Goal: Transaction & Acquisition: Book appointment/travel/reservation

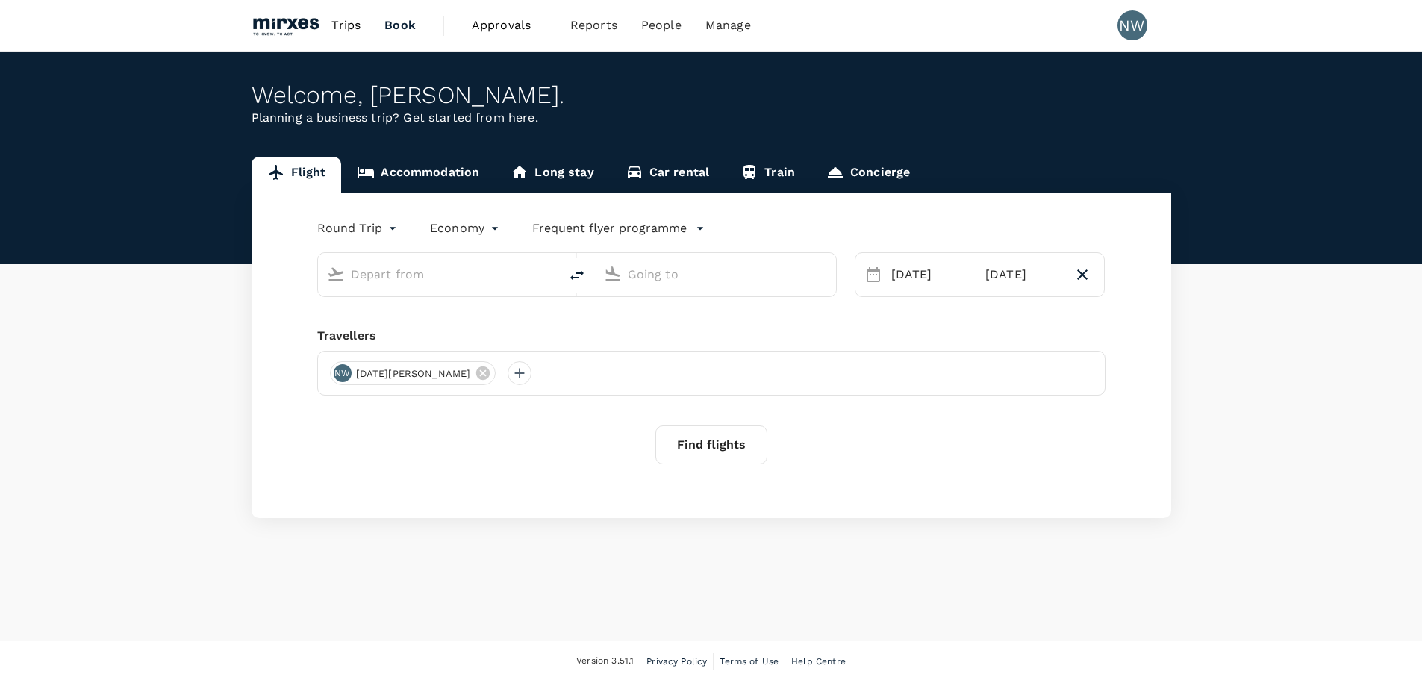
click at [468, 281] on input "text" at bounding box center [439, 274] width 177 height 23
click at [440, 184] on link "Accommodation" at bounding box center [418, 175] width 154 height 36
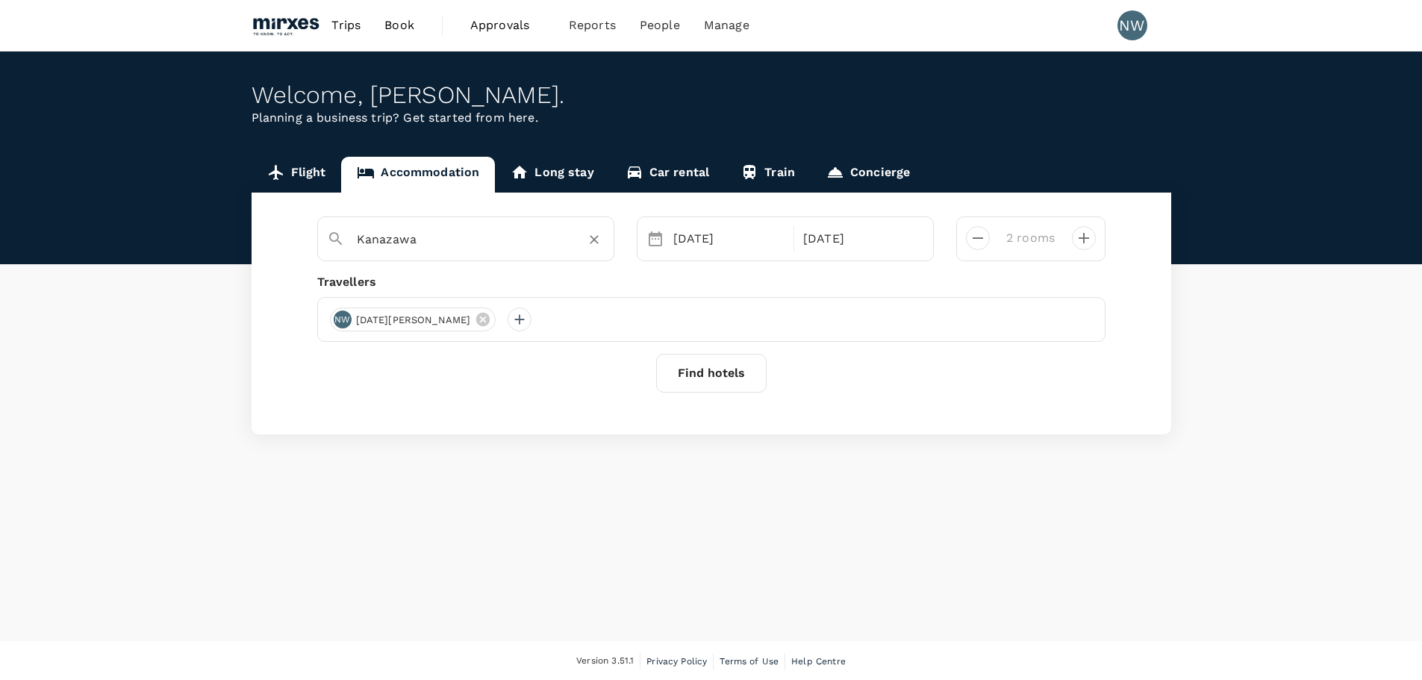
click at [479, 235] on input "Kanazawa" at bounding box center [460, 239] width 206 height 23
click at [592, 246] on icon "Clear" at bounding box center [594, 239] width 15 height 15
type input "shi"
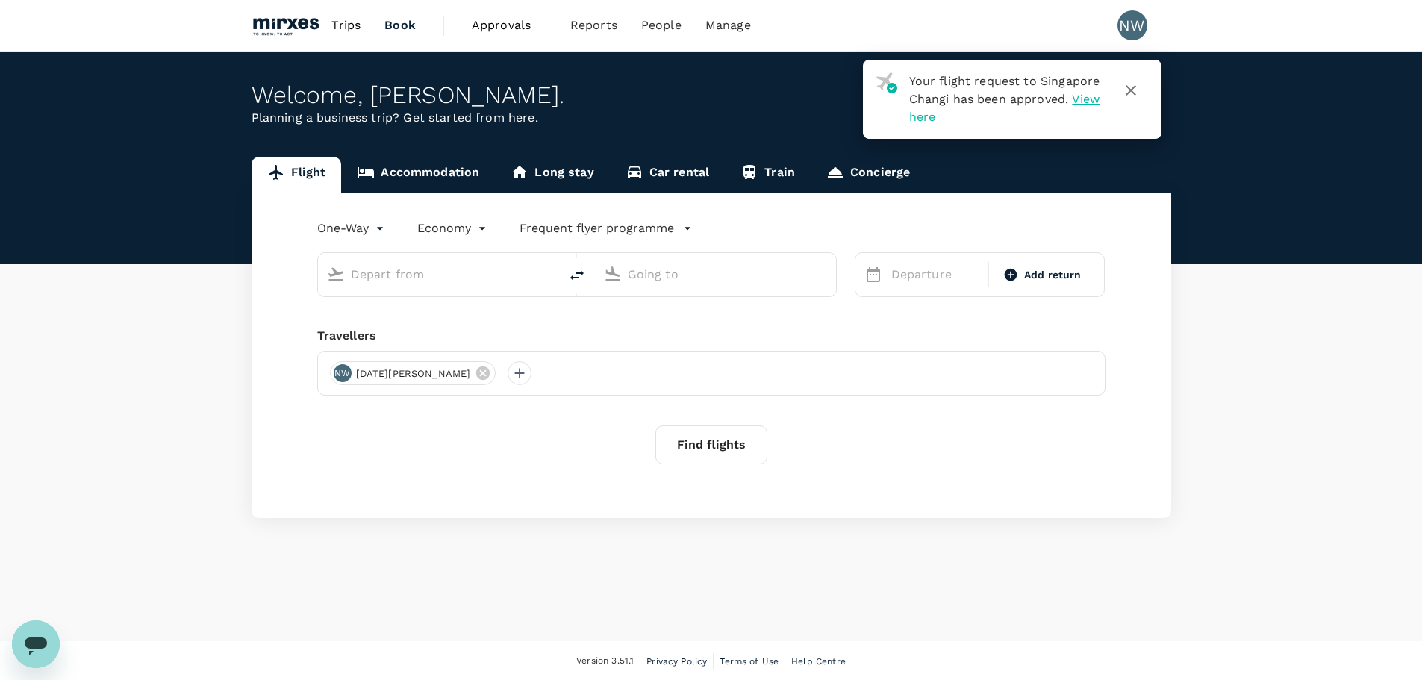
type input "roundtrip"
type input "Singapore Changi (SIN)"
type input "[GEOGRAPHIC_DATA], [GEOGRAPHIC_DATA] (any)"
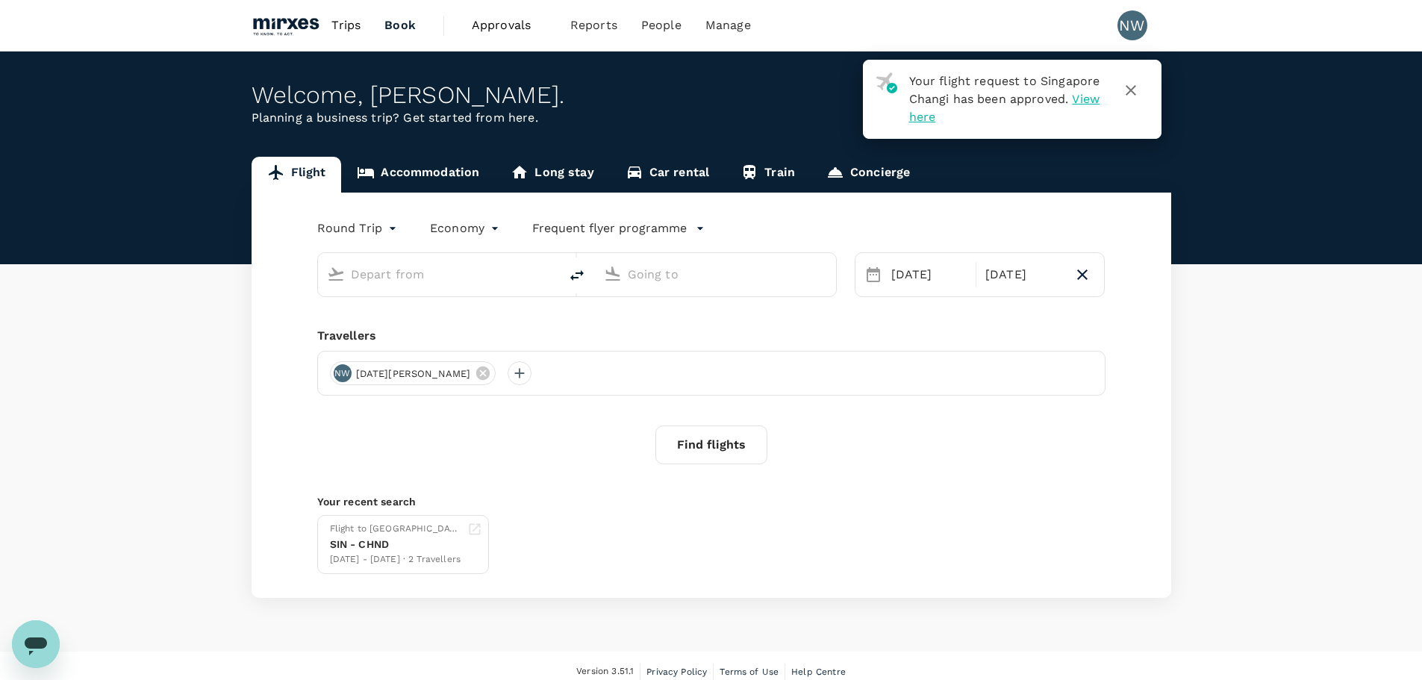
type input "Singapore Changi (SIN)"
type input "[GEOGRAPHIC_DATA], [GEOGRAPHIC_DATA] (any)"
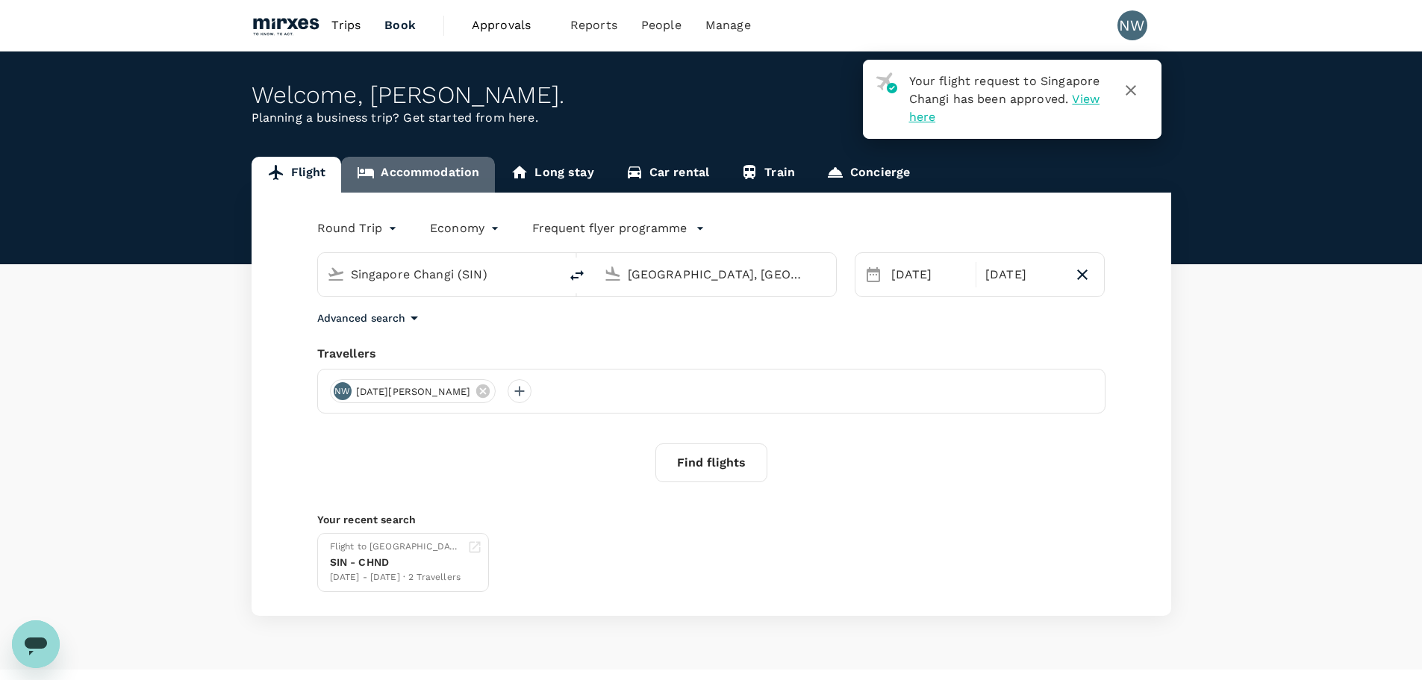
click at [423, 165] on link "Accommodation" at bounding box center [418, 175] width 154 height 36
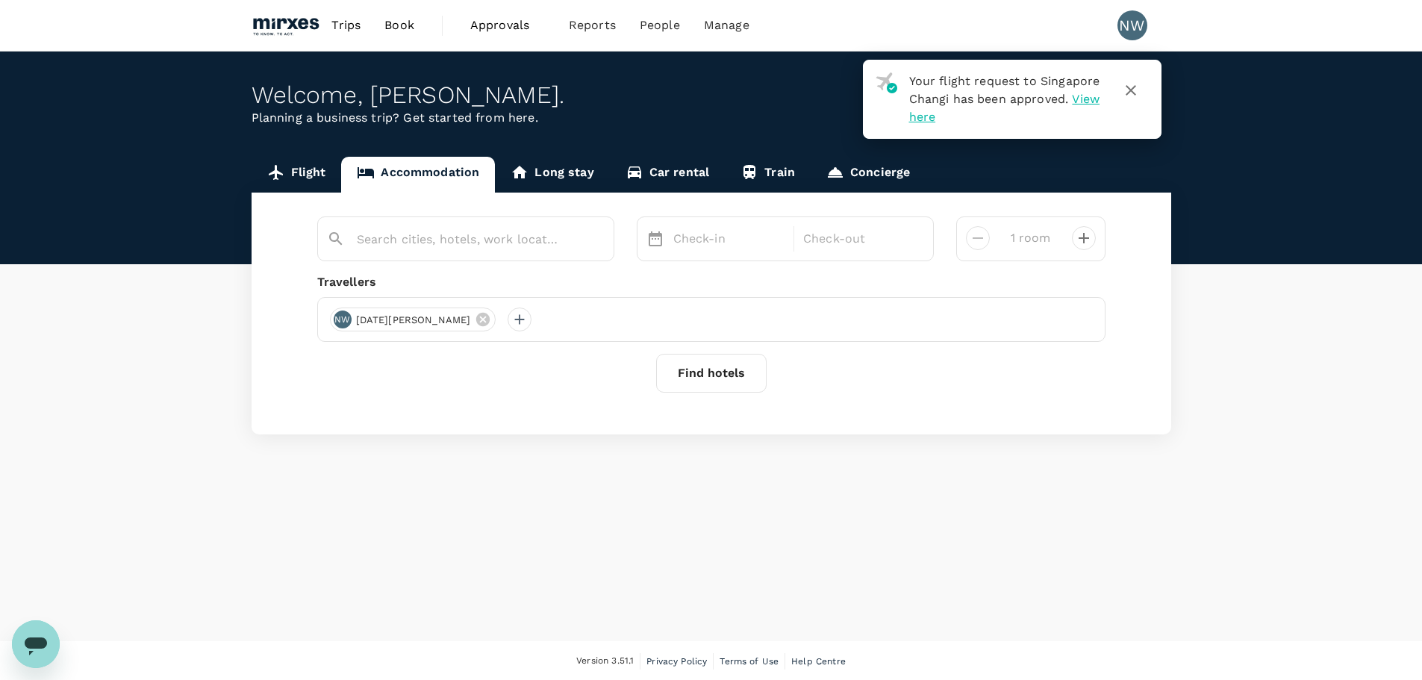
type input "2 rooms"
type input "Kanazawa"
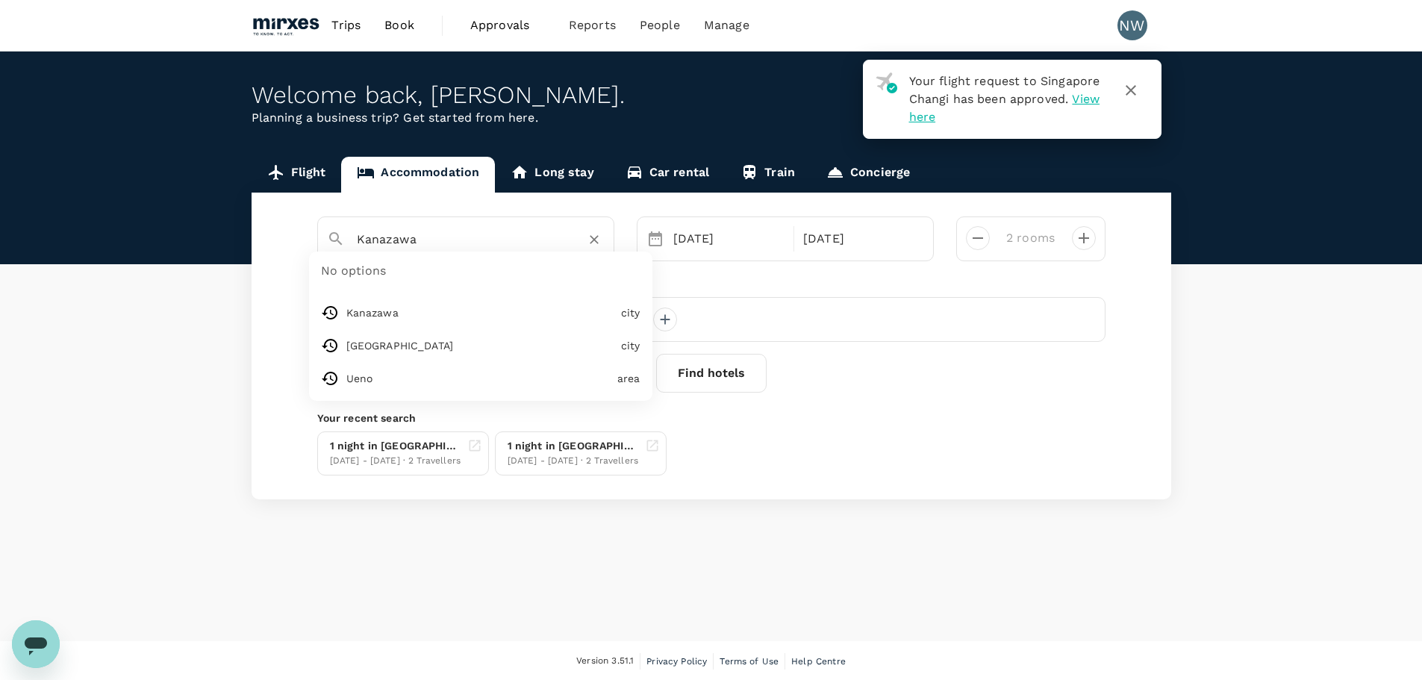
drag, startPoint x: 488, startPoint y: 237, endPoint x: 205, endPoint y: 223, distance: 284.0
click at [205, 223] on div "Flight Accommodation Long stay Car rental Train Concierge Kanazawa No options K…" at bounding box center [711, 328] width 1422 height 343
click at [387, 455] on div "23 Sep - 24 Sep · 2 Travellers" at bounding box center [395, 461] width 131 height 15
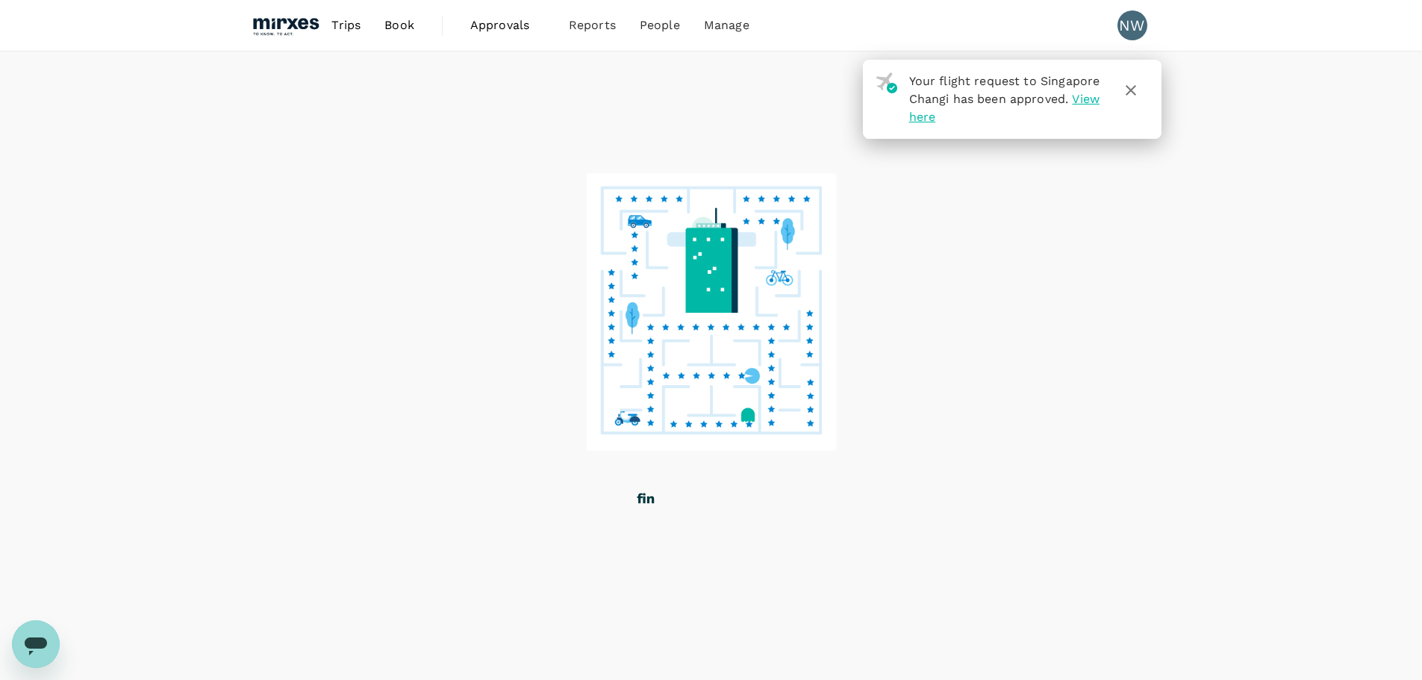
click at [1136, 92] on icon "button" at bounding box center [1131, 90] width 18 height 18
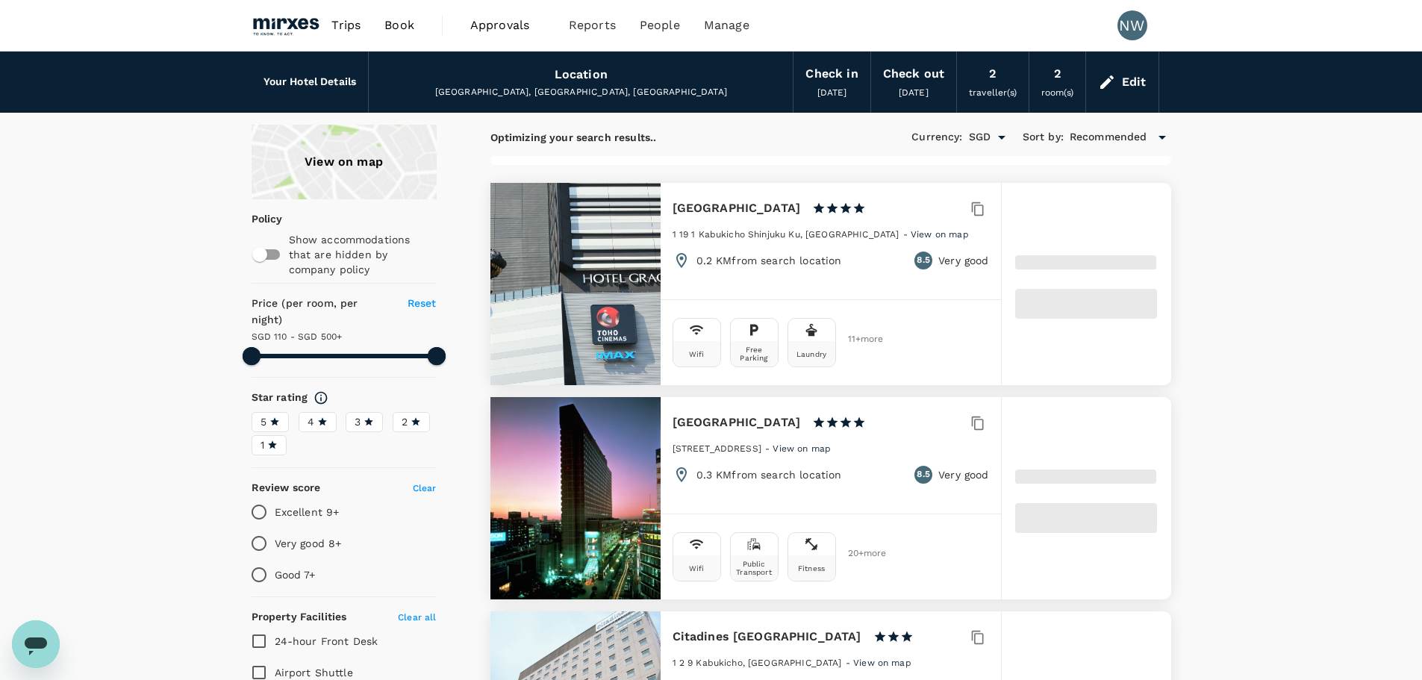
type input "499.31"
type input "83.31"
type input "499.36"
type input "73.36"
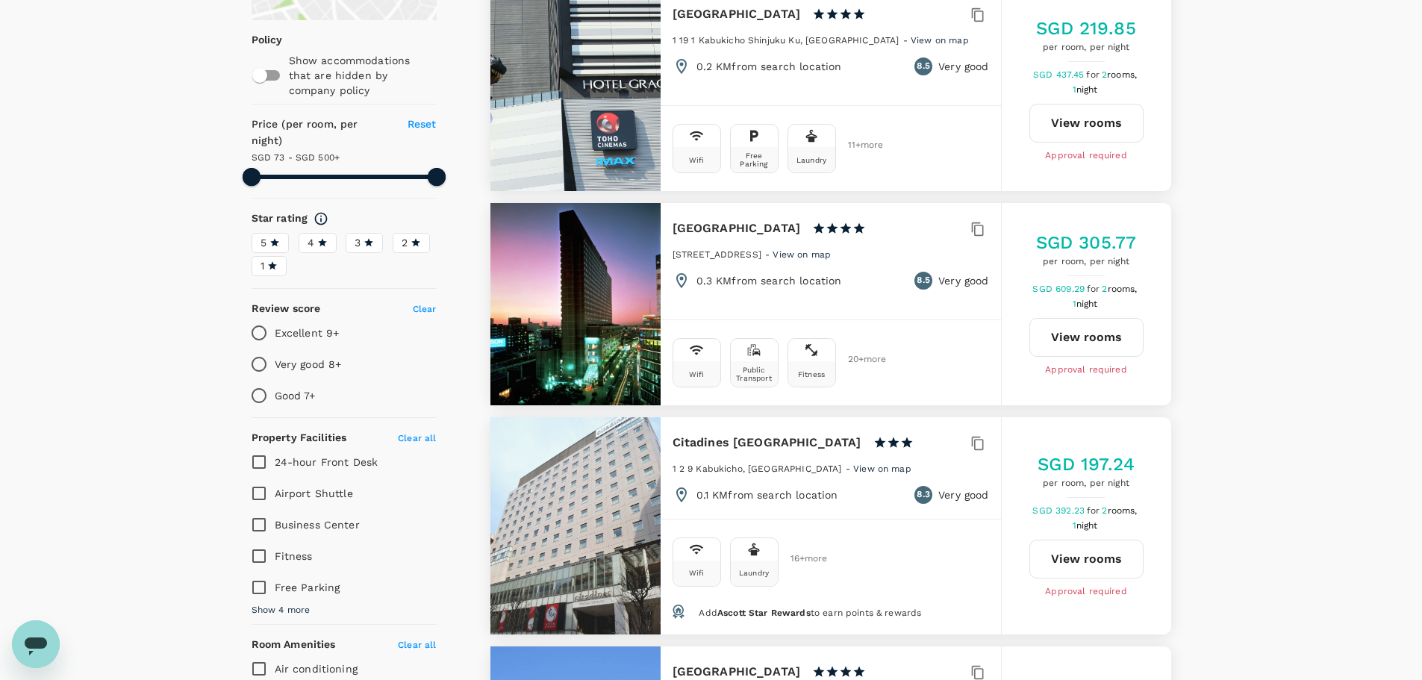
scroll to position [149, 0]
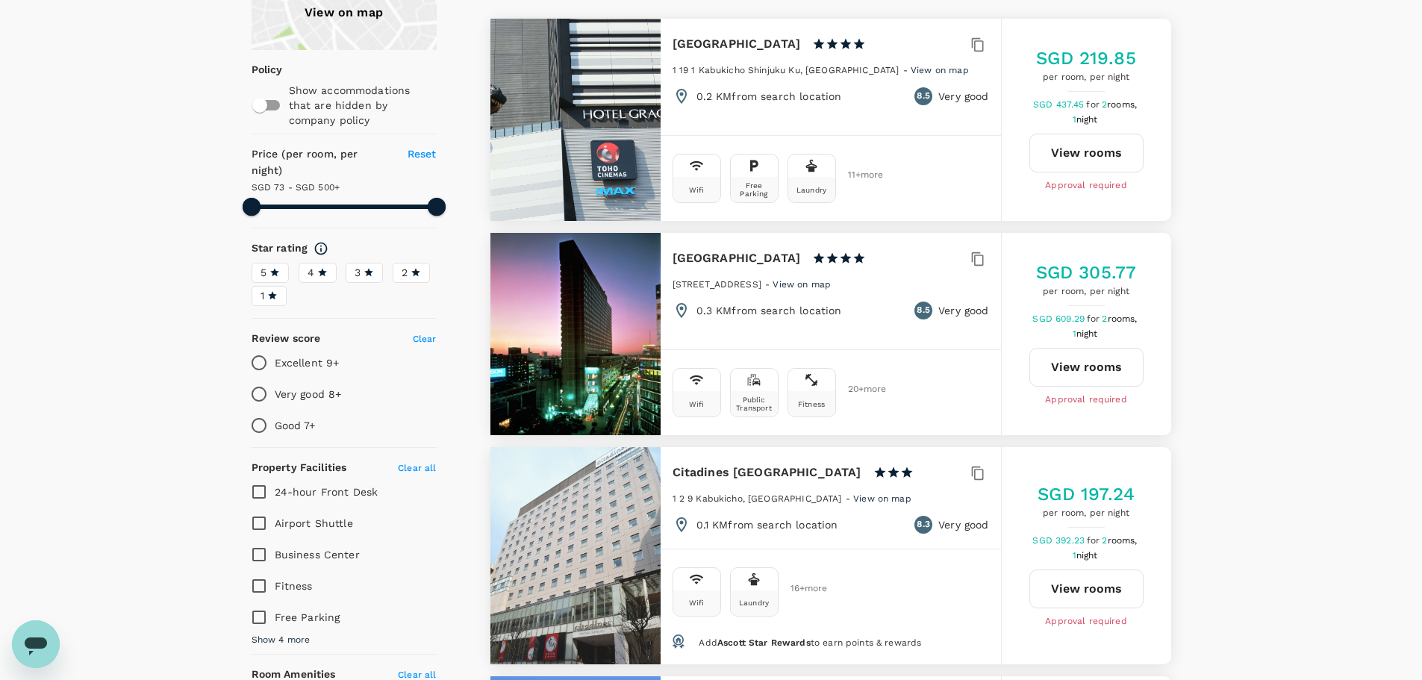
type input "499.36"
type input "91.36"
type input "499.36"
type input "113.36"
type input "499.36"
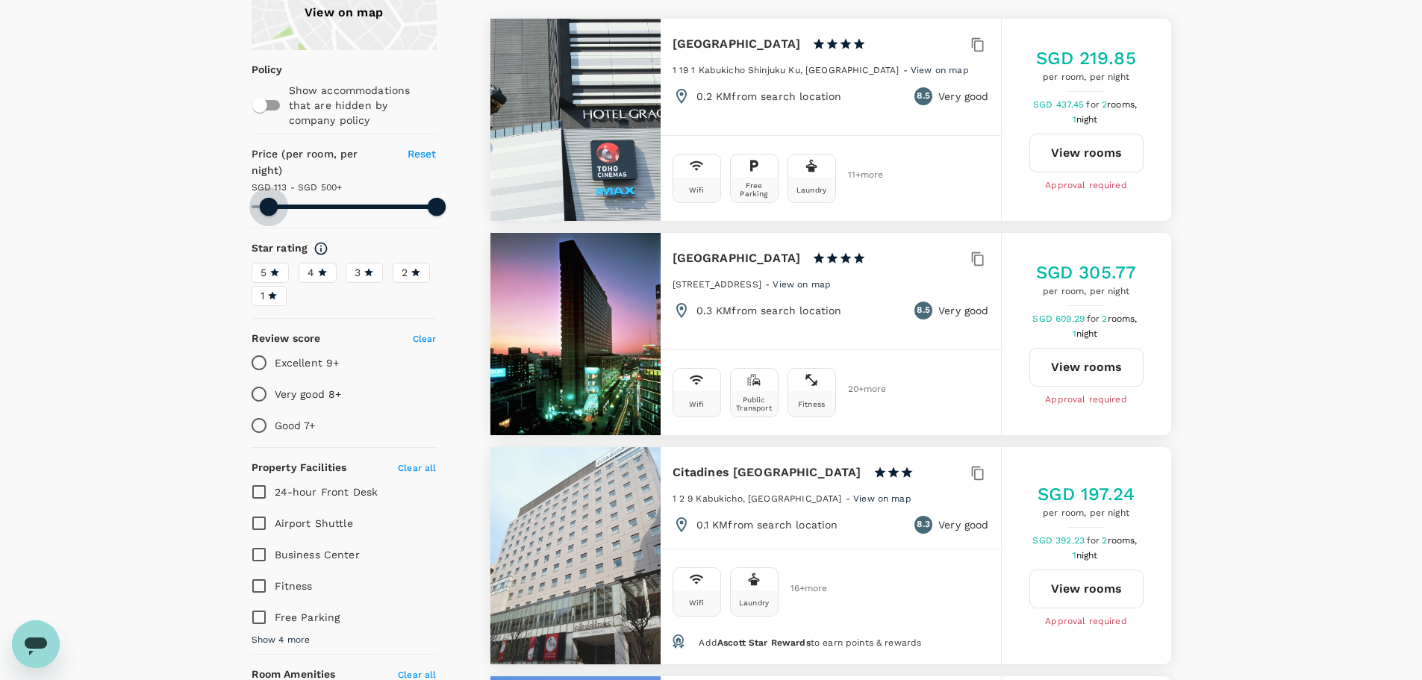
type input "287.36"
type input "499.36"
type input "366.36"
type input "499.36"
type input "370.36"
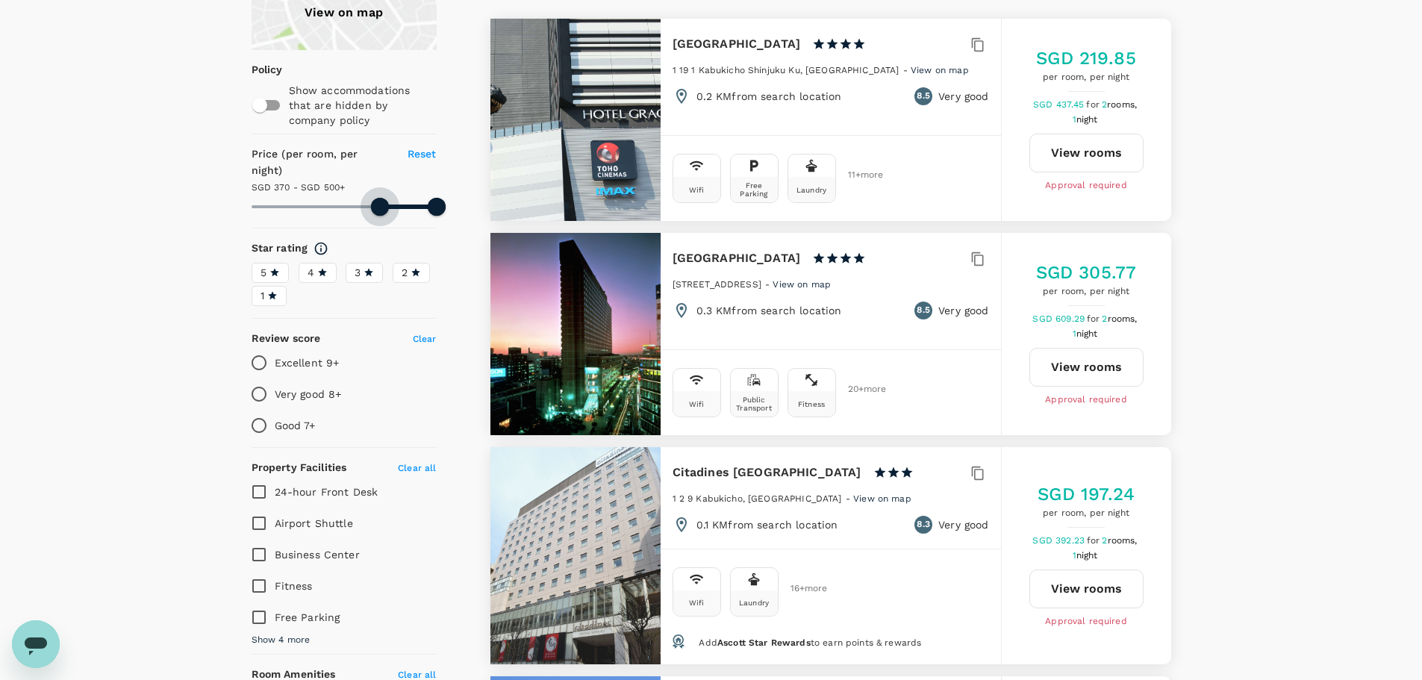
type input "499.36"
type input "370.36"
type input "499.36"
type input "370.36"
type input "499.36"
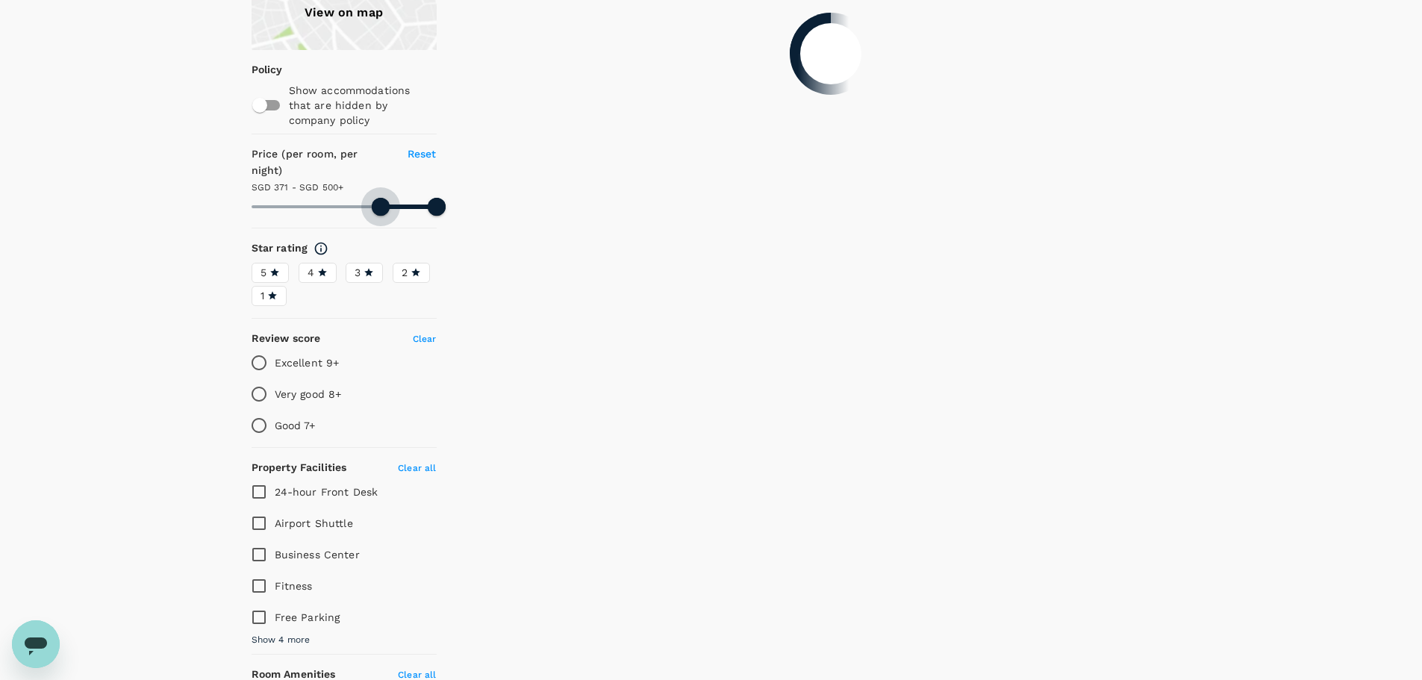
type input "371.36"
type input "499.36"
type input "371.36"
type input "499.36"
type input "368.36"
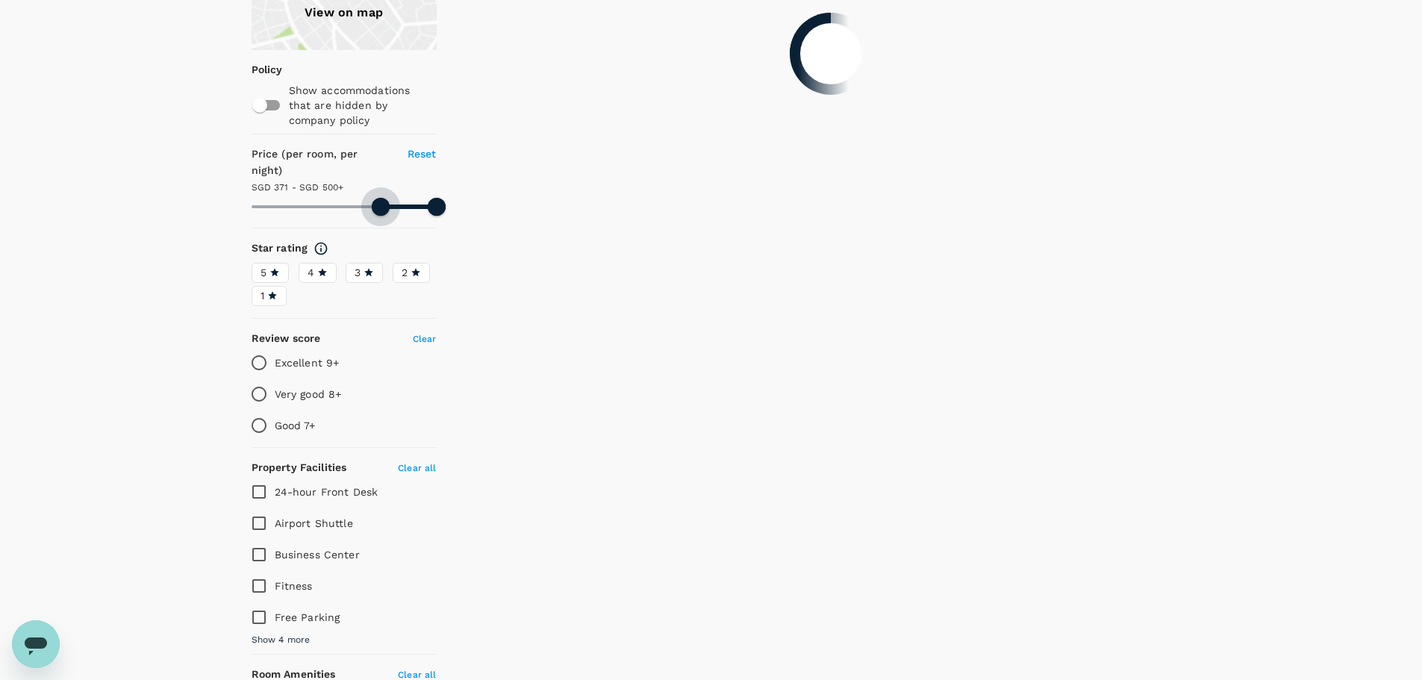
type input "499.36"
type input "368.36"
type input "499.36"
type input "366.36"
type input "499.36"
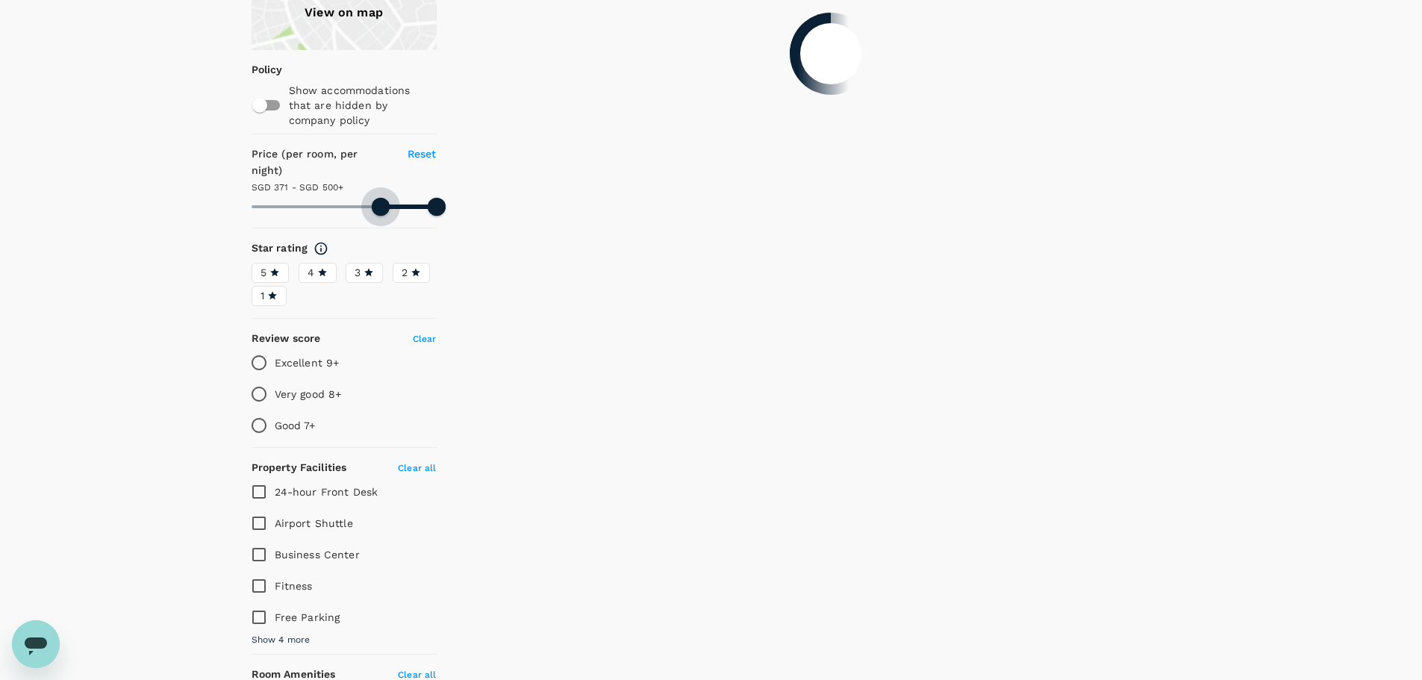
type input "366.36"
type input "499.36"
type input "363.36"
type input "499.36"
type input "363.36"
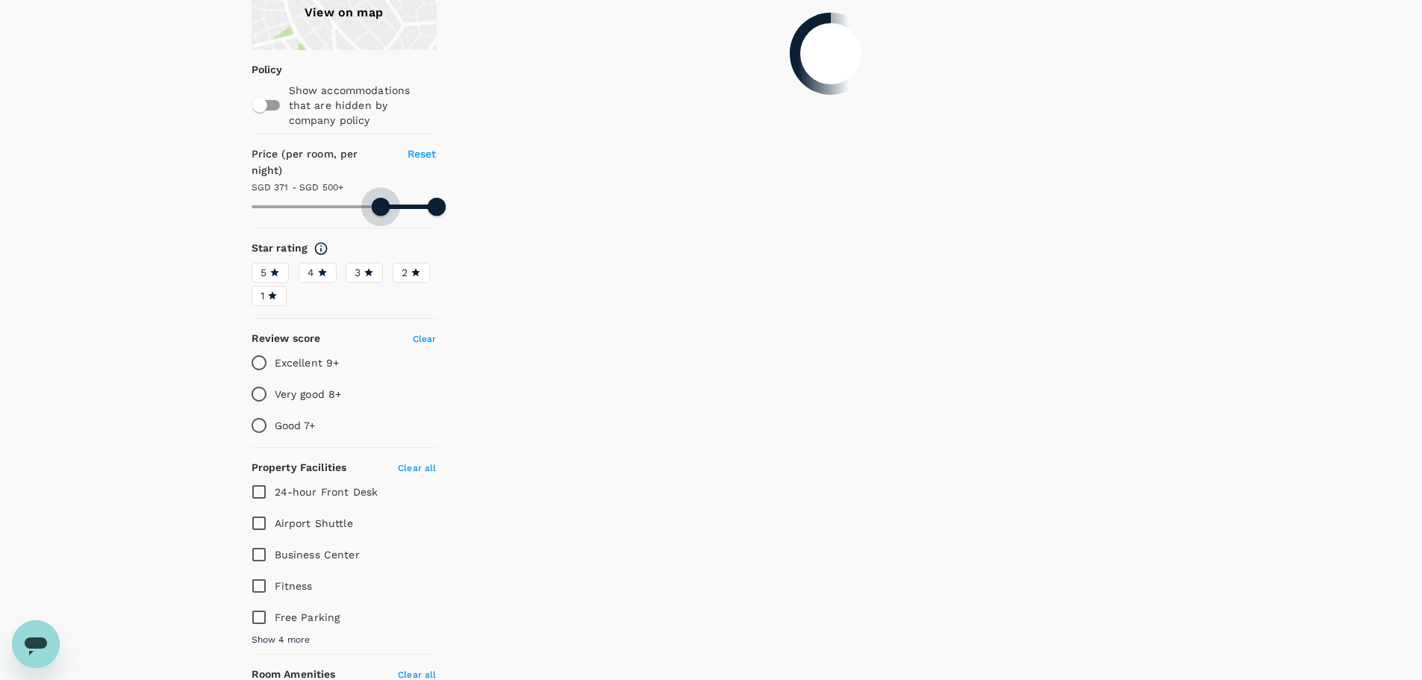
type input "499.36"
type input "359.36"
type input "499.36"
type input "359.36"
type input "499.36"
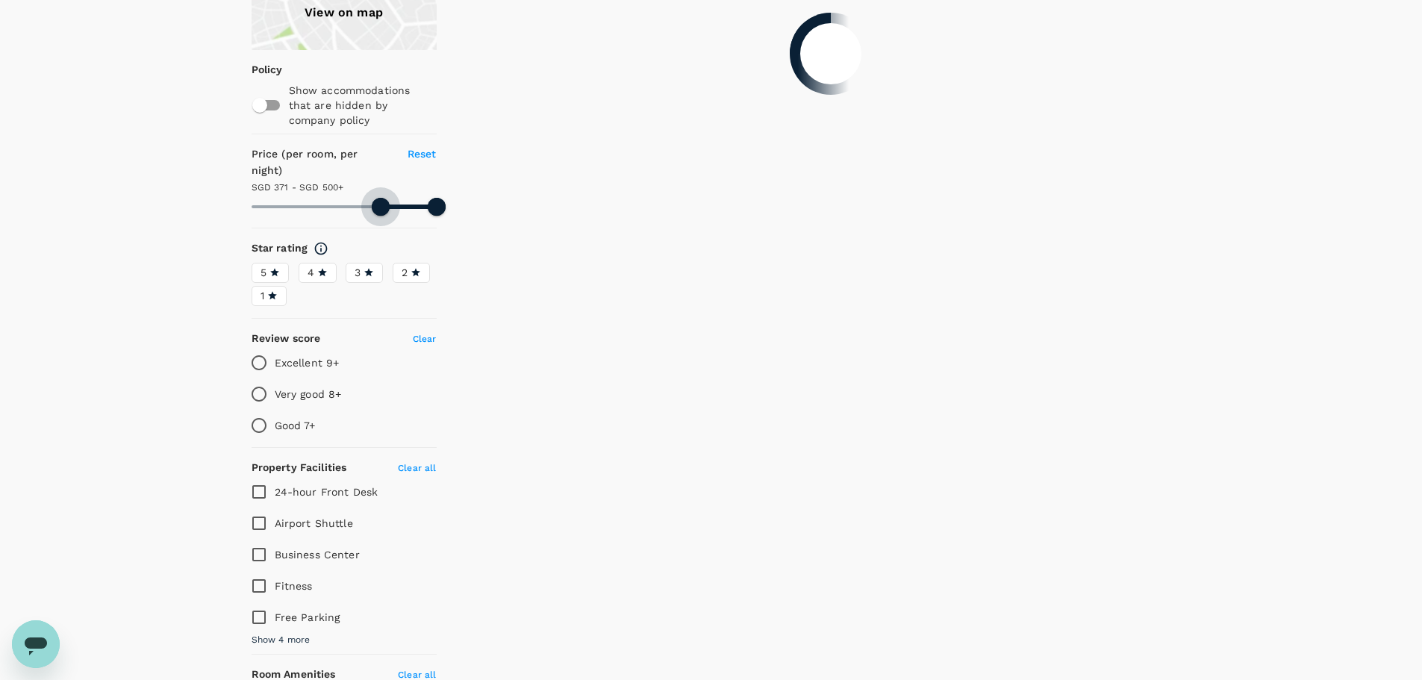
type input "356.36"
type input "499.36"
type input "356.36"
type input "499.36"
type input "353.36"
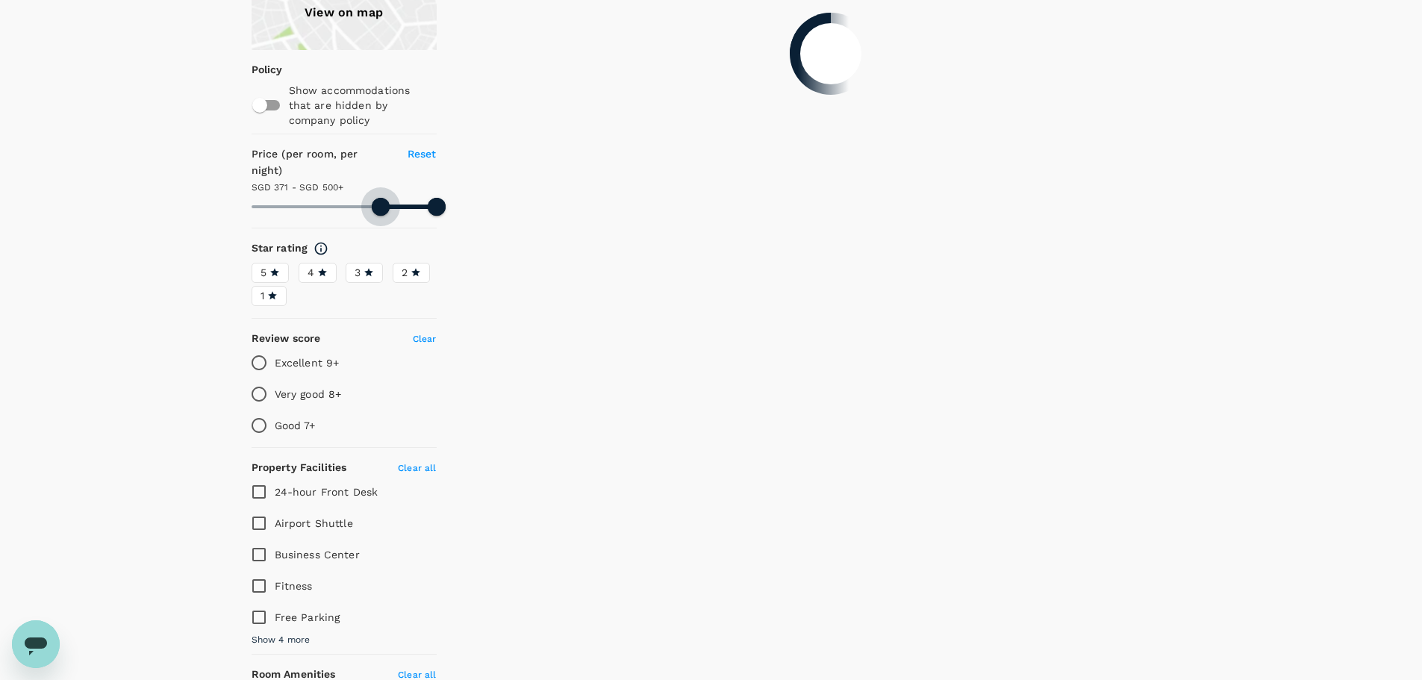
type input "499.36"
type input "353.36"
type input "499.36"
type input "349.36"
type input "499.36"
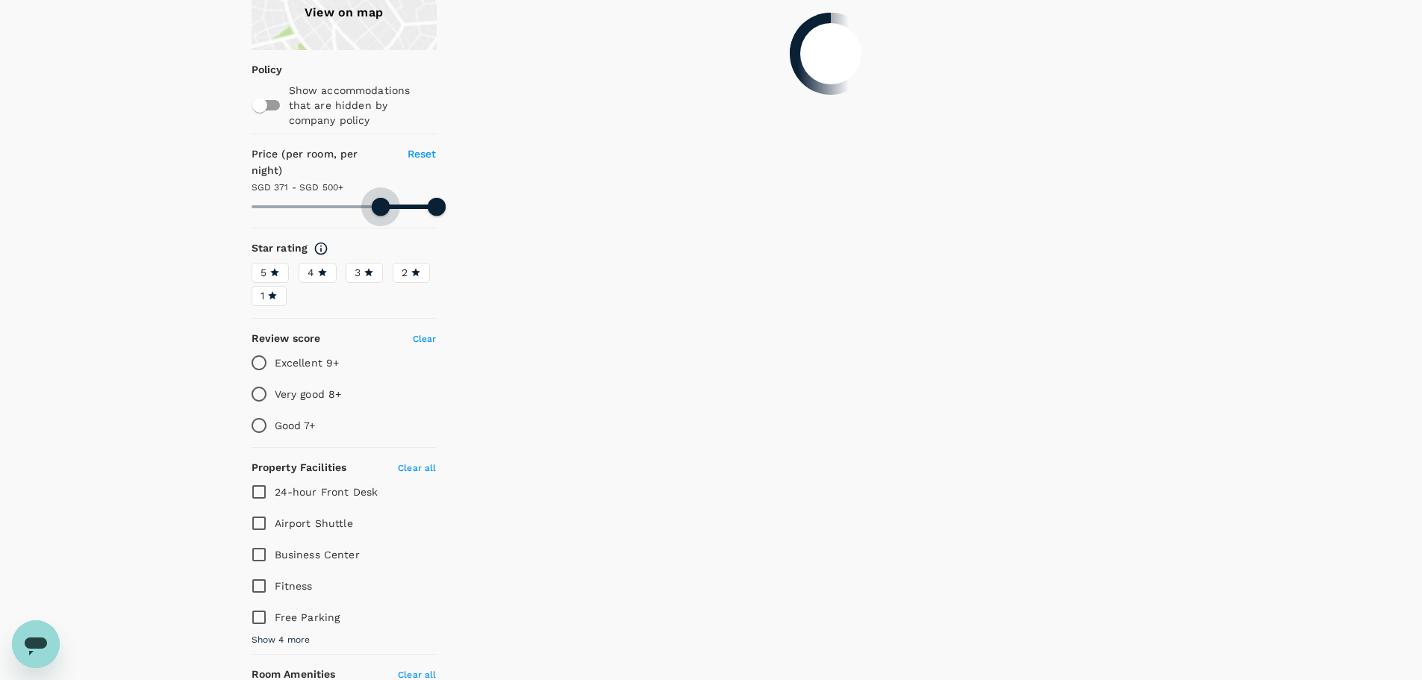
type input "349.36"
type input "499.36"
type input "347.36"
type input "499.36"
type input "347.36"
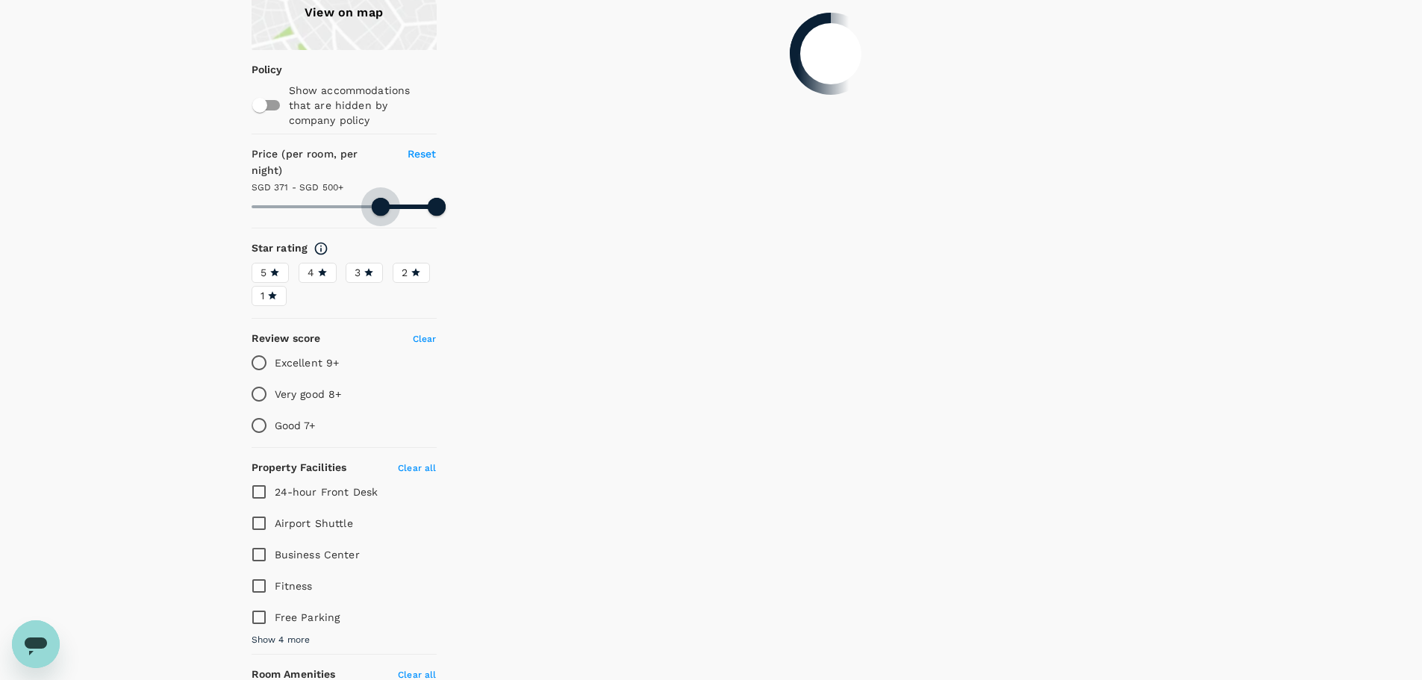
type input "499.36"
type input "346.36"
type input "499.36"
type input "346.36"
type input "499.36"
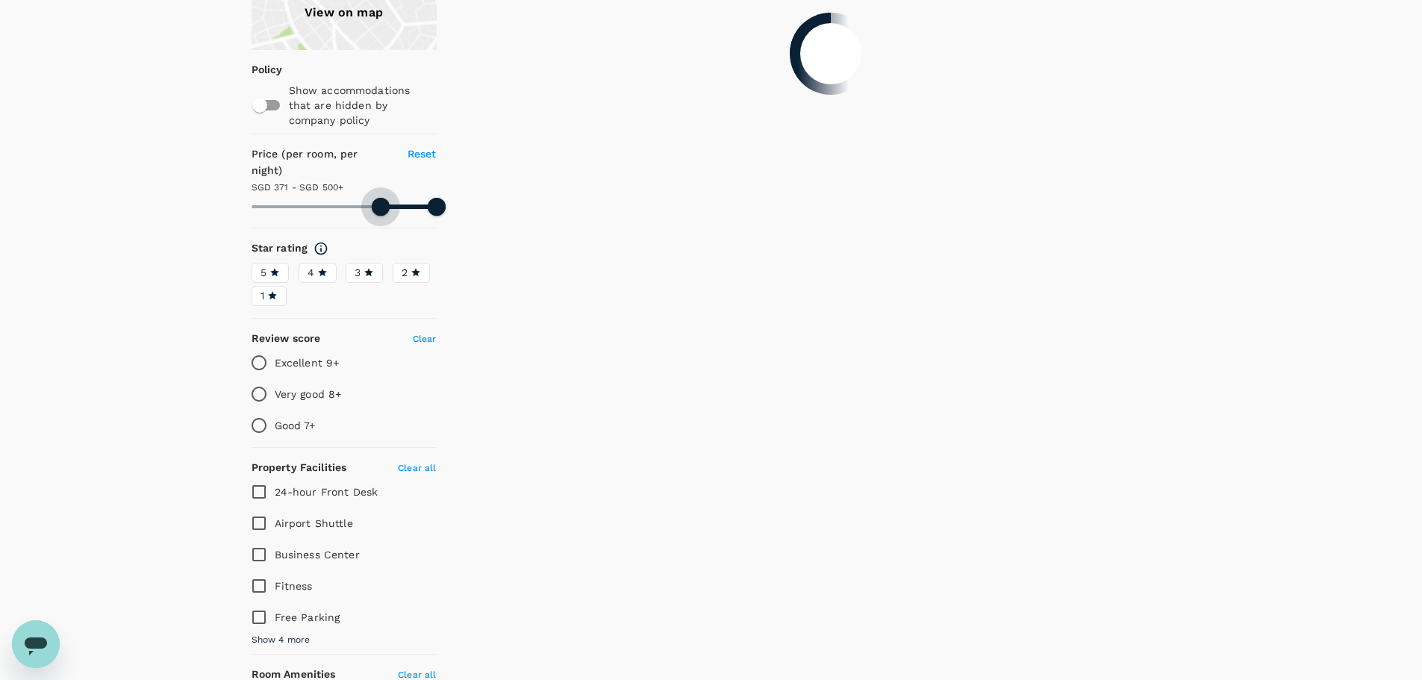
type input "344.36"
type input "499.36"
type input "344.36"
type input "499.36"
type input "341.36"
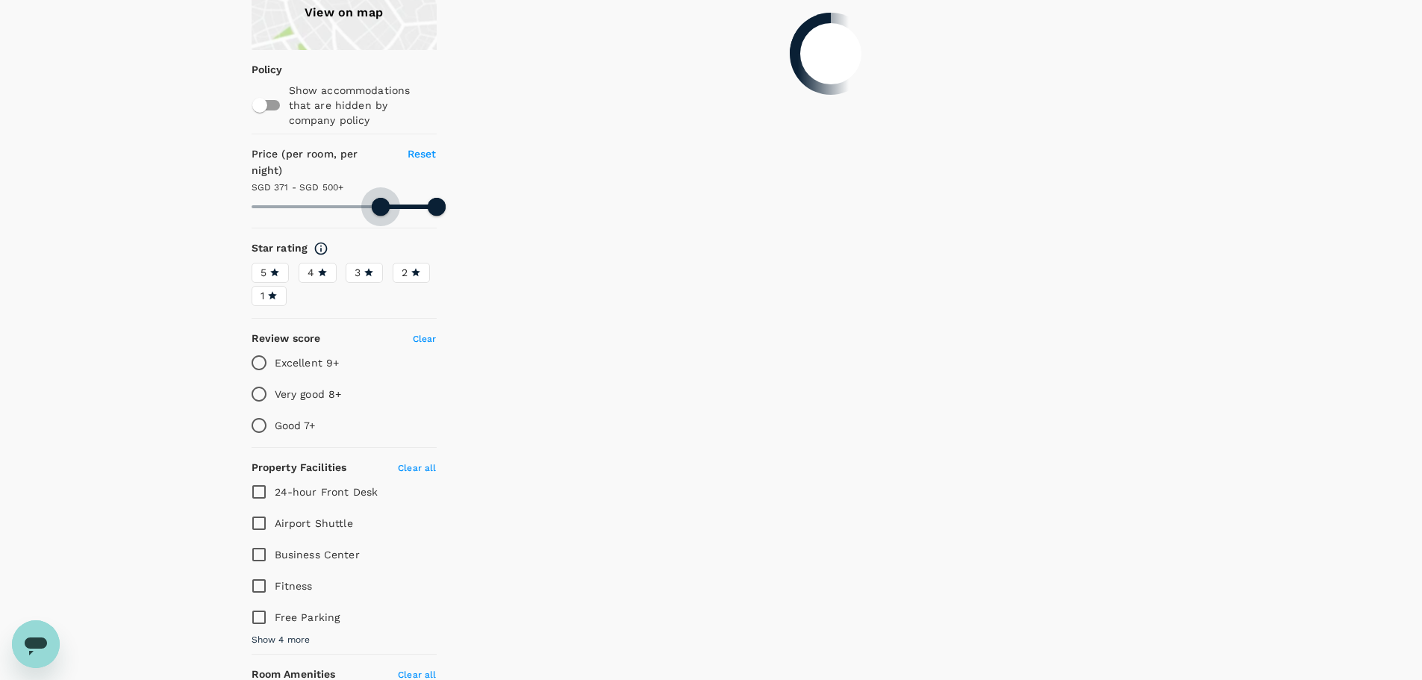
type input "499.36"
type input "341.36"
type input "499.36"
type input "339.36"
type input "499.36"
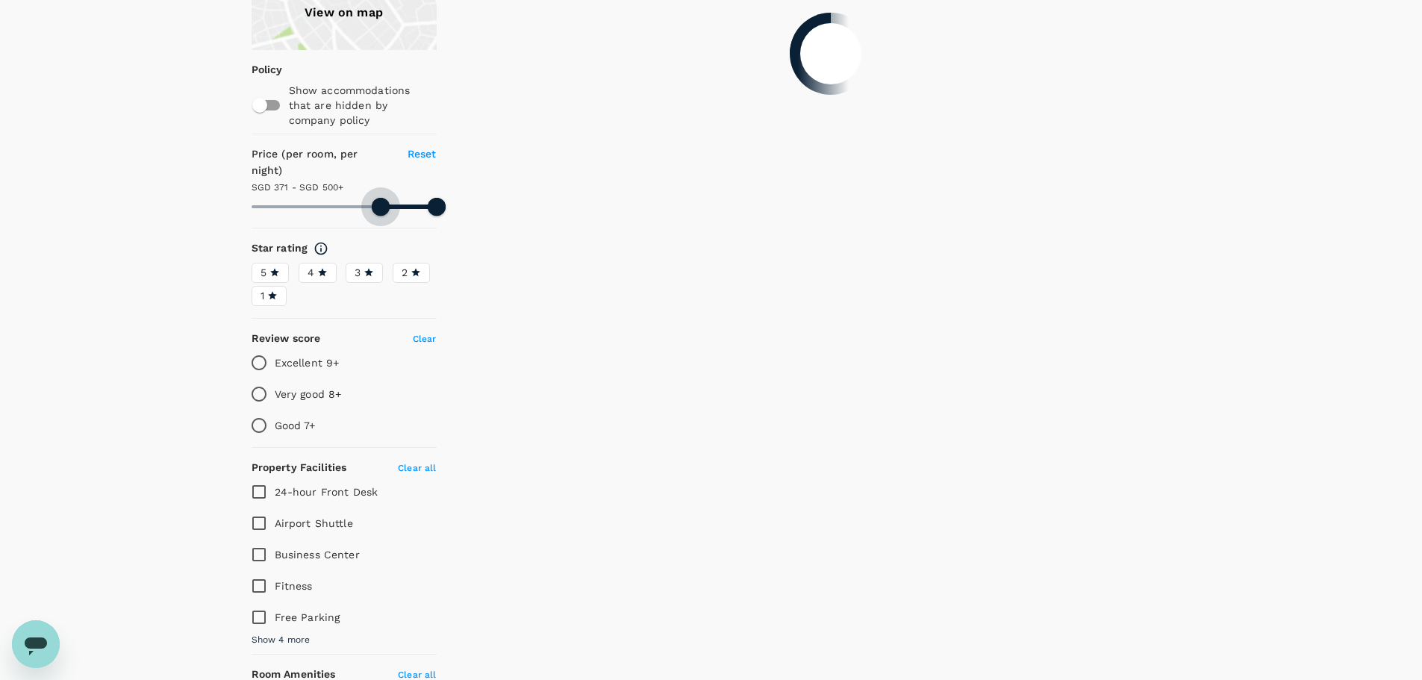
type input "339.36"
type input "499.36"
type input "337.36"
type input "499.36"
type input "337.36"
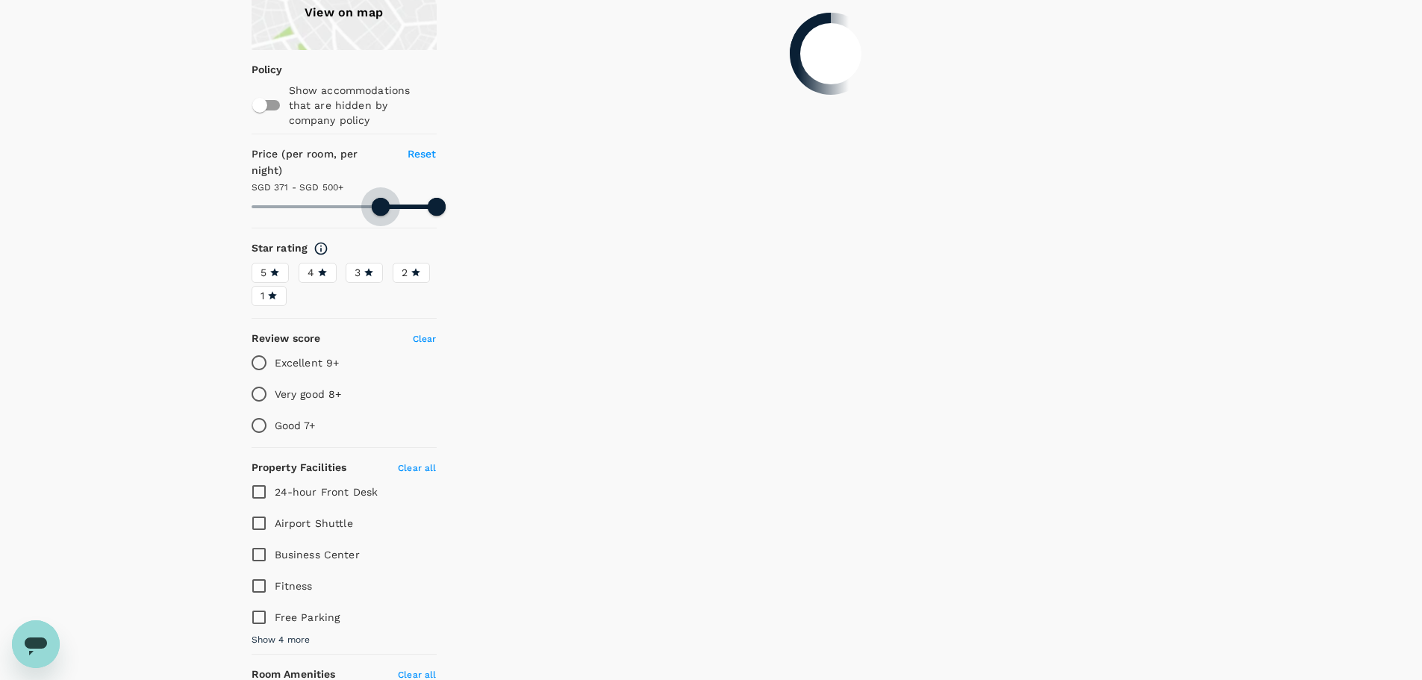
type input "499.36"
type input "335.36"
type input "499.36"
type input "335.36"
type input "499.36"
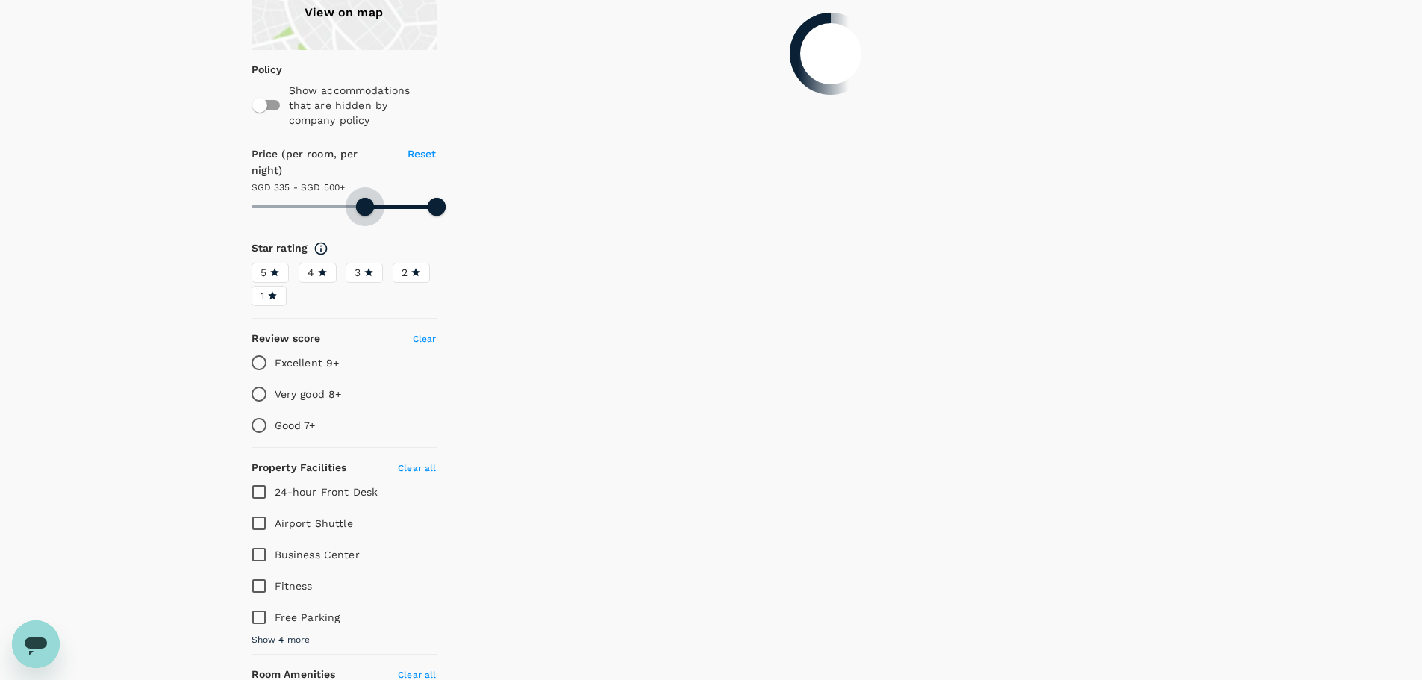
type input "334.36"
type input "499.36"
type input "334.36"
type input "499.36"
type input "332.36"
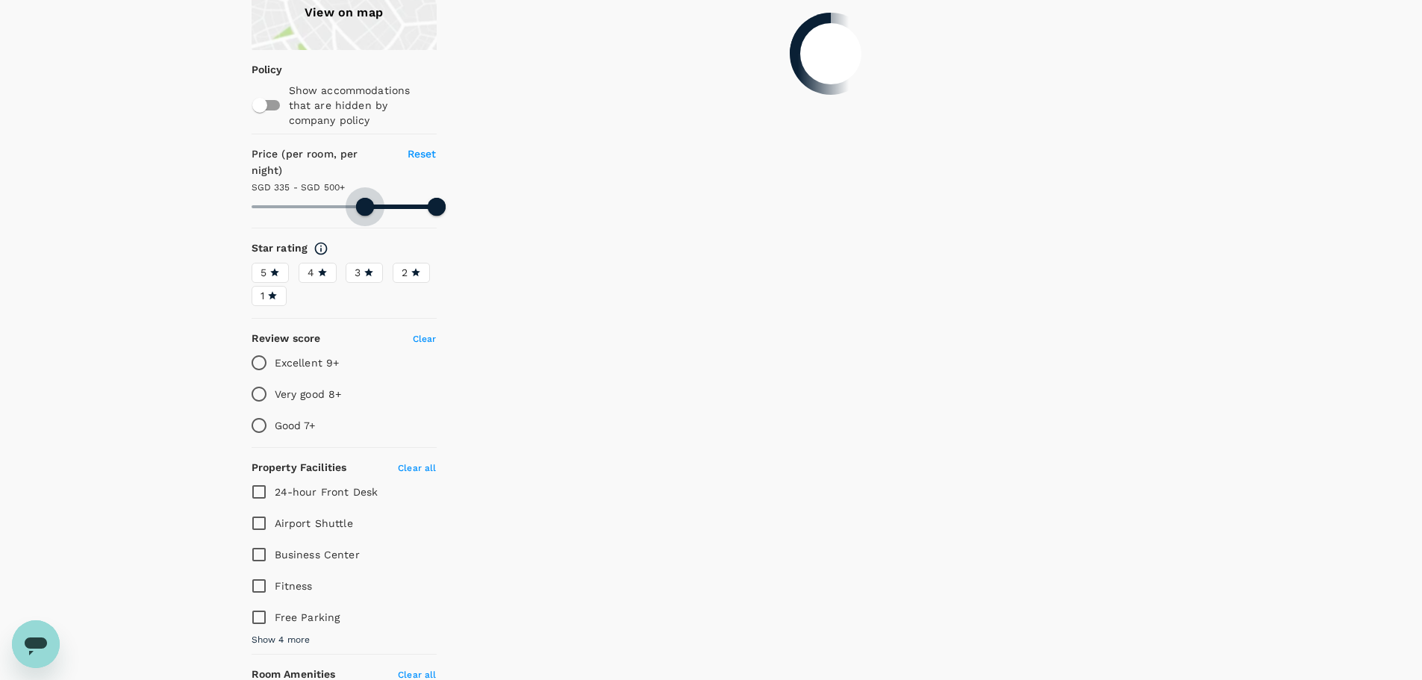
type input "499.36"
type input "332.36"
type input "499.36"
type input "330.36"
type input "499.36"
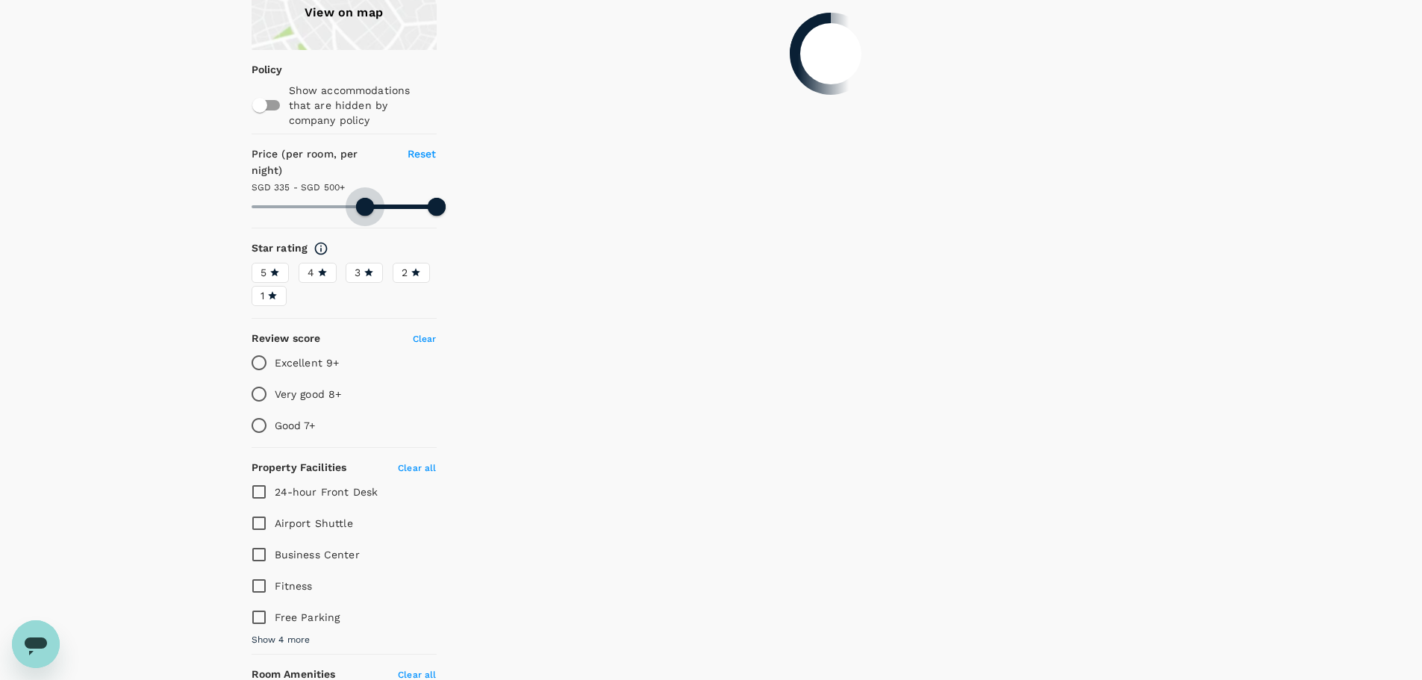
type input "330.36"
type input "499.36"
type input "328.36"
type input "499.36"
type input "328.36"
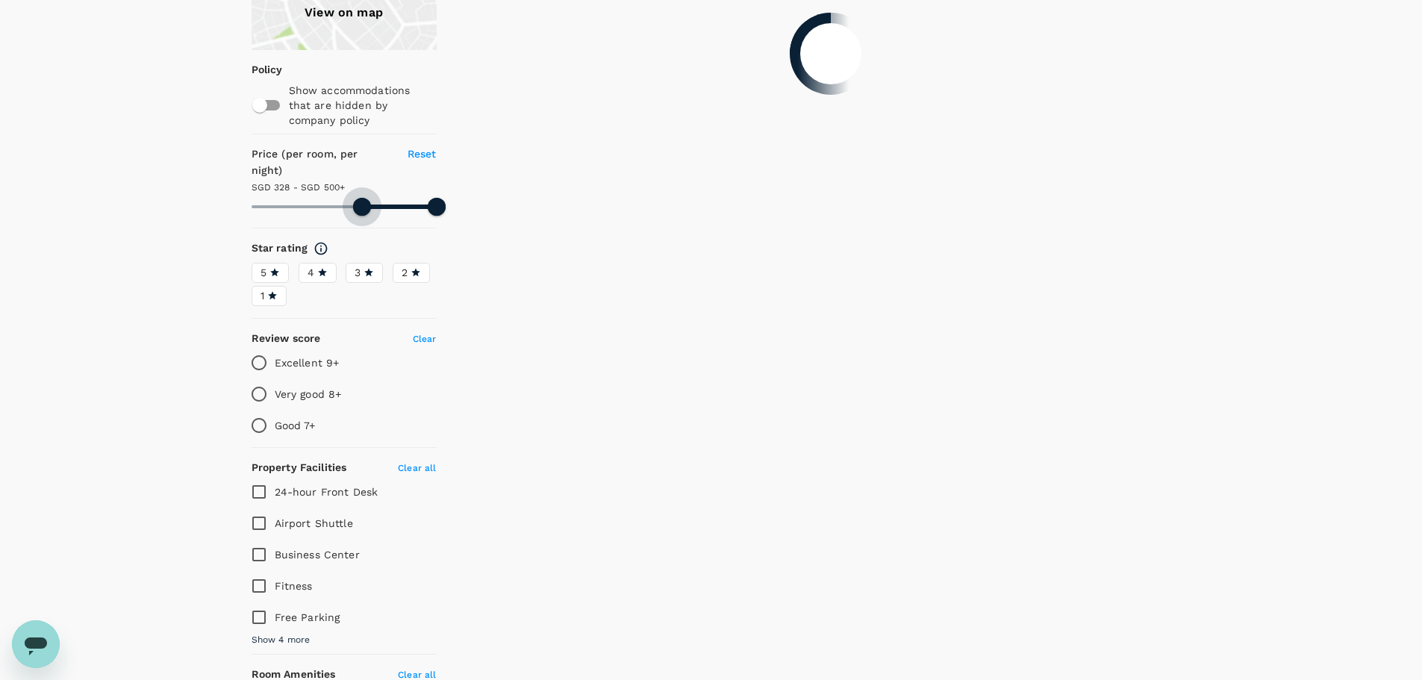
type input "499.36"
type input "327.36"
type input "499.36"
type input "327.36"
type input "499.36"
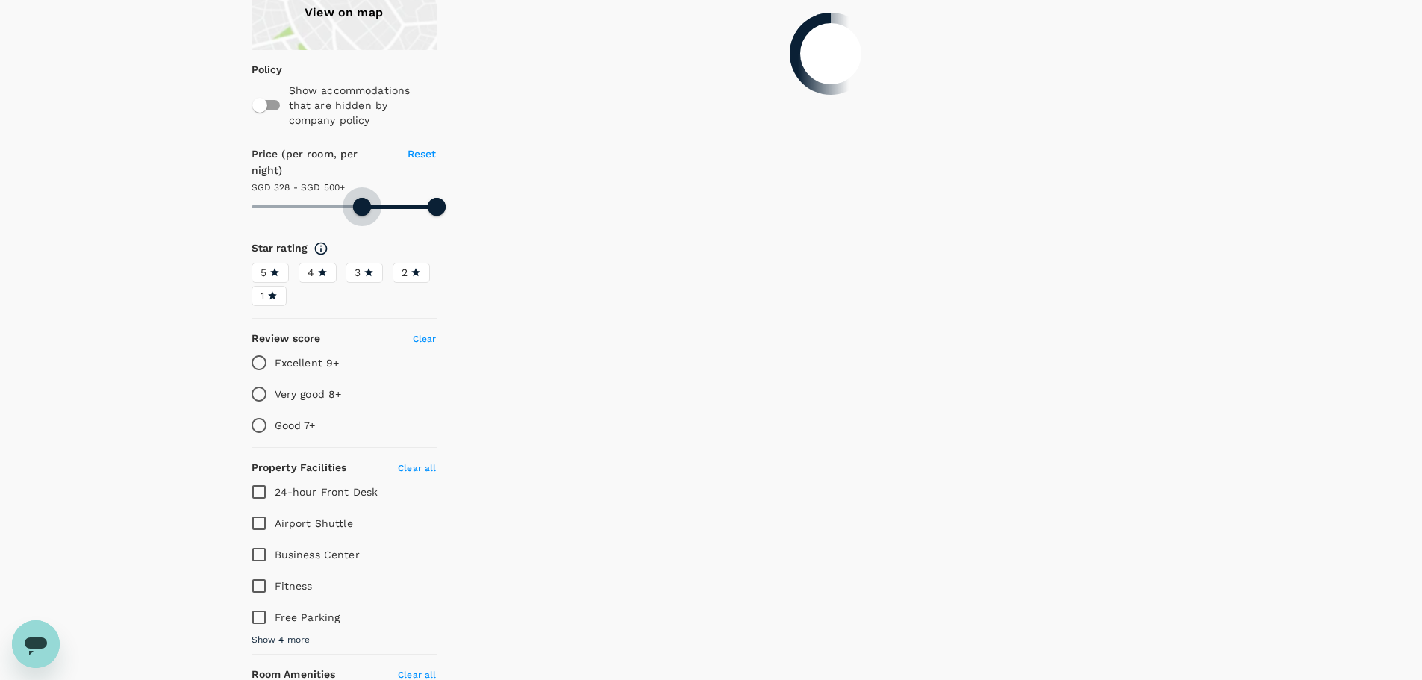
type input "325.36"
type input "499.36"
type input "325.36"
type input "499.36"
type input "322.36"
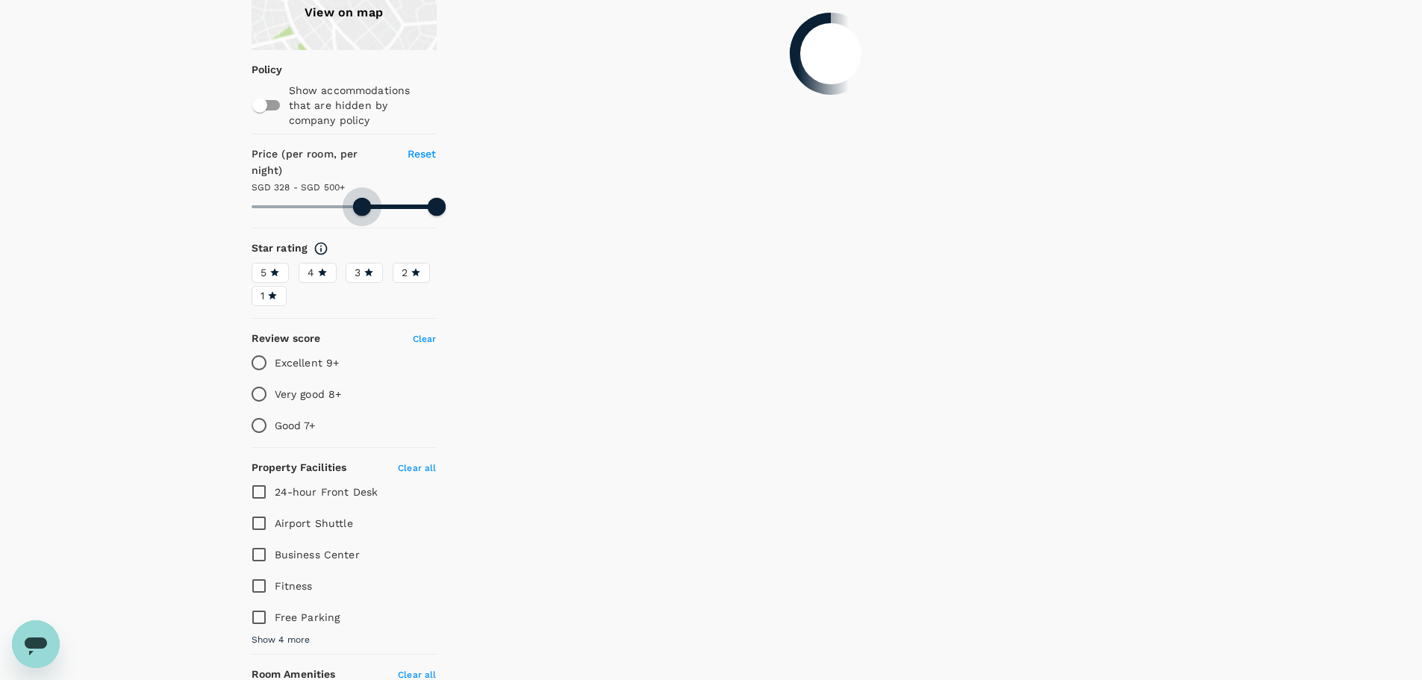
type input "499.36"
type input "322.36"
type input "499.36"
type input "320.36"
type input "499.36"
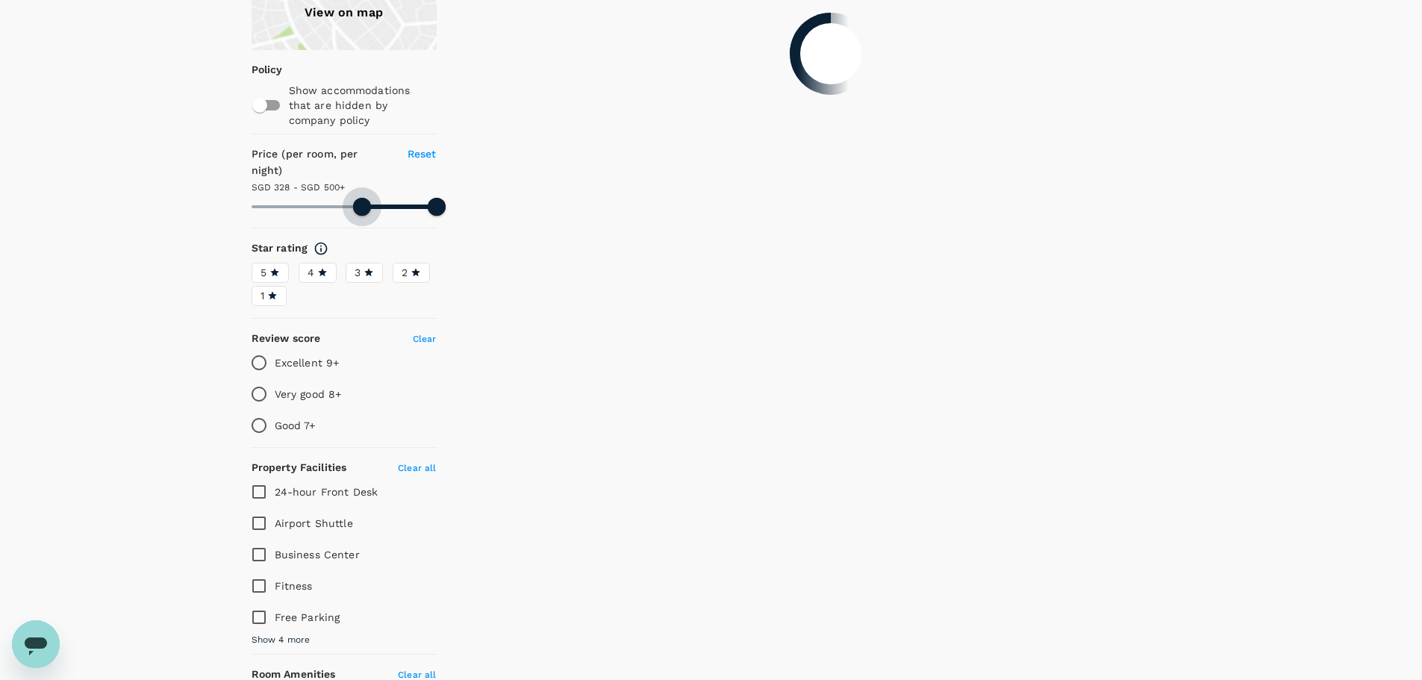
type input "320.36"
type input "499.36"
type input "316.36"
type input "499.36"
type input "316.36"
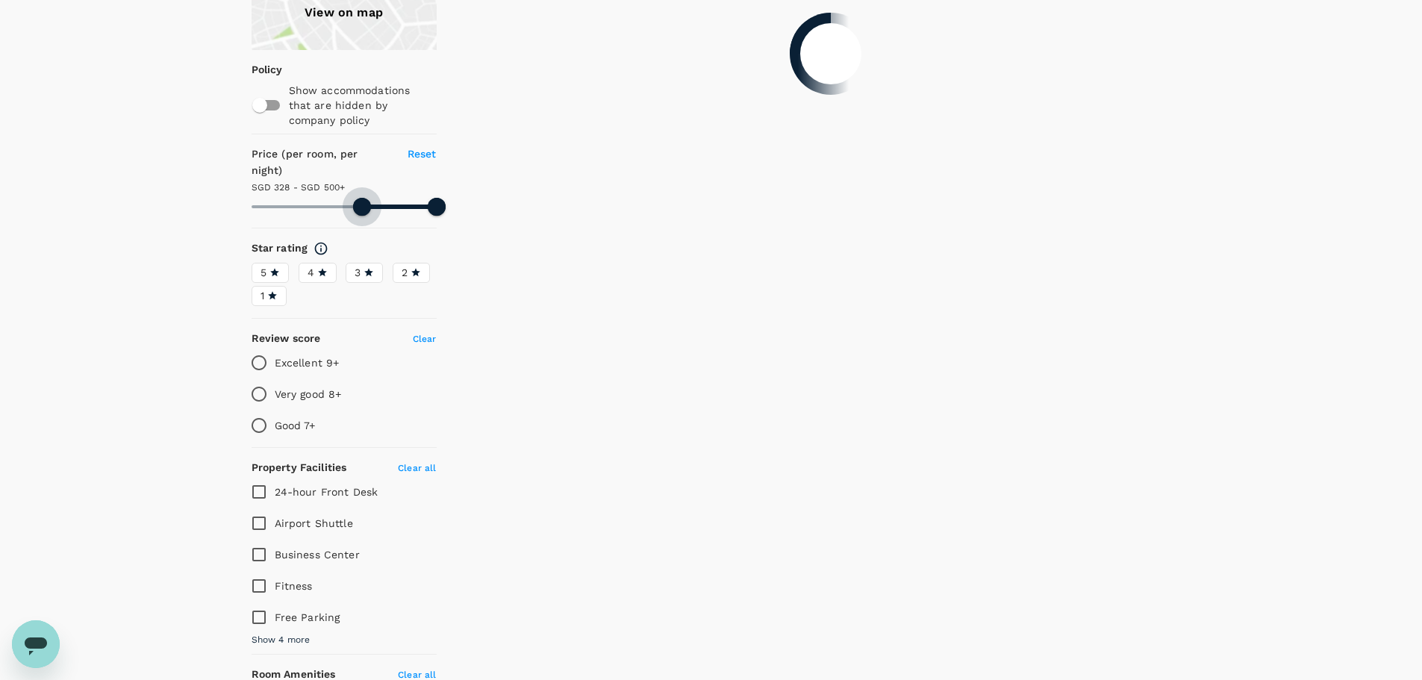
type input "499.36"
type input "313.36"
type input "499.36"
type input "313.36"
type input "499.36"
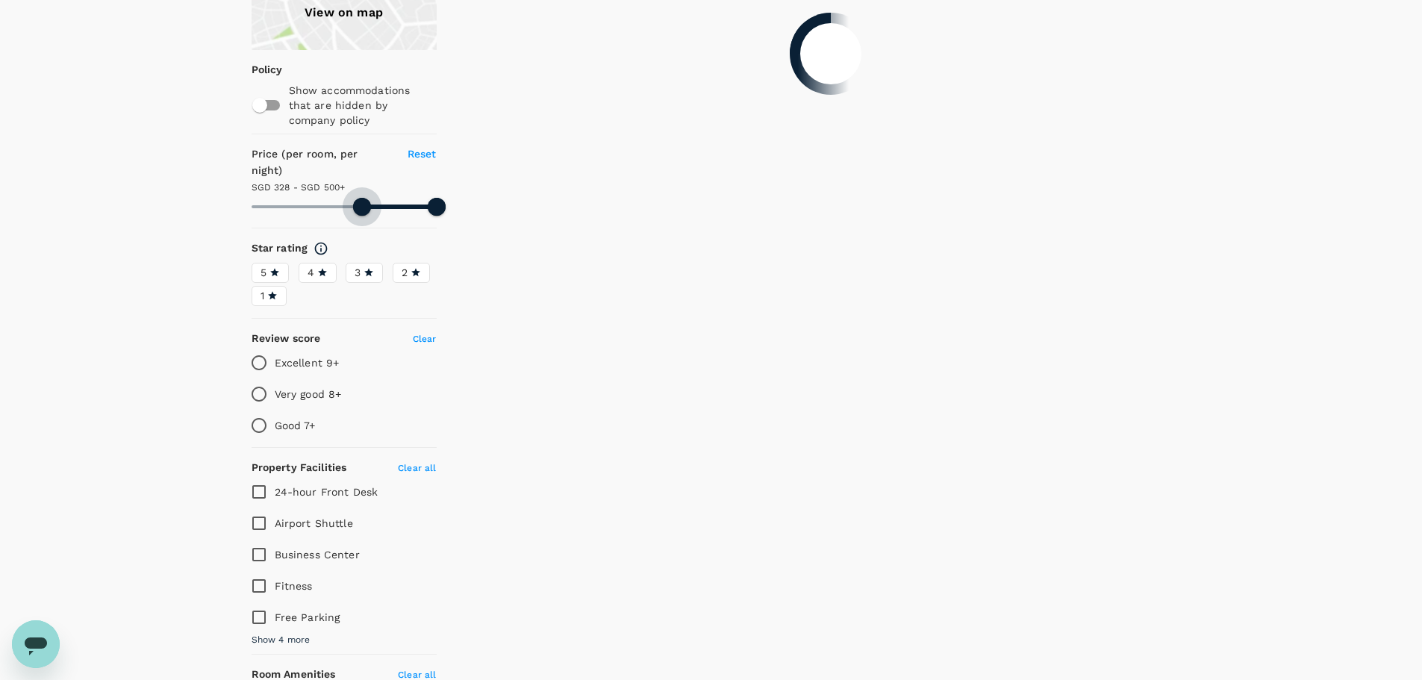
type input "310.36"
type input "499.36"
type input "310.36"
type input "499.36"
type input "308.36"
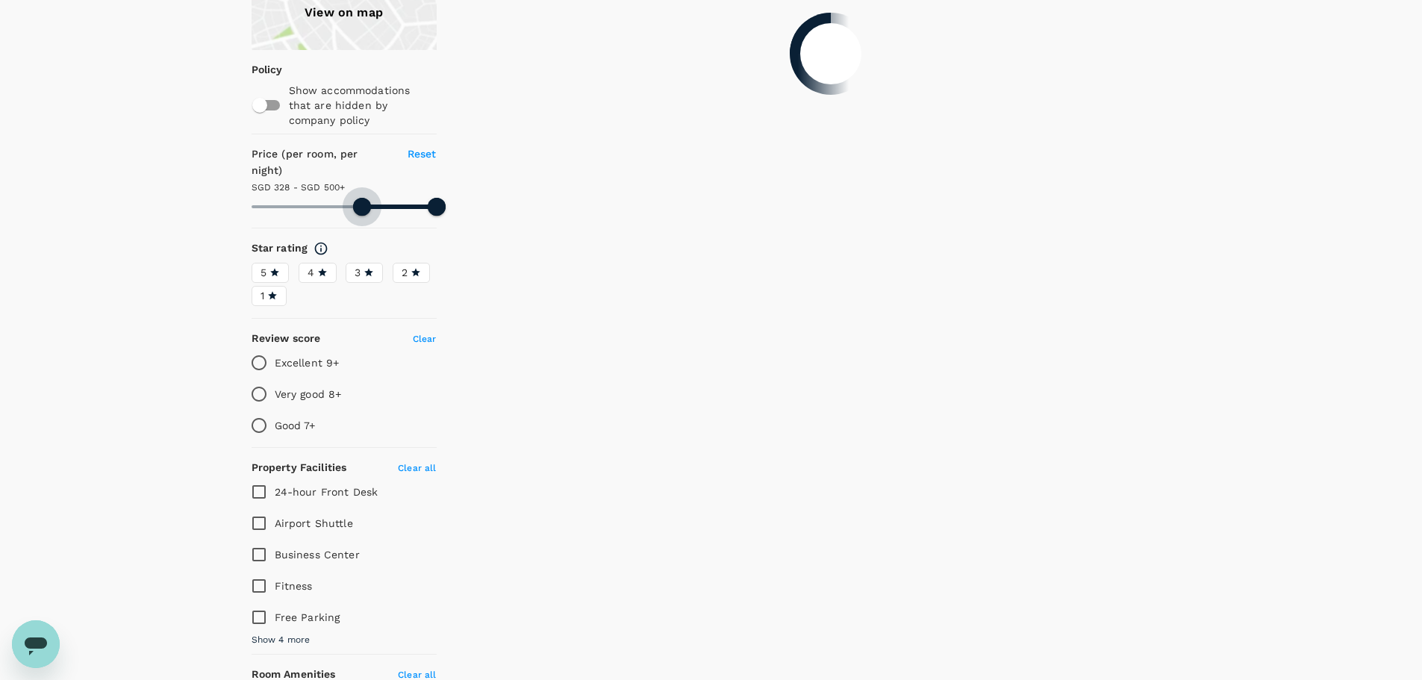
type input "499.36"
type input "308.36"
type input "499.36"
type input "306.36"
type input "499.36"
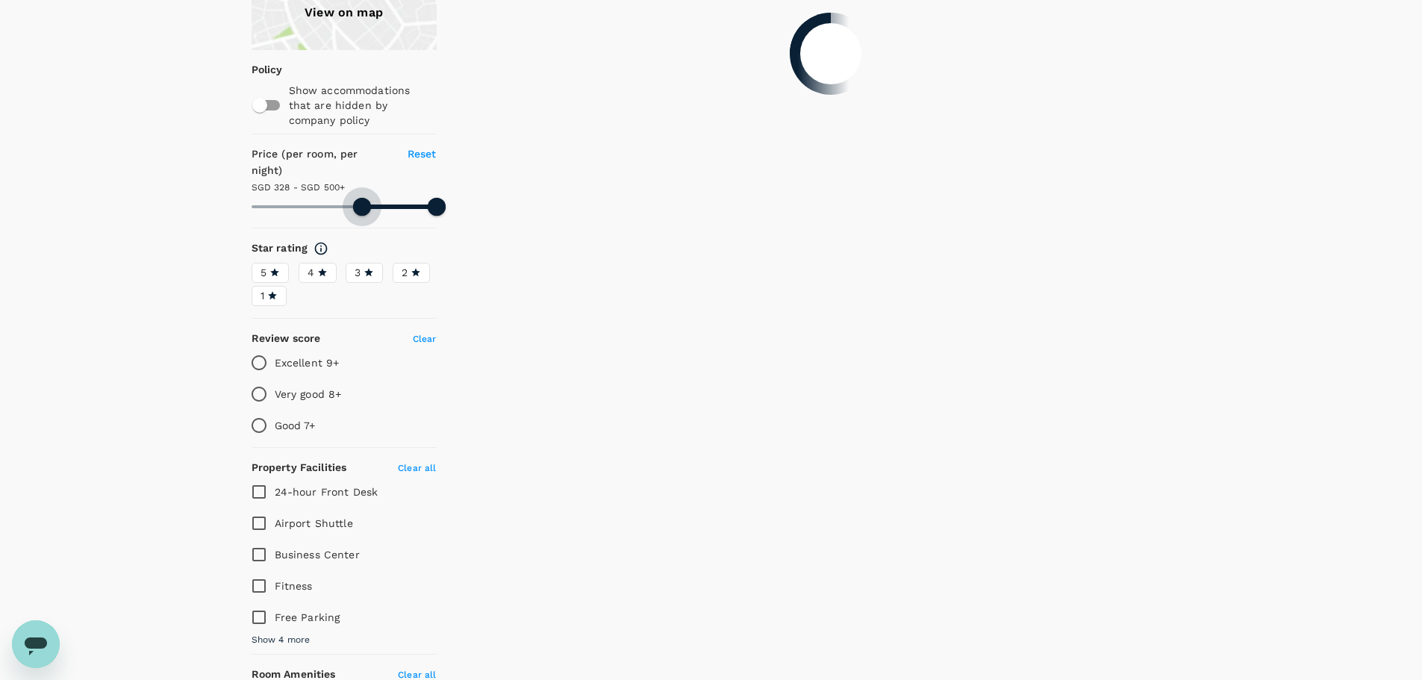
type input "306.36"
type input "499.36"
type input "304.36"
type input "499.36"
type input "304.36"
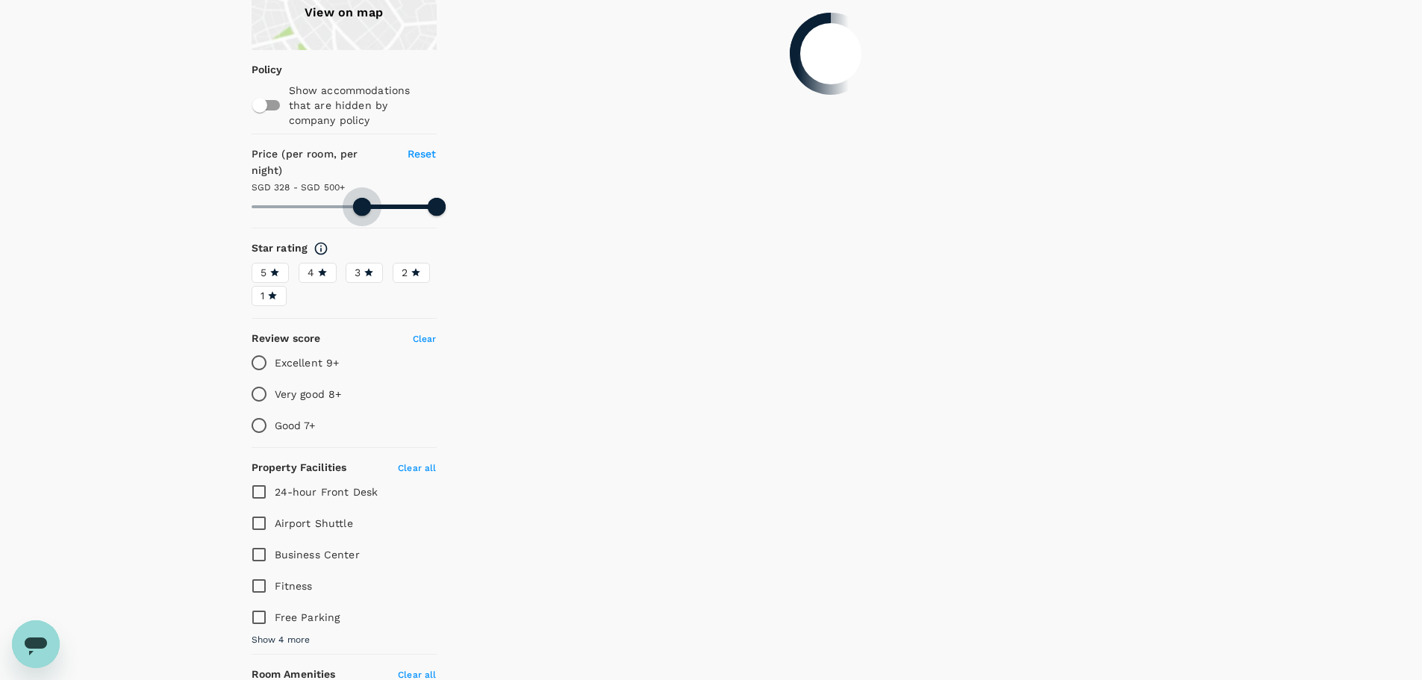
type input "499.36"
type input "303.36"
type input "499.36"
type input "303.36"
type input "499.36"
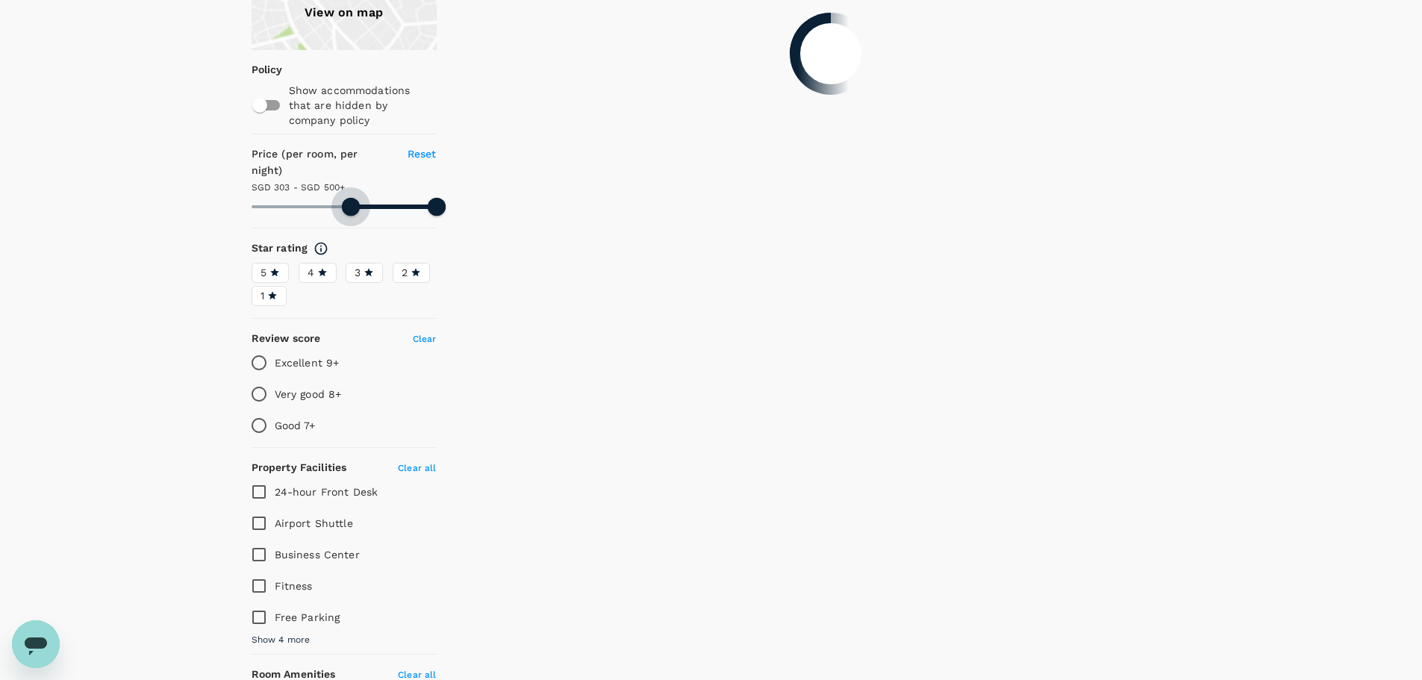
type input "301.36"
type input "499.36"
type input "301.36"
type input "499.36"
type input "299.36"
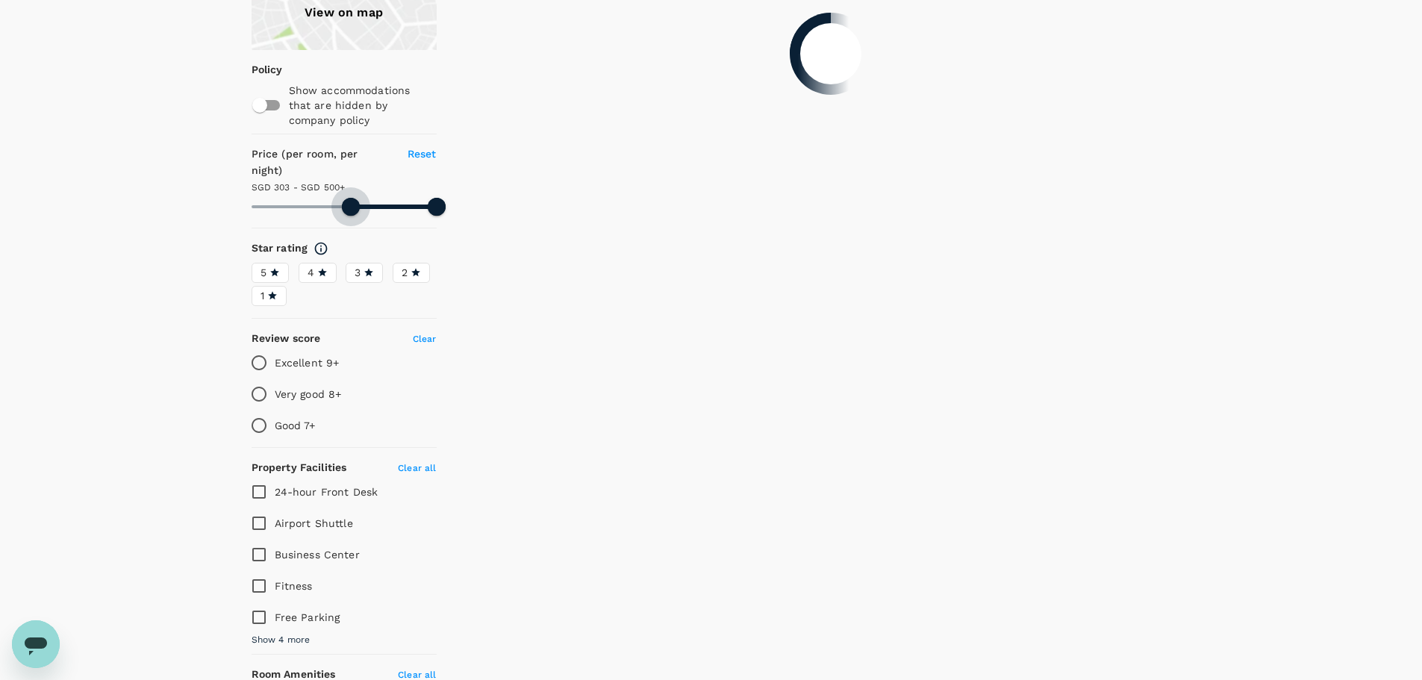
type input "499.36"
type input "299.36"
type input "499.36"
type input "299.36"
type input "499.36"
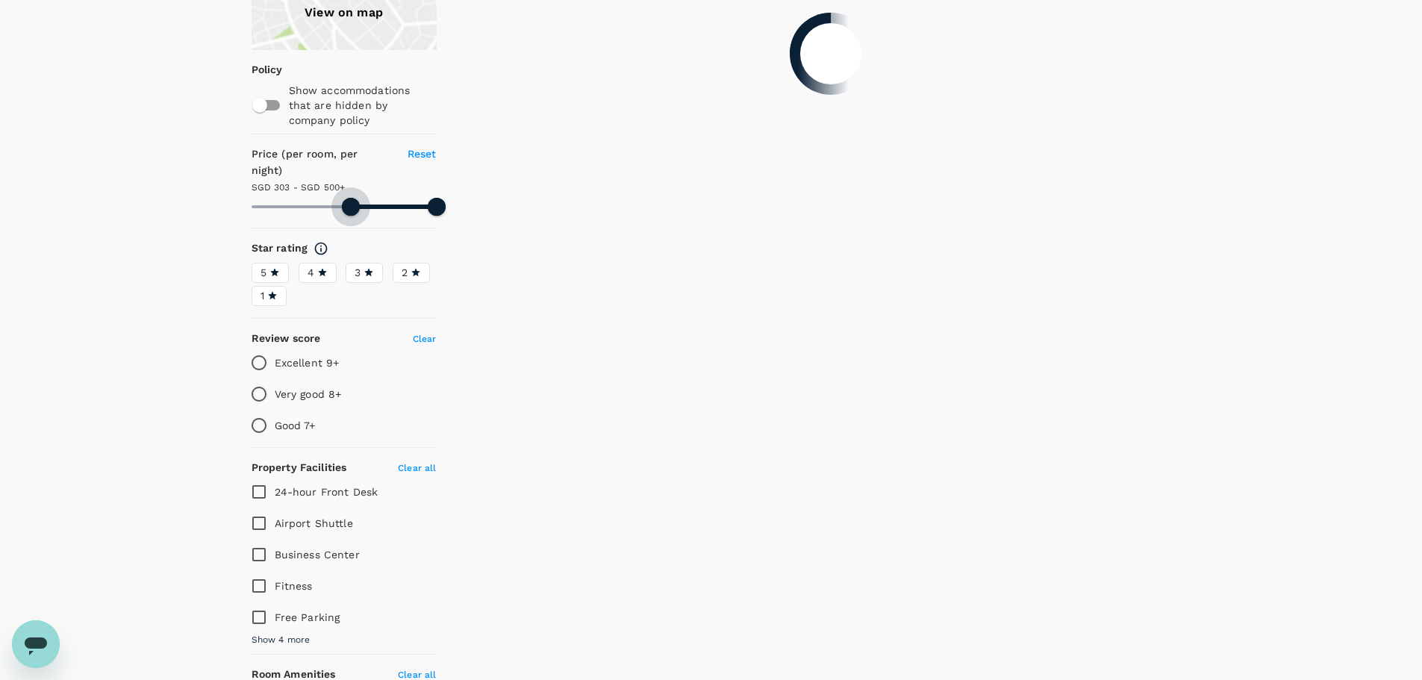
type input "299.36"
type input "499.36"
type input "298.36"
type input "499.36"
type input "296.36"
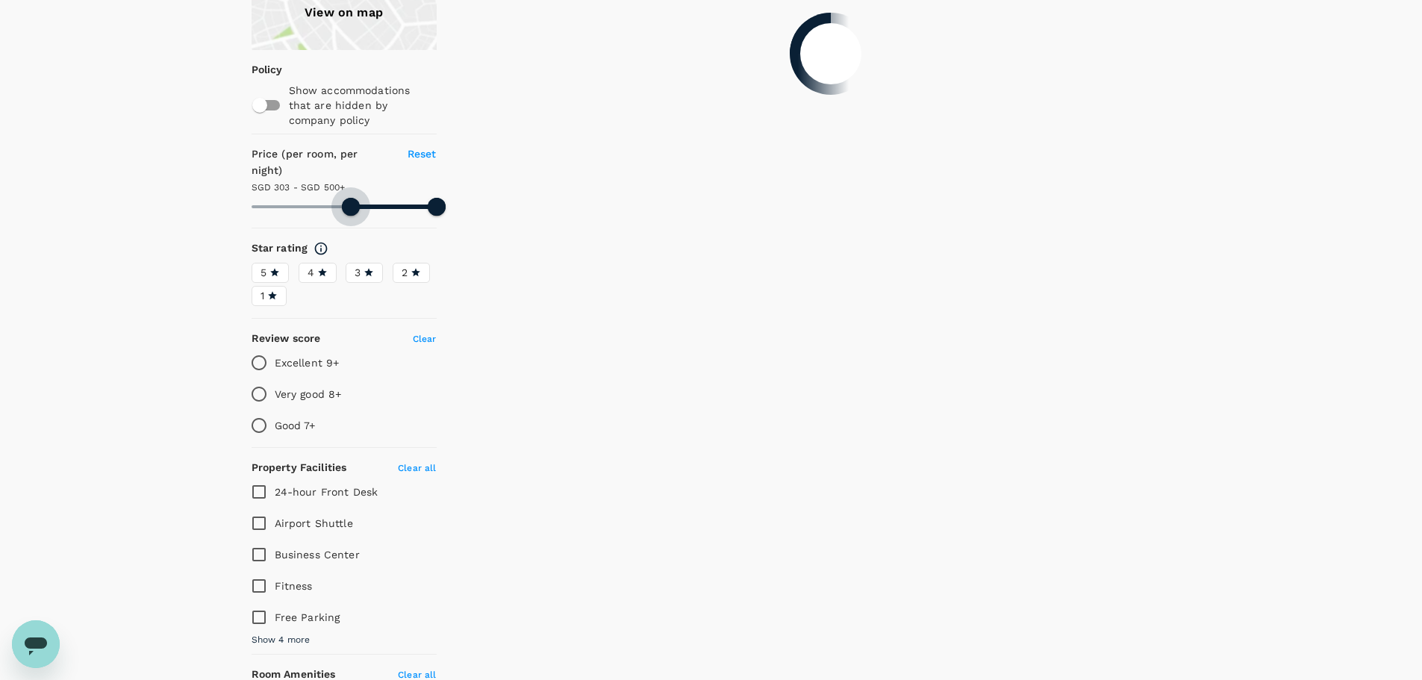
type input "499.36"
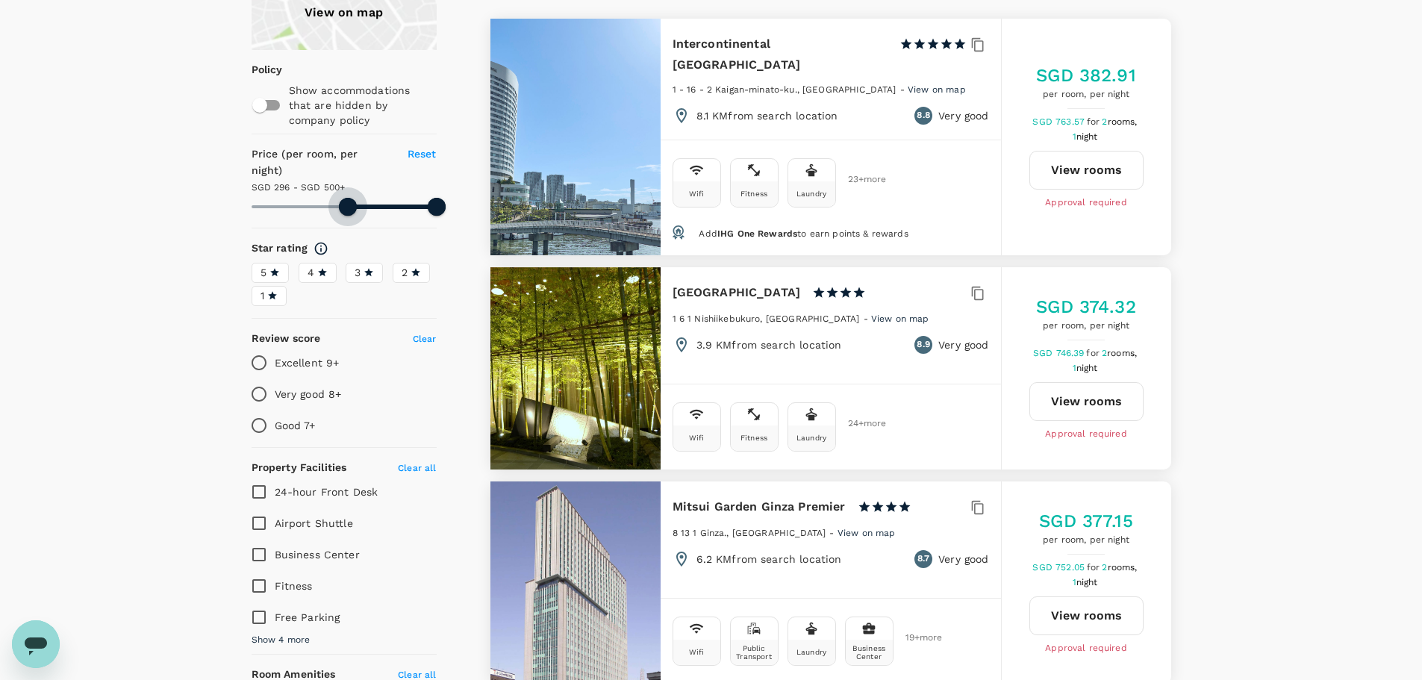
type input "296.36"
type input "499.36"
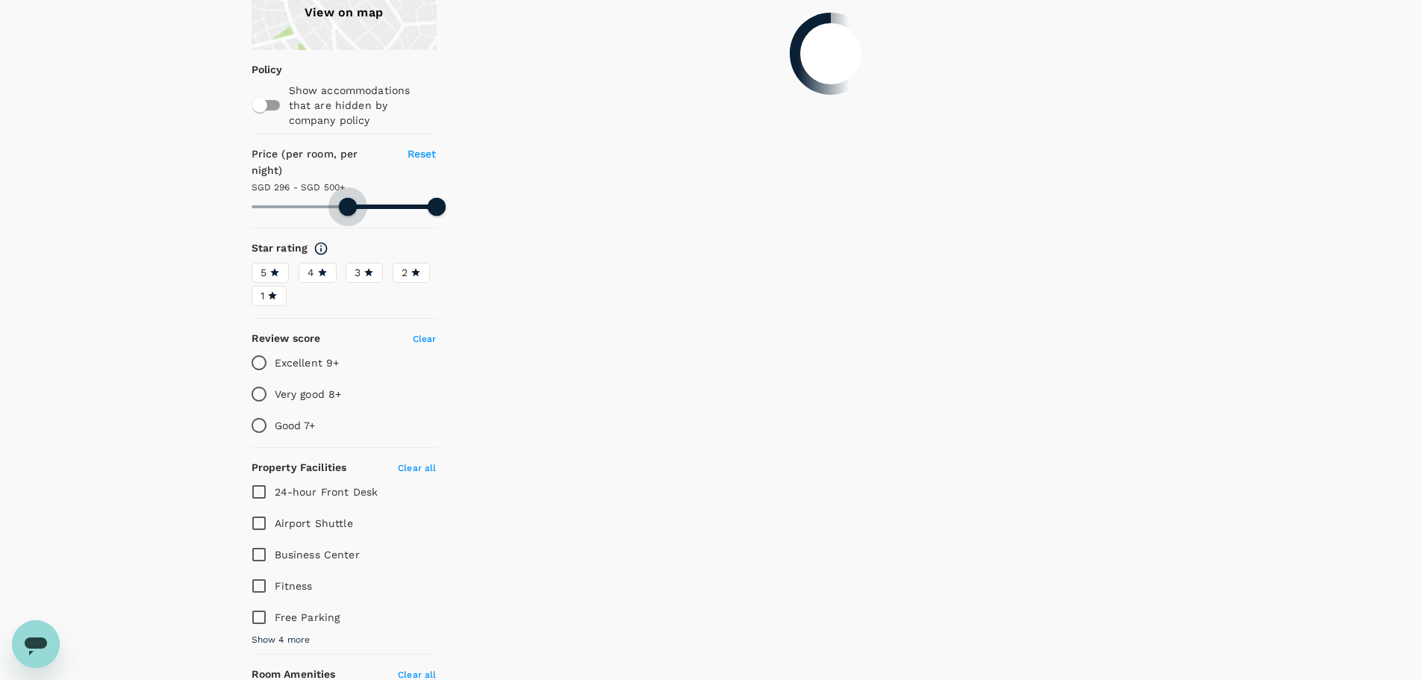
type input "296.36"
type input "499.36"
type input "294.36"
type input "499.36"
type input "292.36"
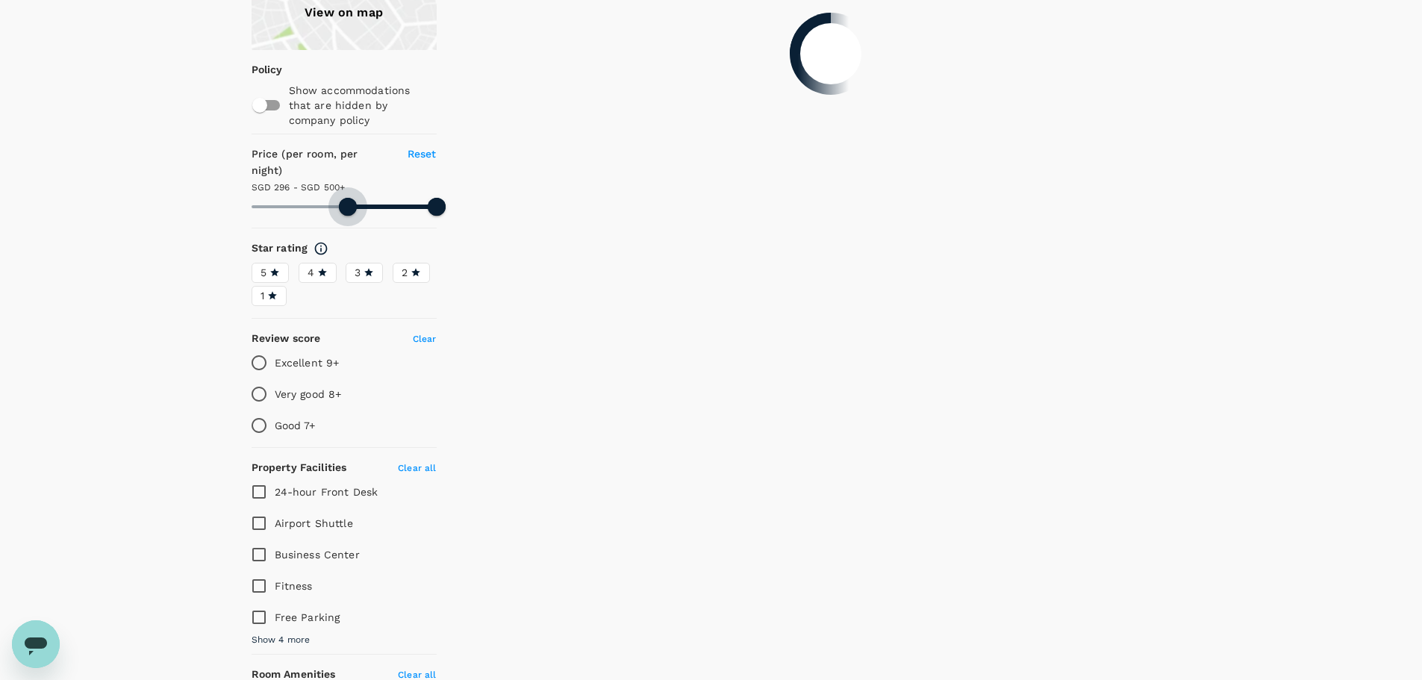
type input "499.36"
type input "291.36"
type input "499.36"
type input "291.36"
type input "499.36"
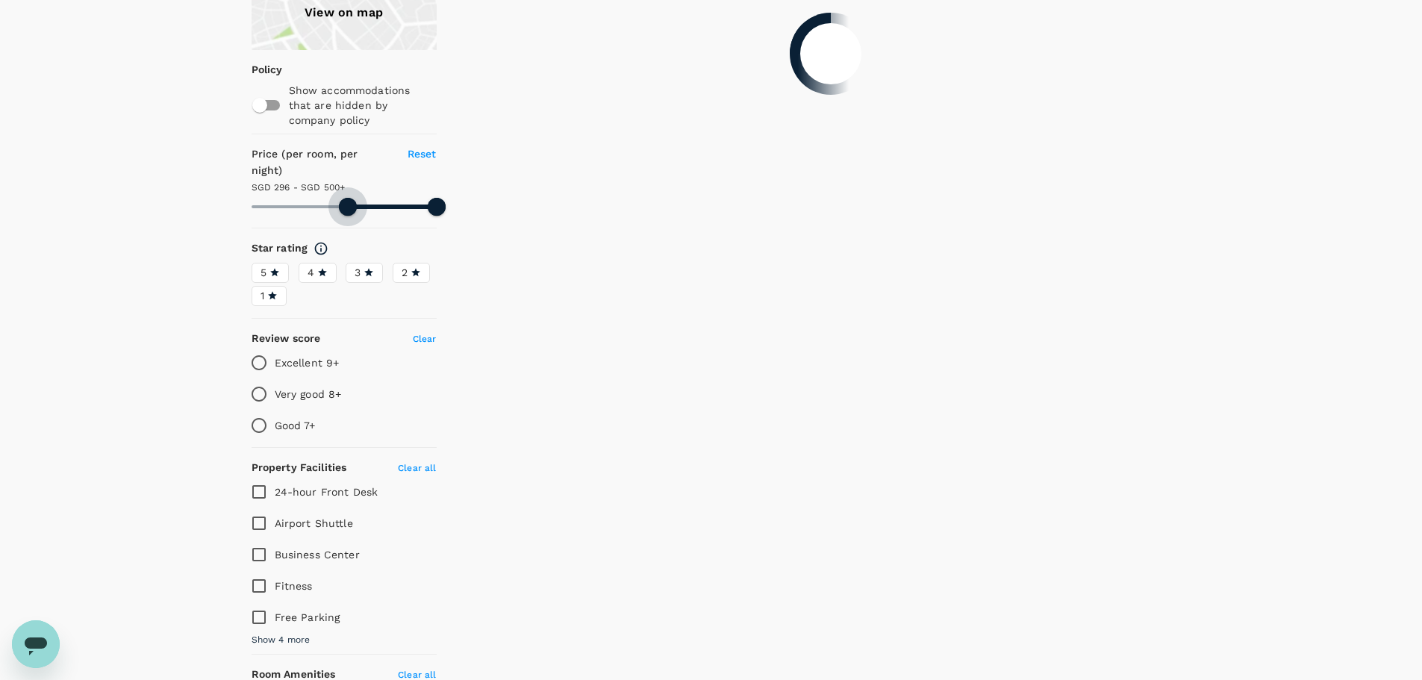
type input "287.36"
type input "499.36"
type input "287.36"
type input "499.36"
type input "285.36"
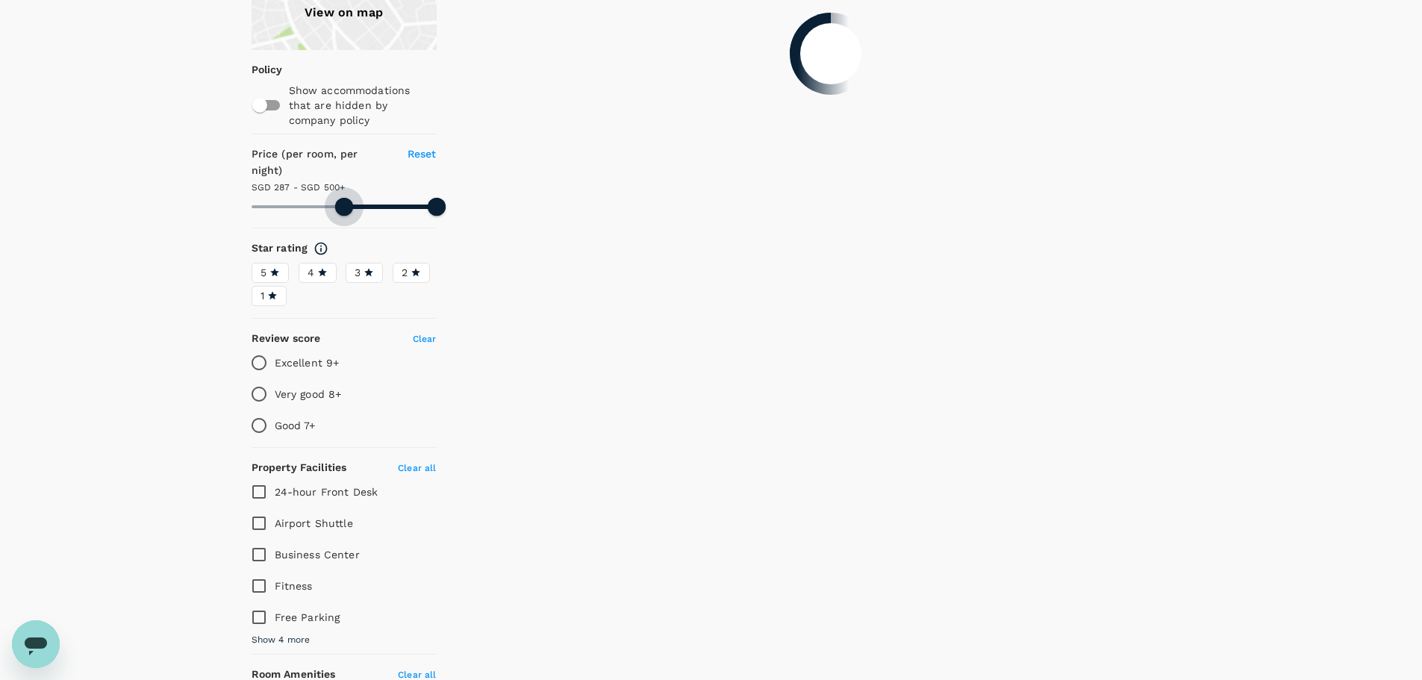
type input "499.36"
type input "285.36"
type input "499.36"
type input "282.36"
type input "499.36"
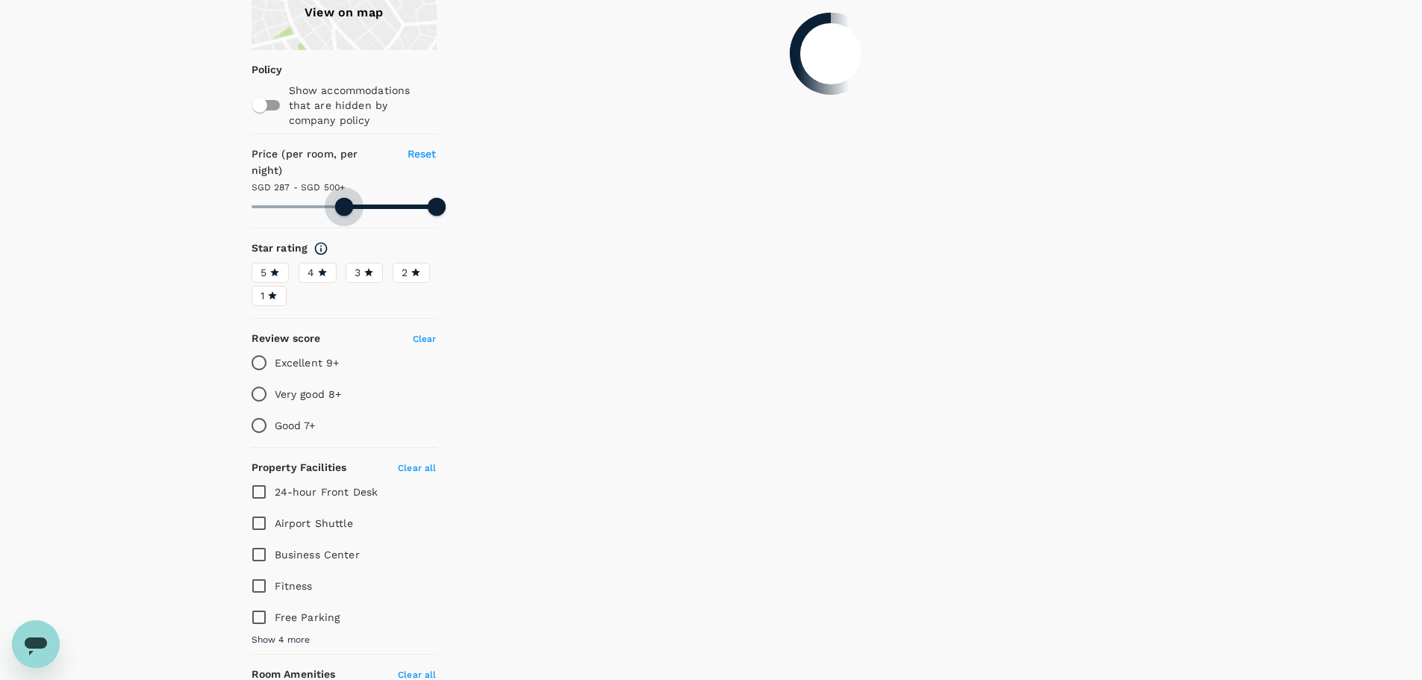
type input "282.36"
type input "499.36"
type input "280.36"
type input "499.36"
type input "280.36"
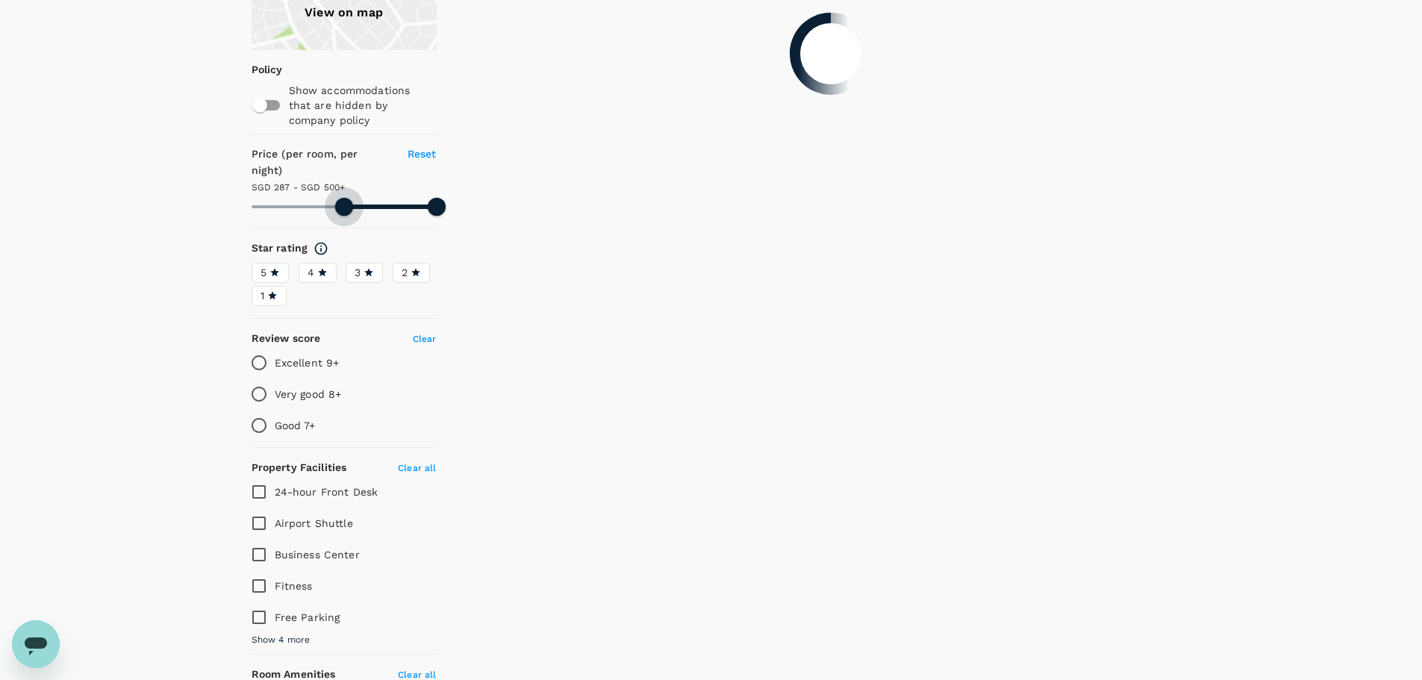
type input "499.36"
type input "277.36"
type input "499.36"
type input "277.36"
type input "499.36"
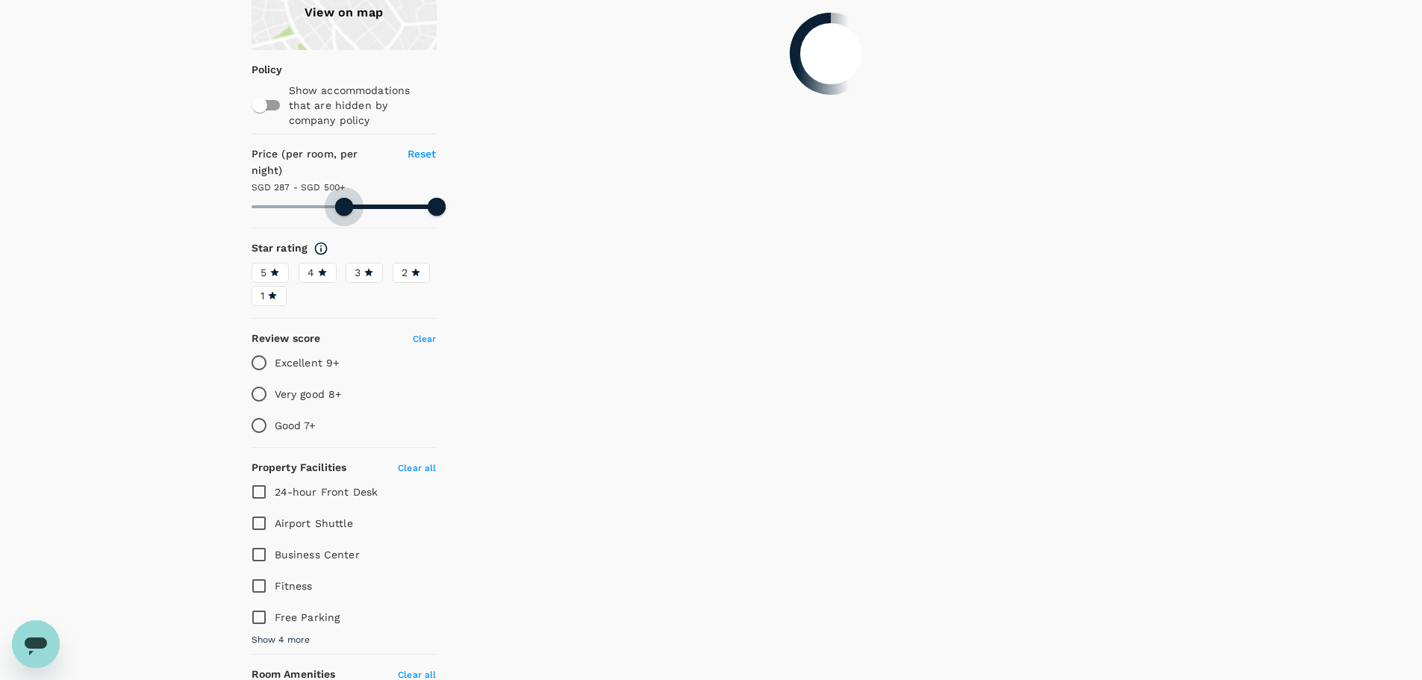
type input "275.36"
type input "499.36"
type input "275.36"
type input "499.36"
type input "273.36"
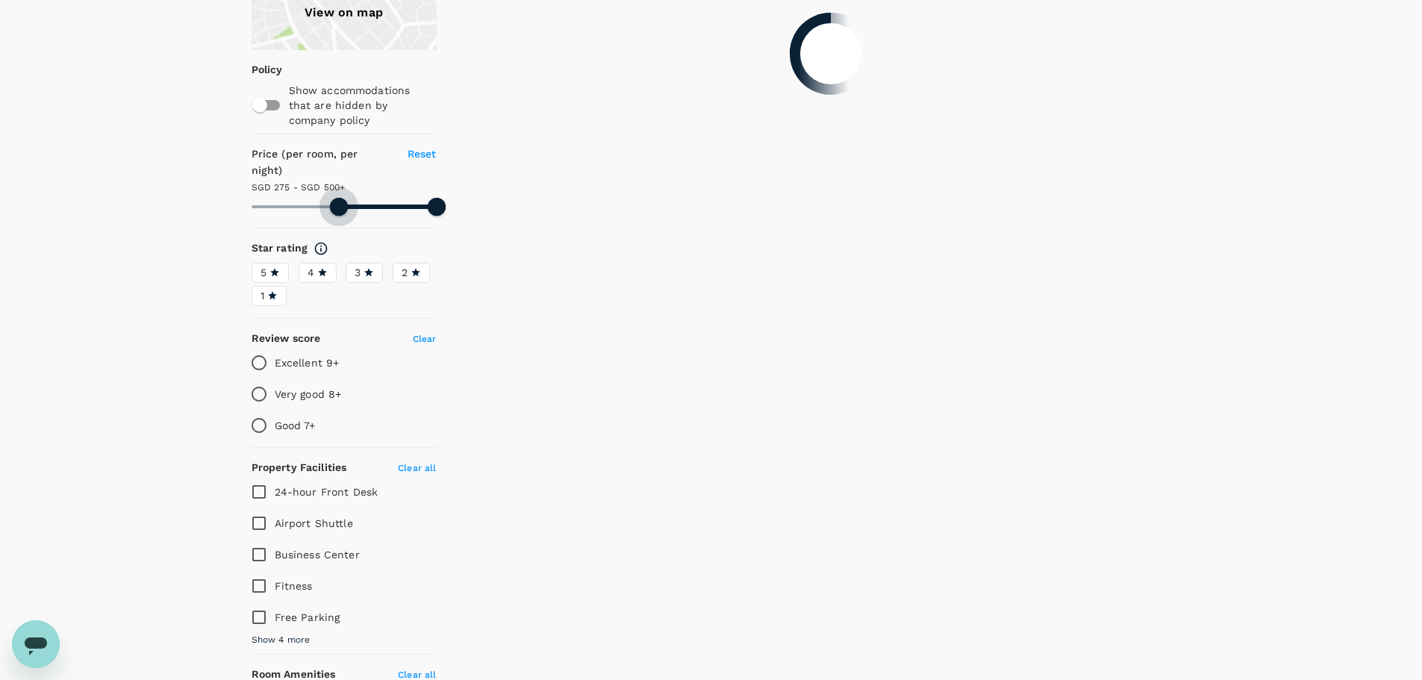
type input "499.36"
drag, startPoint x: 259, startPoint y: 190, endPoint x: 338, endPoint y: 193, distance: 79.2
click at [338, 198] on span at bounding box center [338, 207] width 18 height 18
type input "273.36"
type input "499.36"
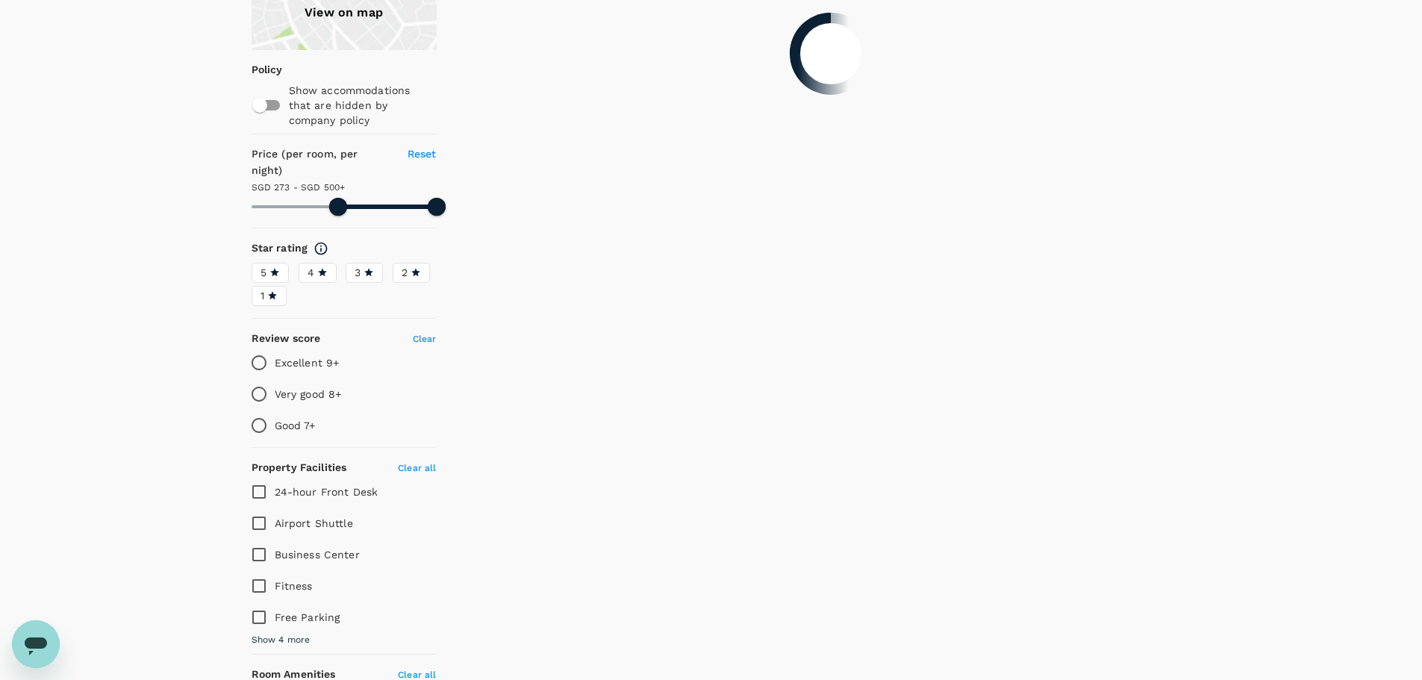
type input "273.36"
type input "499.36"
type input "273.36"
type input "499.36"
type input "273.36"
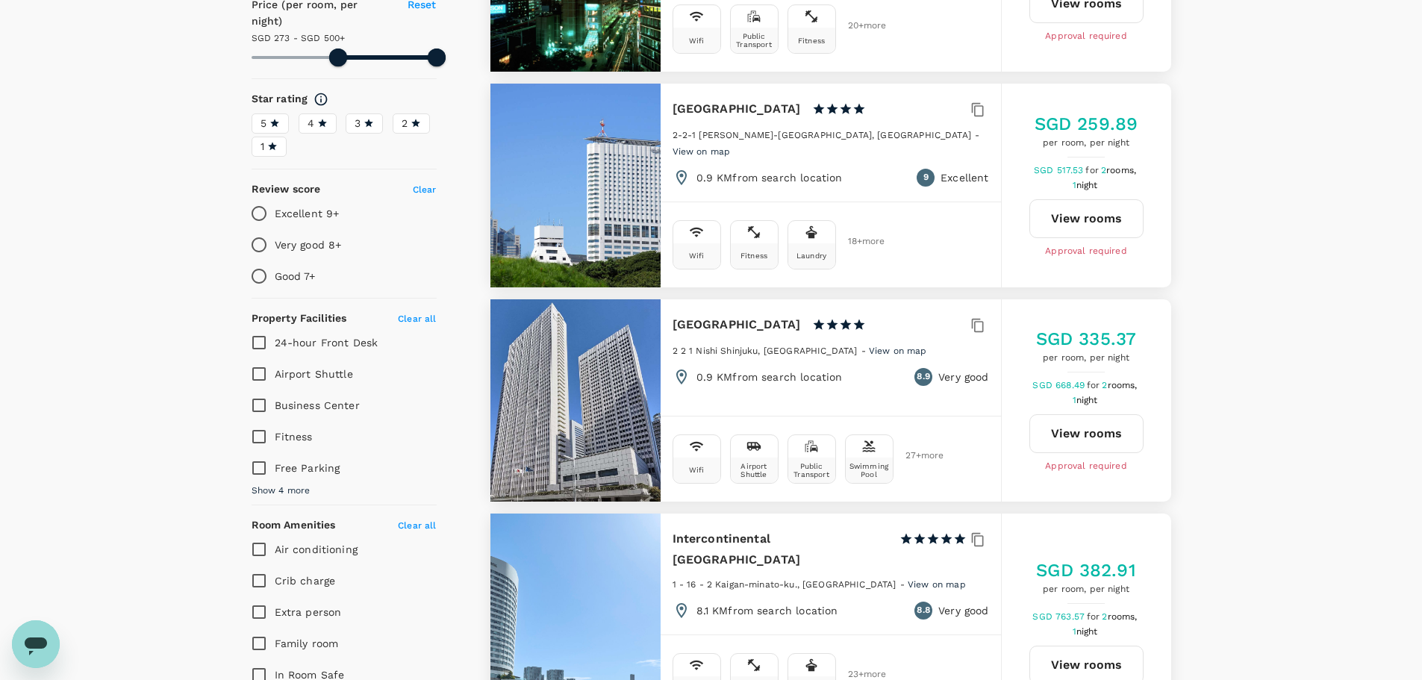
scroll to position [373, 0]
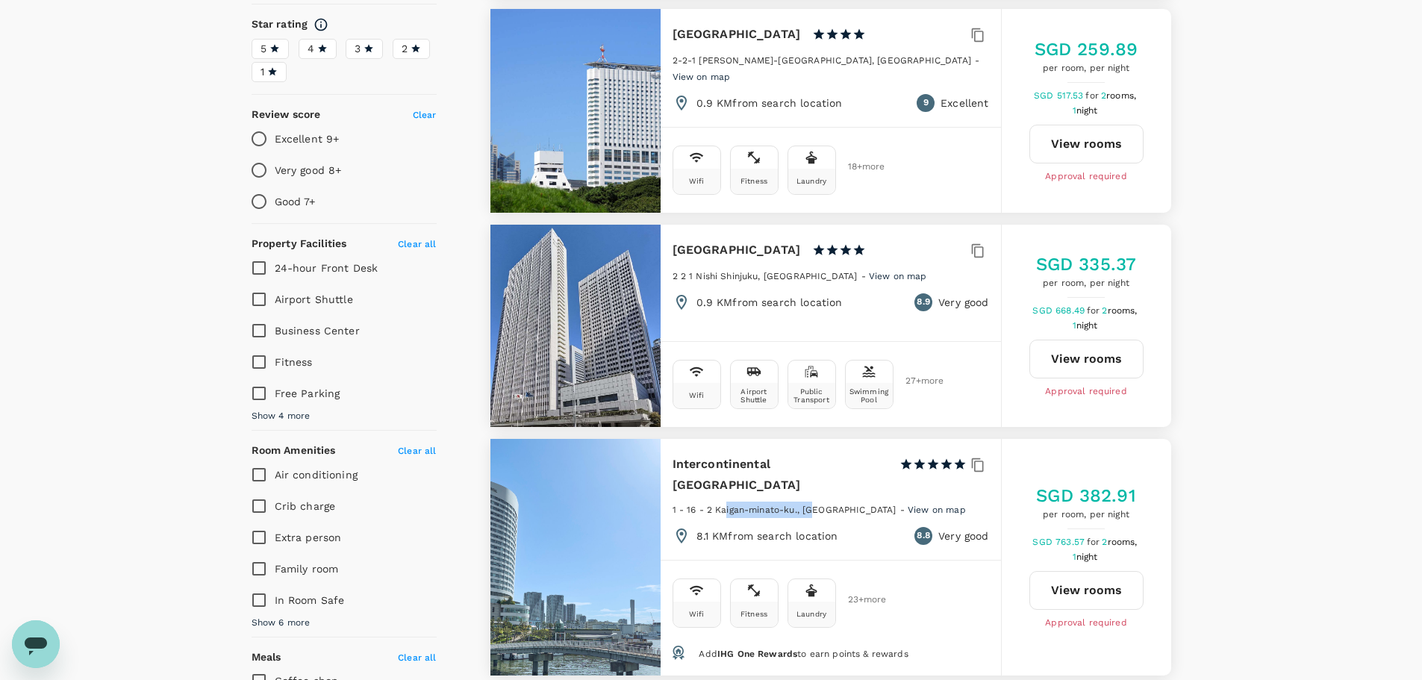
drag, startPoint x: 726, startPoint y: 487, endPoint x: 813, endPoint y: 481, distance: 87.6
click at [813, 502] on div "1 - 16 - 2 Kaigan-minato-ku., Tokyo - View on map" at bounding box center [831, 514] width 317 height 25
click at [778, 502] on div "1 - 16 - 2 Kaigan-minato-ku., Tokyo - View on map" at bounding box center [831, 514] width 317 height 25
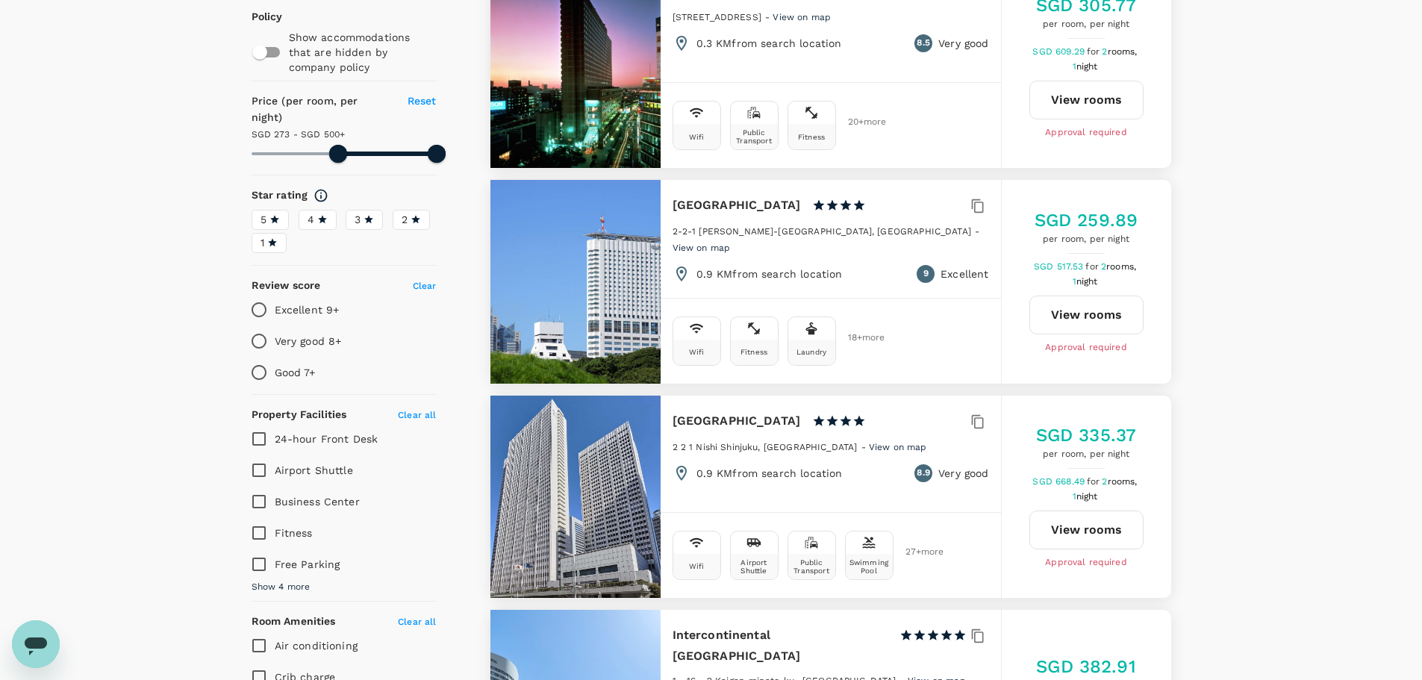
scroll to position [224, 0]
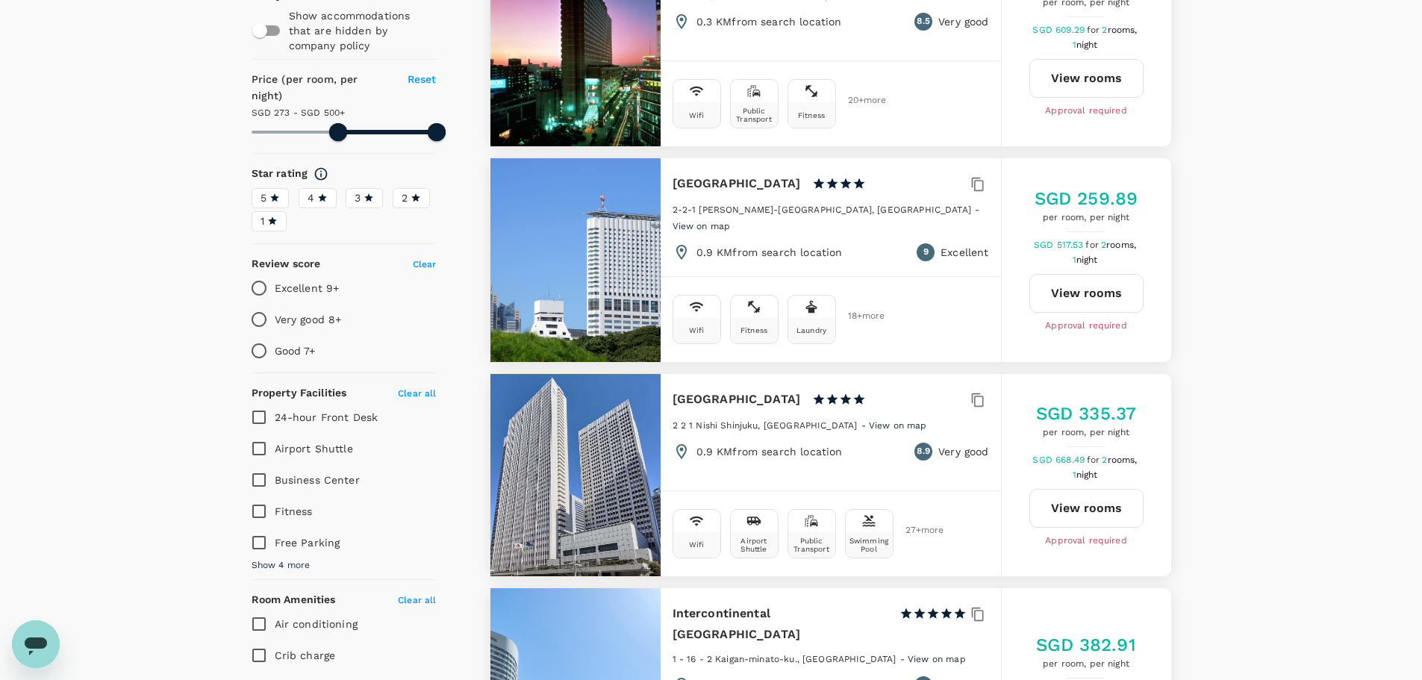
click at [731, 221] on span "View on map" at bounding box center [702, 226] width 58 height 10
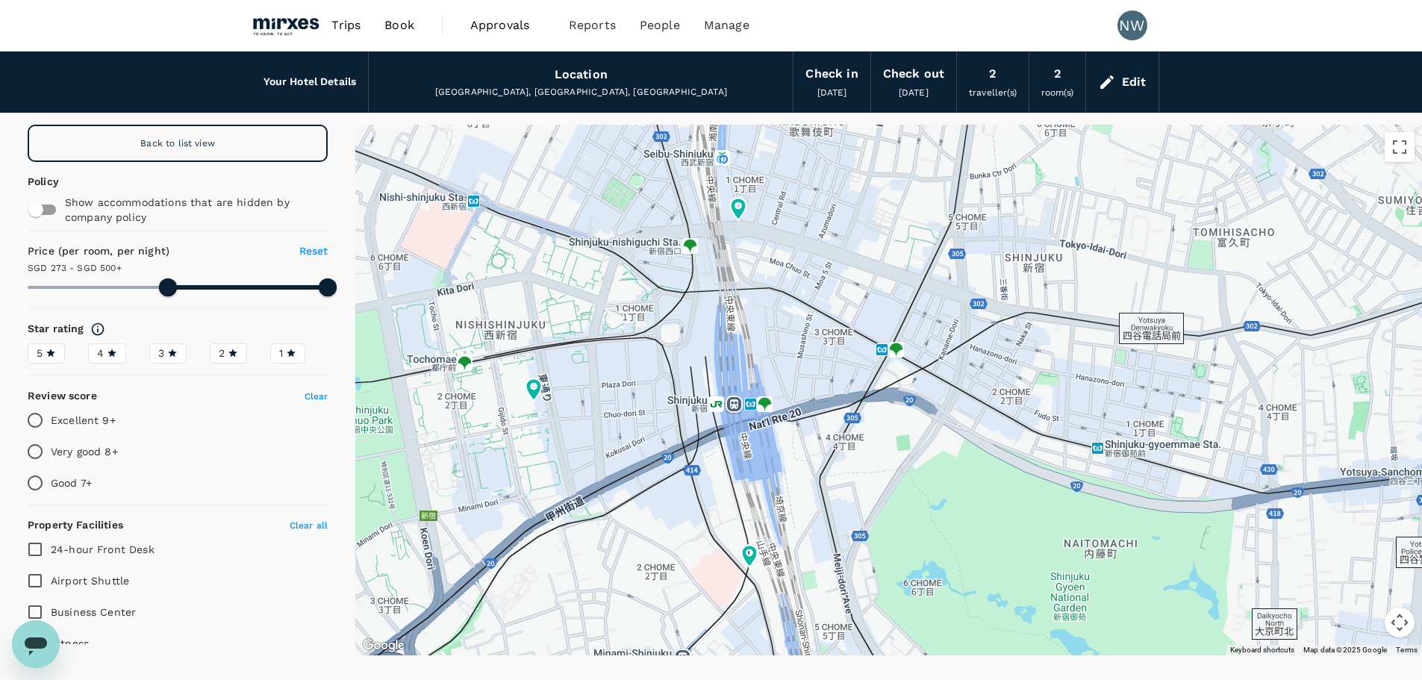
click at [694, 249] on div at bounding box center [888, 390] width 1067 height 531
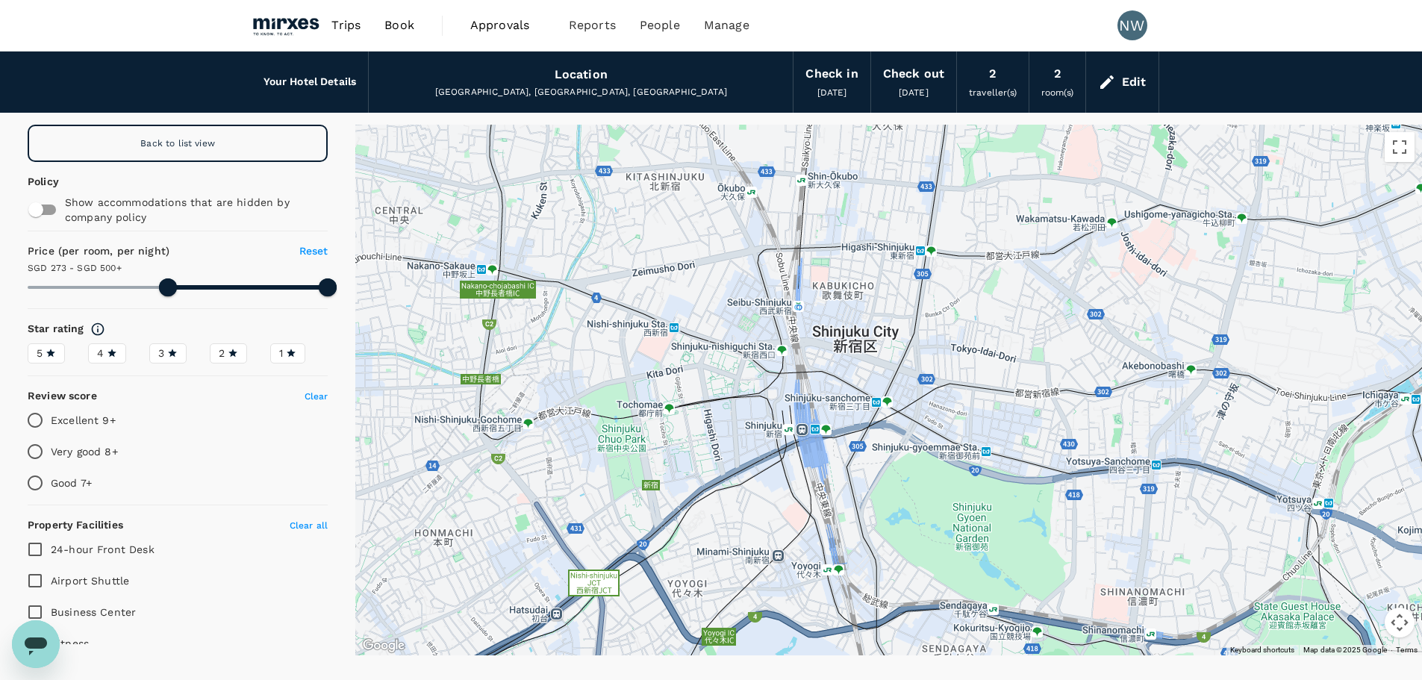
drag, startPoint x: 888, startPoint y: 299, endPoint x: 906, endPoint y: 387, distance: 89.9
click at [906, 387] on div at bounding box center [888, 390] width 1067 height 531
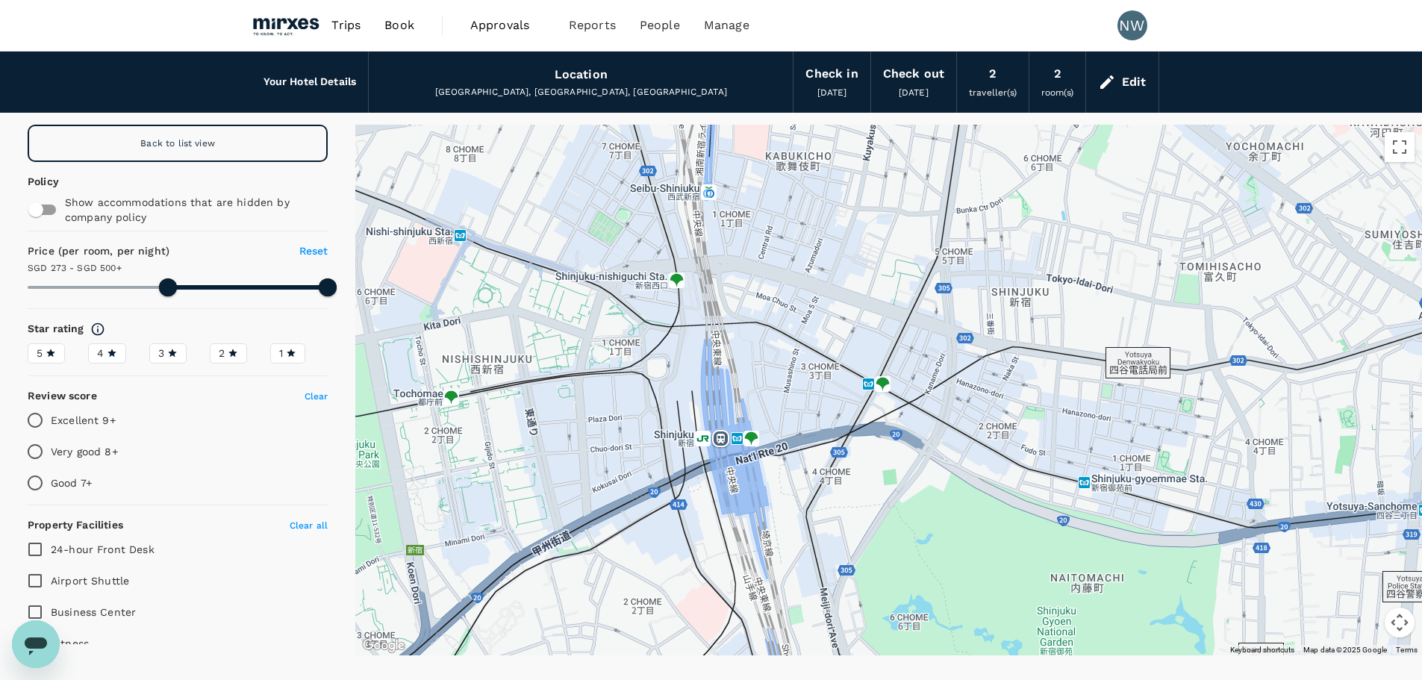
drag, startPoint x: 825, startPoint y: 278, endPoint x: 867, endPoint y: 222, distance: 69.7
click at [867, 222] on div at bounding box center [888, 390] width 1067 height 531
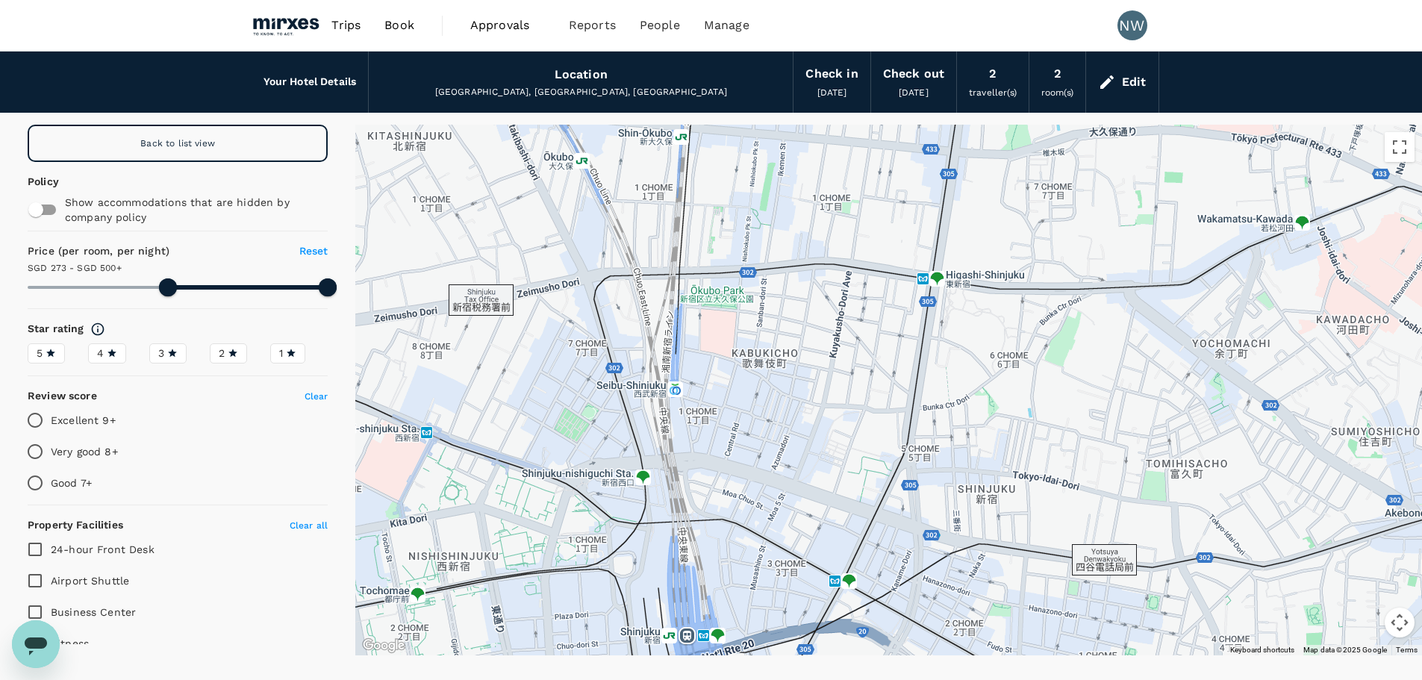
drag, startPoint x: 875, startPoint y: 190, endPoint x: 842, endPoint y: 390, distance: 202.7
click at [842, 390] on div at bounding box center [888, 390] width 1067 height 531
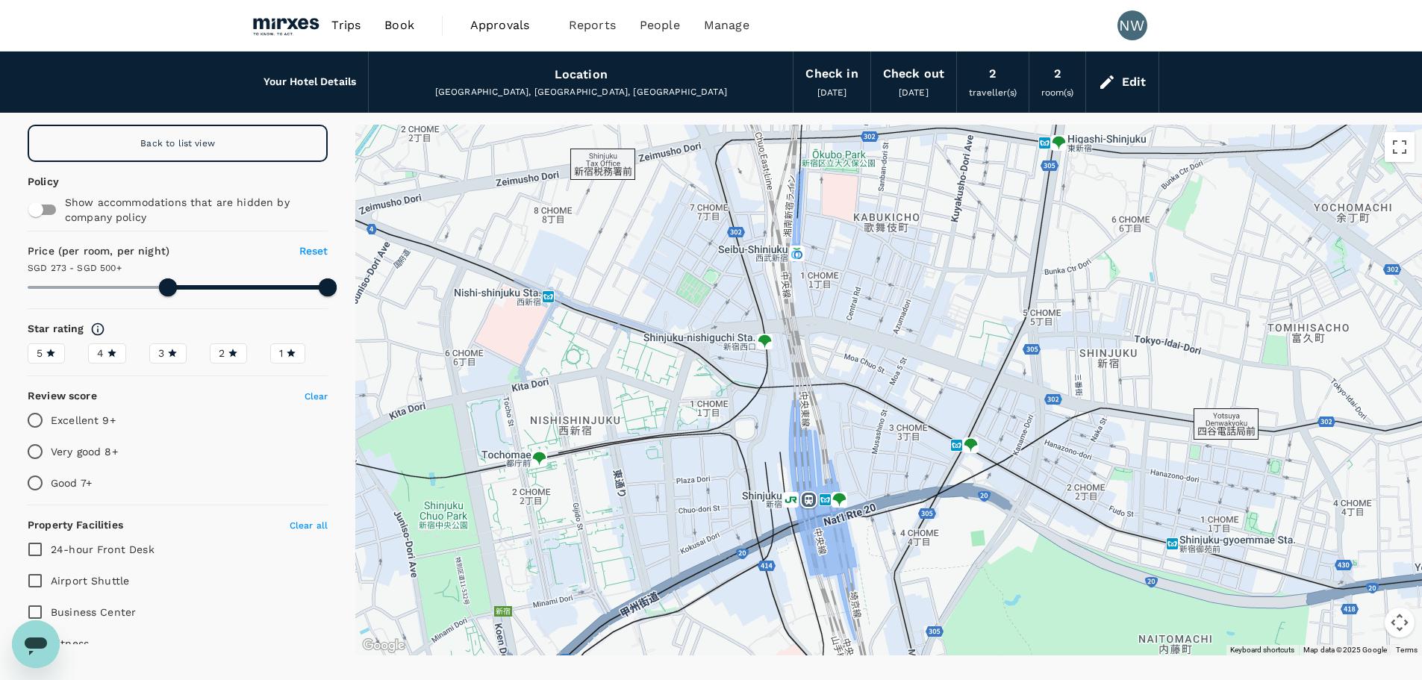
drag, startPoint x: 823, startPoint y: 417, endPoint x: 948, endPoint y: 275, distance: 188.8
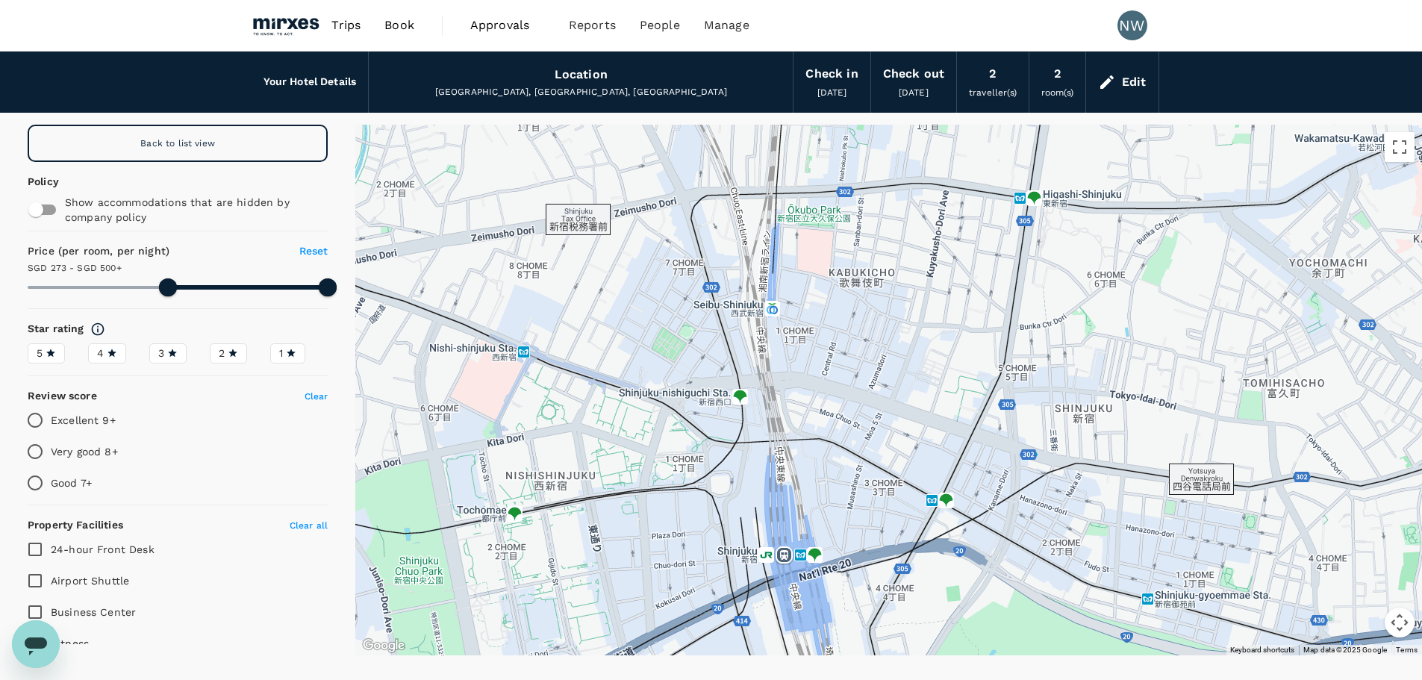
drag, startPoint x: 935, startPoint y: 367, endPoint x: 910, endPoint y: 422, distance: 60.5
click at [910, 422] on div at bounding box center [888, 390] width 1067 height 531
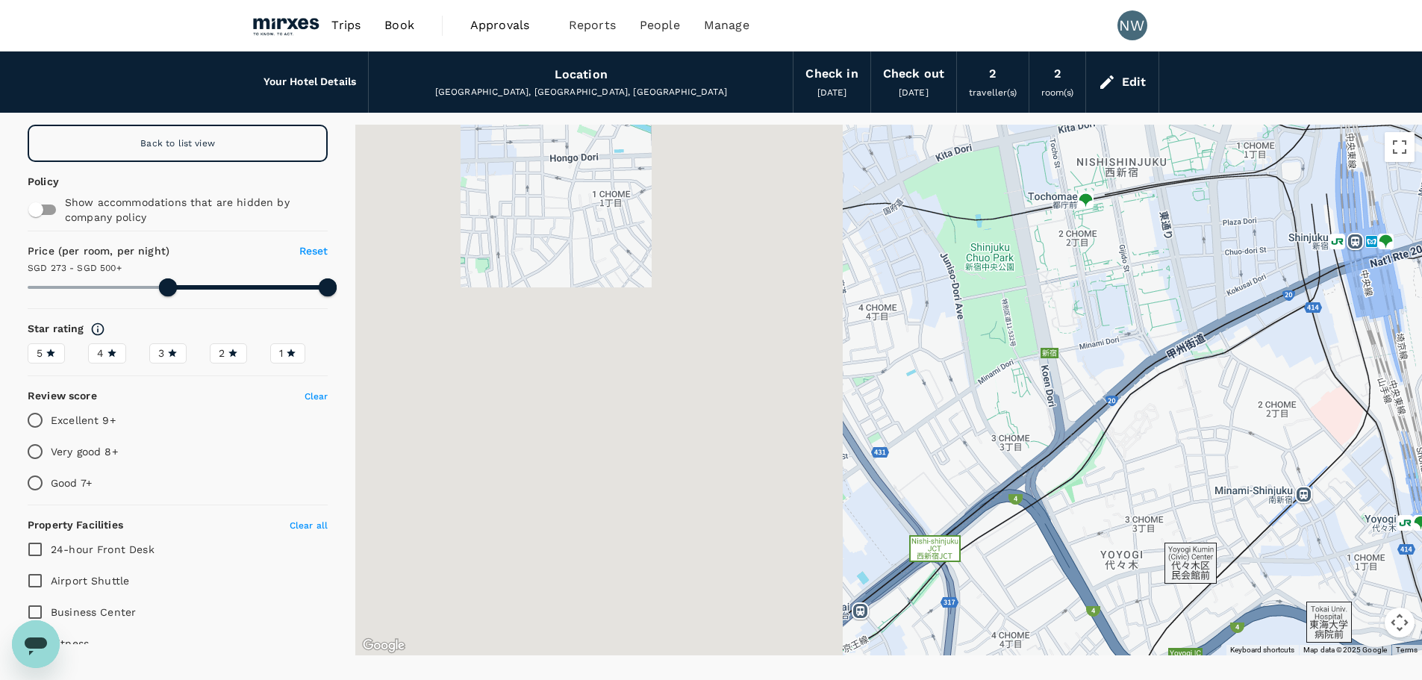
drag, startPoint x: 836, startPoint y: 507, endPoint x: 1407, endPoint y: 190, distance: 652.9
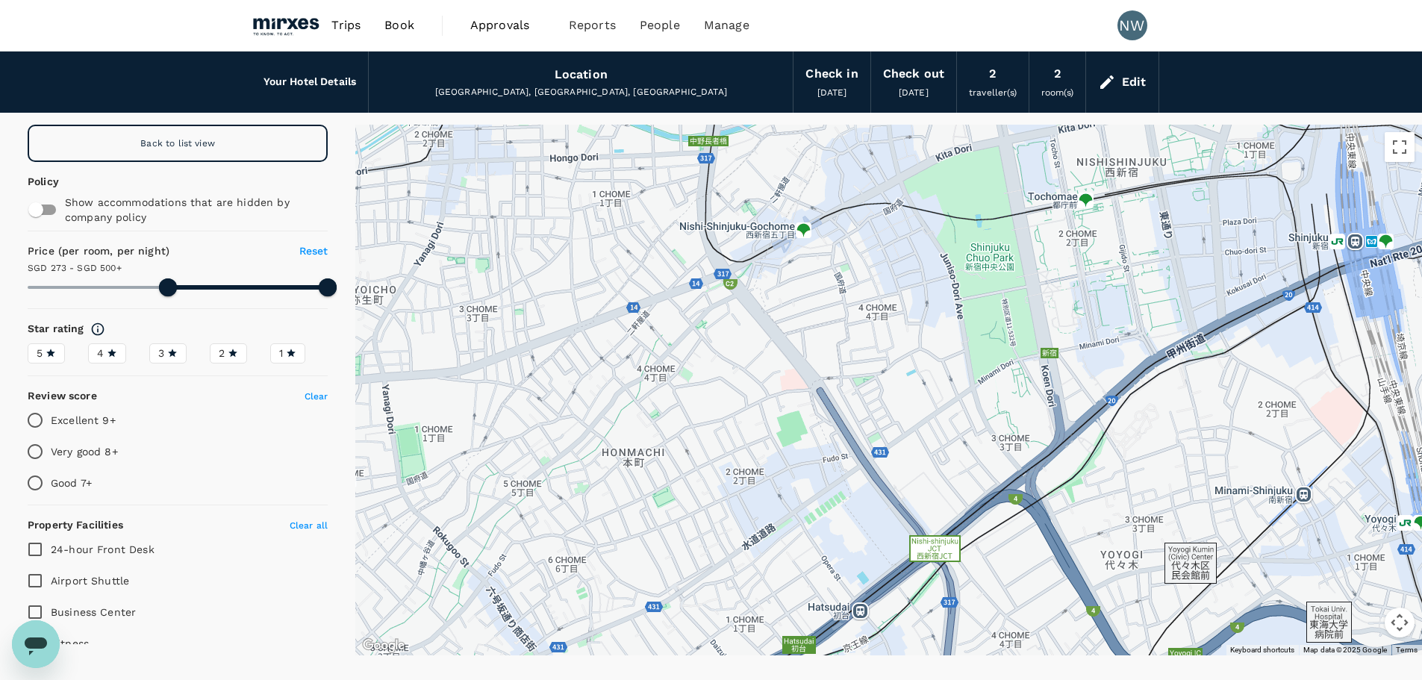
click at [1407, 190] on div at bounding box center [888, 390] width 1067 height 531
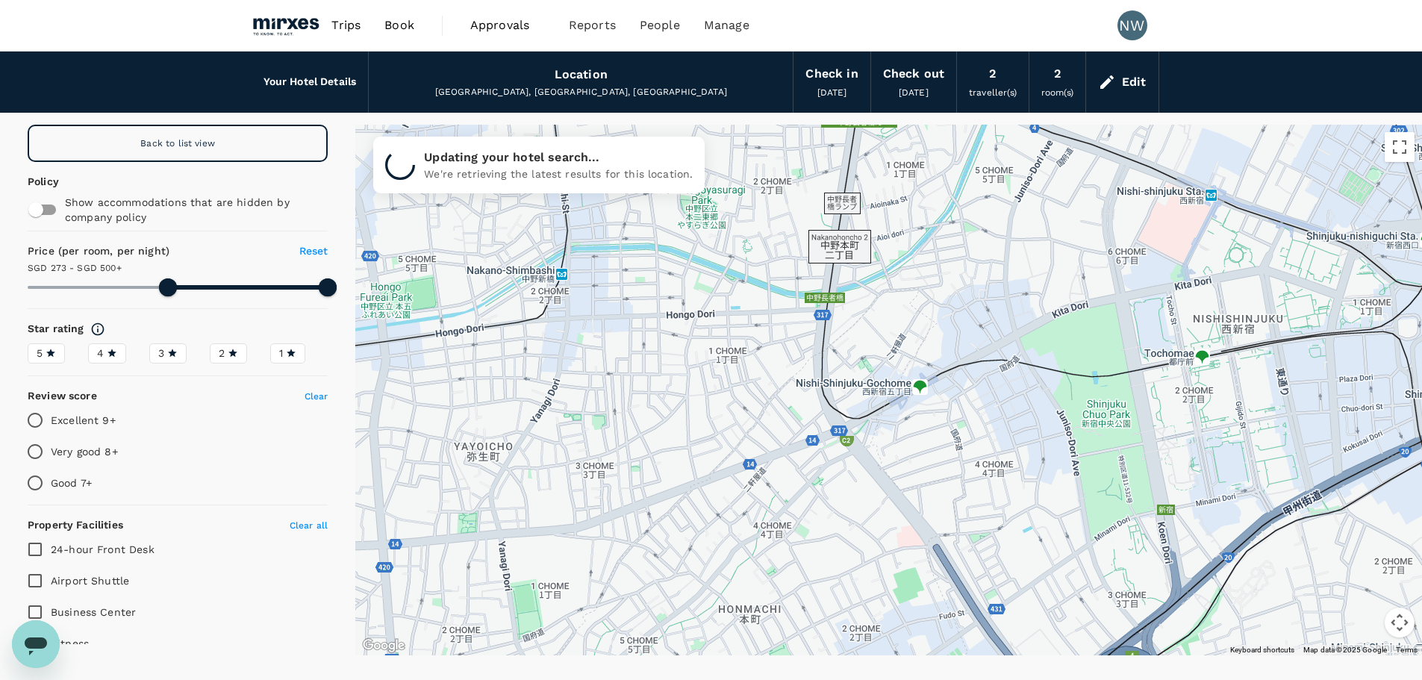
drag, startPoint x: 838, startPoint y: 218, endPoint x: 955, endPoint y: 375, distance: 195.3
click at [955, 375] on div at bounding box center [888, 390] width 1067 height 531
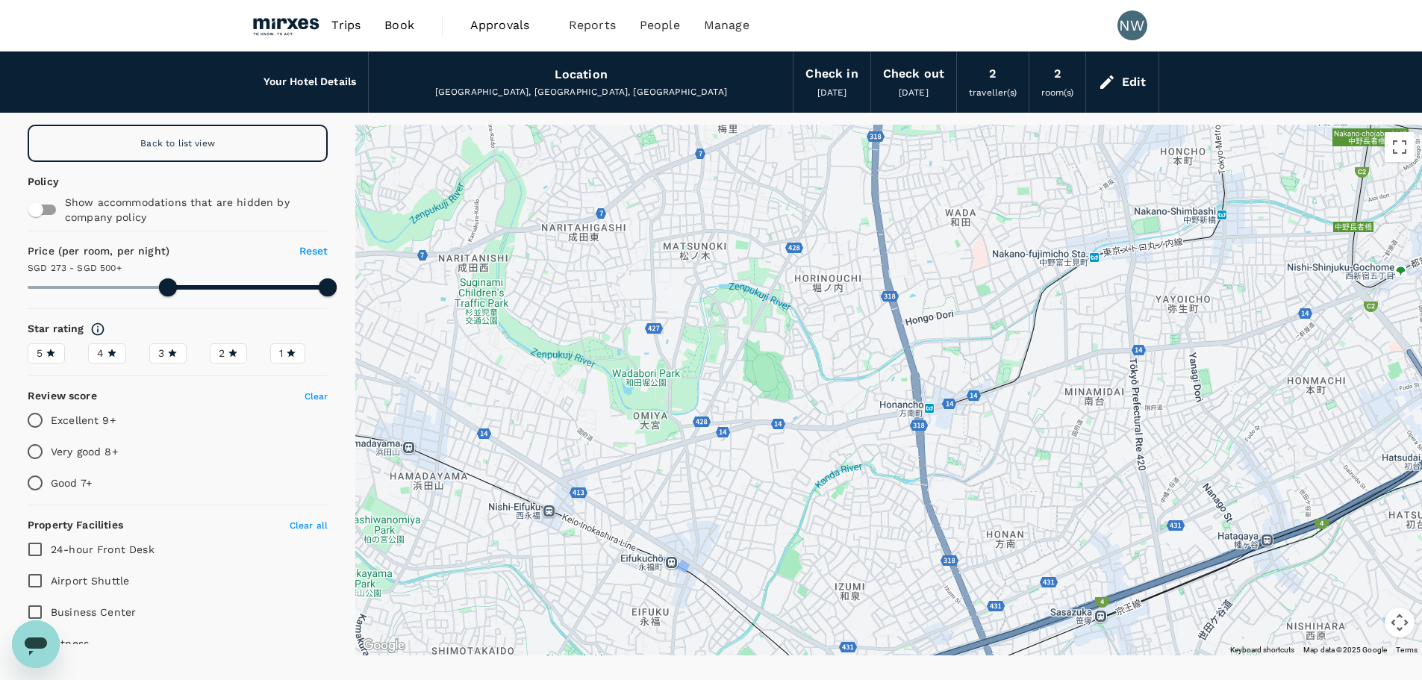
drag, startPoint x: 883, startPoint y: 328, endPoint x: 1282, endPoint y: 258, distance: 404.9
click at [1282, 258] on div at bounding box center [888, 390] width 1067 height 531
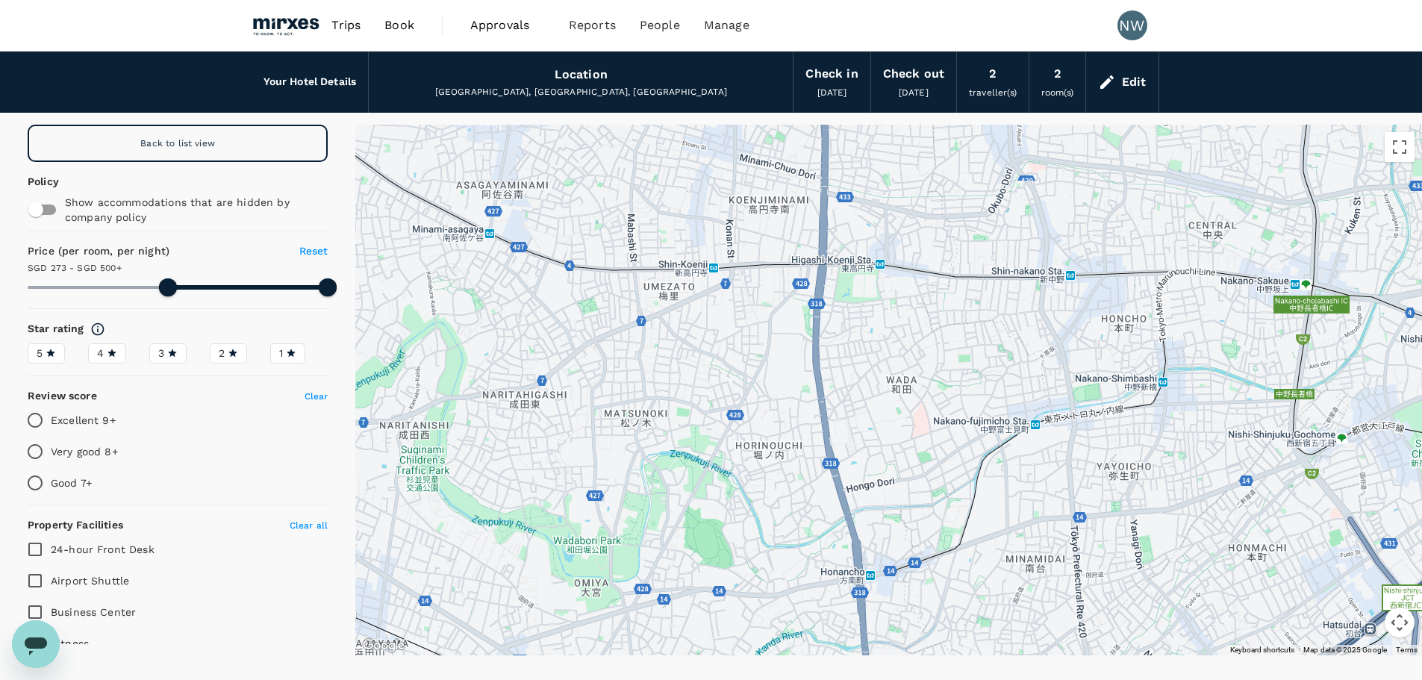
drag, startPoint x: 1277, startPoint y: 255, endPoint x: 1215, endPoint y: 428, distance: 183.5
click at [1215, 428] on div at bounding box center [888, 390] width 1067 height 531
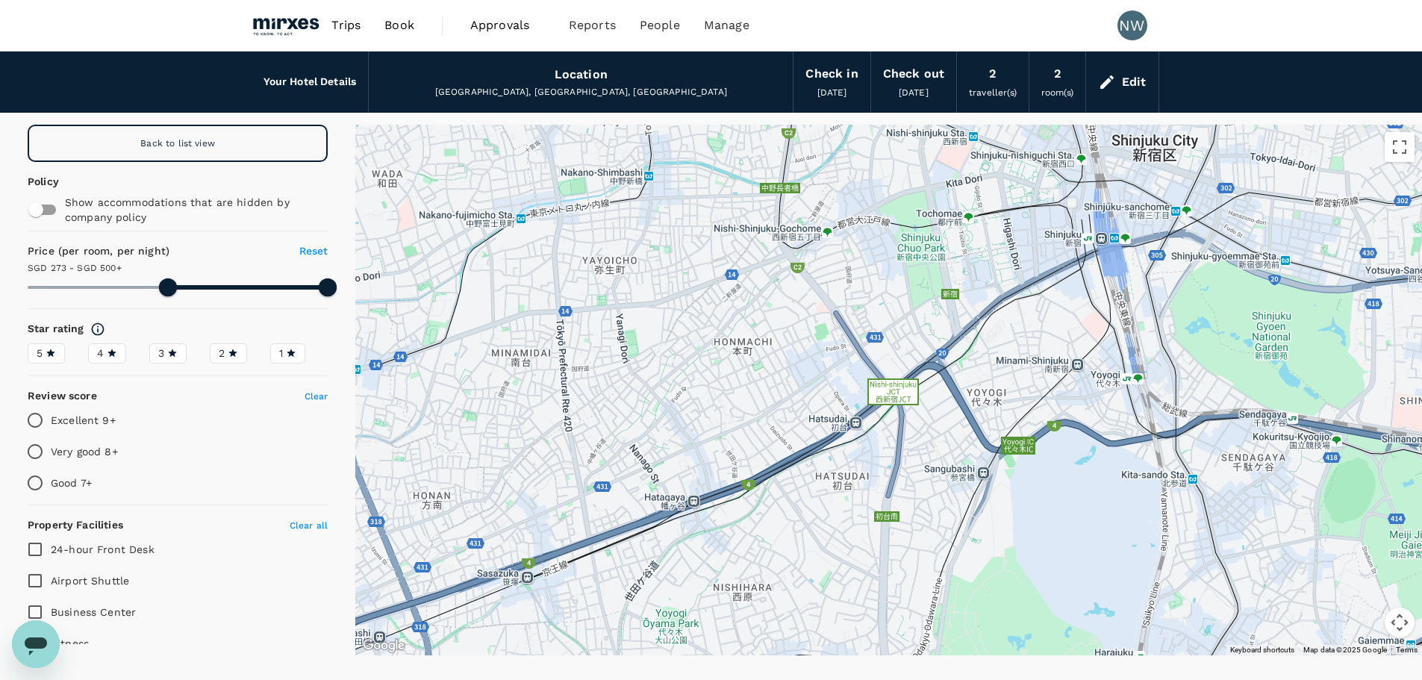
drag, startPoint x: 1178, startPoint y: 431, endPoint x: 684, endPoint y: 244, distance: 528.5
click at [684, 244] on div at bounding box center [1091, 587] width 1433 height 806
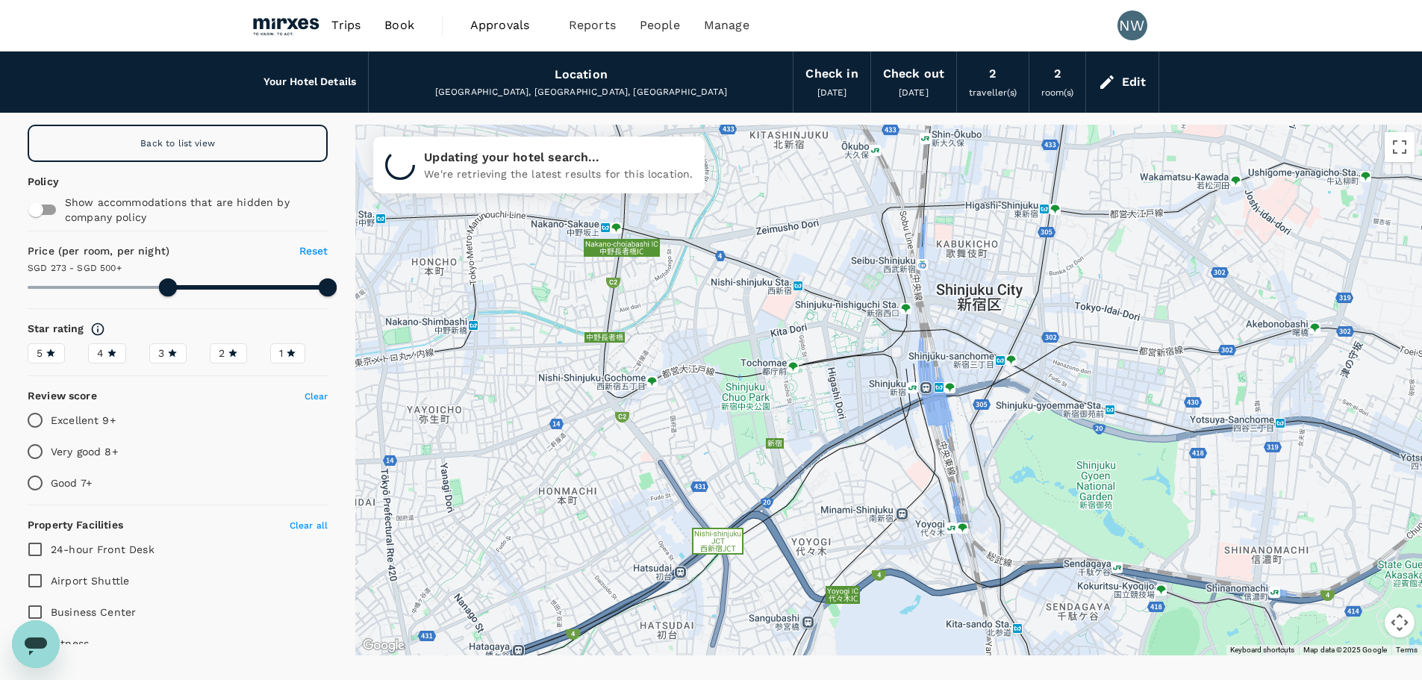
drag, startPoint x: 969, startPoint y: 274, endPoint x: 808, endPoint y: 406, distance: 207.9
click at [808, 406] on div at bounding box center [888, 390] width 1067 height 531
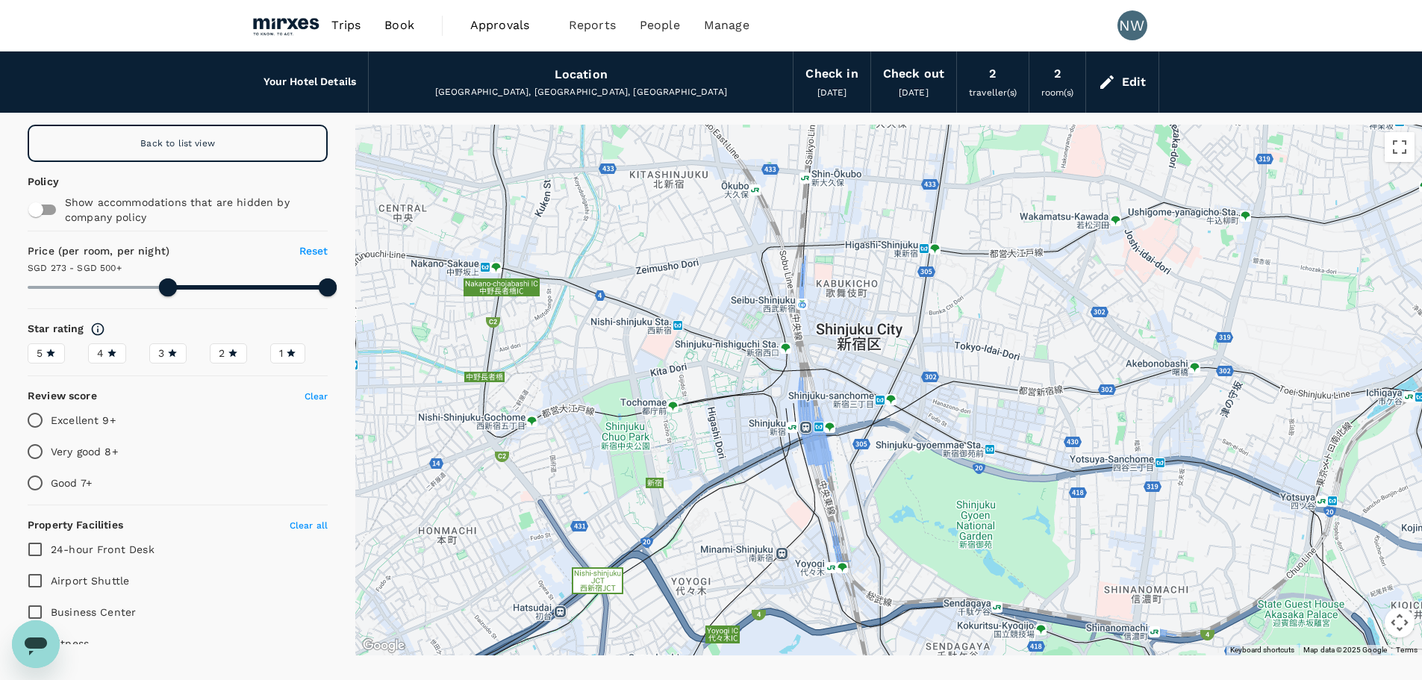
drag, startPoint x: 1177, startPoint y: 350, endPoint x: 1056, endPoint y: 389, distance: 127.7
click at [1056, 389] on div at bounding box center [888, 390] width 1067 height 531
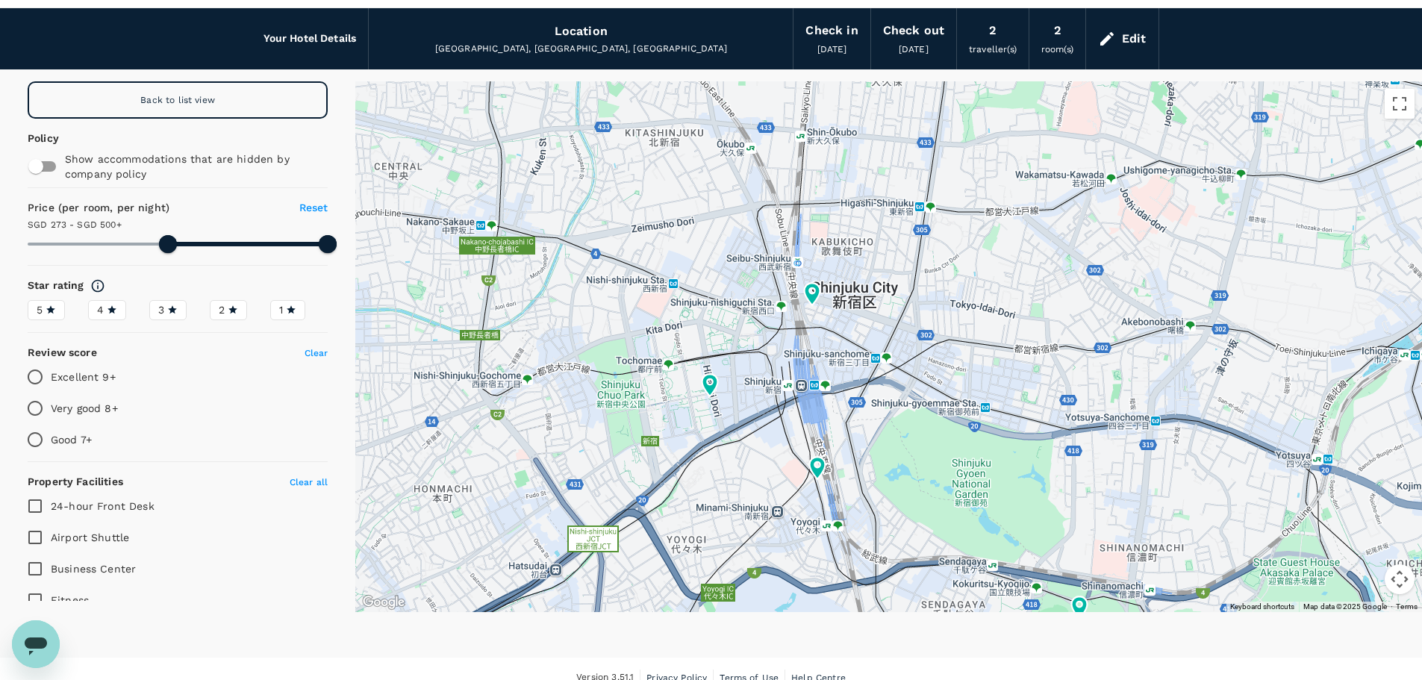
scroll to position [61, 0]
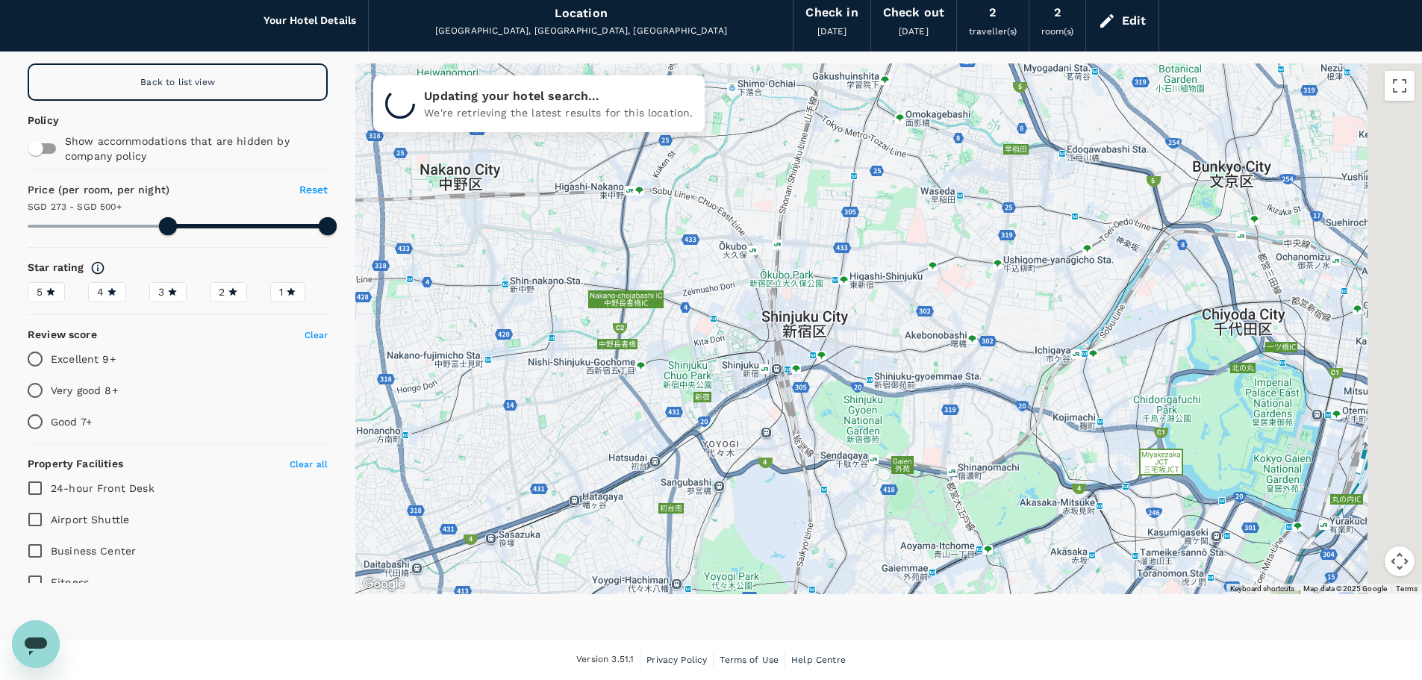
drag, startPoint x: 1089, startPoint y: 248, endPoint x: 967, endPoint y: 296, distance: 131.7
click at [967, 296] on div at bounding box center [888, 328] width 1067 height 531
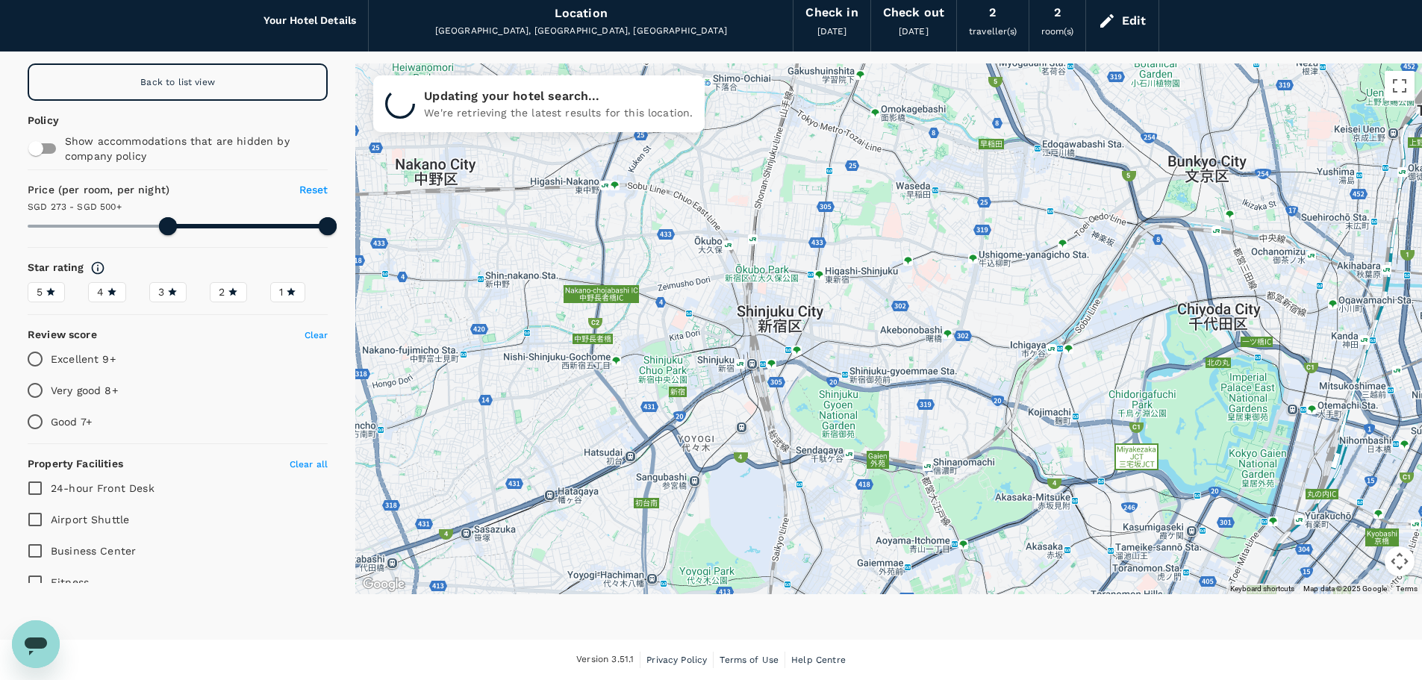
drag, startPoint x: 894, startPoint y: 346, endPoint x: 960, endPoint y: 297, distance: 82.1
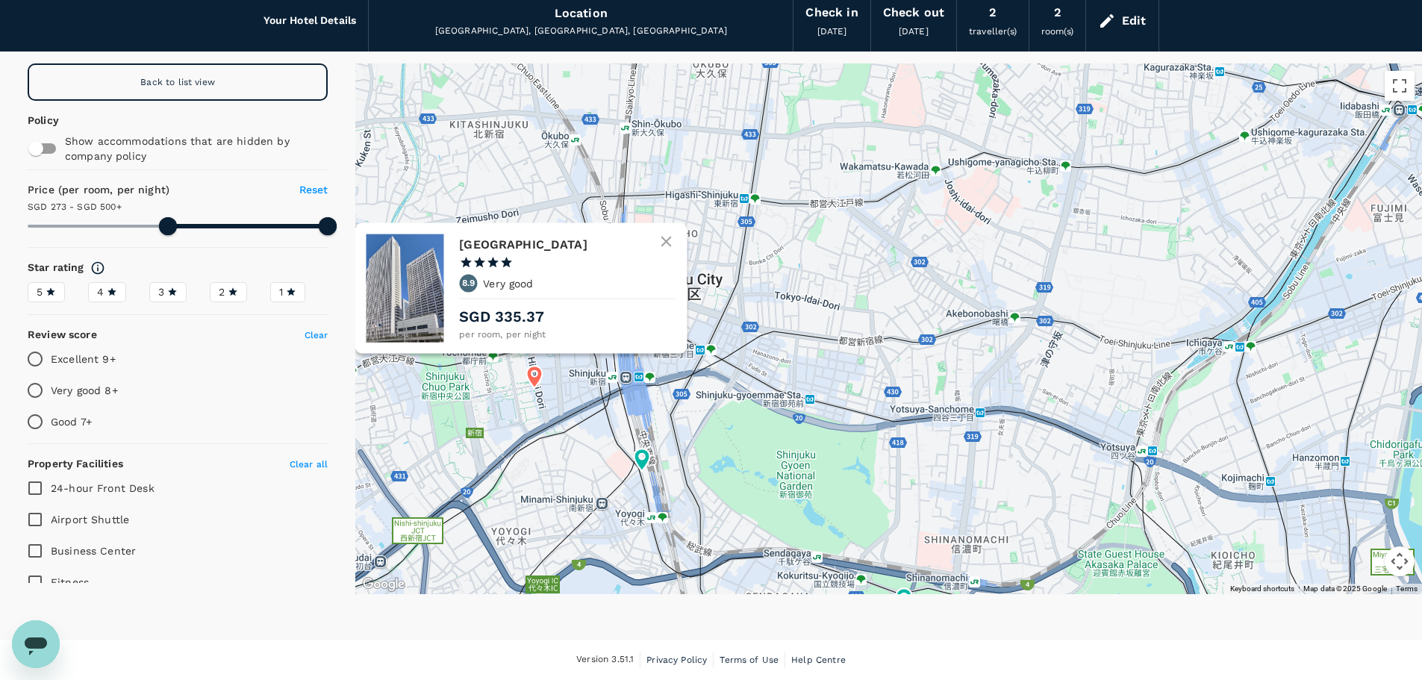
click at [536, 377] on icon at bounding box center [534, 377] width 16 height 22
click at [520, 318] on p "SGD 335.37" at bounding box center [567, 316] width 216 height 22
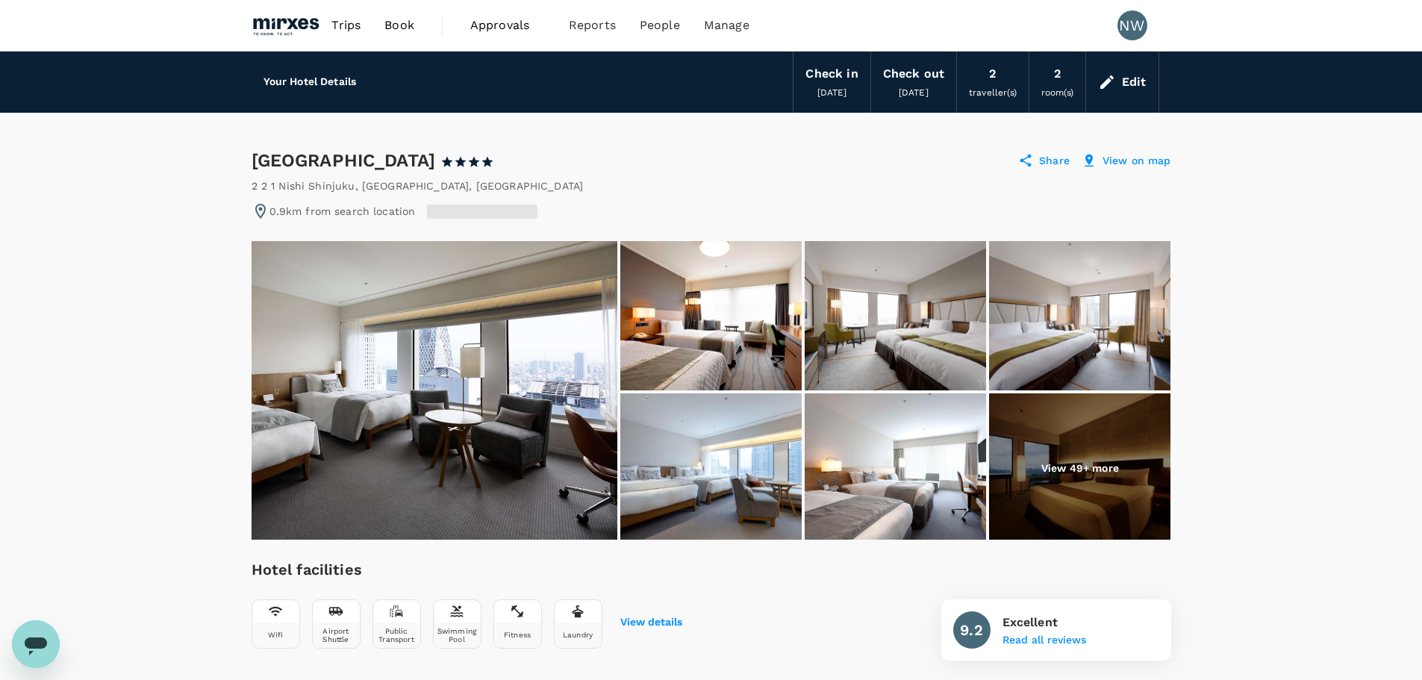
click at [824, 81] on div "Check in" at bounding box center [831, 73] width 52 height 21
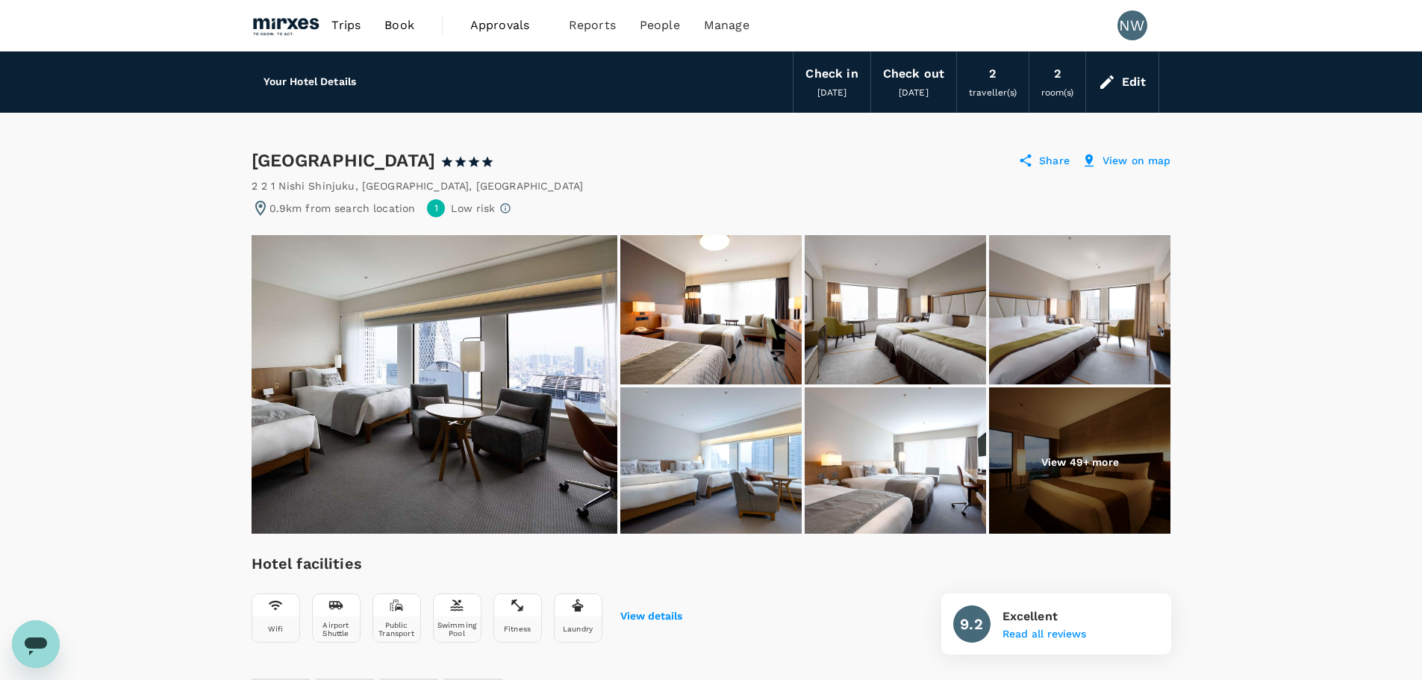
click at [1124, 81] on div "Edit" at bounding box center [1134, 82] width 25 height 21
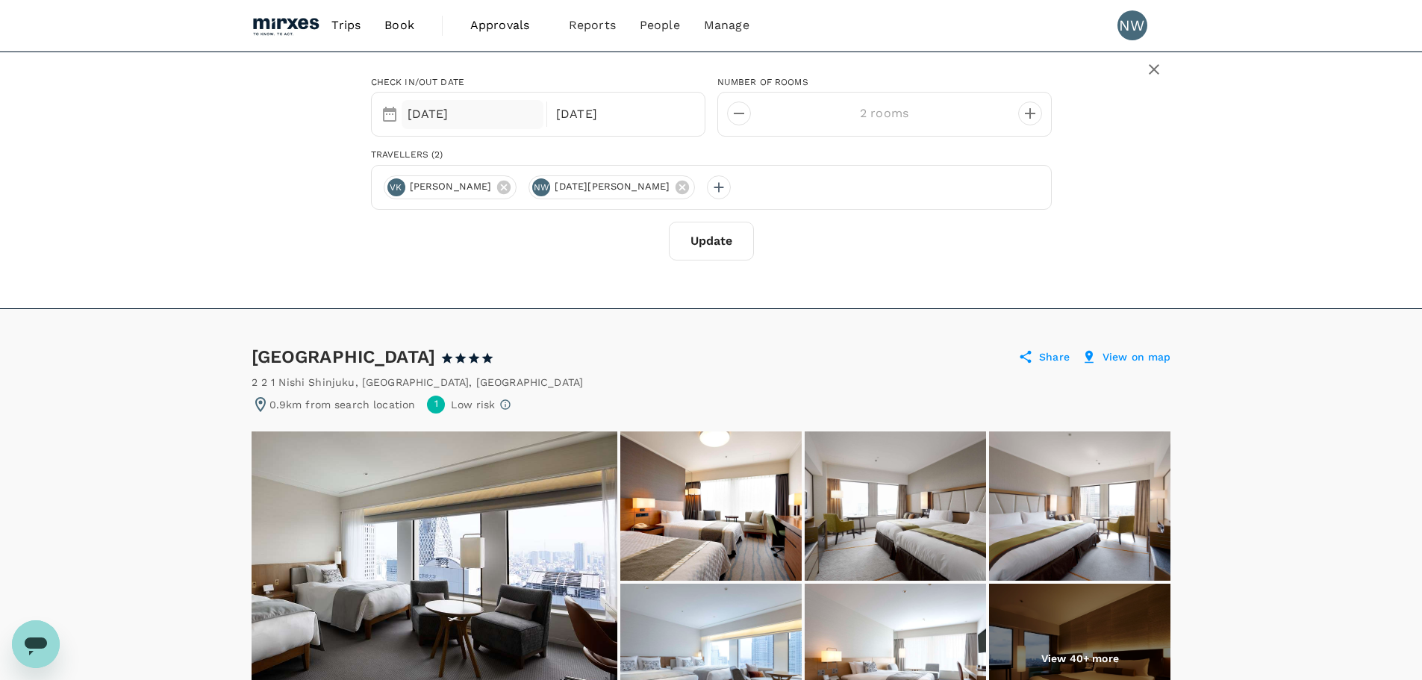
click at [448, 118] on div "[DATE]" at bounding box center [473, 114] width 143 height 29
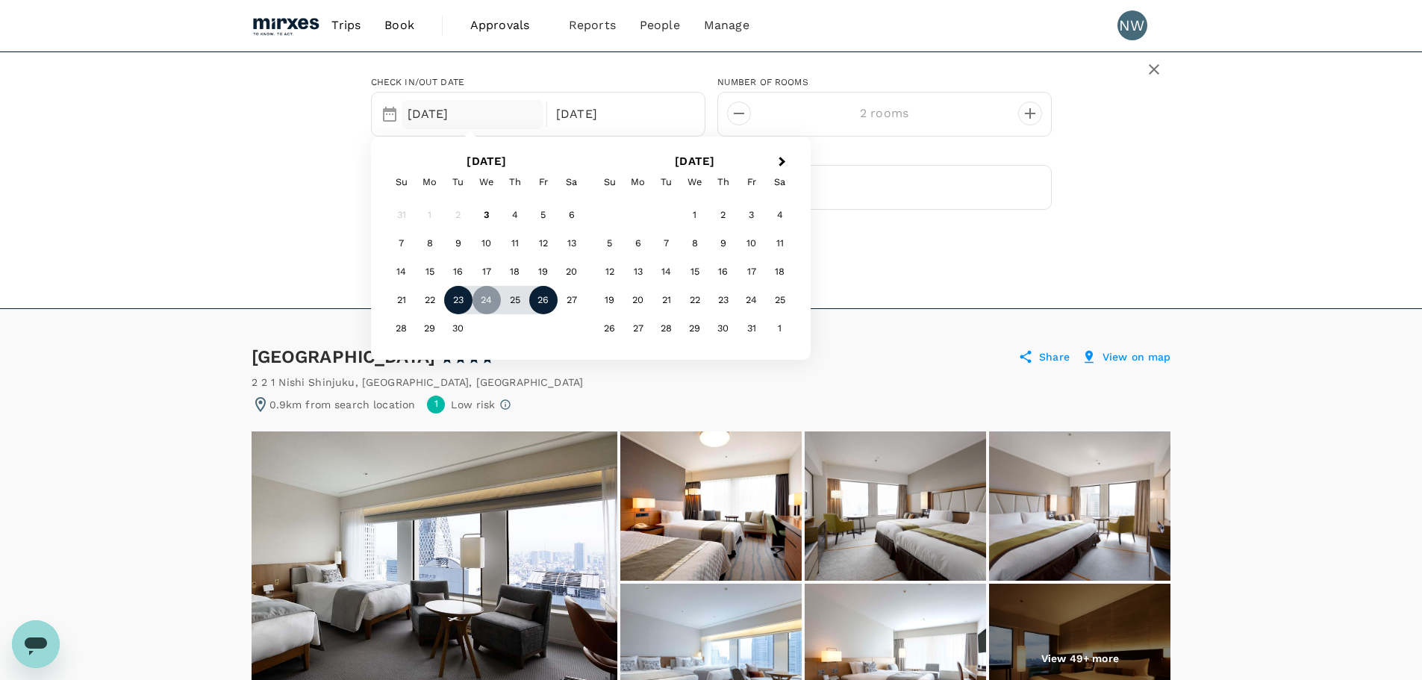
click at [458, 305] on div "23" at bounding box center [458, 300] width 28 height 28
click at [482, 301] on div "24" at bounding box center [487, 300] width 28 height 28
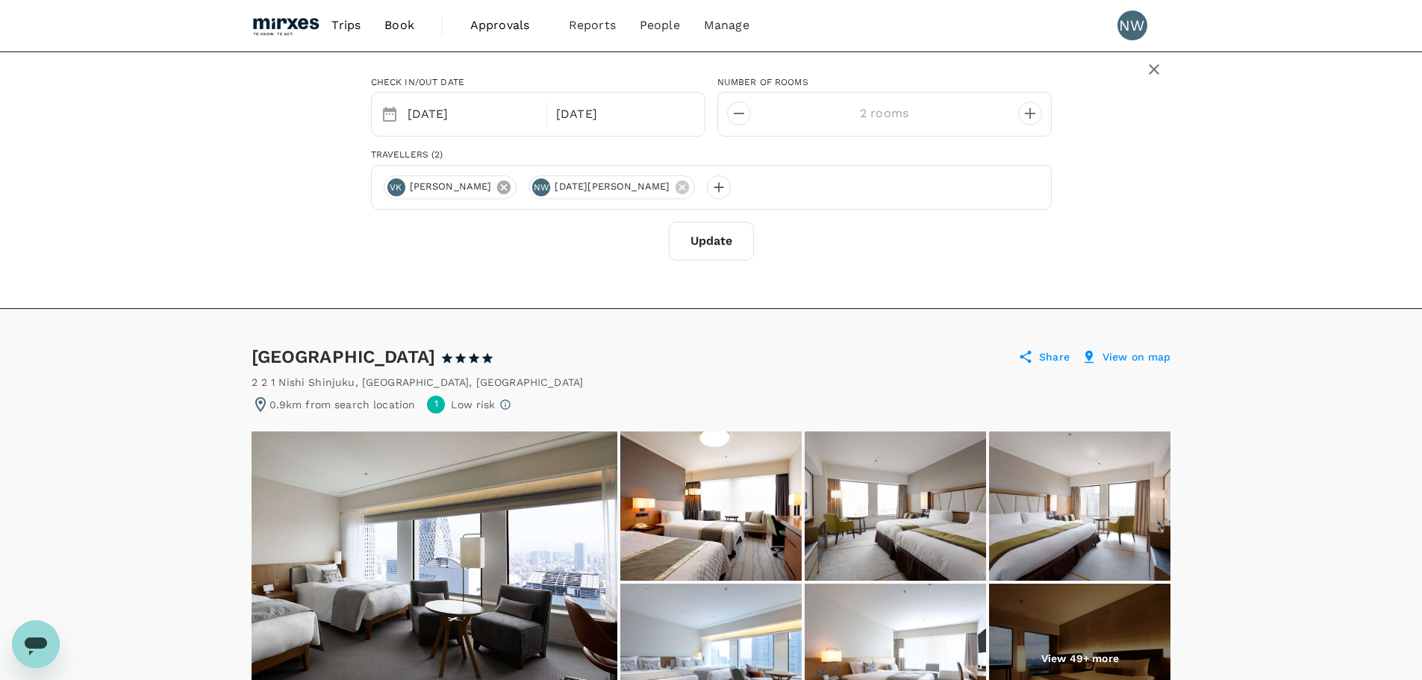
click at [496, 189] on icon at bounding box center [504, 187] width 16 height 16
click at [738, 116] on icon "decrease" at bounding box center [739, 114] width 18 height 18
type input "1 room"
click at [736, 242] on button "Update" at bounding box center [711, 241] width 85 height 39
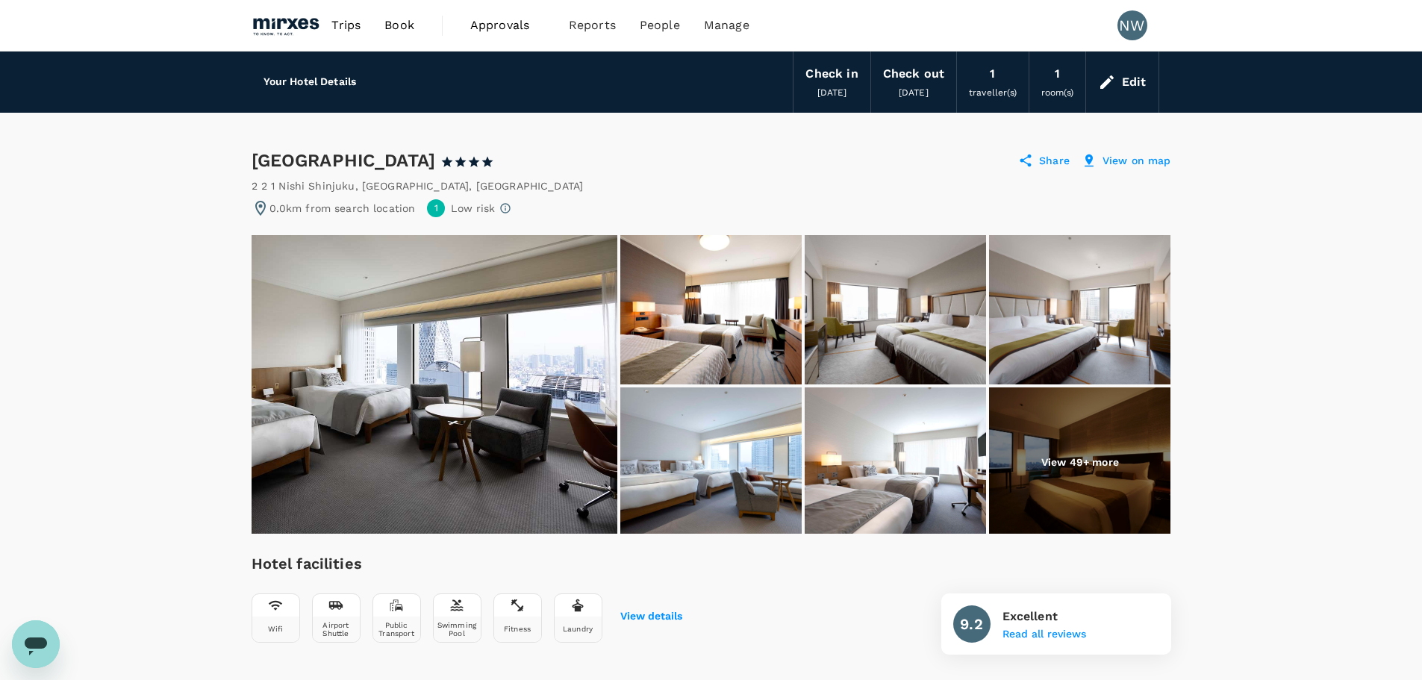
drag, startPoint x: 251, startPoint y: 157, endPoint x: 449, endPoint y: 160, distance: 198.6
copy div "[GEOGRAPHIC_DATA]"
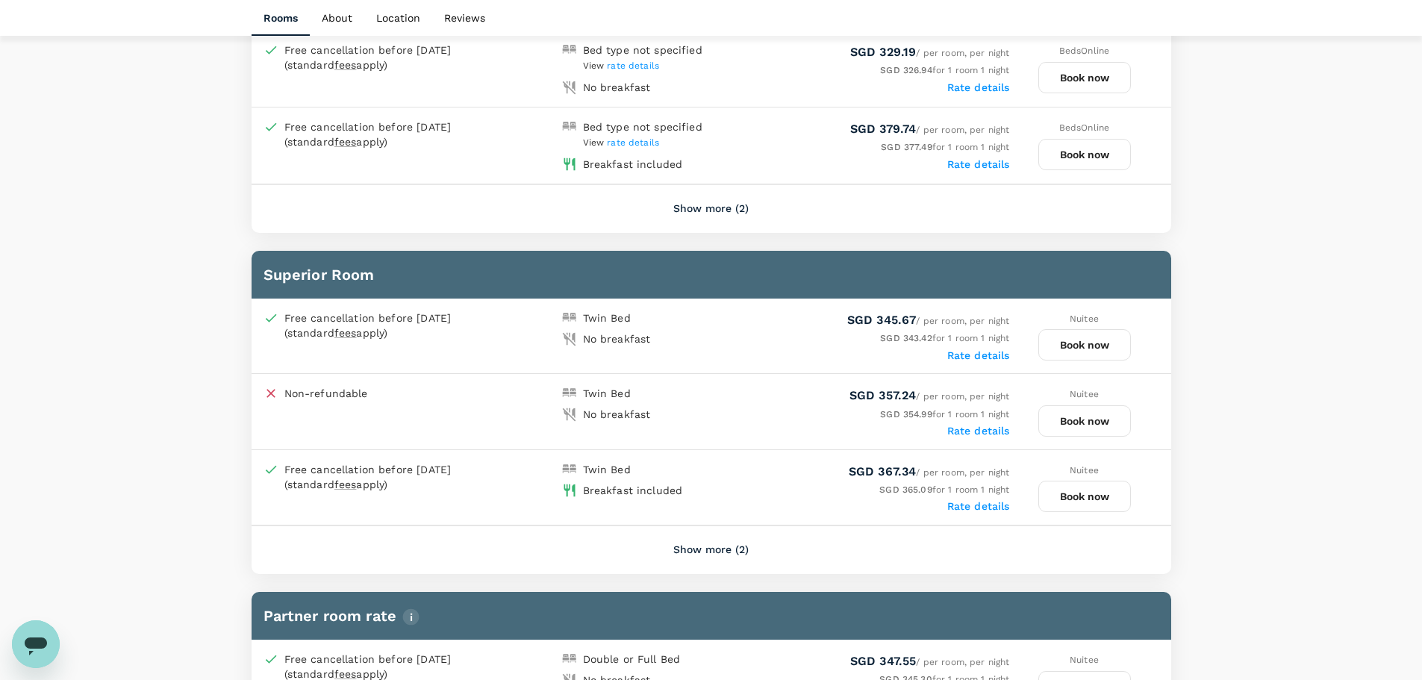
scroll to position [821, 0]
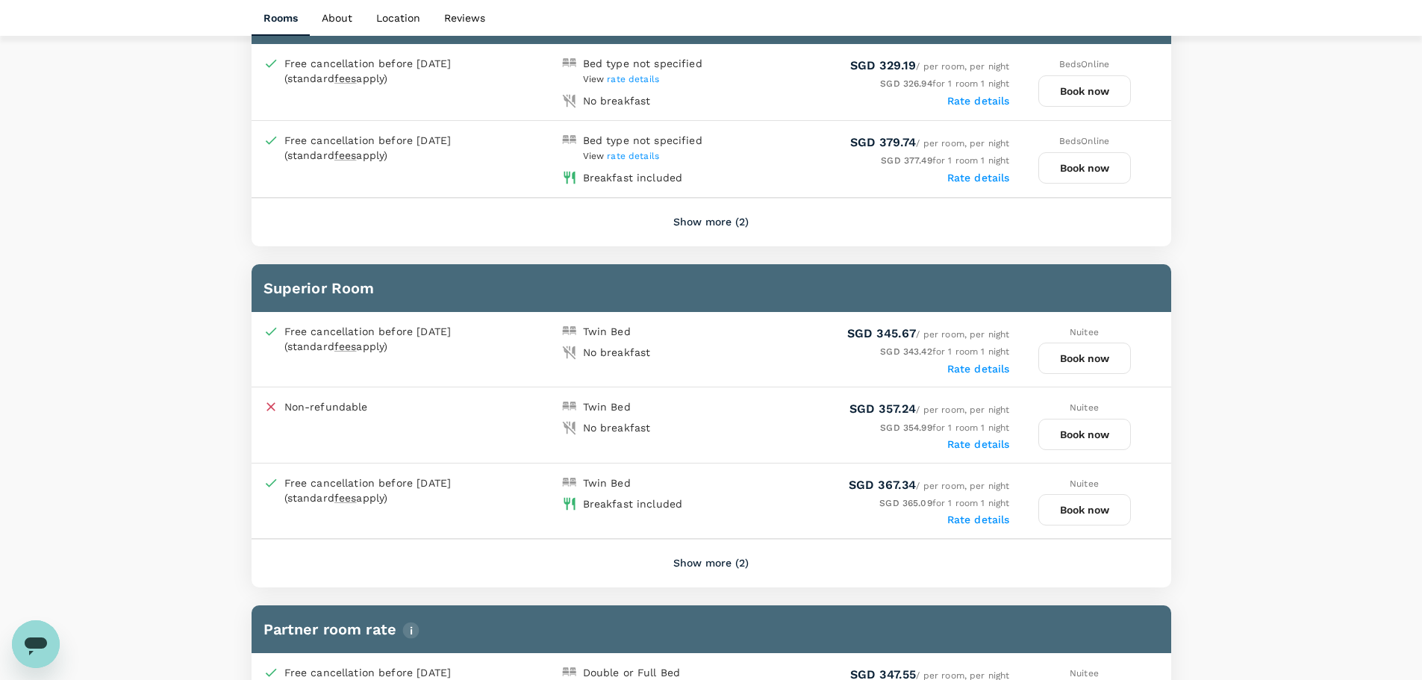
click at [698, 227] on button "Show more (2)" at bounding box center [710, 223] width 117 height 36
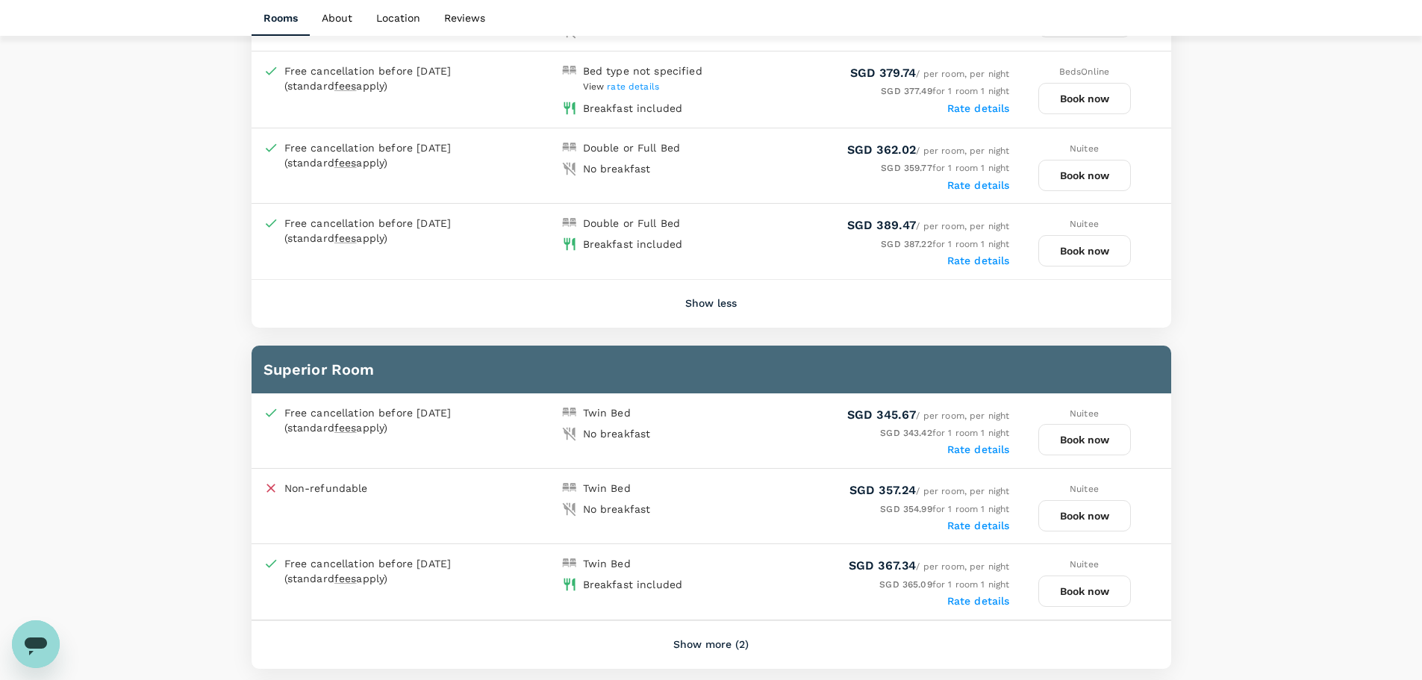
scroll to position [896, 0]
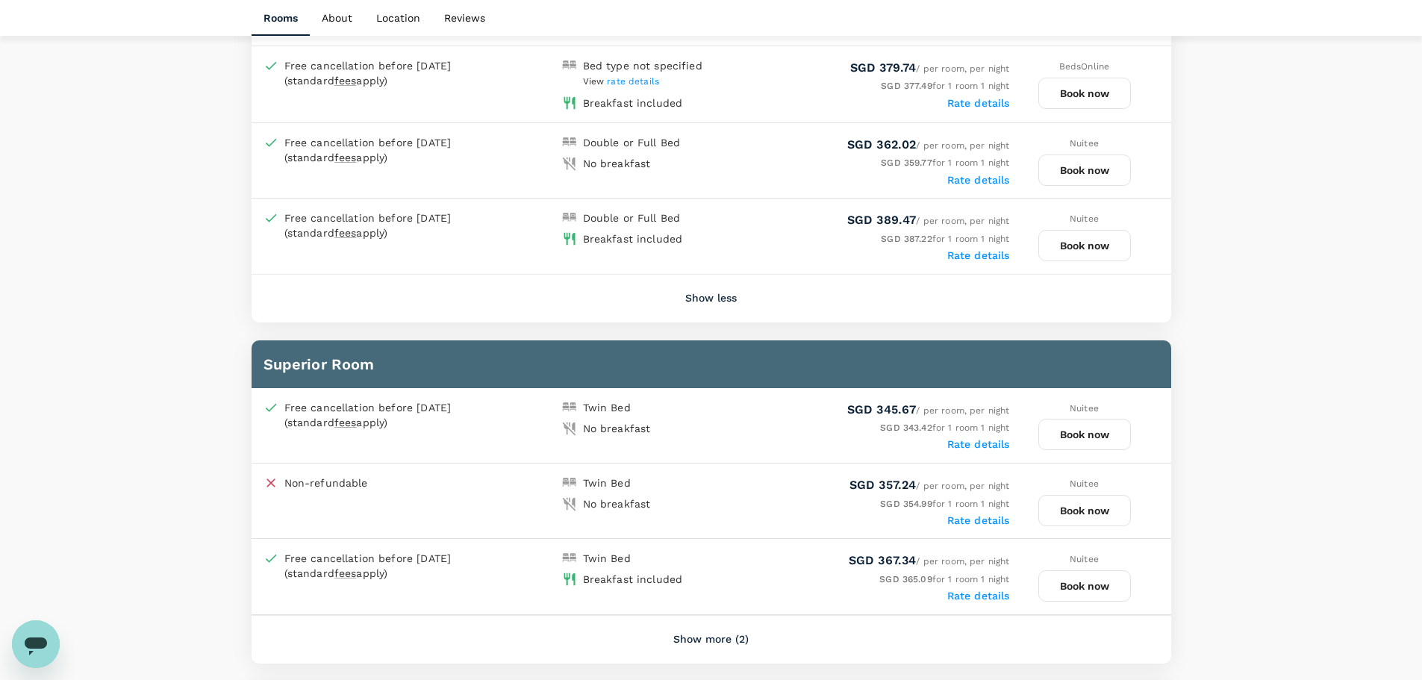
click at [976, 252] on label "Rate details" at bounding box center [978, 255] width 63 height 12
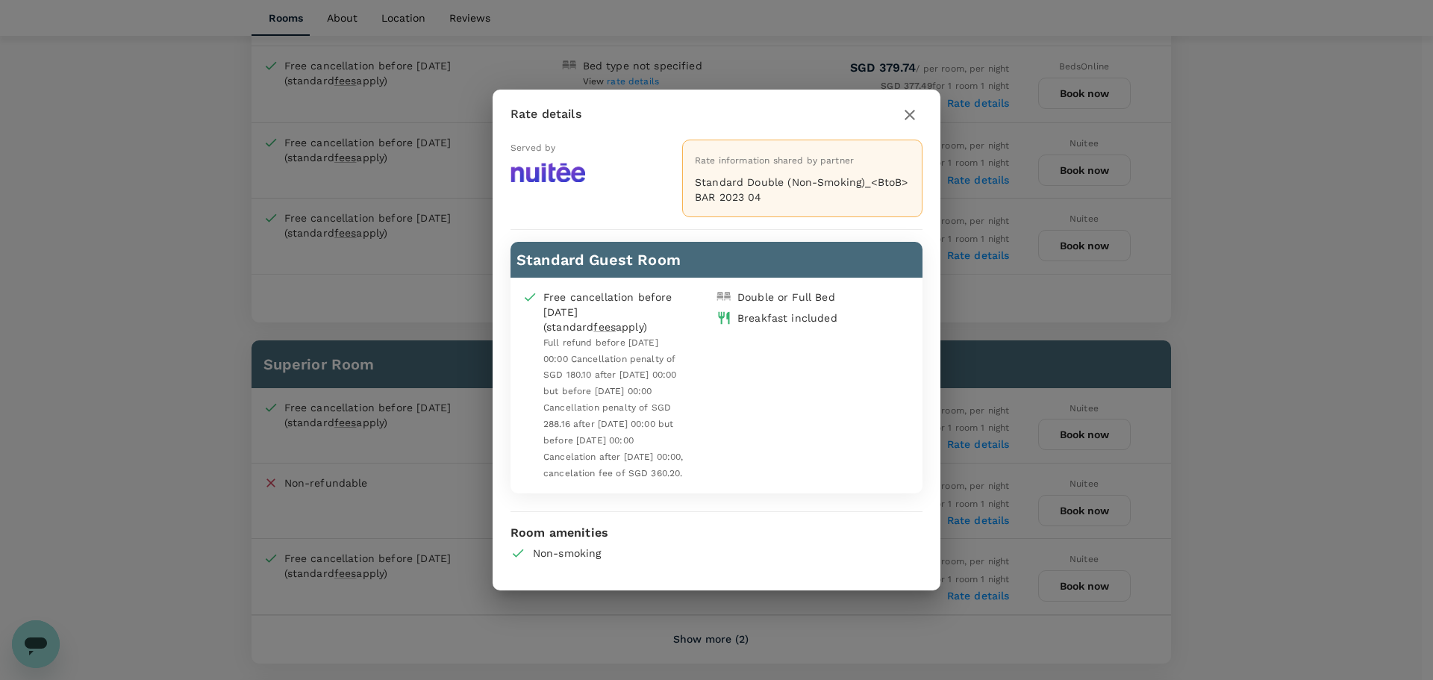
click at [909, 110] on icon "button" at bounding box center [910, 115] width 10 height 10
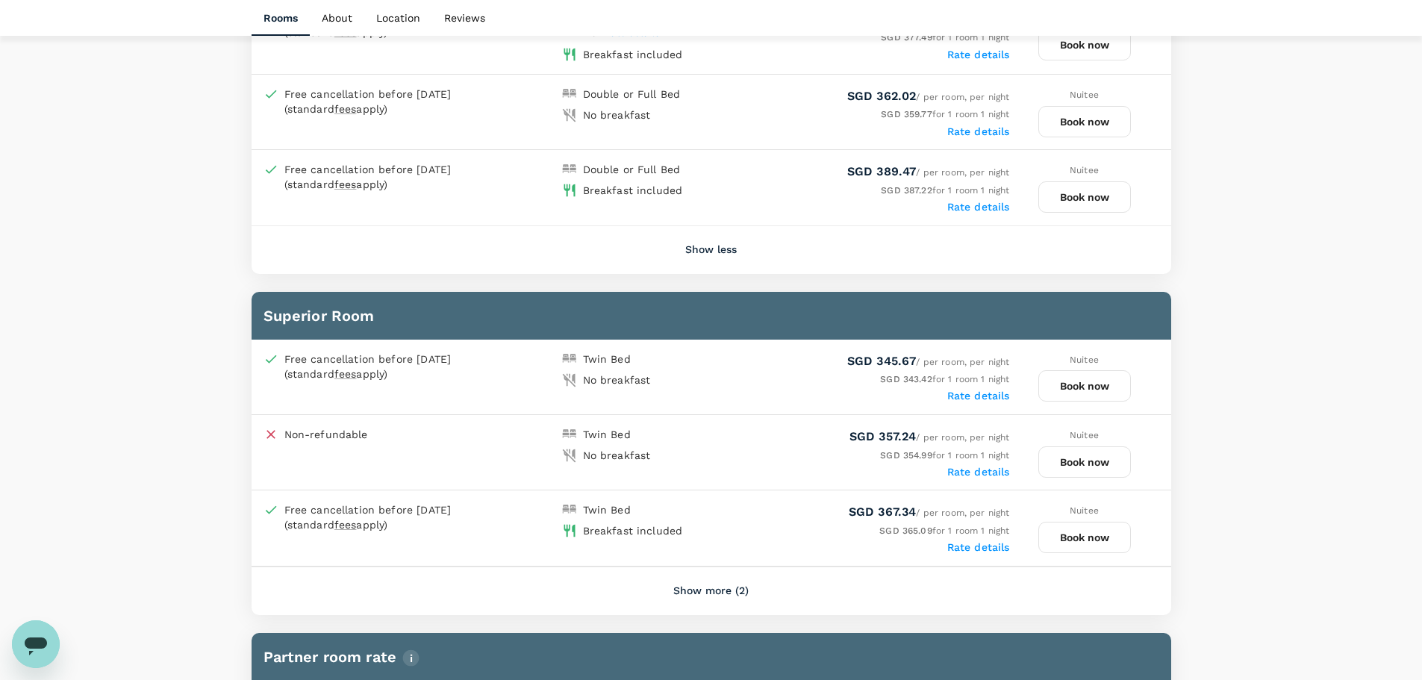
scroll to position [970, 0]
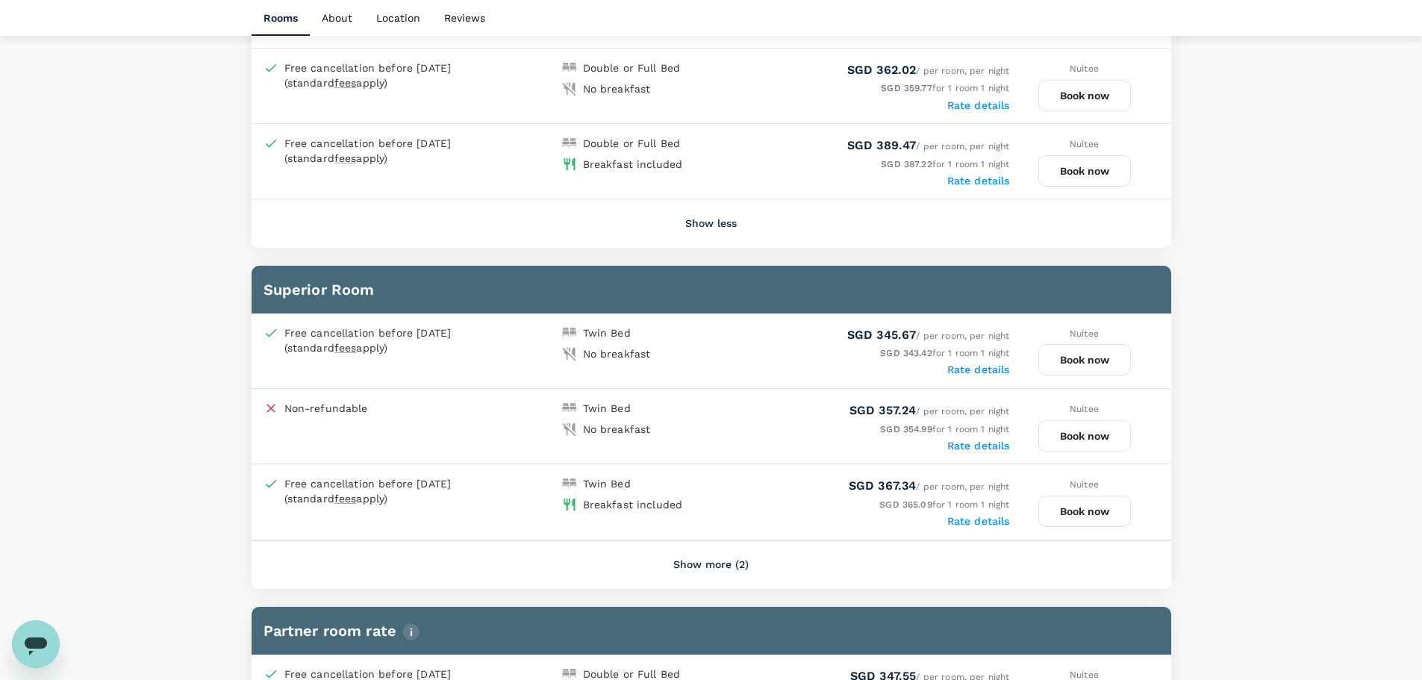
click at [714, 562] on button "Show more (2)" at bounding box center [710, 565] width 117 height 36
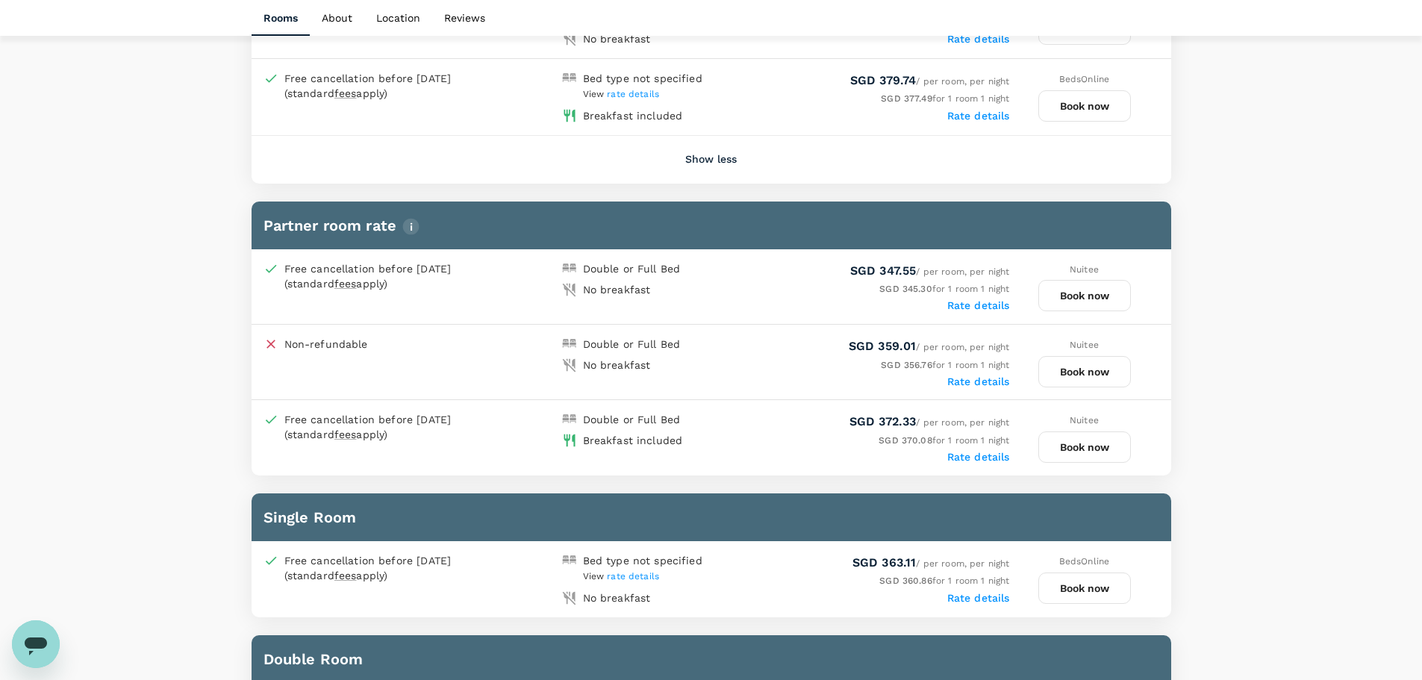
scroll to position [1493, 0]
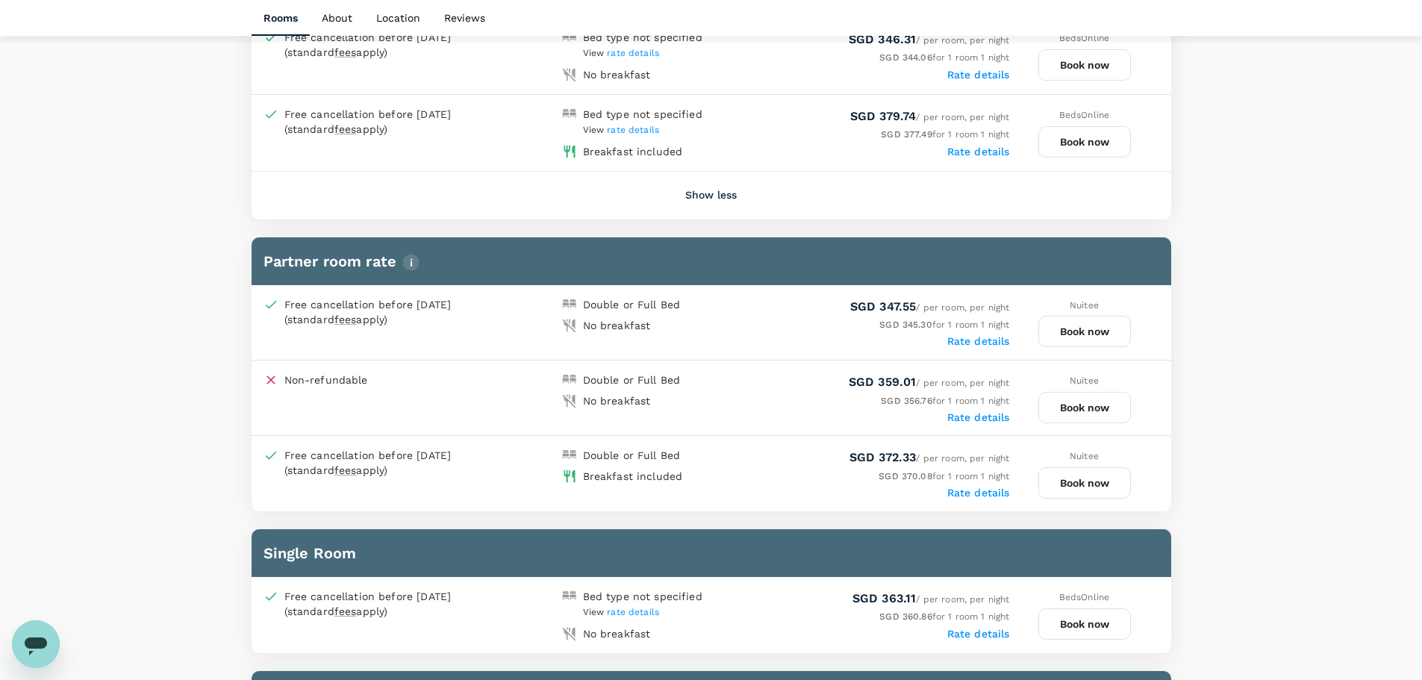
click at [983, 491] on label "Rate details" at bounding box center [978, 493] width 63 height 12
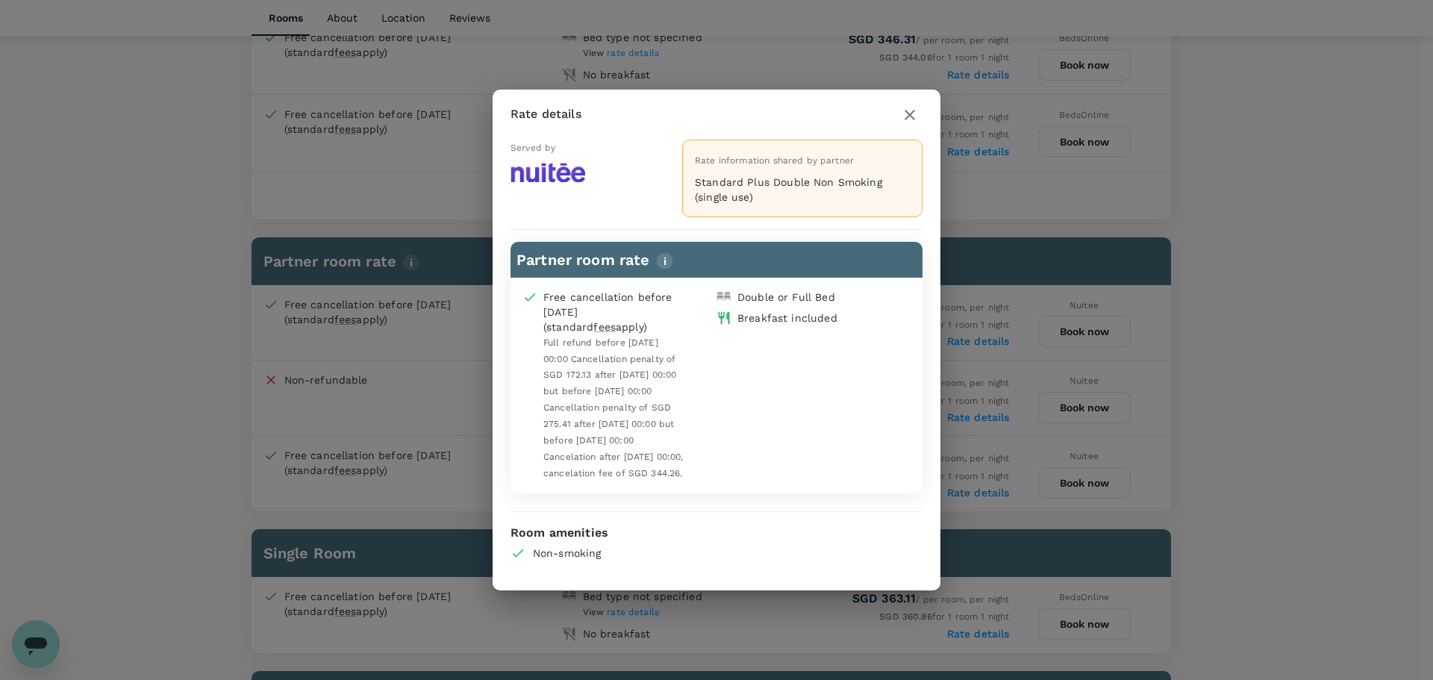
click at [1370, 488] on div "Rate details Served by Rate information shared by partner Standard Plus Double …" at bounding box center [716, 340] width 1433 height 680
click at [909, 110] on icon "button" at bounding box center [910, 115] width 10 height 10
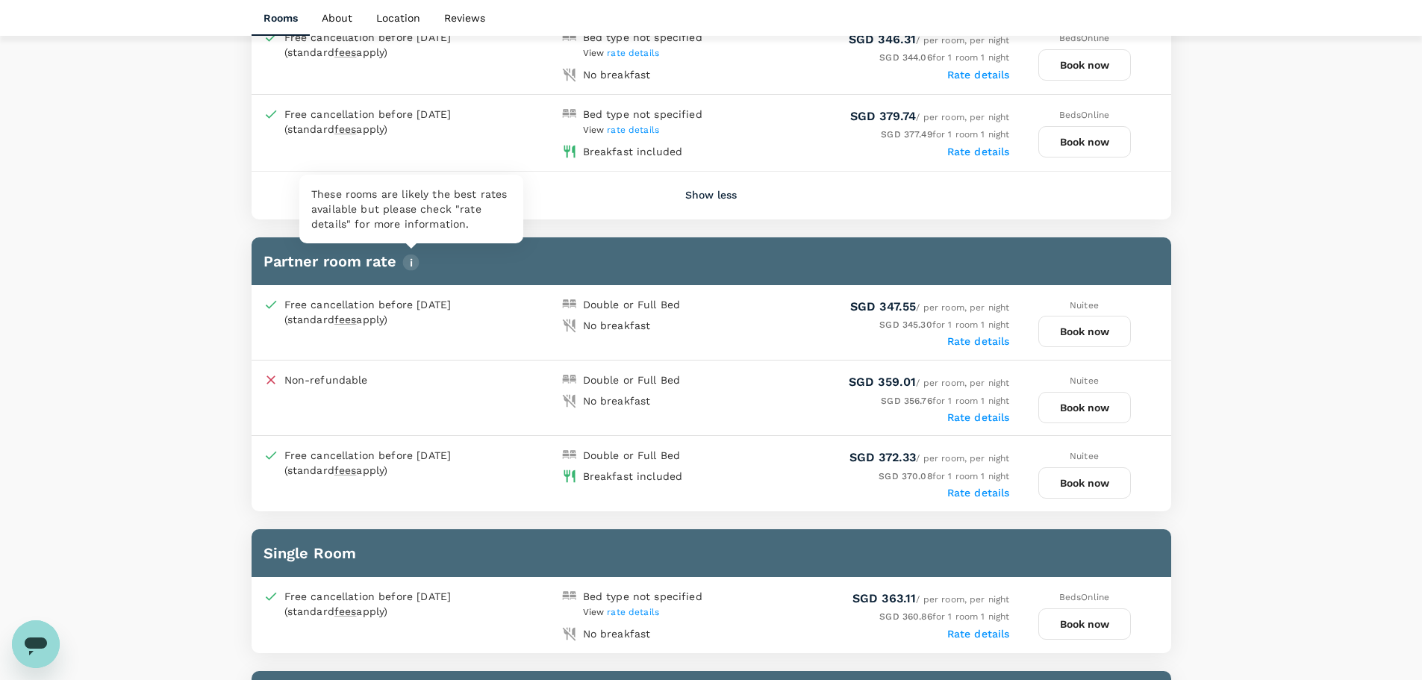
click at [414, 261] on img "button" at bounding box center [410, 262] width 17 height 17
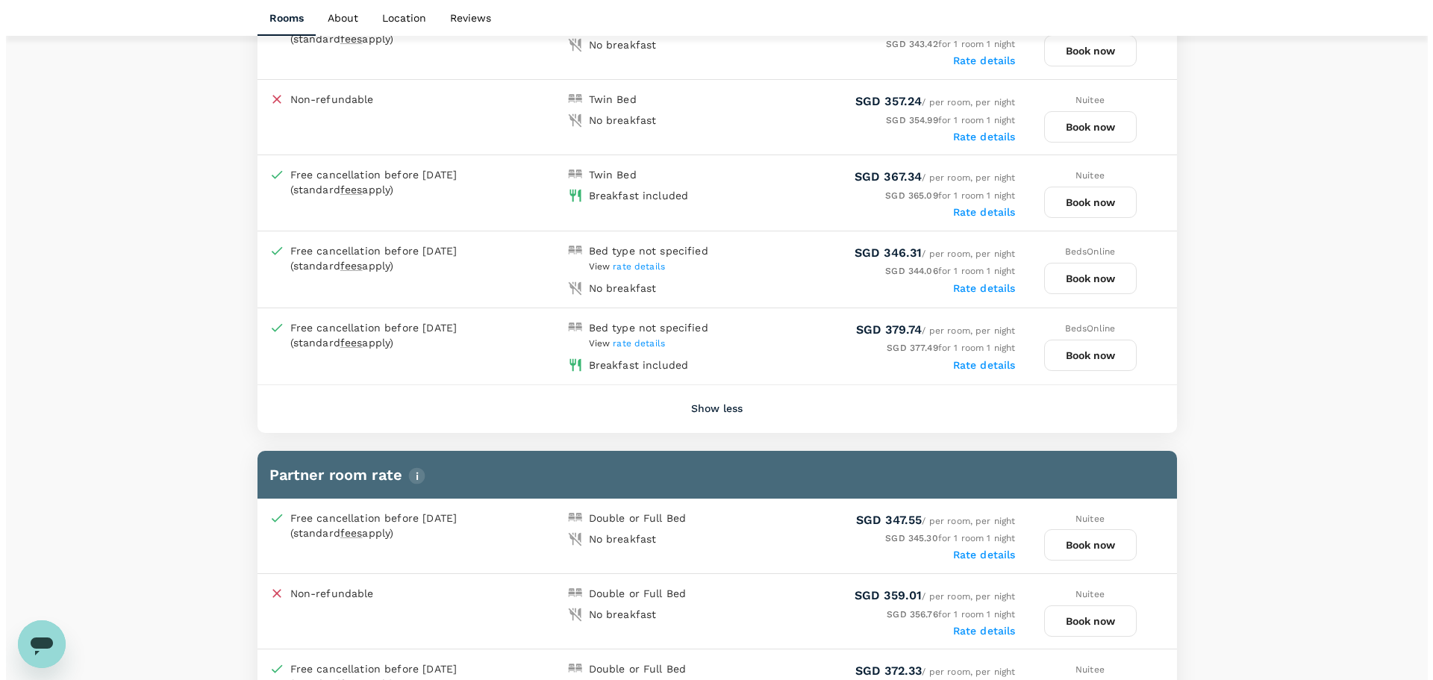
scroll to position [1418, 0]
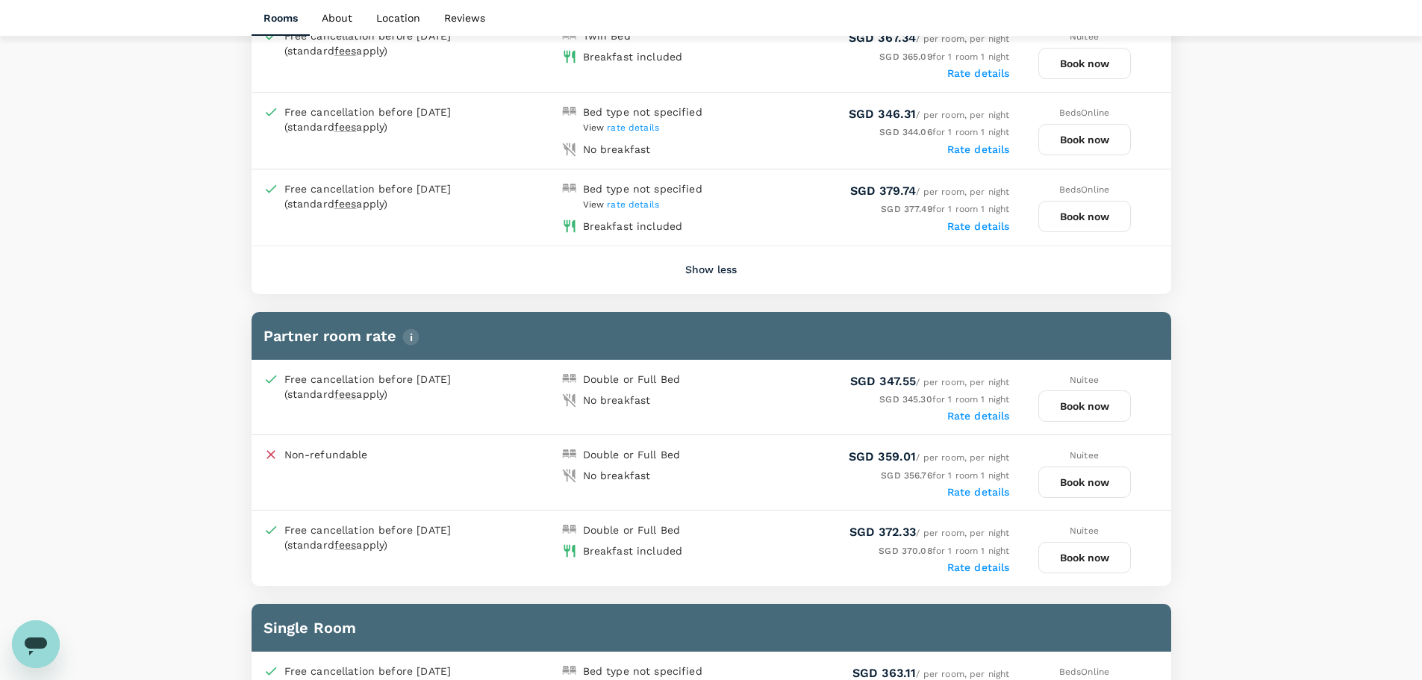
click at [978, 569] on label "Rate details" at bounding box center [978, 567] width 63 height 12
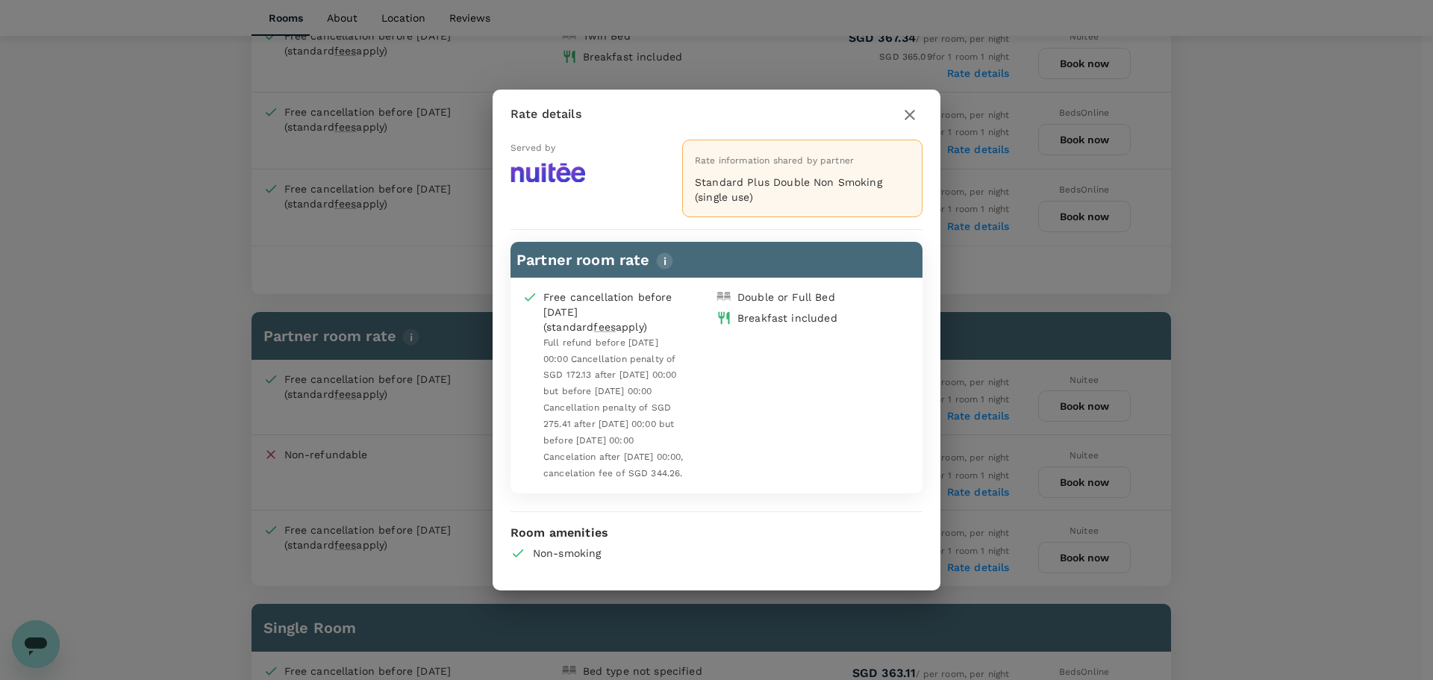
click at [1294, 424] on div "Rate details Served by Rate information shared by partner Standard Plus Double …" at bounding box center [716, 340] width 1433 height 680
click at [908, 110] on icon "button" at bounding box center [910, 115] width 10 height 10
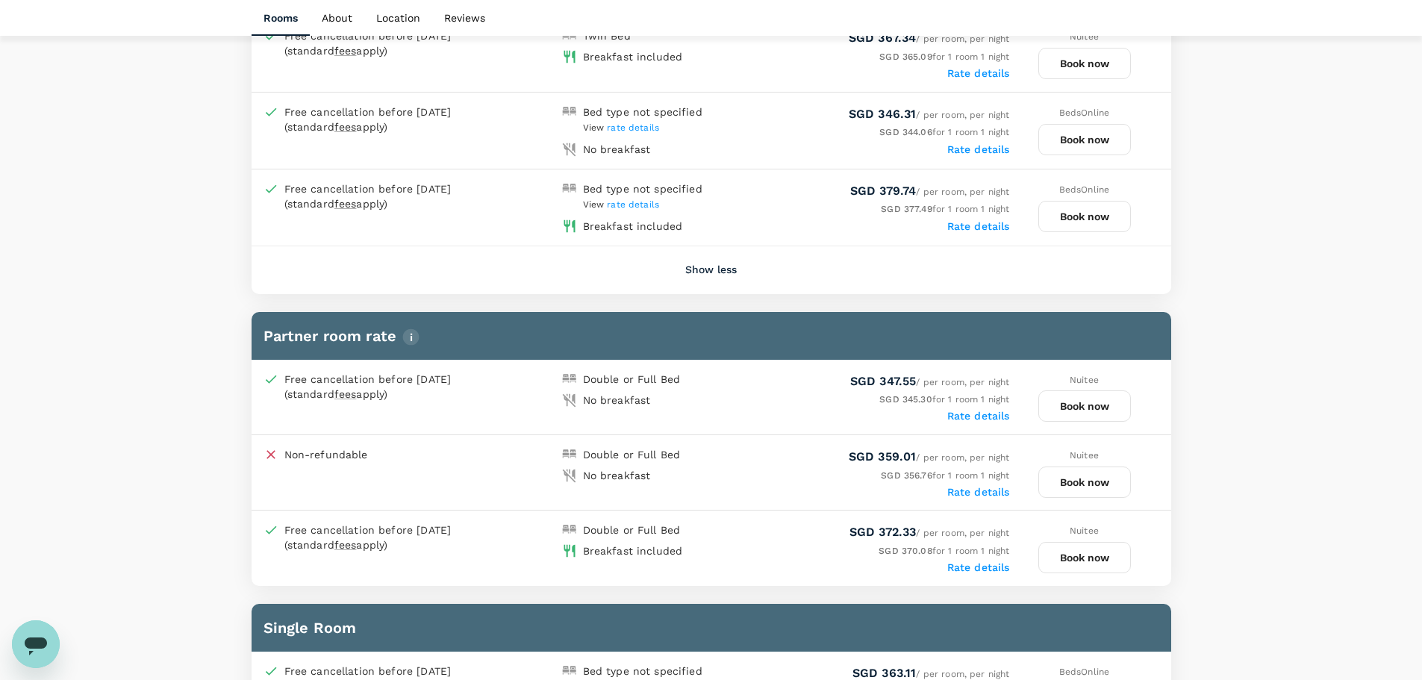
click at [1092, 561] on button "Book now" at bounding box center [1084, 557] width 93 height 31
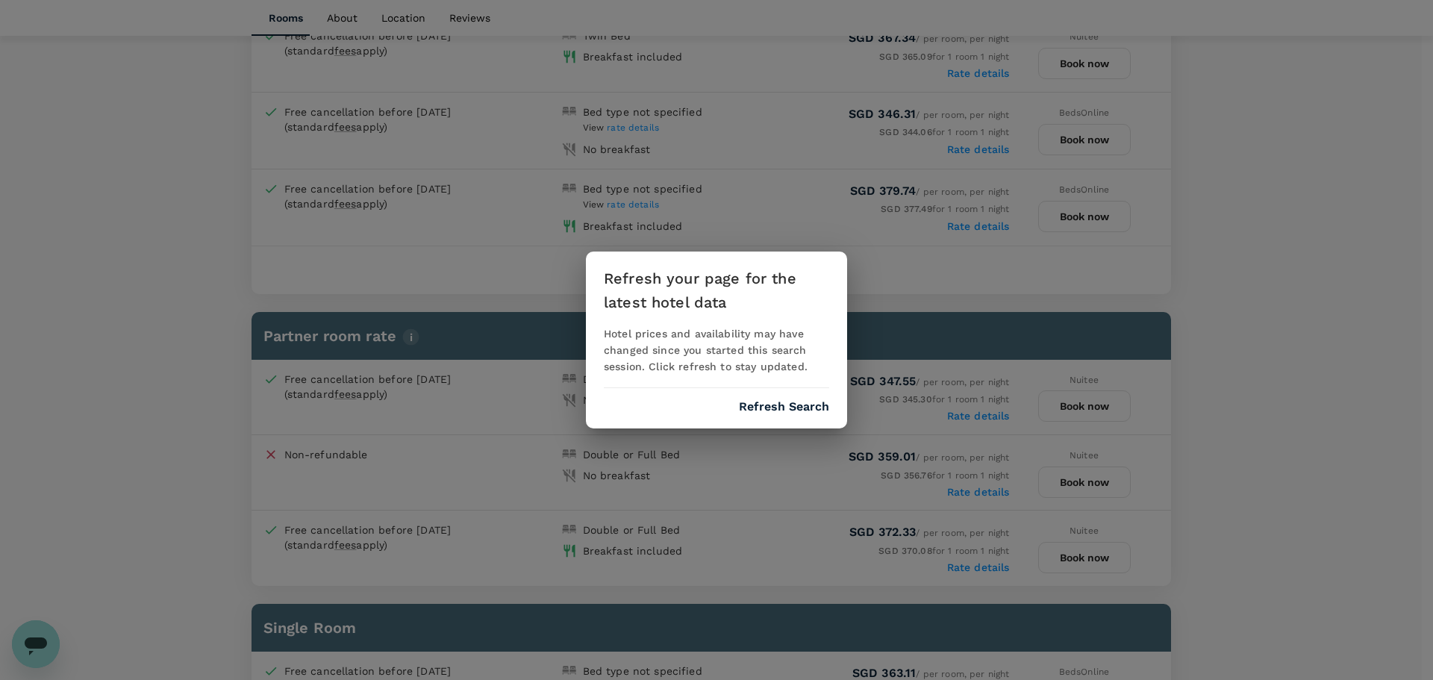
click at [758, 404] on button "Refresh Search" at bounding box center [784, 406] width 90 height 13
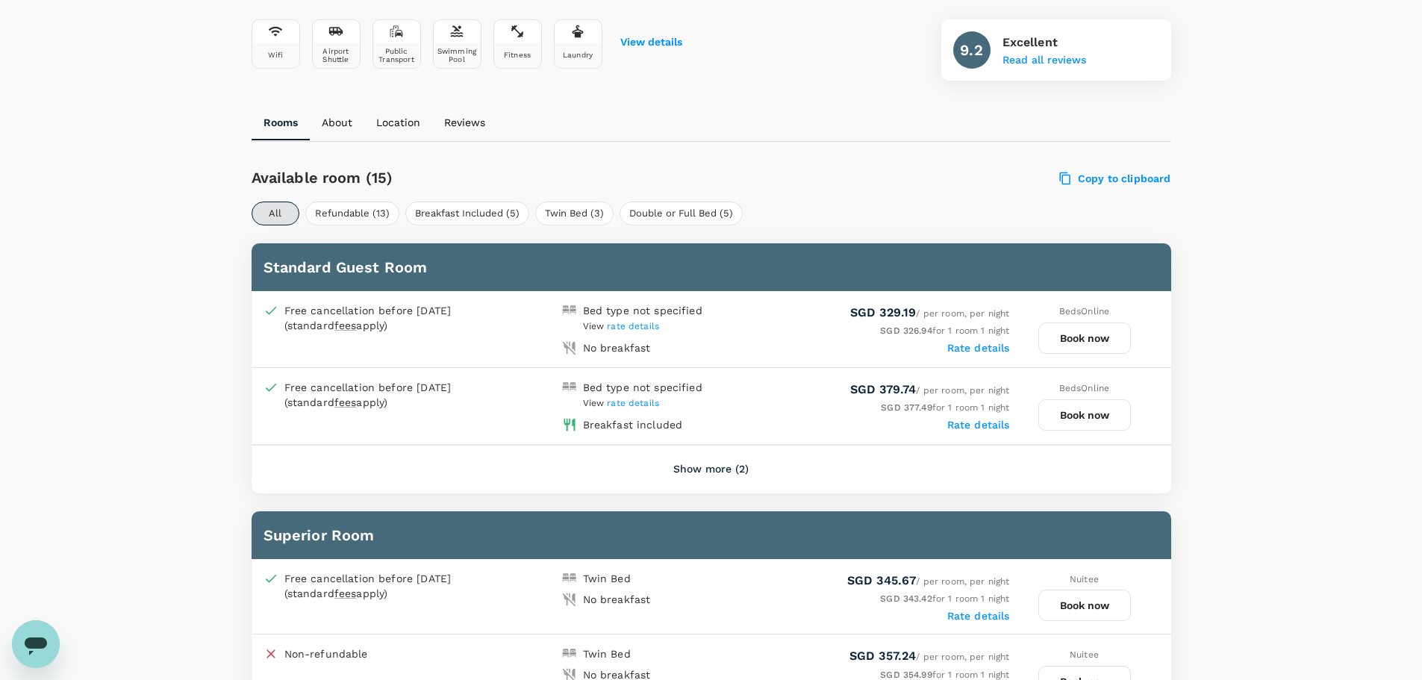
scroll to position [593, 0]
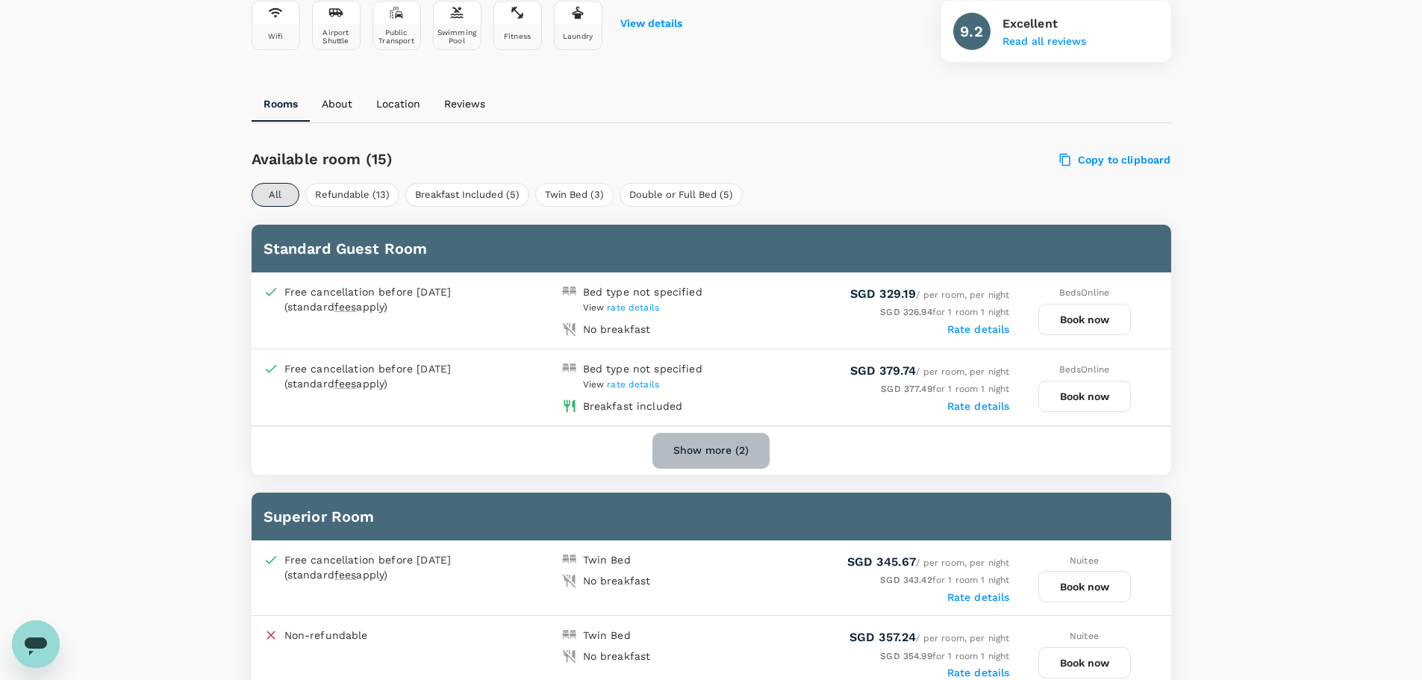
click at [717, 450] on button "Show more (2)" at bounding box center [710, 451] width 117 height 36
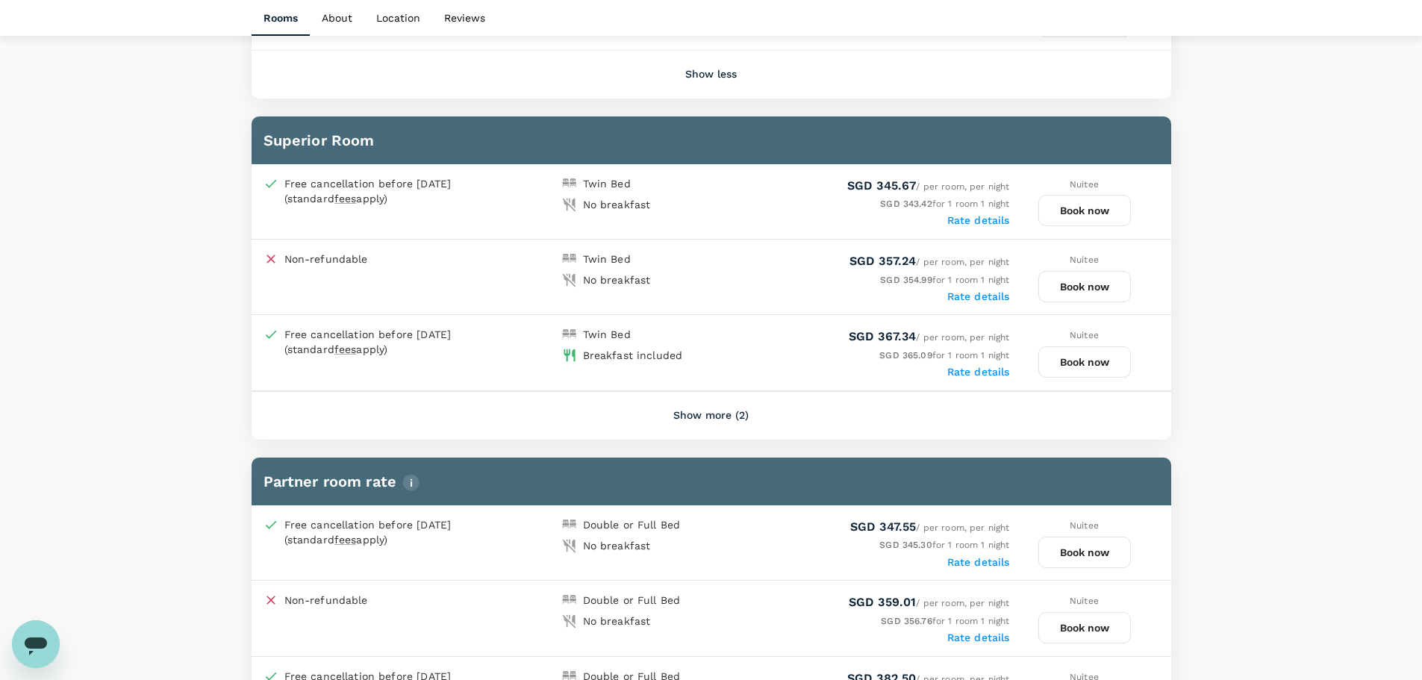
scroll to position [1339, 0]
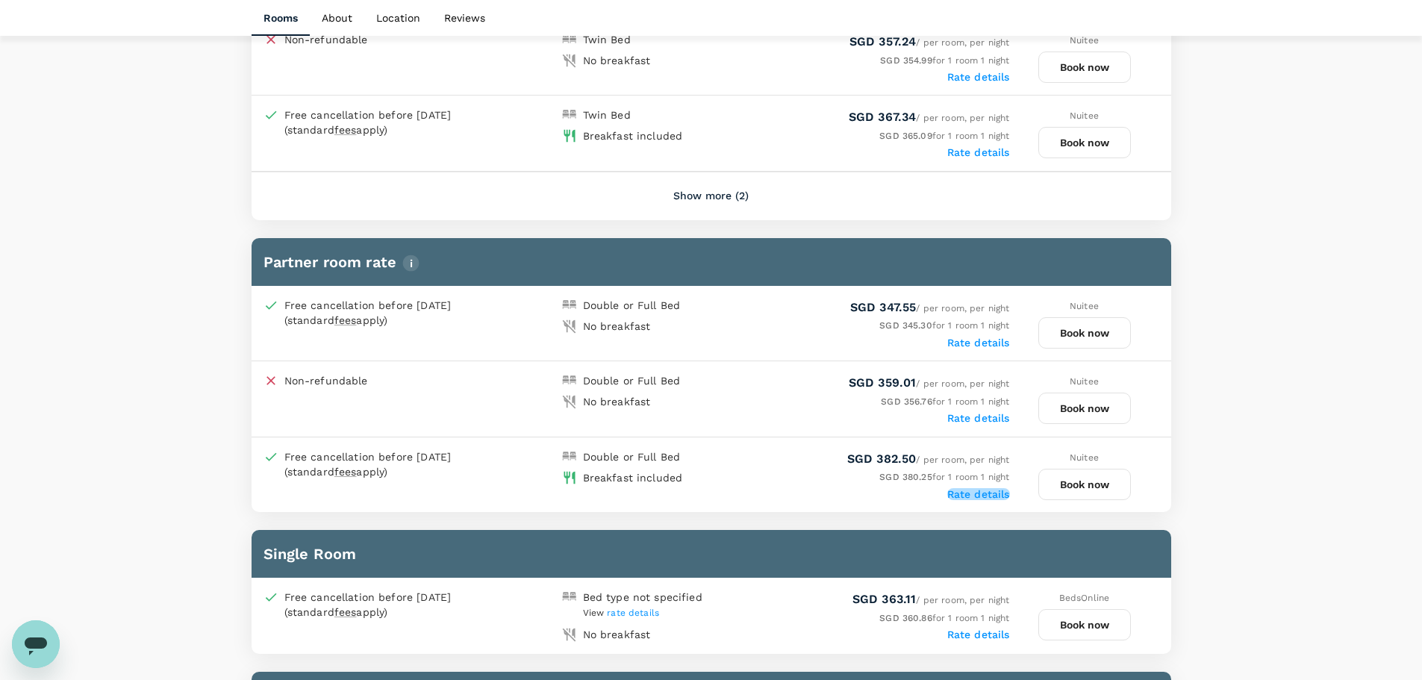
click at [994, 489] on label "Rate details" at bounding box center [978, 494] width 63 height 12
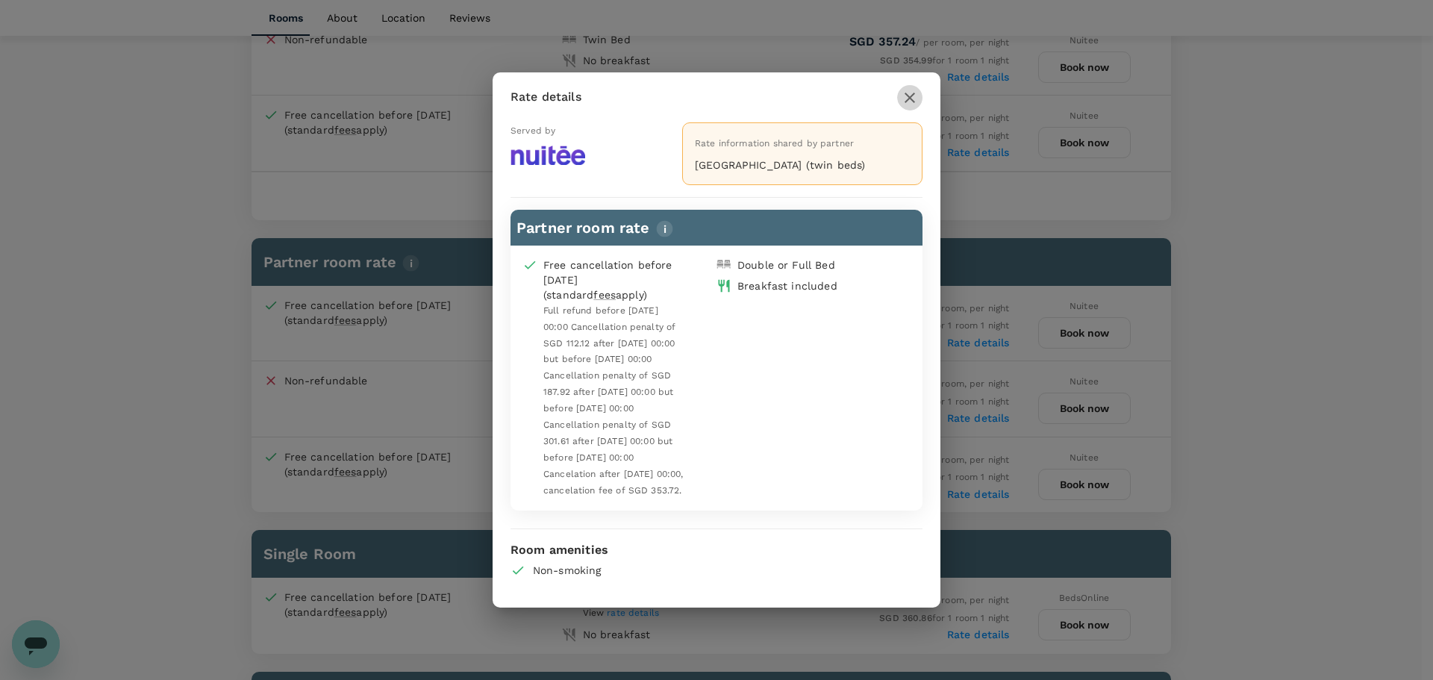
click at [914, 89] on icon "button" at bounding box center [910, 98] width 18 height 18
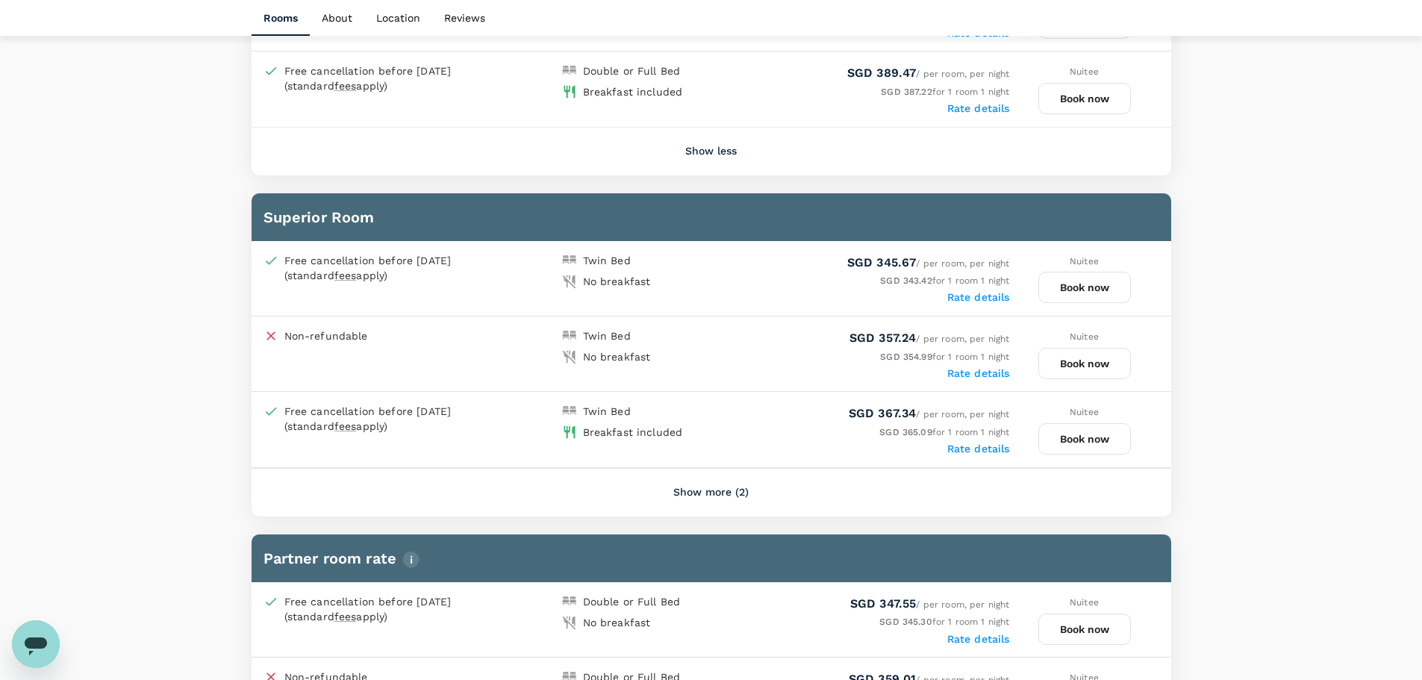
scroll to position [817, 0]
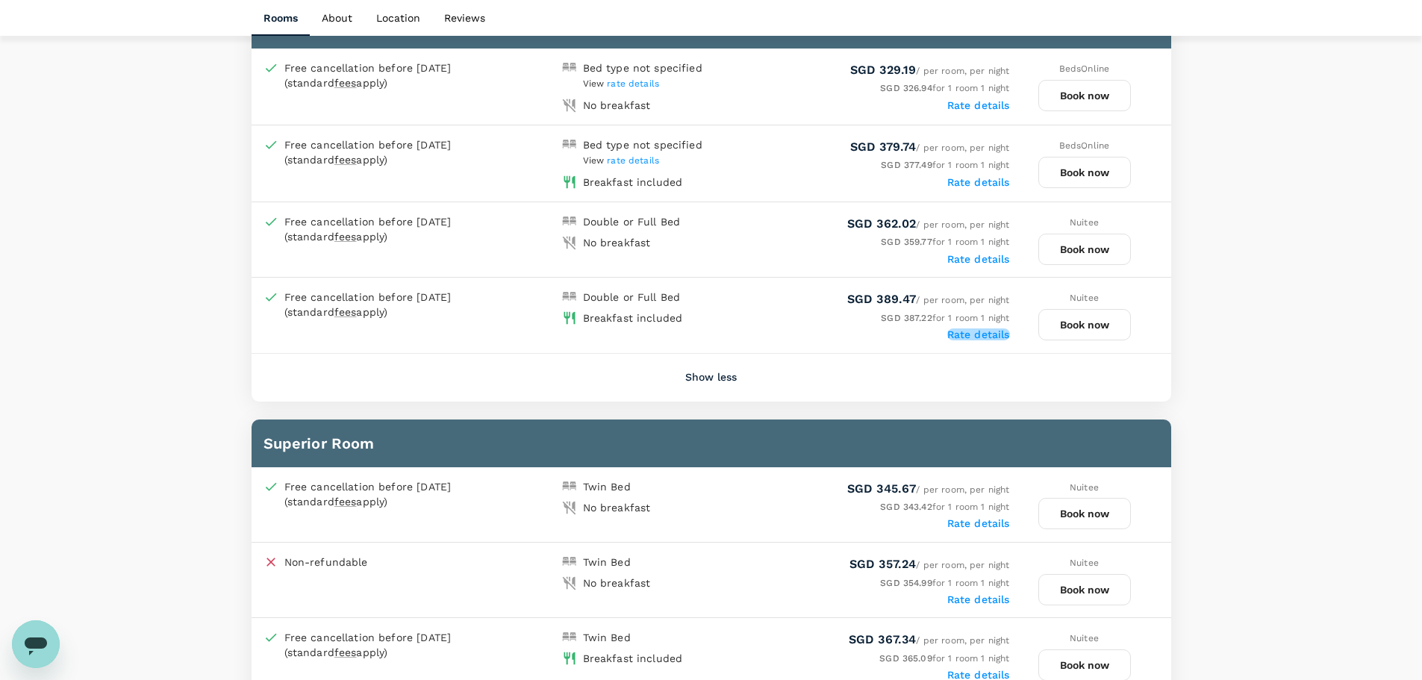
click at [973, 336] on label "Rate details" at bounding box center [978, 334] width 63 height 12
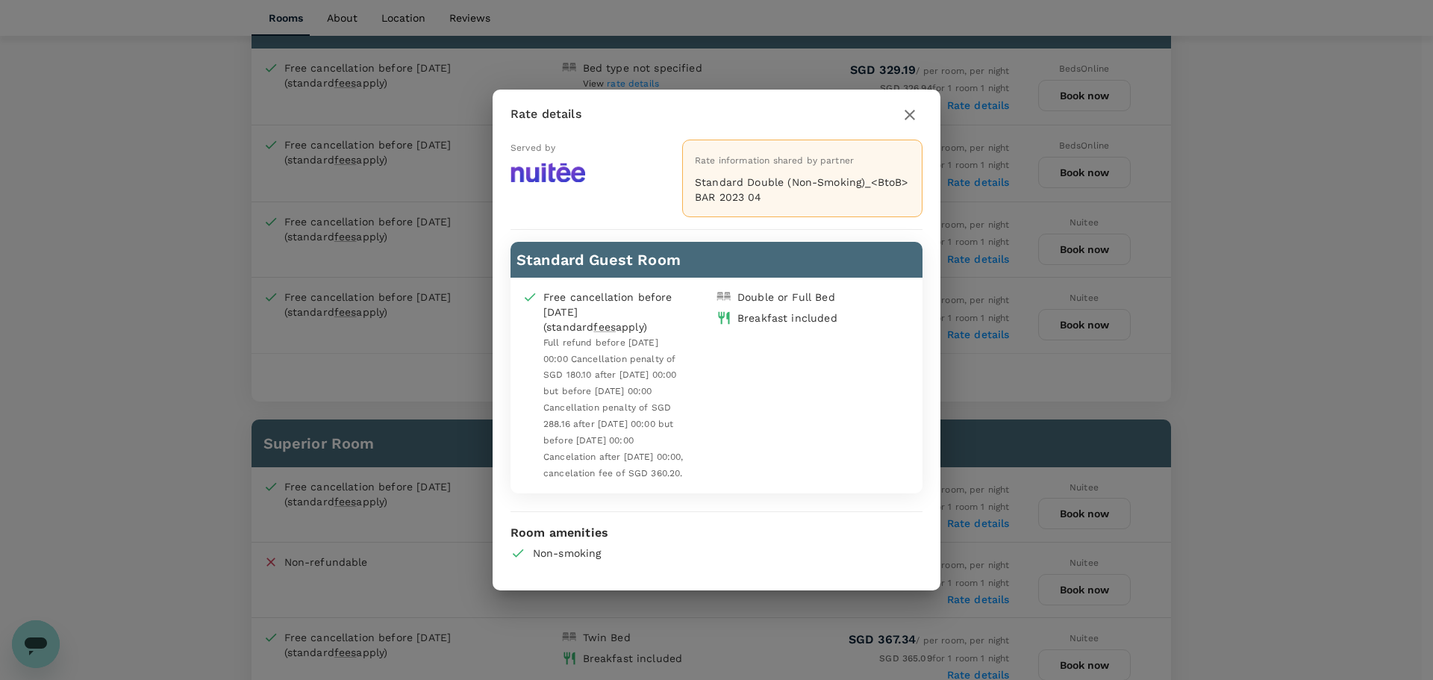
click at [917, 109] on icon "button" at bounding box center [910, 115] width 18 height 18
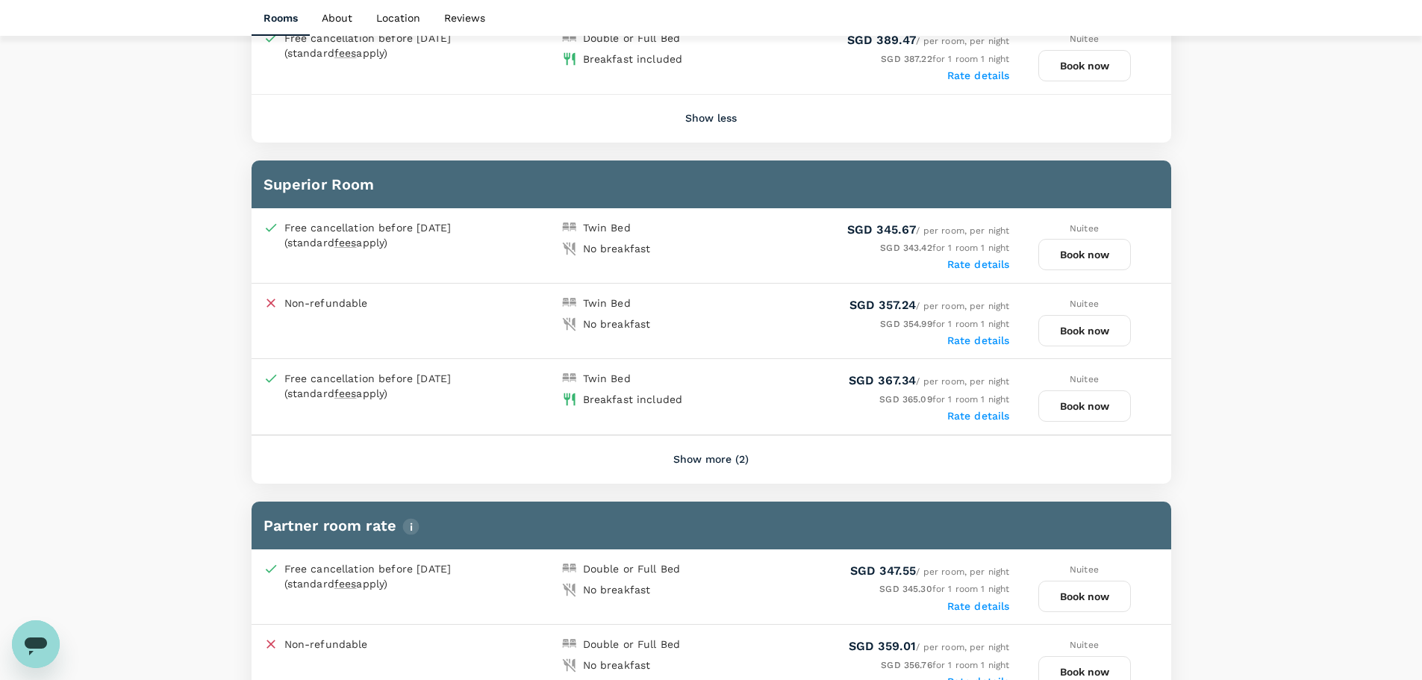
scroll to position [1115, 0]
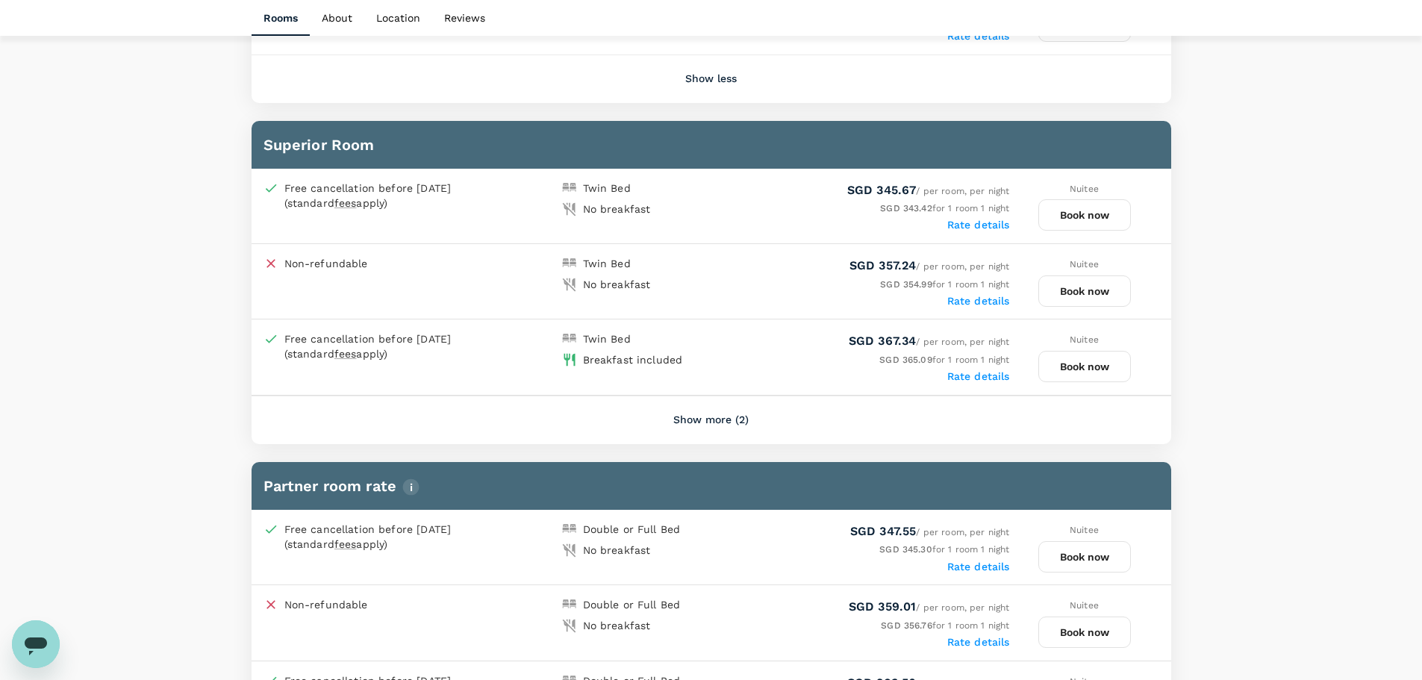
click at [973, 376] on label "Rate details" at bounding box center [978, 376] width 63 height 12
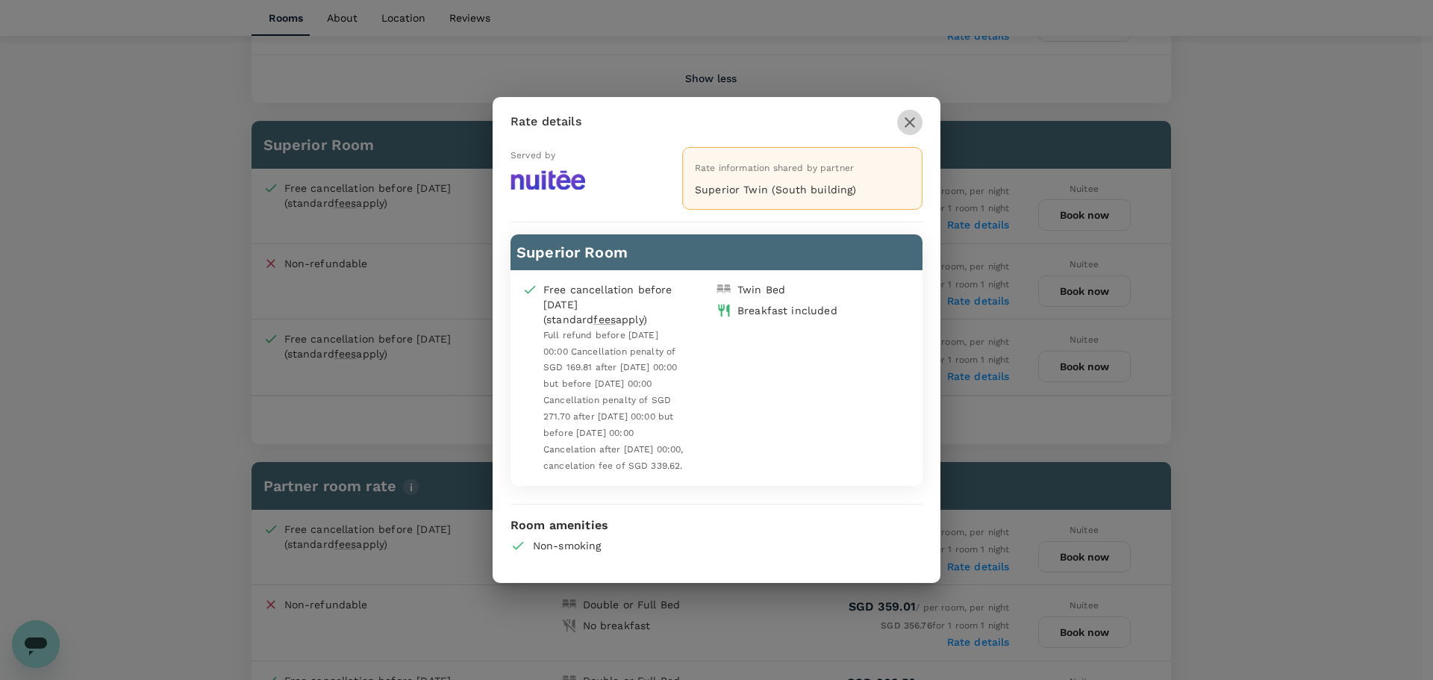
click at [909, 117] on icon "button" at bounding box center [910, 122] width 10 height 10
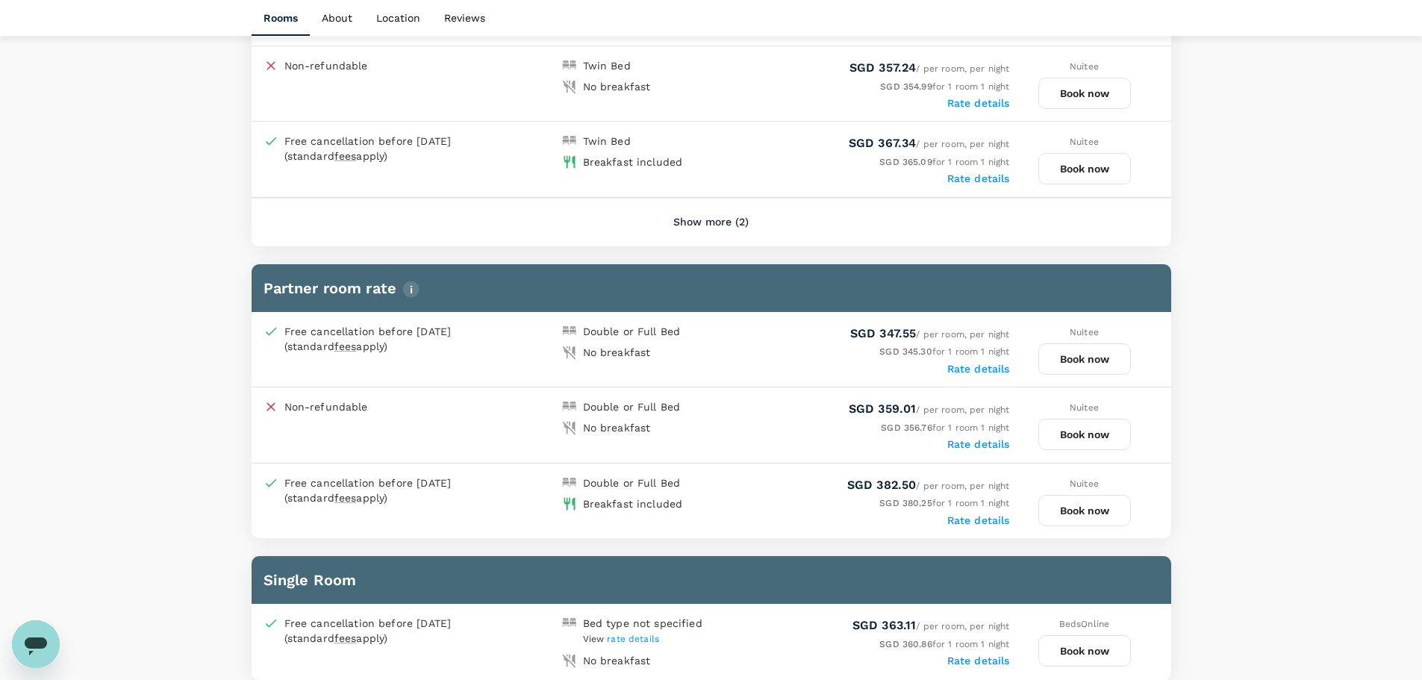
scroll to position [1339, 0]
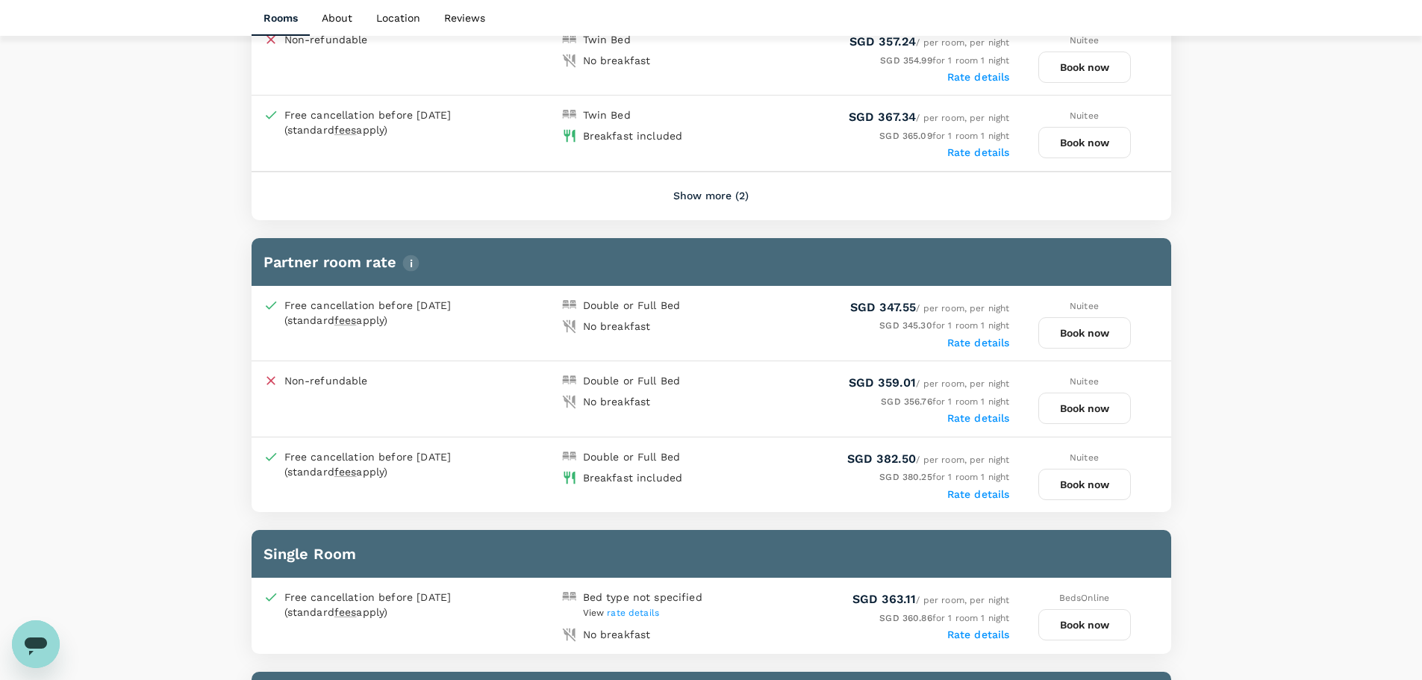
click at [984, 492] on label "Rate details" at bounding box center [978, 494] width 63 height 12
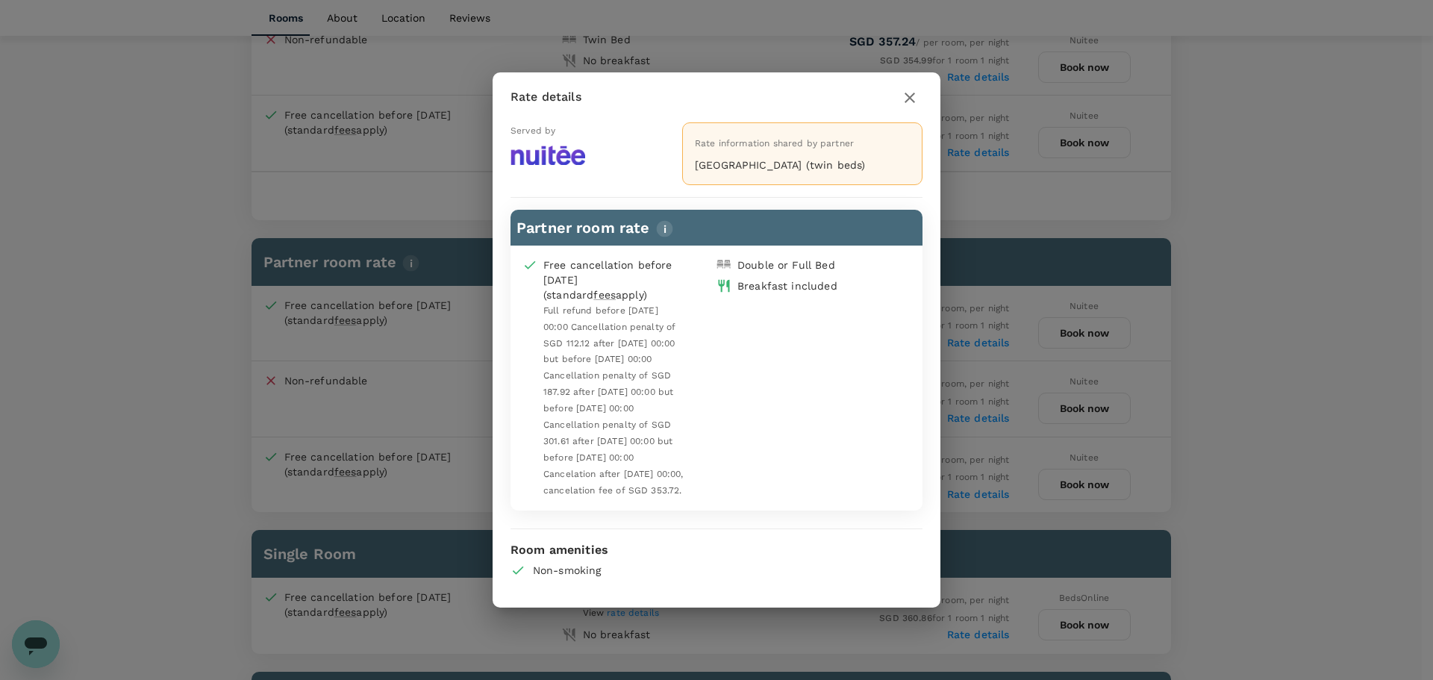
click at [907, 93] on icon "button" at bounding box center [910, 98] width 10 height 10
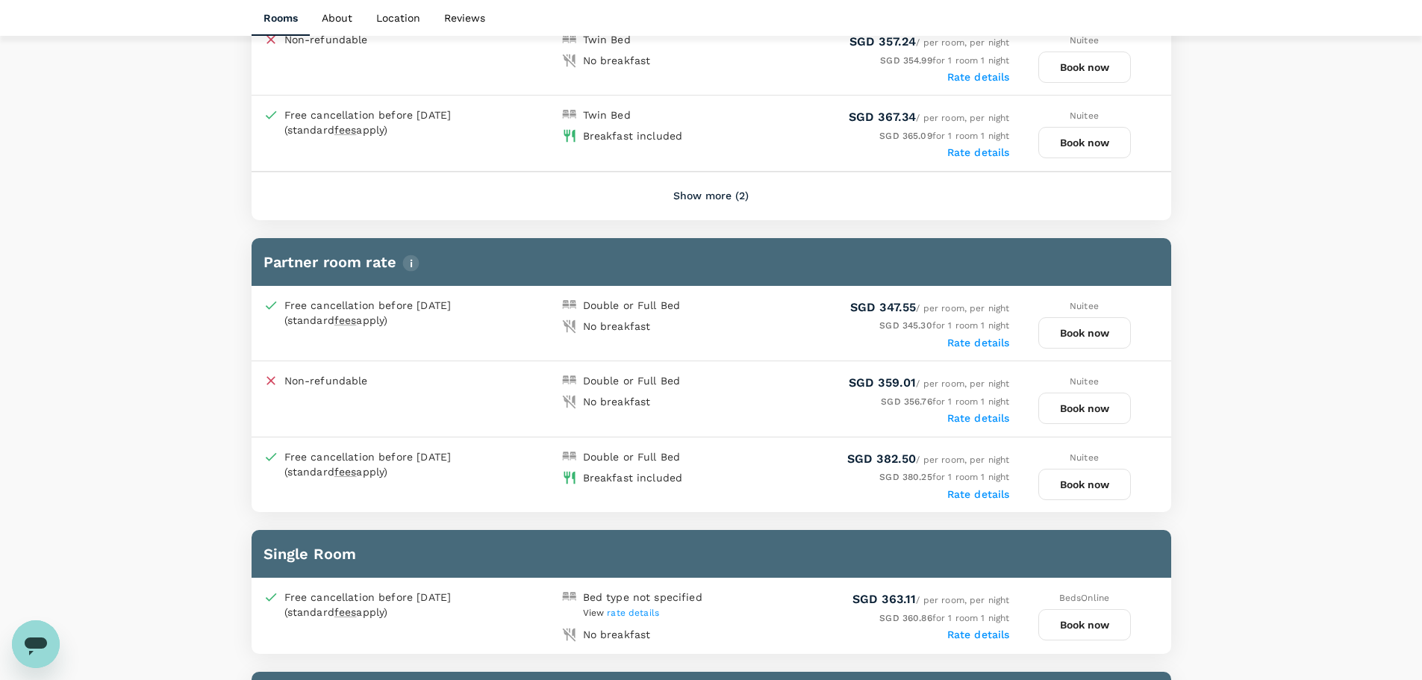
click at [1106, 490] on button "Book now" at bounding box center [1084, 484] width 93 height 31
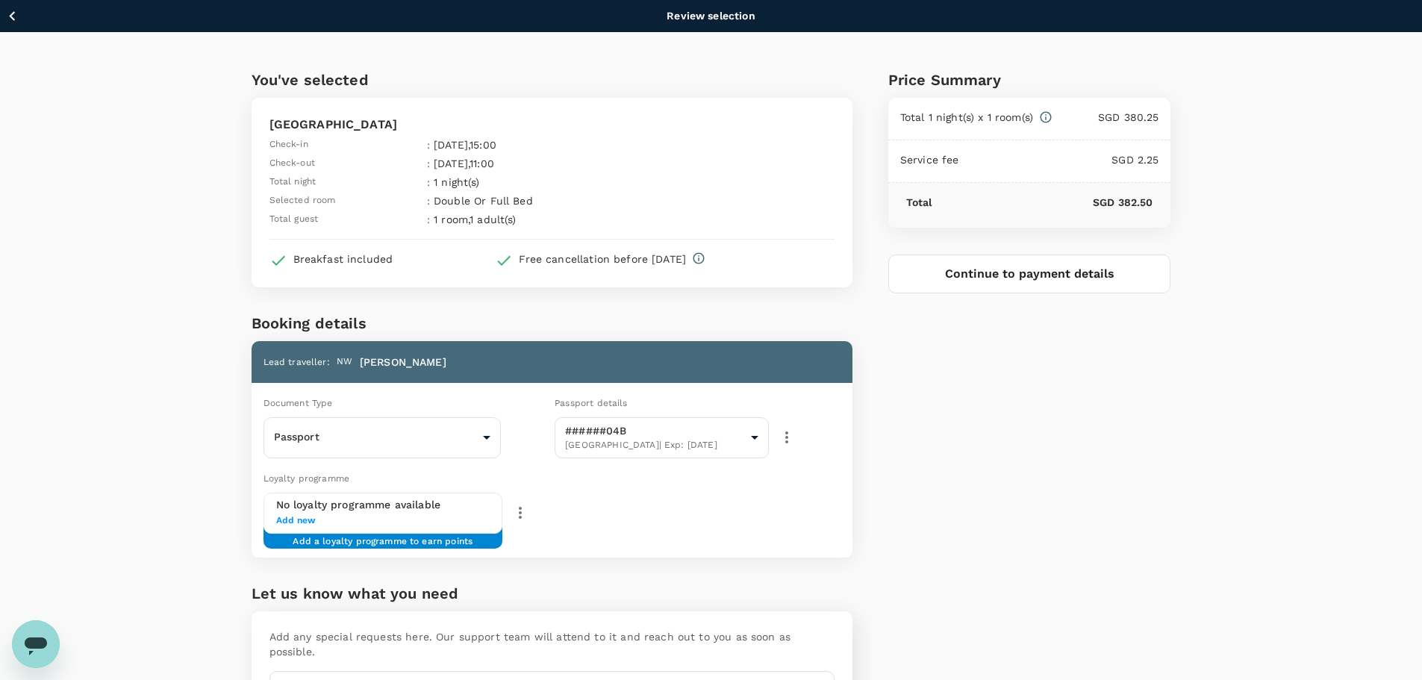
click at [411, 537] on span "Add a loyalty programme to earn points" at bounding box center [383, 536] width 180 height 2
click at [306, 519] on span "Add new" at bounding box center [383, 521] width 214 height 15
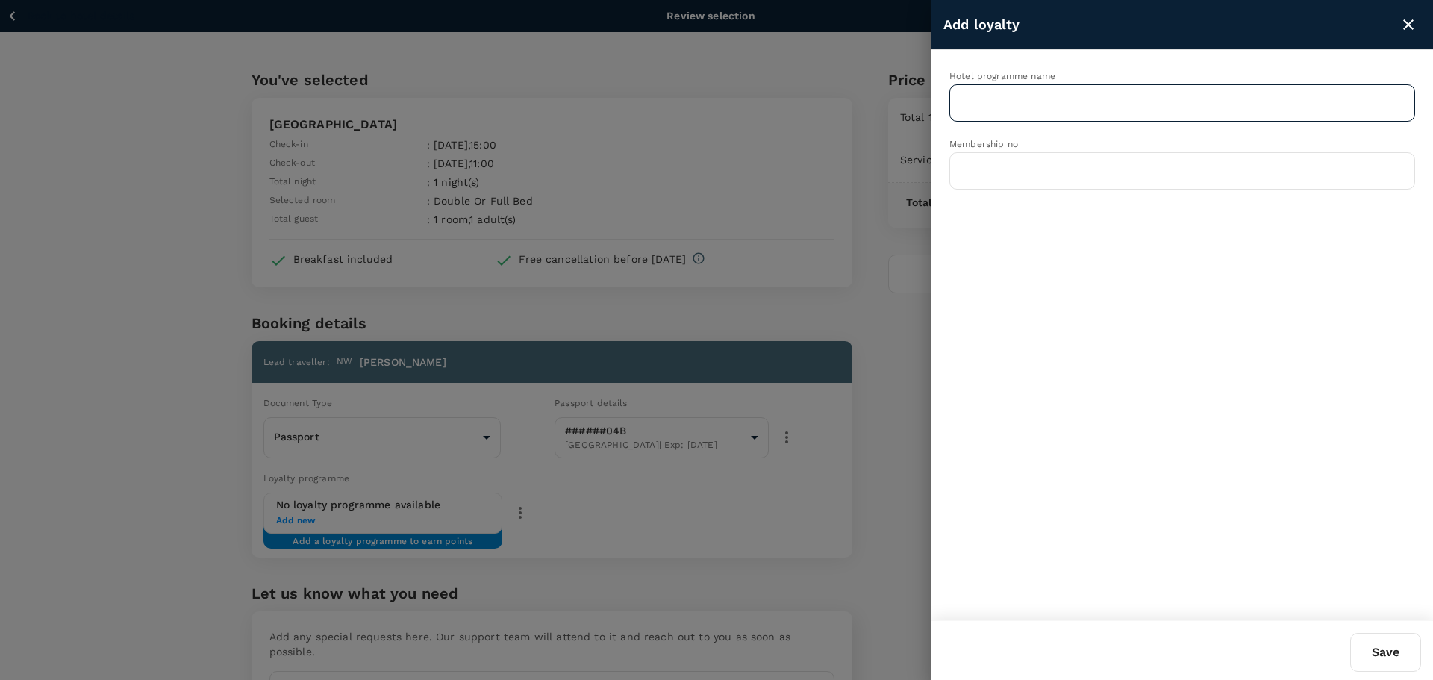
click at [1157, 106] on input "text" at bounding box center [1171, 103] width 430 height 28
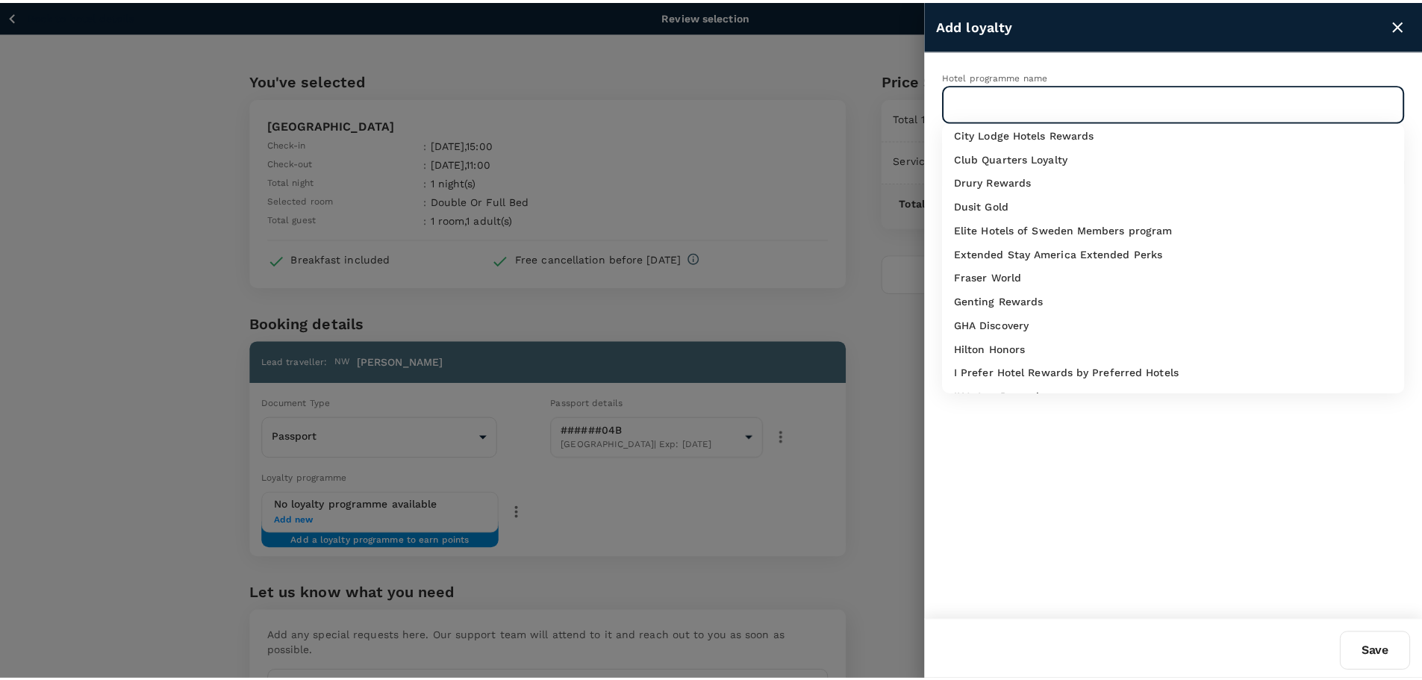
scroll to position [224, 0]
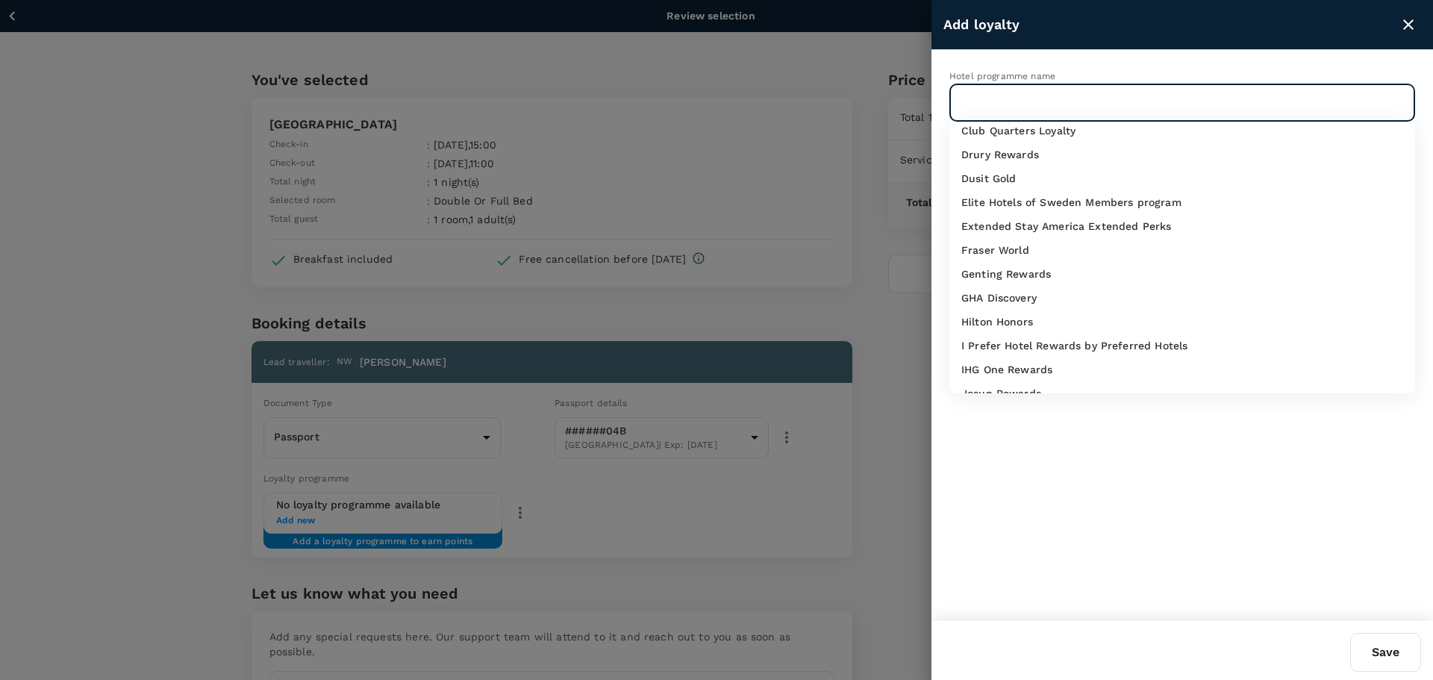
click at [1158, 364] on div "IHG One Rewards" at bounding box center [1183, 369] width 442 height 15
type input "IHG One Rewards"
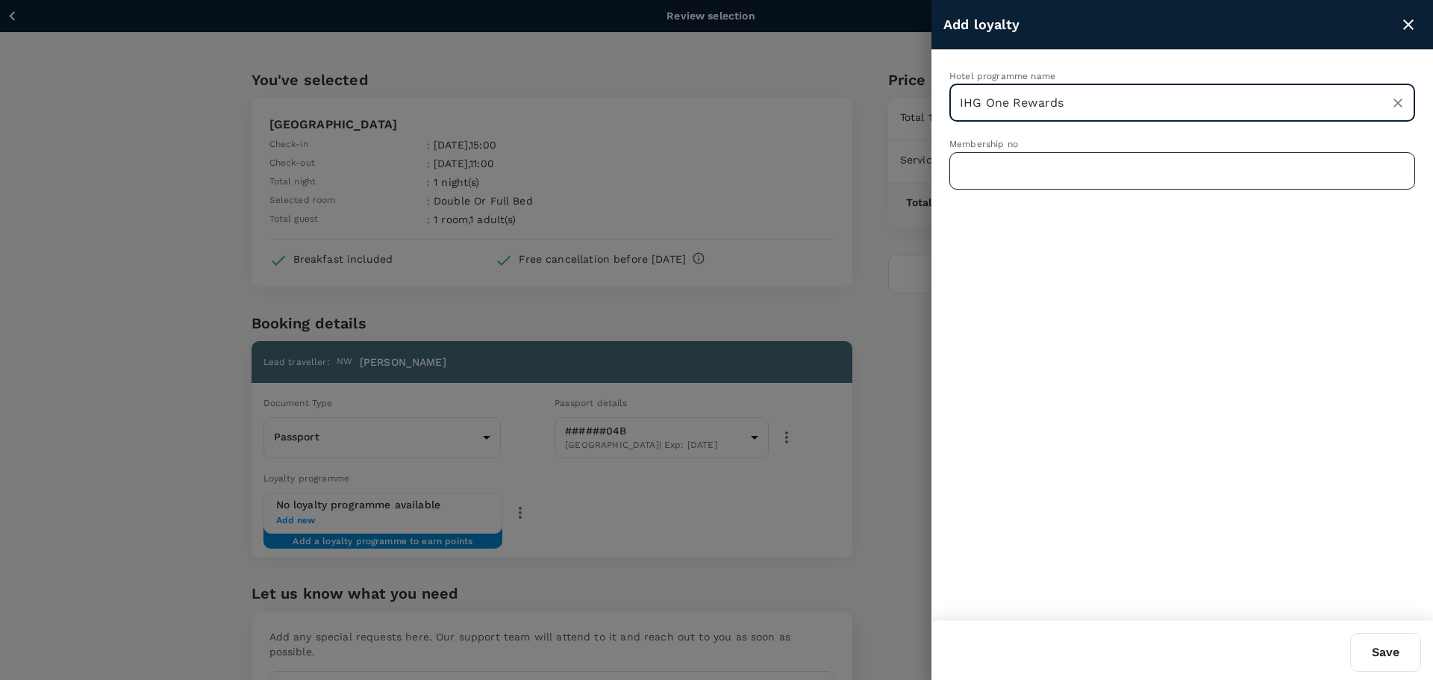
click at [1091, 175] on input "text" at bounding box center [1183, 170] width 466 height 37
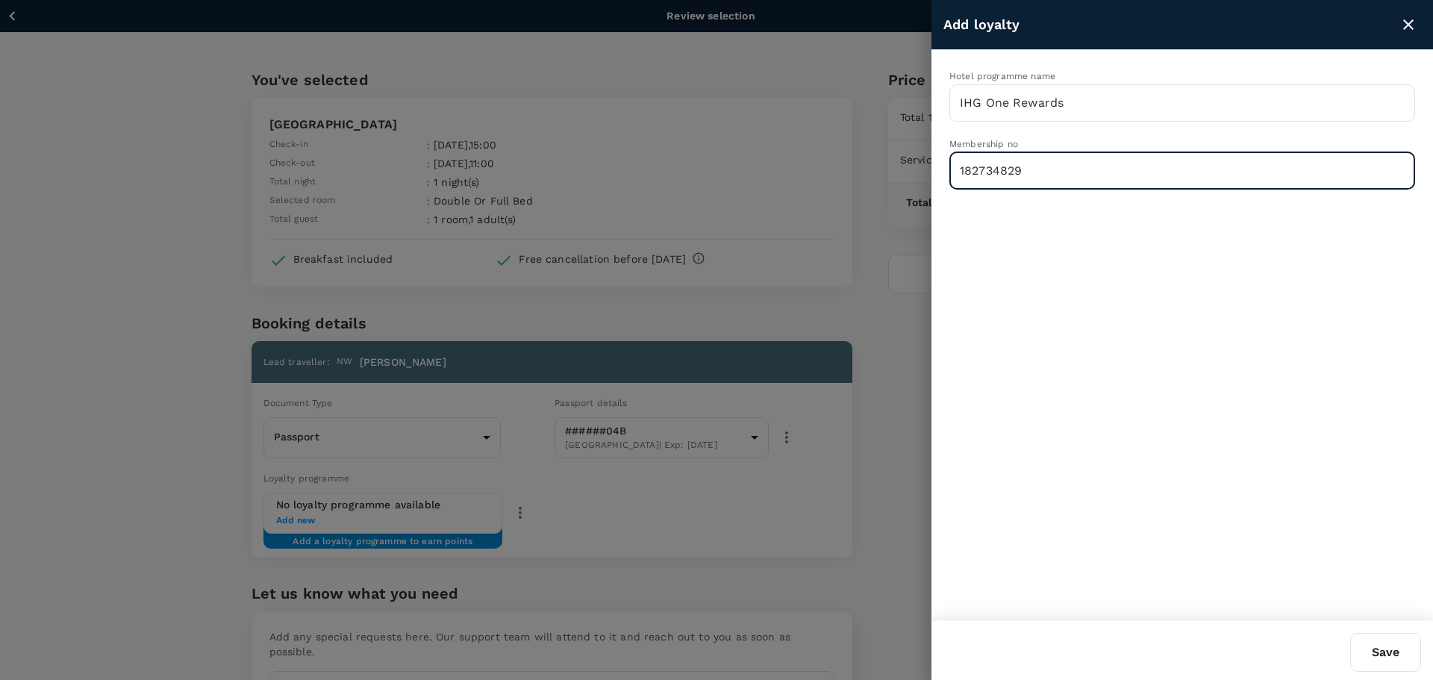
type input "182734829"
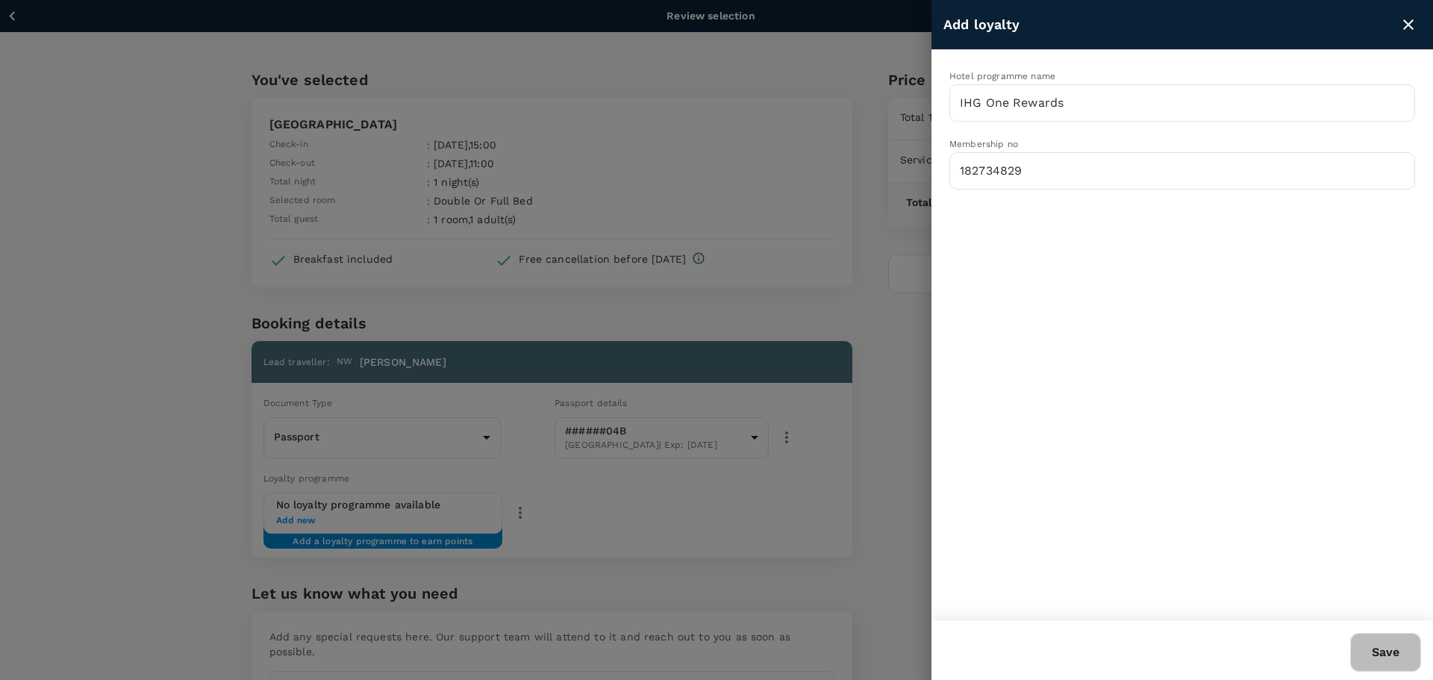
click at [1372, 638] on button "Save" at bounding box center [1385, 652] width 71 height 39
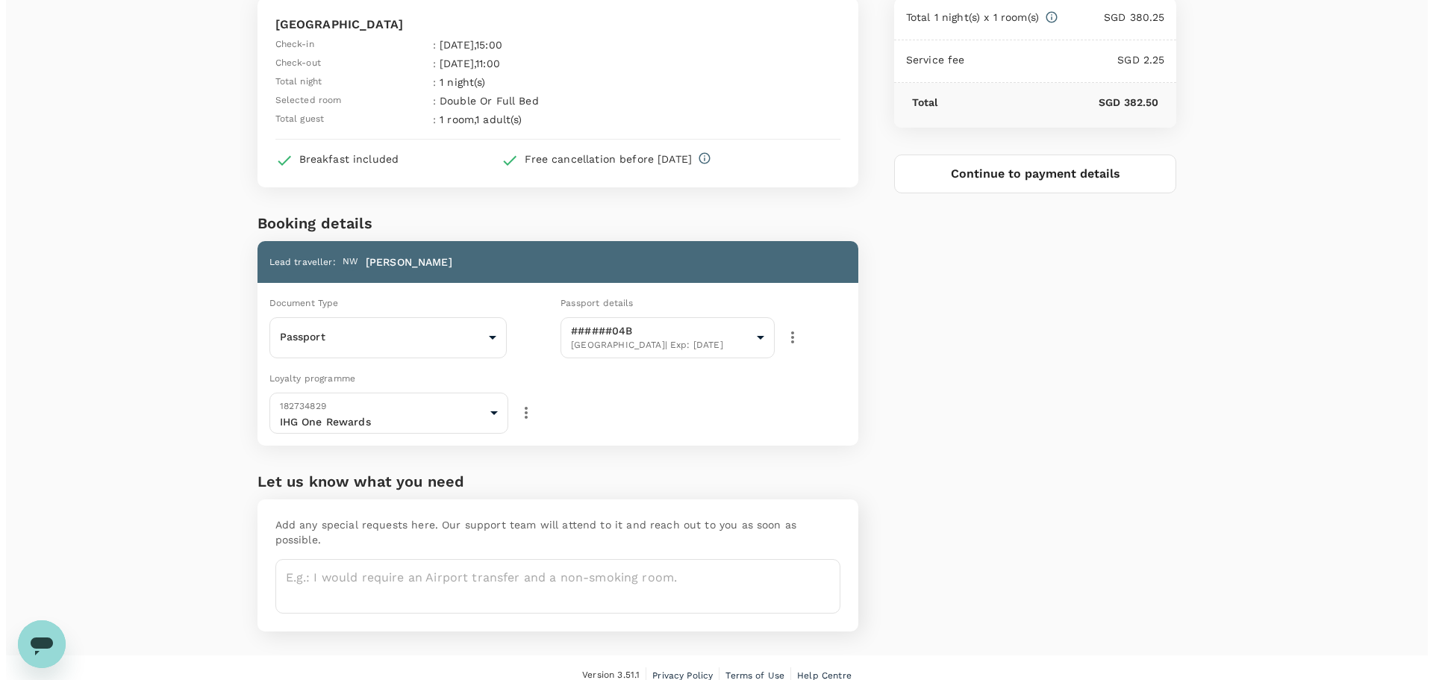
scroll to position [101, 0]
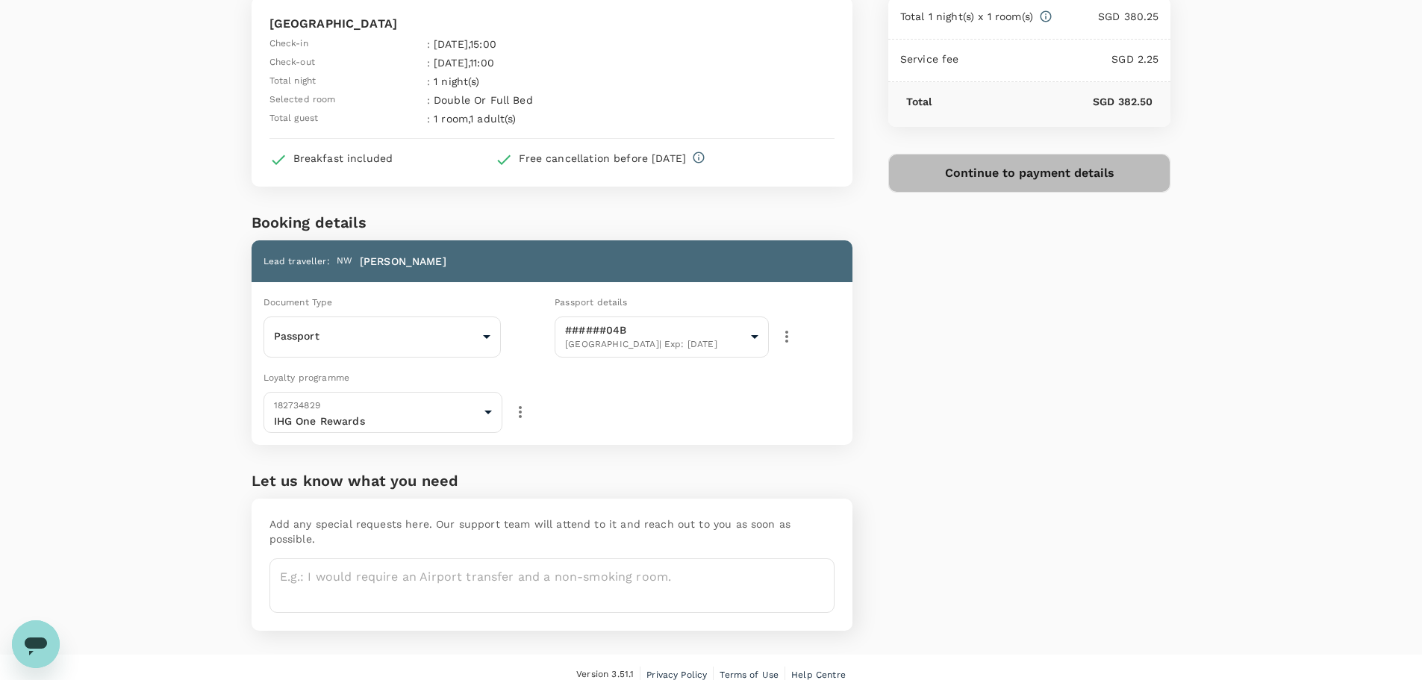
click at [1030, 182] on button "Continue to payment details" at bounding box center [1029, 173] width 283 height 39
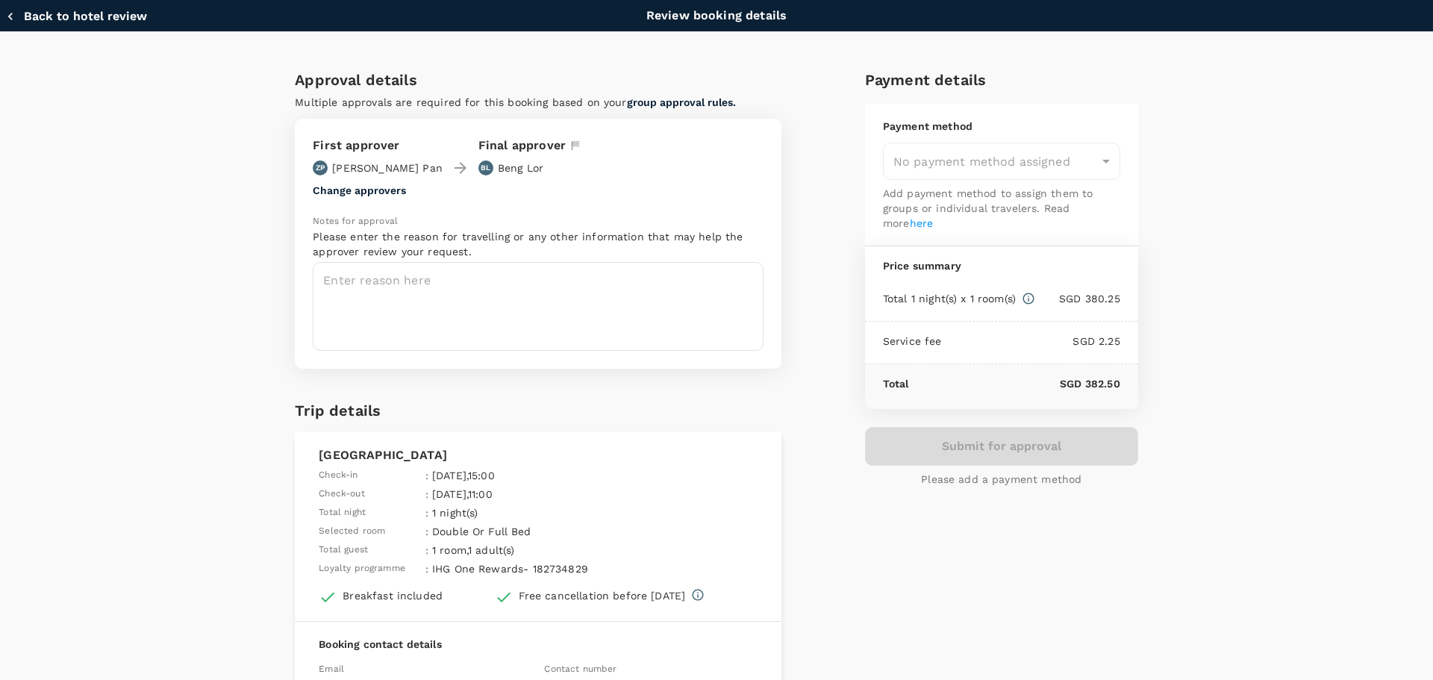
type input "9fbbbe2b-f4ca-495e-a82e-e84c83b30aa5"
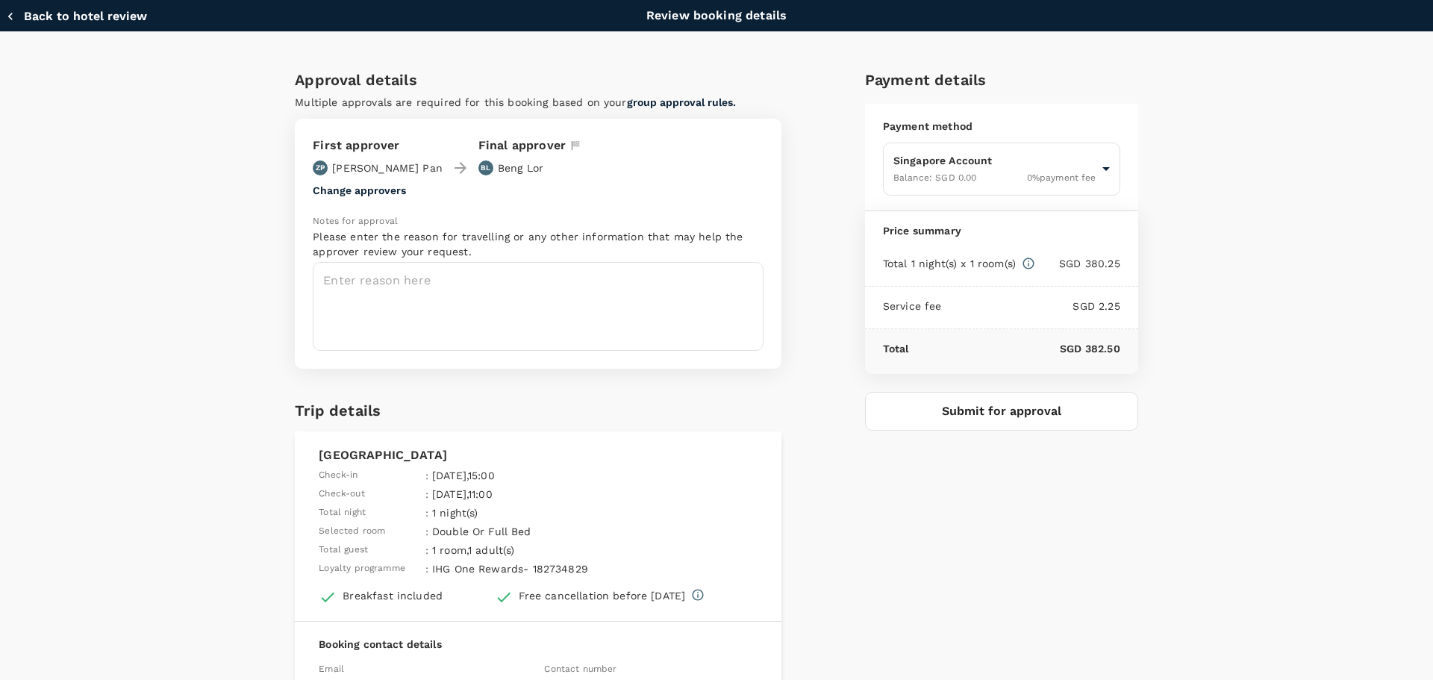
click at [1000, 417] on button "Submit for approval" at bounding box center [1001, 411] width 273 height 39
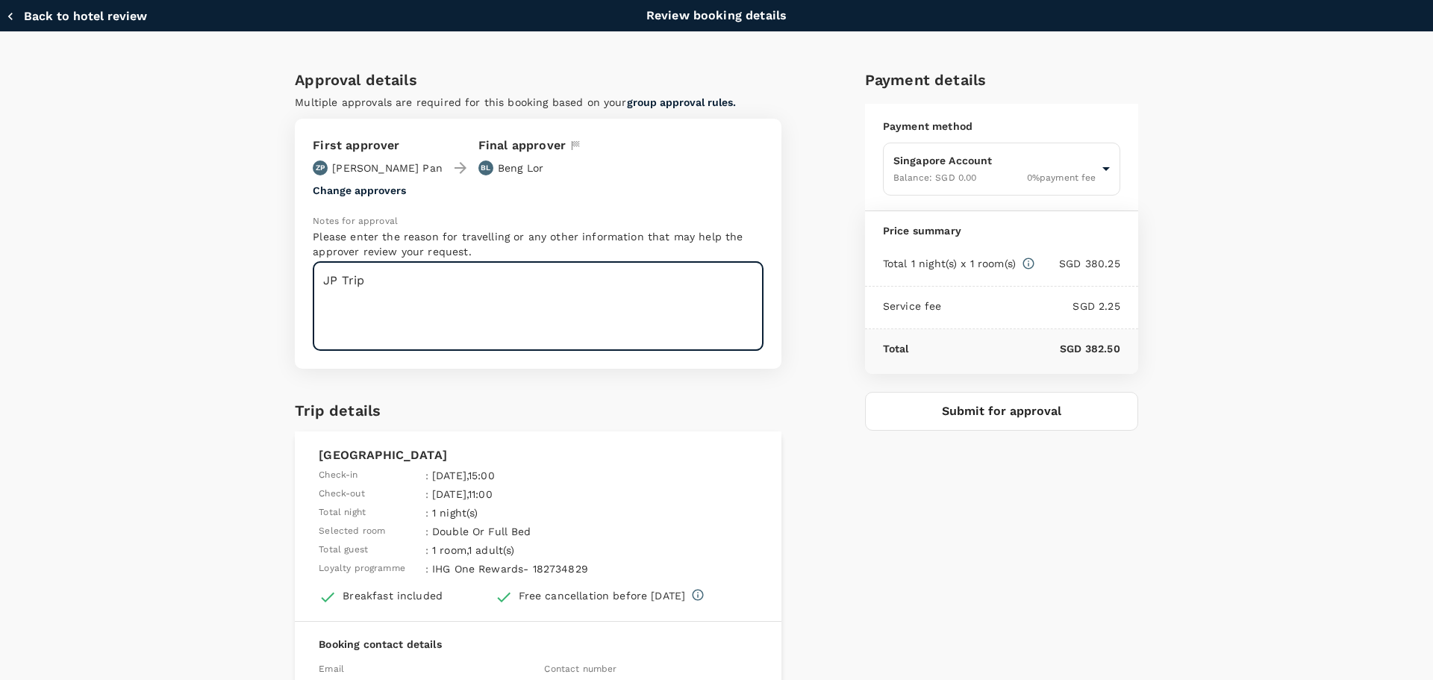
scroll to position [237, 0]
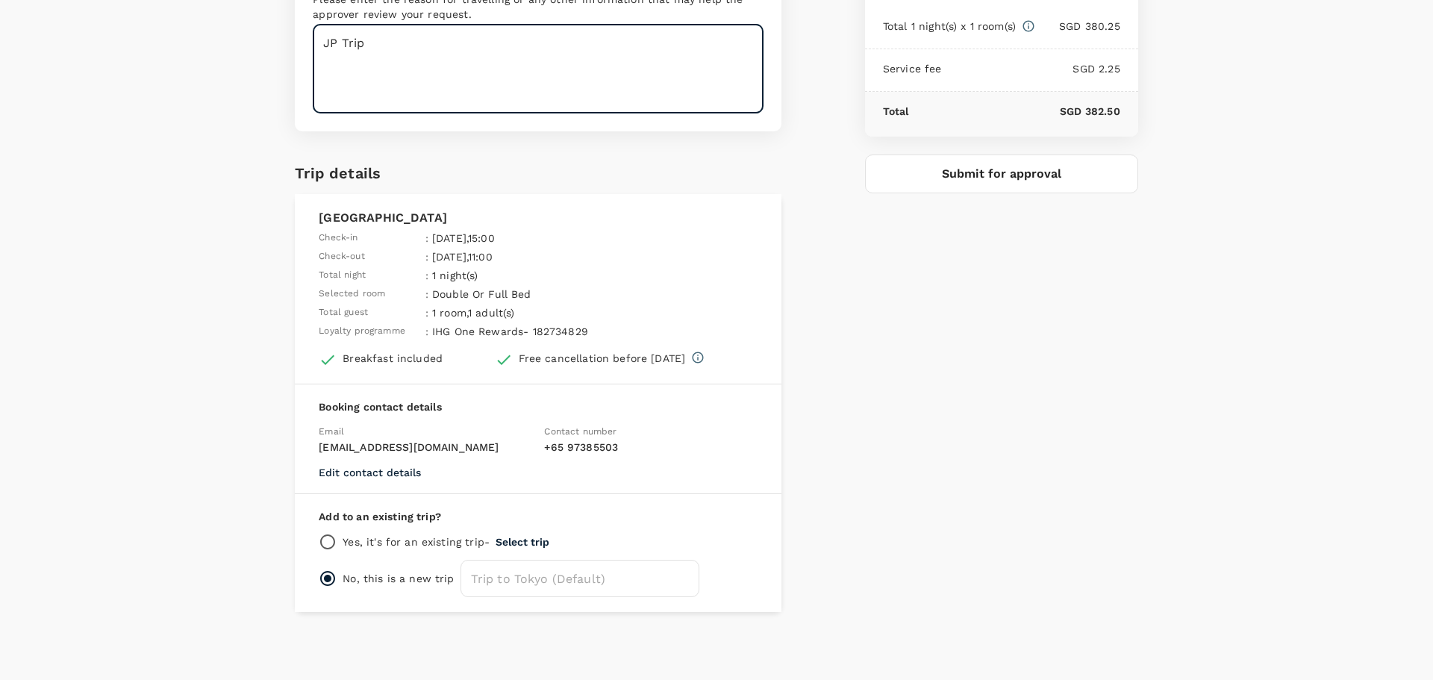
type textarea "JP Trip"
click at [321, 540] on input "radio" at bounding box center [328, 542] width 18 height 18
radio input "true"
radio input "false"
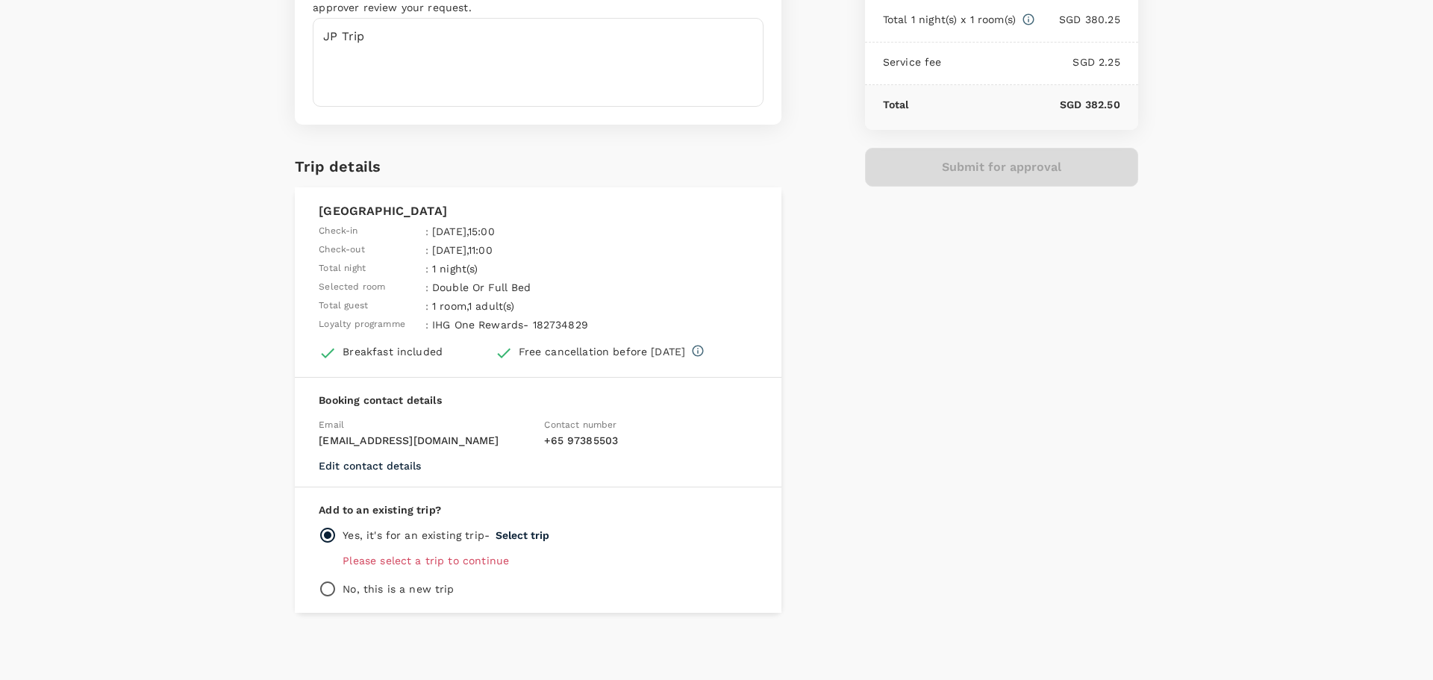
scroll to position [245, 0]
click at [395, 564] on p "Please select a trip to continue" at bounding box center [550, 559] width 415 height 15
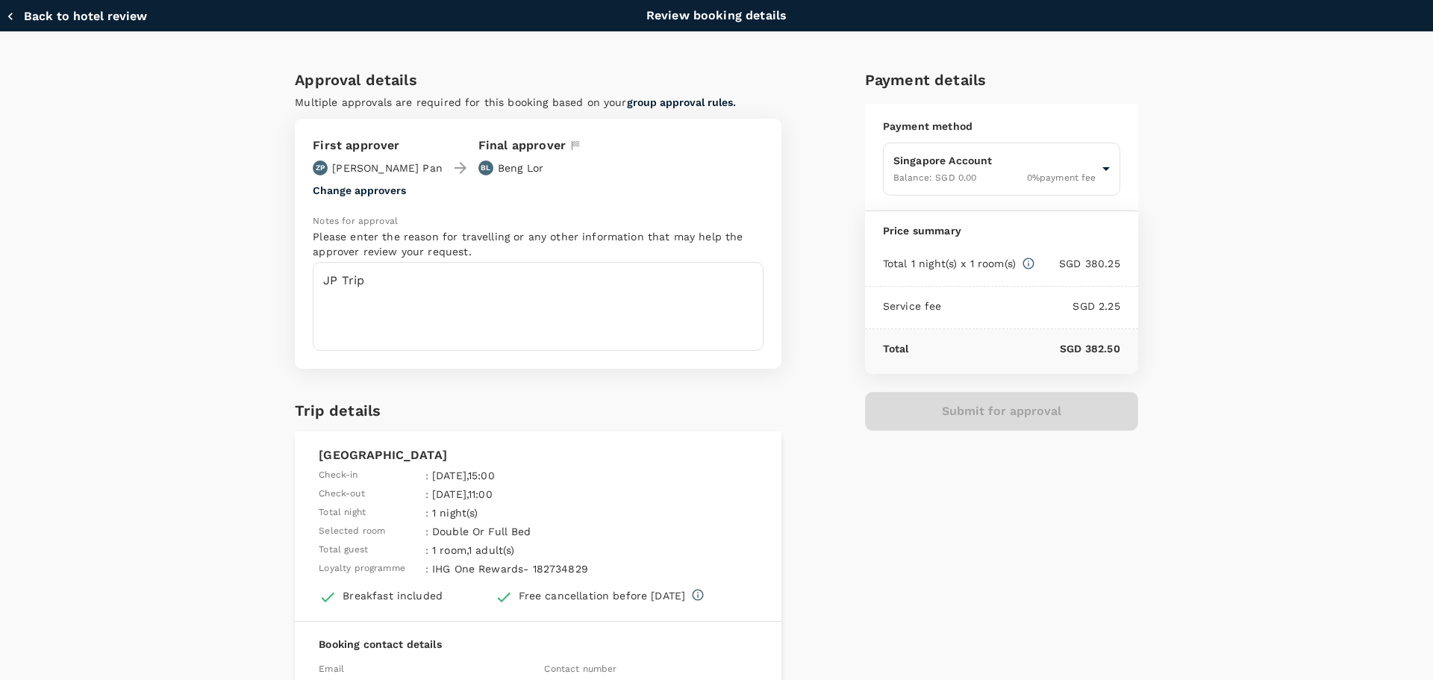
click at [950, 411] on div "Submit for approval" at bounding box center [1001, 411] width 273 height 39
click at [1097, 169] on body "Back to hotel details Review selection You've selected Keio Plaza Hotel Tokyo C…" at bounding box center [716, 297] width 1433 height 796
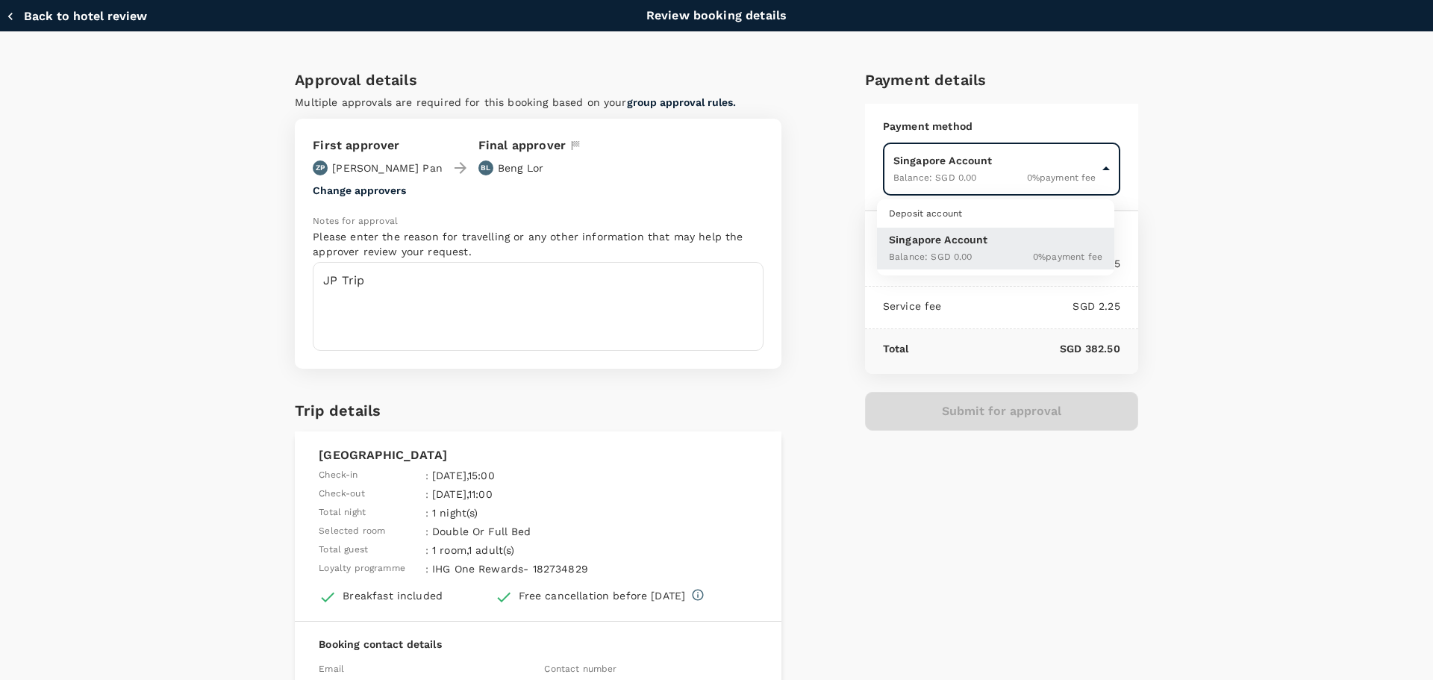
click at [1097, 168] on div at bounding box center [716, 340] width 1433 height 680
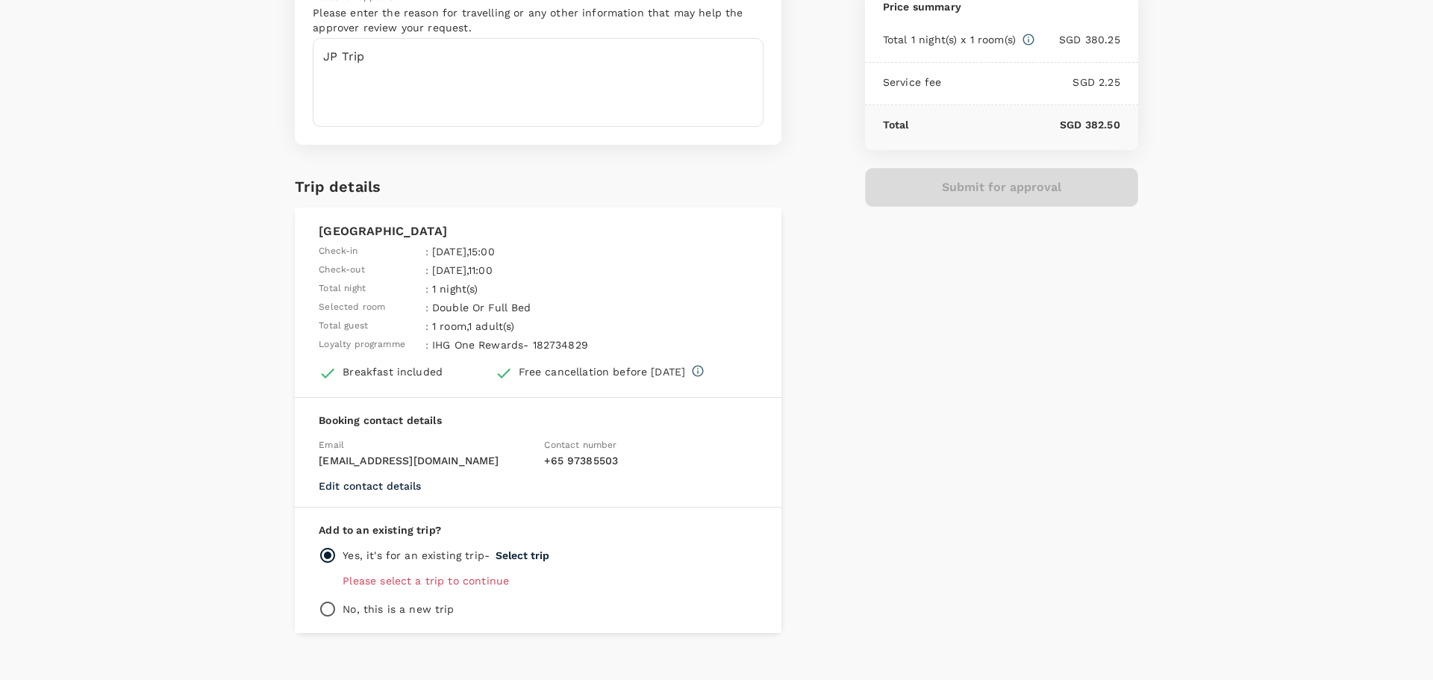
click at [522, 619] on div "Add to an existing trip? Yes, it's for an existing trip - Select trip Please se…" at bounding box center [538, 570] width 487 height 125
click at [522, 555] on button "Select trip" at bounding box center [523, 555] width 54 height 12
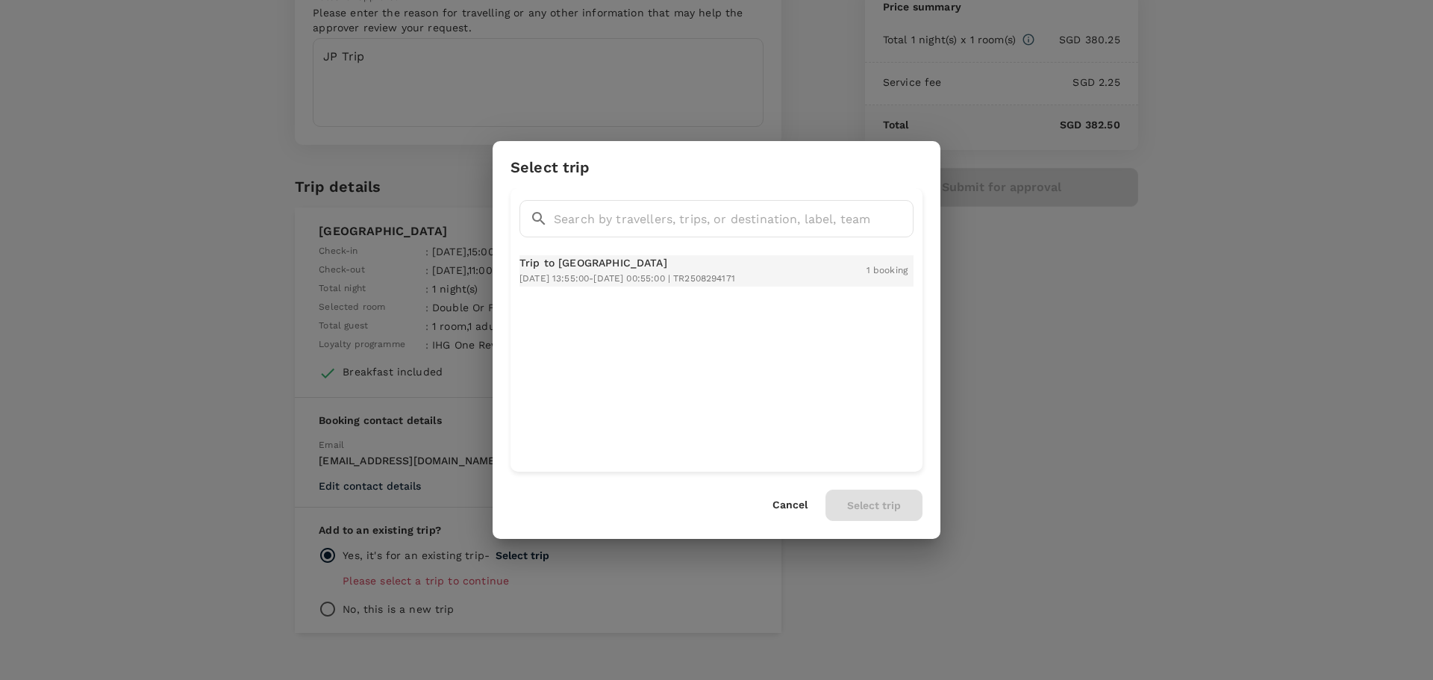
click at [710, 272] on div "Trip to Tokyo 2025-09-23 13:55:00 - 2025-09-27 00:55:00 | TR2508294171" at bounding box center [628, 270] width 216 height 31
click at [880, 511] on button "Select trip" at bounding box center [874, 505] width 97 height 31
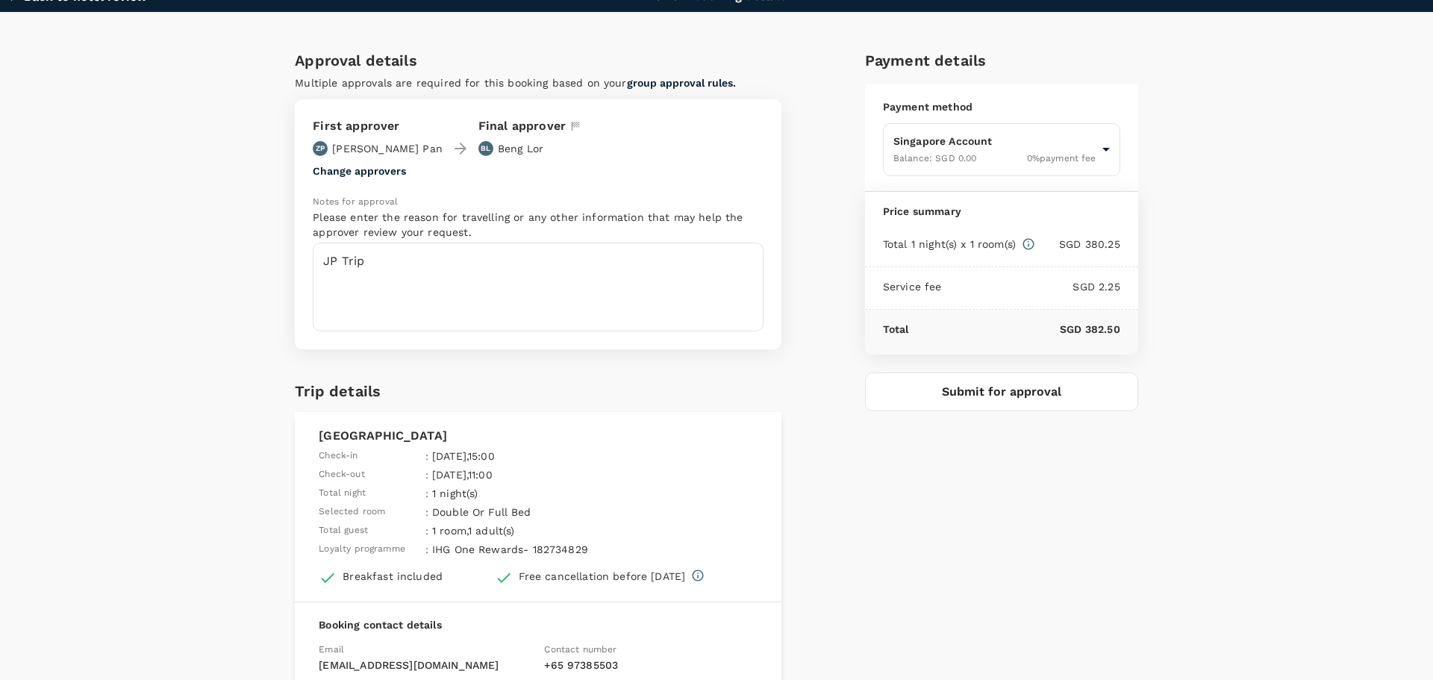
scroll to position [0, 0]
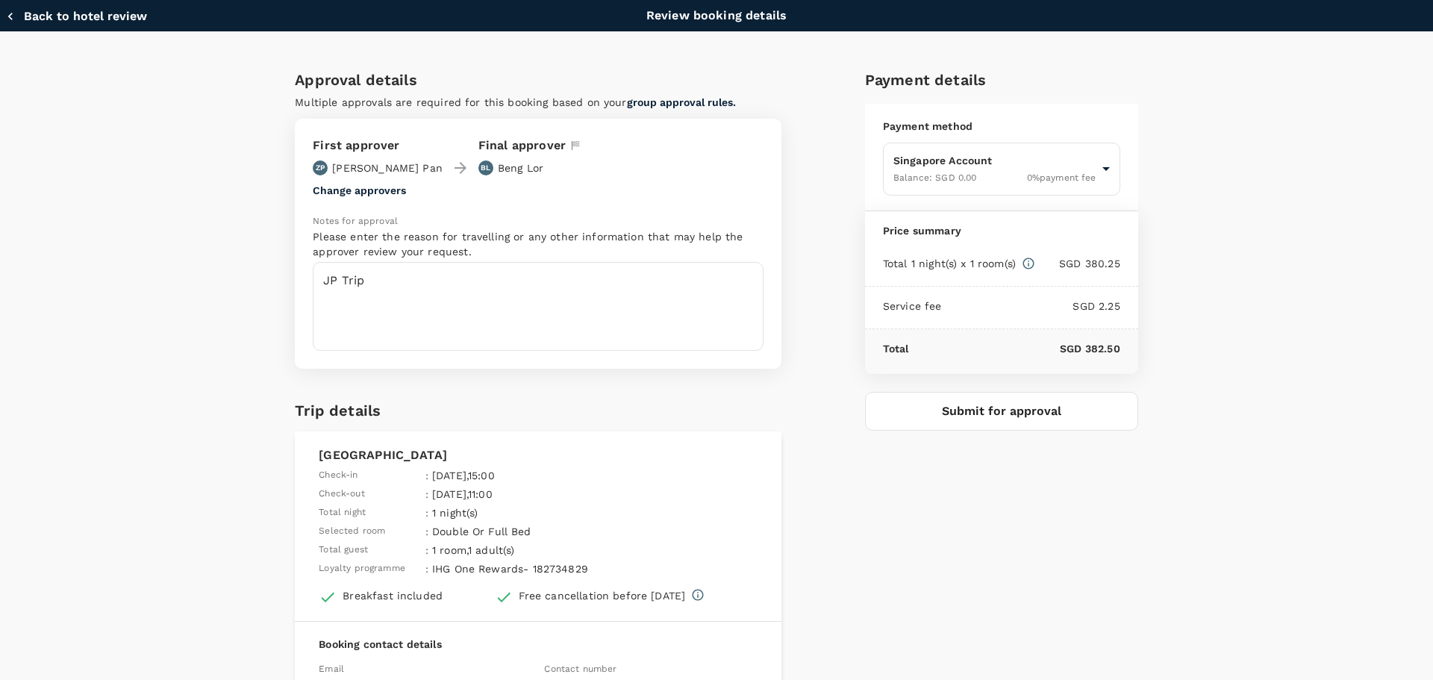
click at [1026, 414] on button "Submit for approval" at bounding box center [1001, 411] width 273 height 39
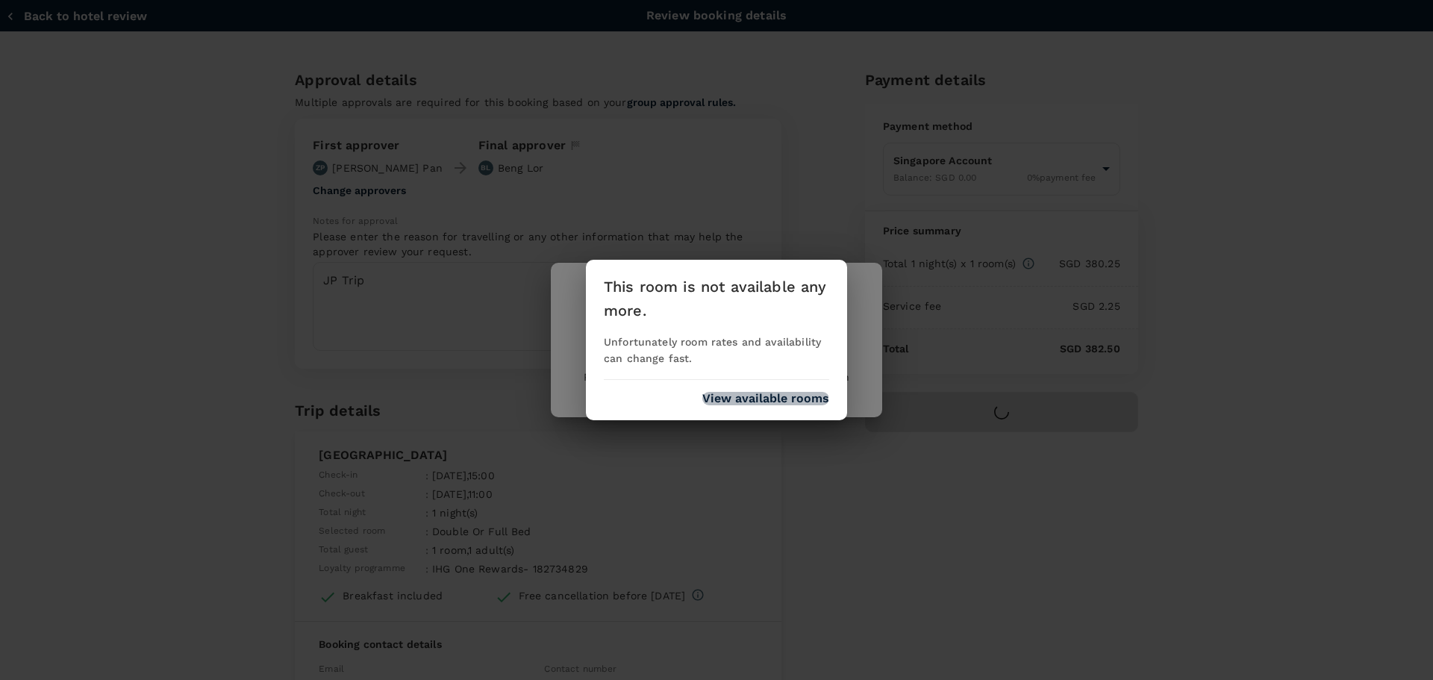
click at [754, 396] on button "View available rooms" at bounding box center [765, 398] width 127 height 13
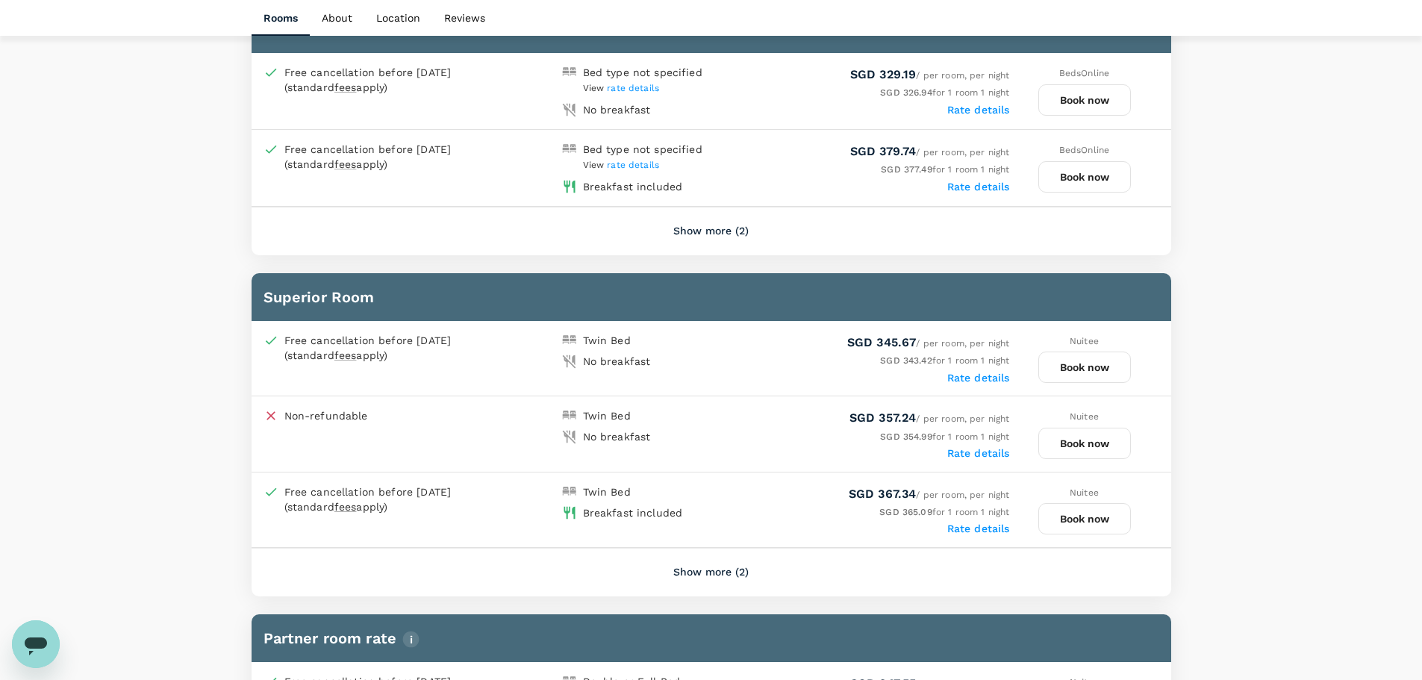
scroll to position [811, 0]
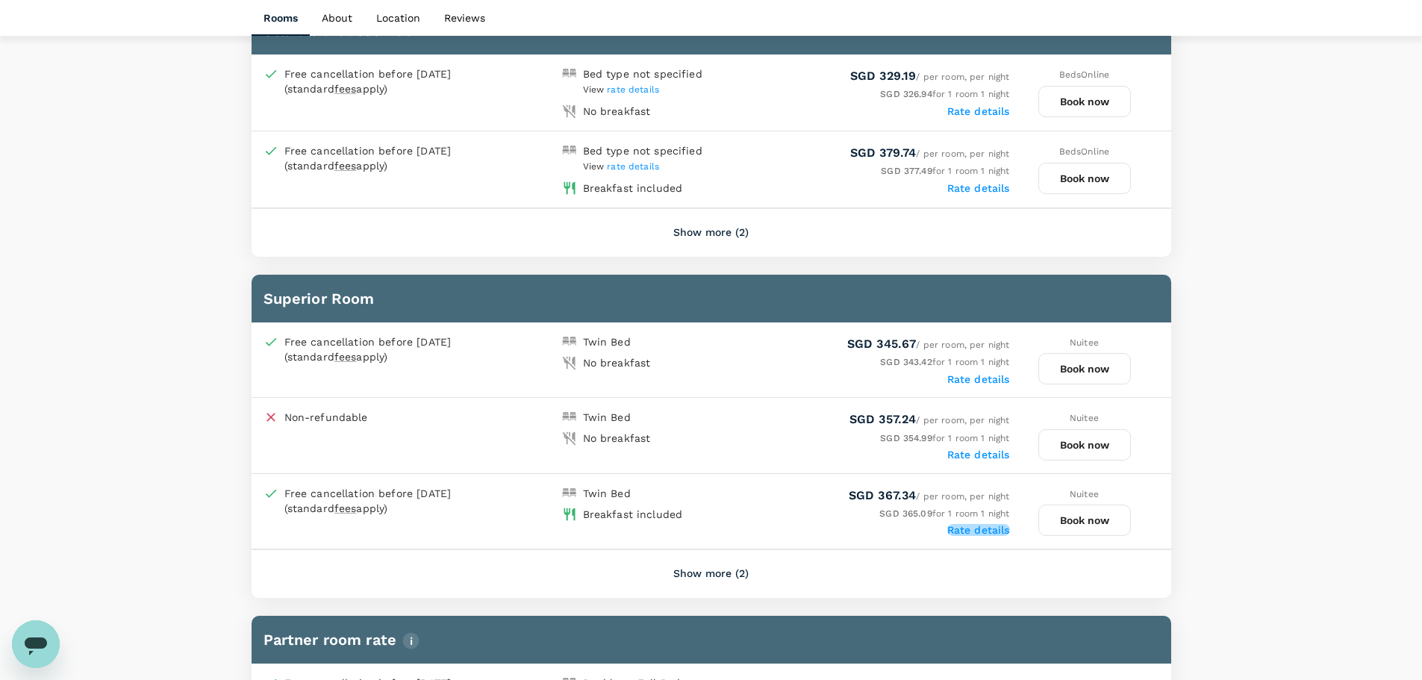
click at [979, 529] on label "Rate details" at bounding box center [978, 530] width 63 height 12
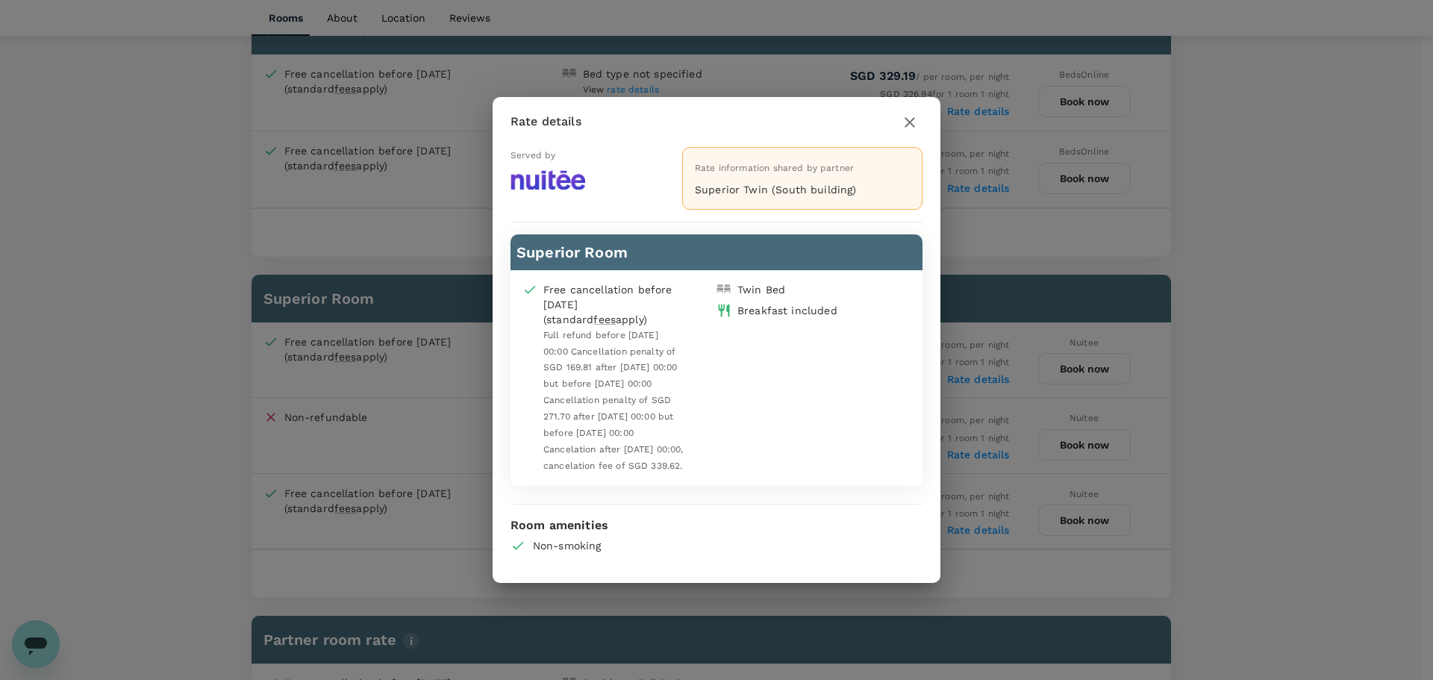
click at [1265, 412] on div "Rate details Served by Rate information shared by partner Superior Twin (South …" at bounding box center [716, 340] width 1433 height 680
click at [917, 120] on icon "button" at bounding box center [910, 122] width 18 height 18
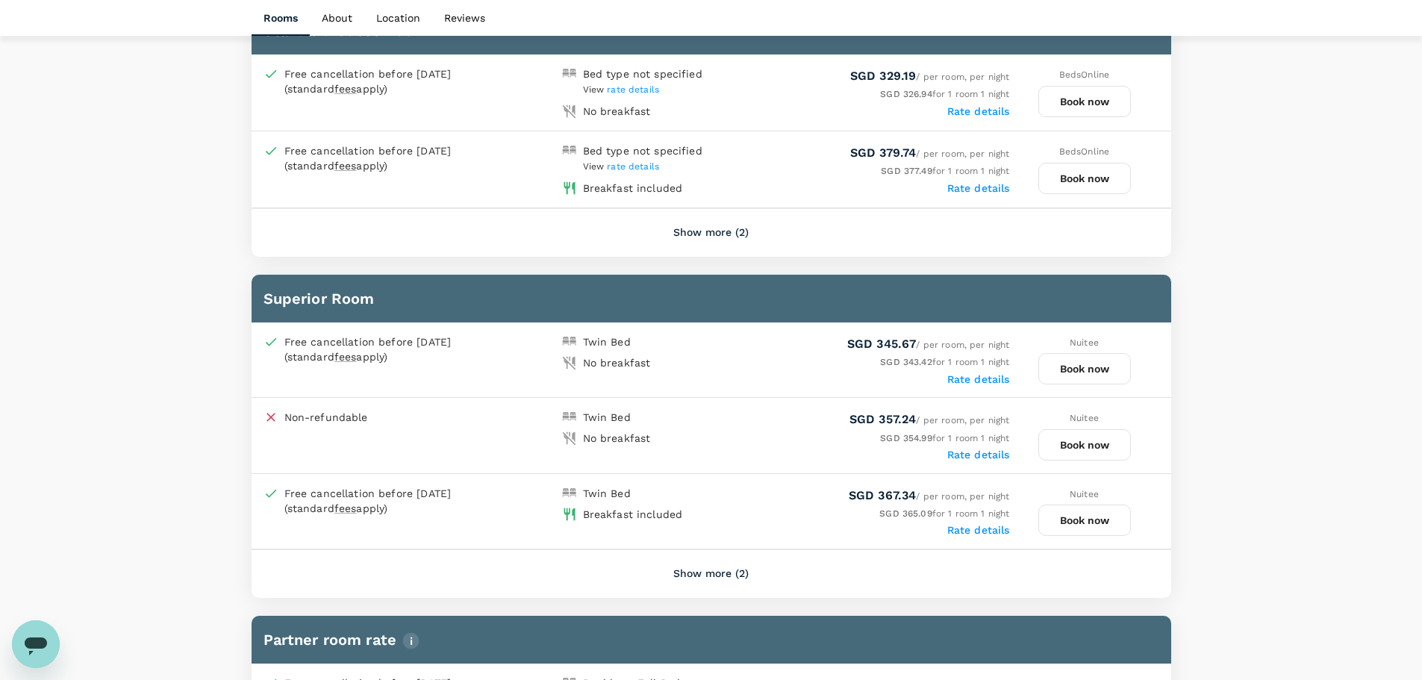
click at [719, 235] on button "Show more (2)" at bounding box center [710, 233] width 117 height 36
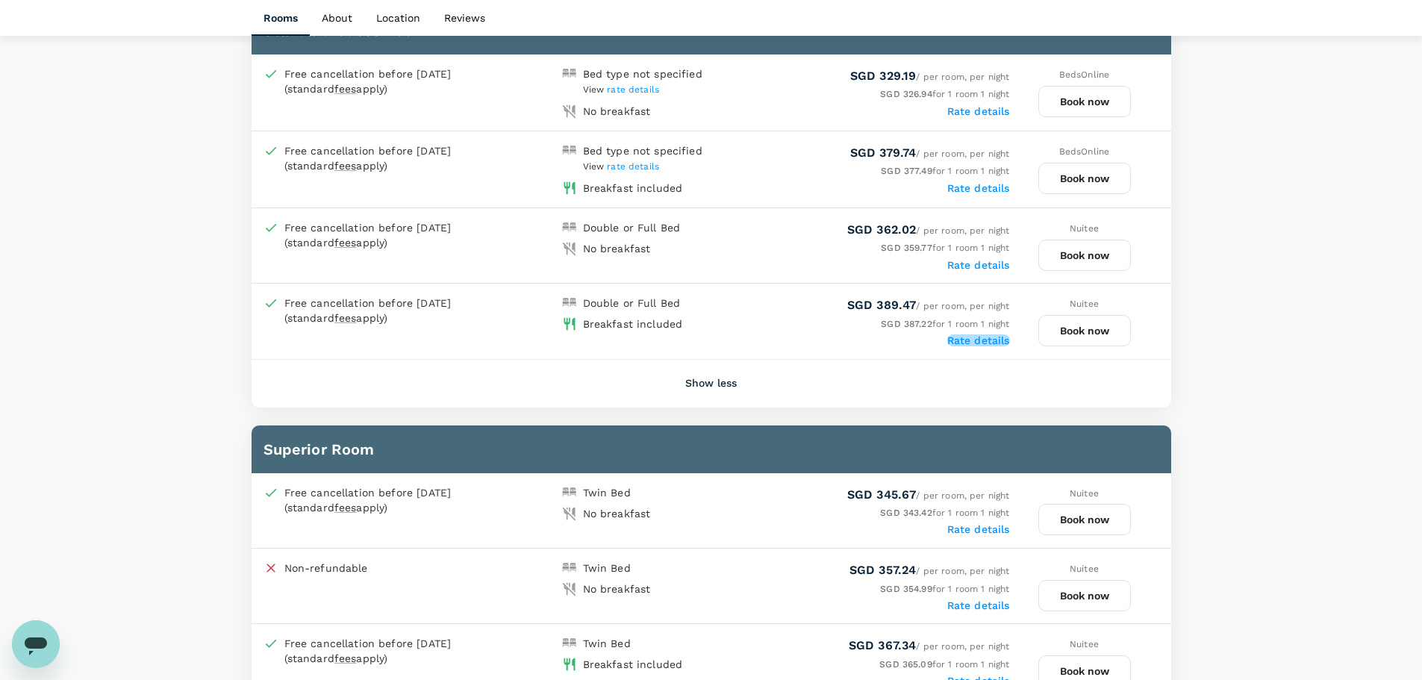
click at [992, 336] on label "Rate details" at bounding box center [978, 340] width 63 height 12
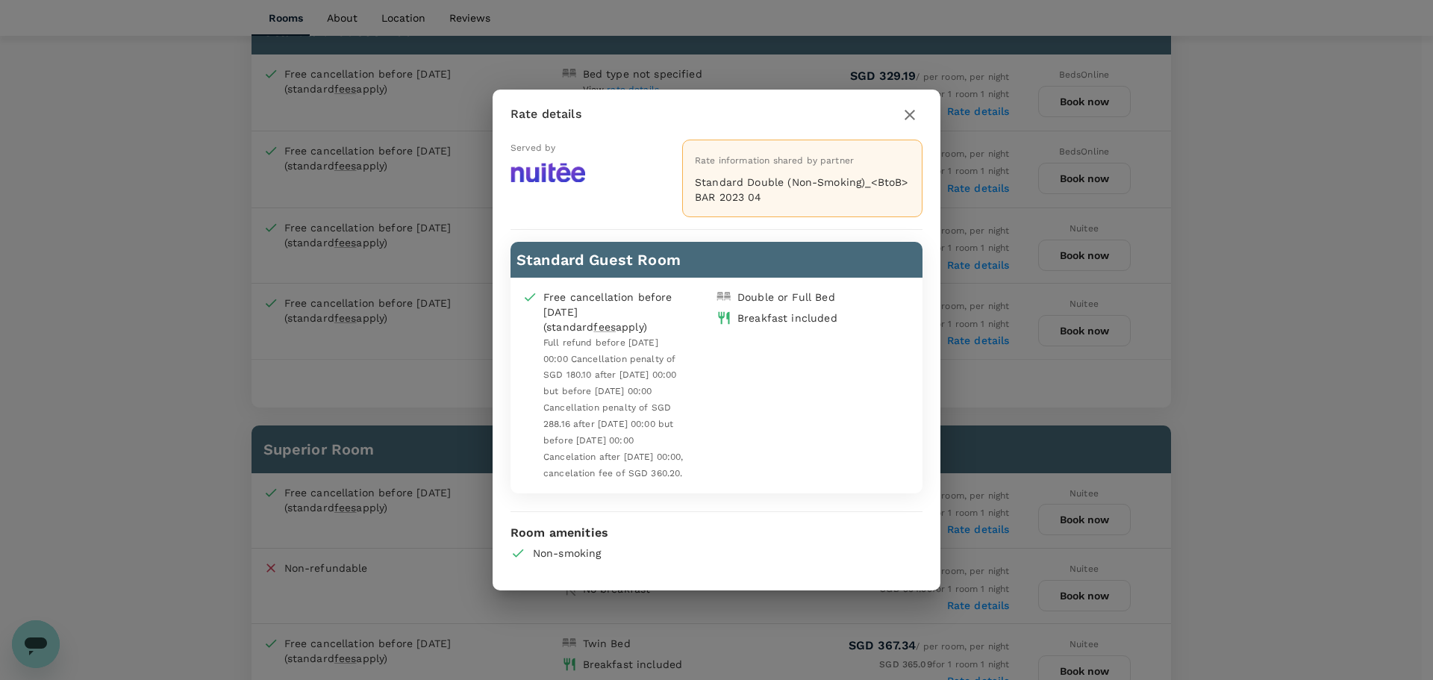
click at [912, 107] on icon "button" at bounding box center [910, 115] width 18 height 18
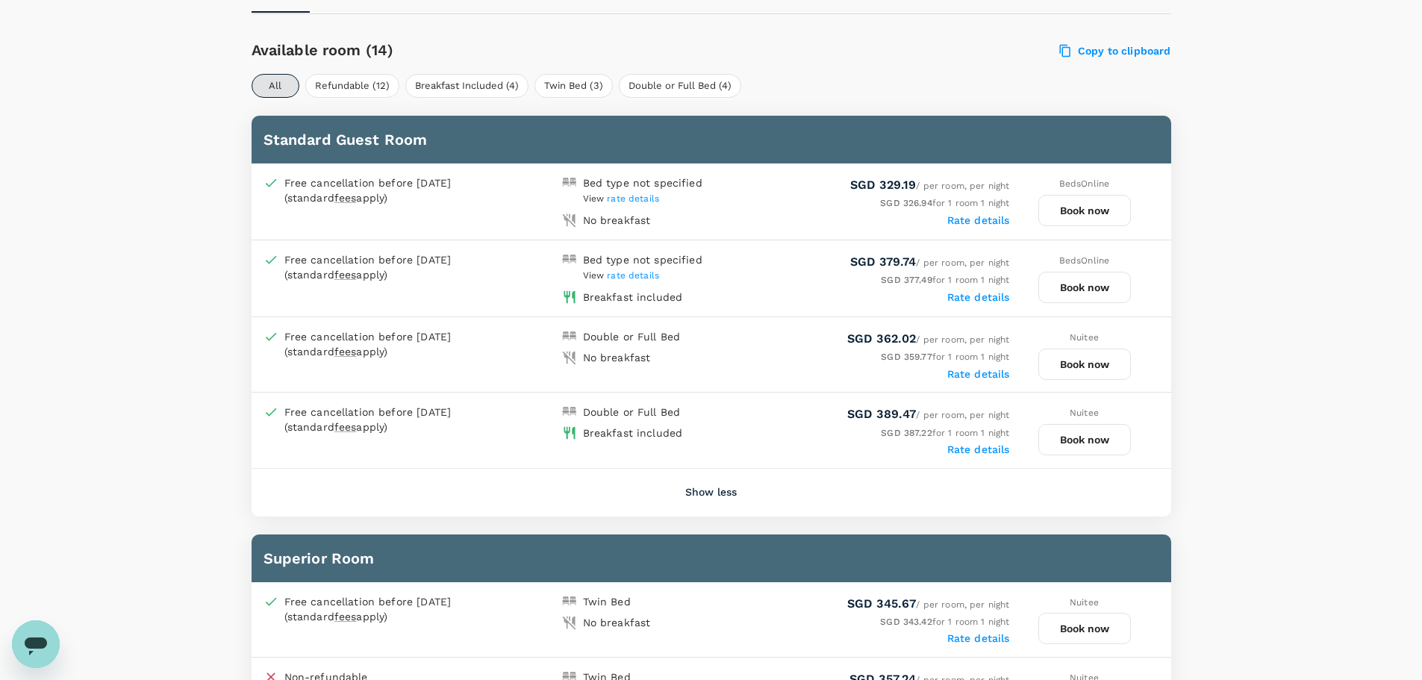
scroll to position [736, 0]
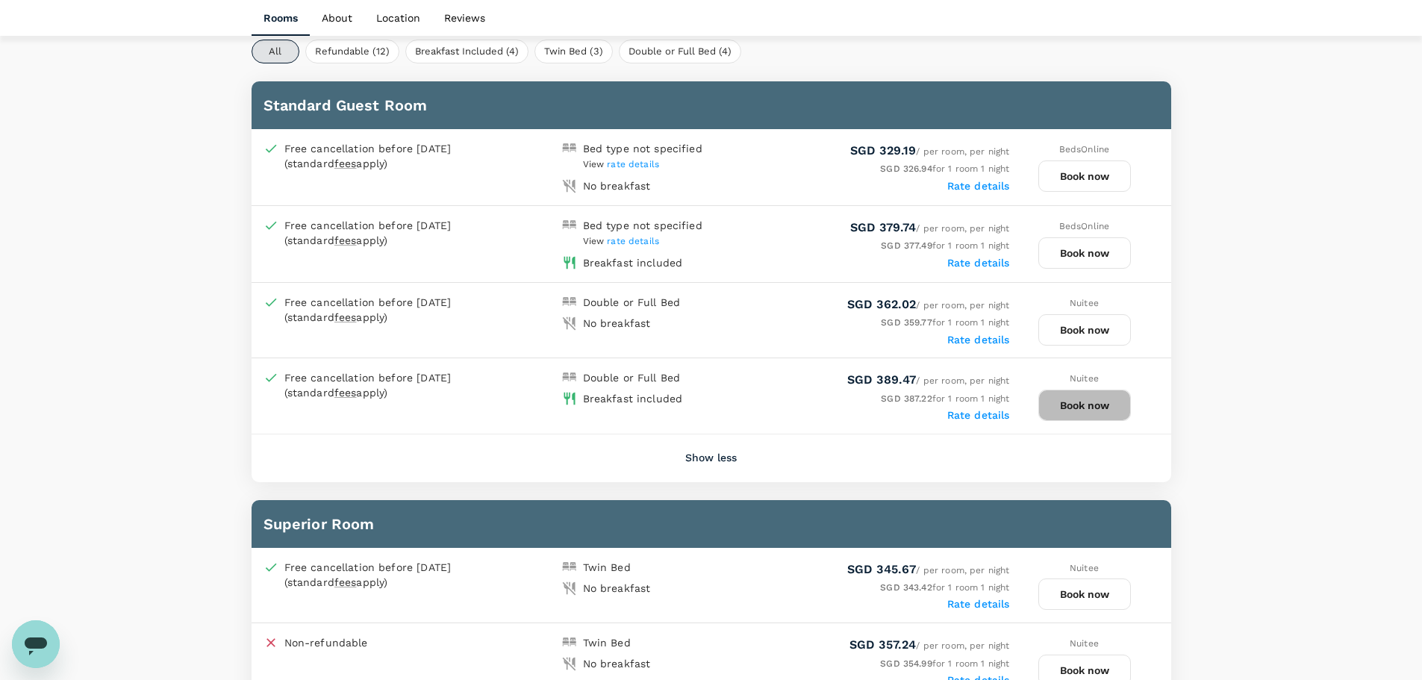
click at [1096, 400] on button "Book now" at bounding box center [1084, 405] width 93 height 31
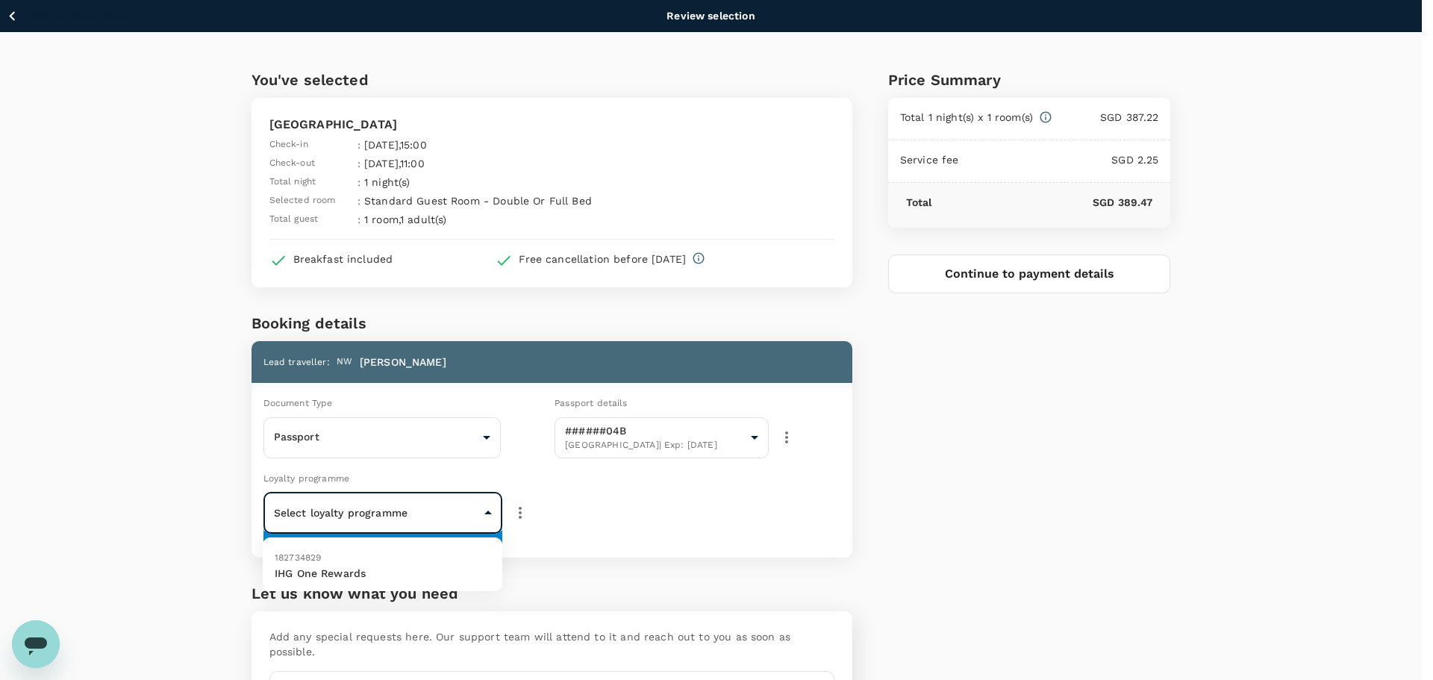
click at [447, 516] on body "Back to hotel details Review selection You've selected Keio Plaza Hotel Tokyo C…" at bounding box center [716, 404] width 1433 height 808
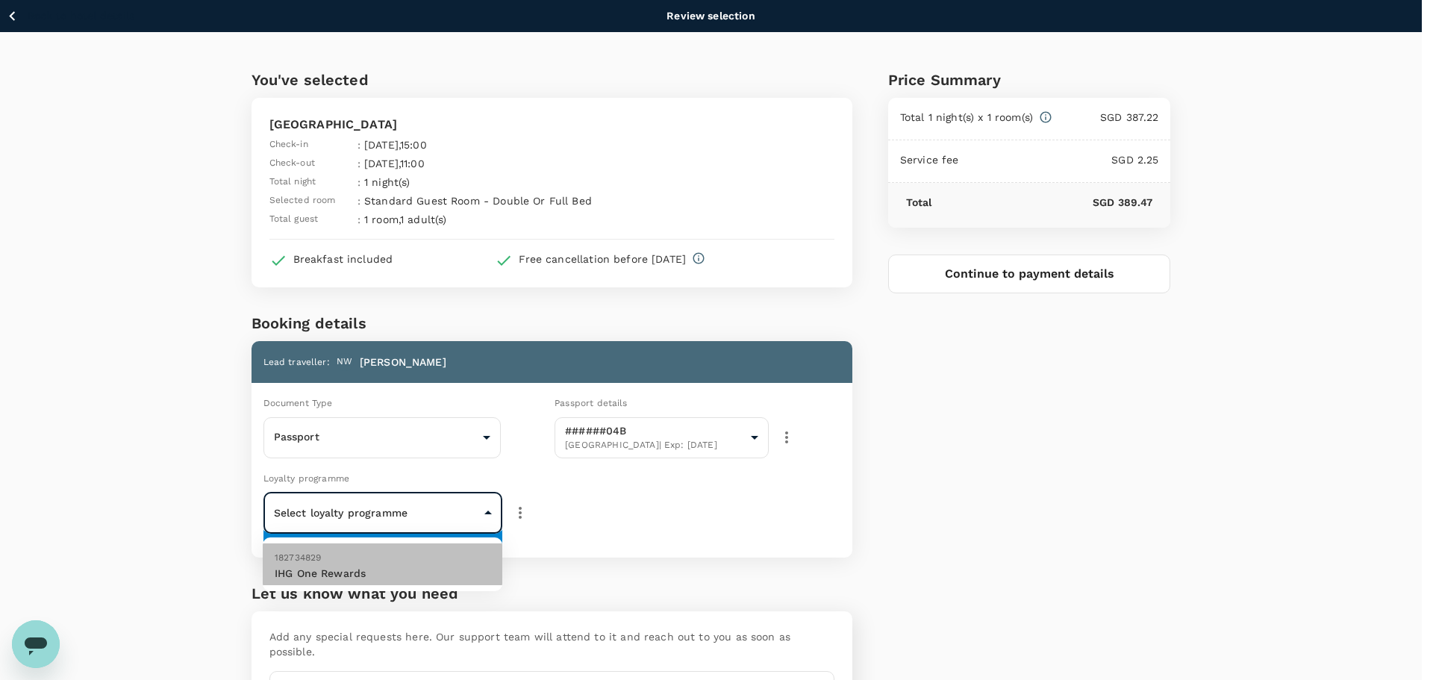
click at [407, 570] on p "IHG One Rewards" at bounding box center [383, 573] width 216 height 15
type input "9fc9c402-b333-42dc-a036-d50c7a7d283a"
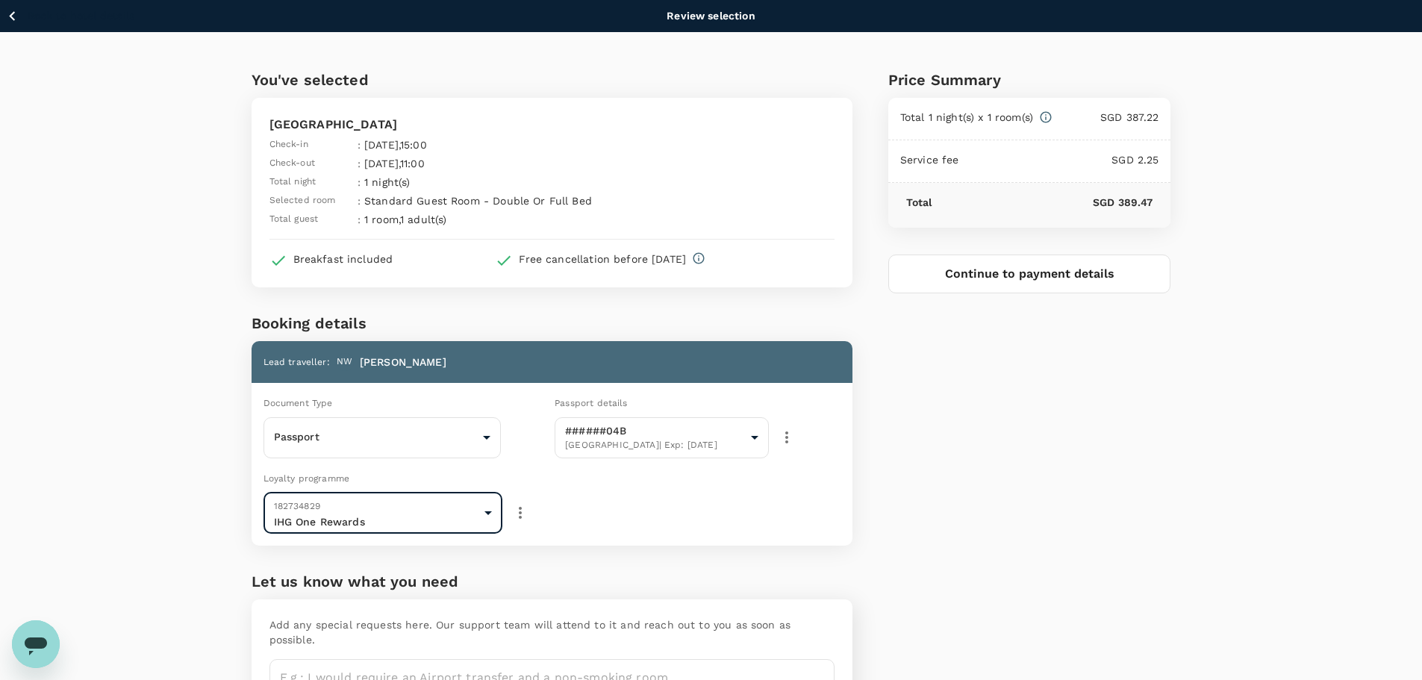
drag, startPoint x: 1015, startPoint y: 269, endPoint x: 1019, endPoint y: 309, distance: 39.8
click at [1014, 268] on button "Continue to payment details" at bounding box center [1029, 274] width 283 height 39
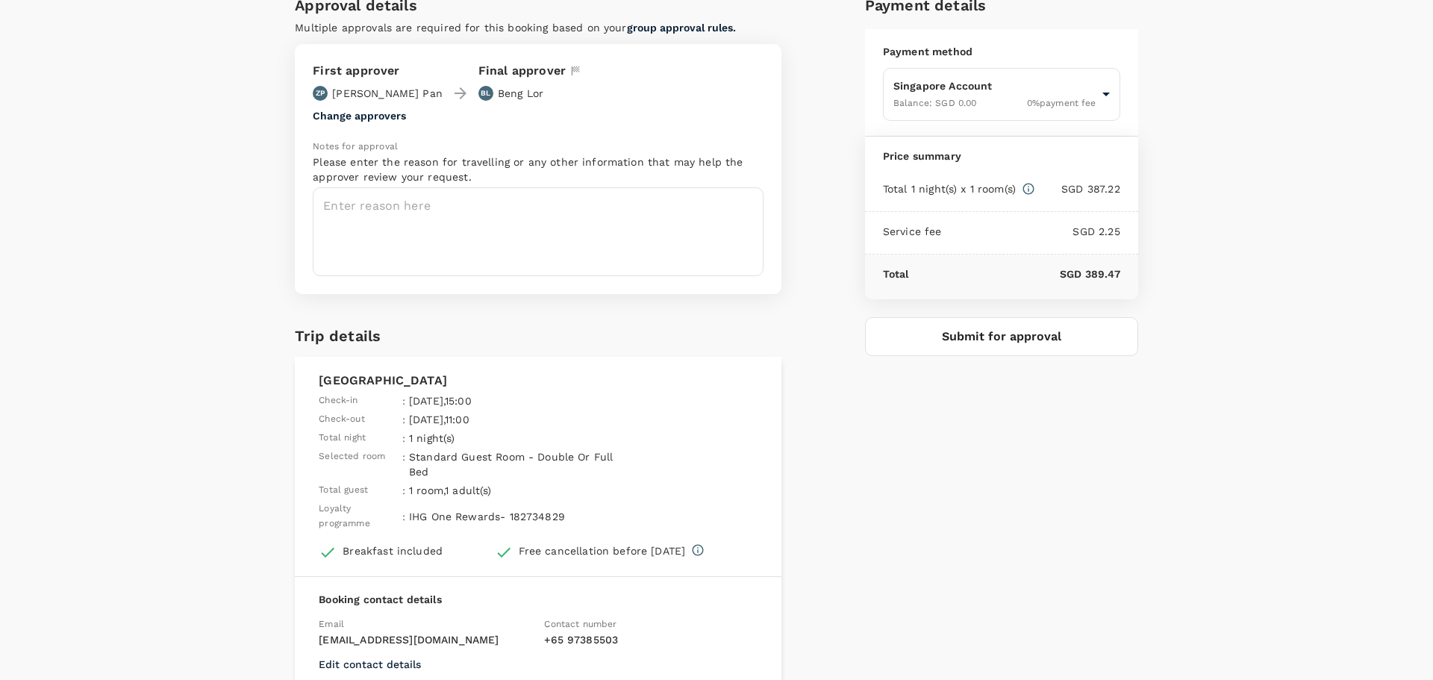
scroll to position [224, 0]
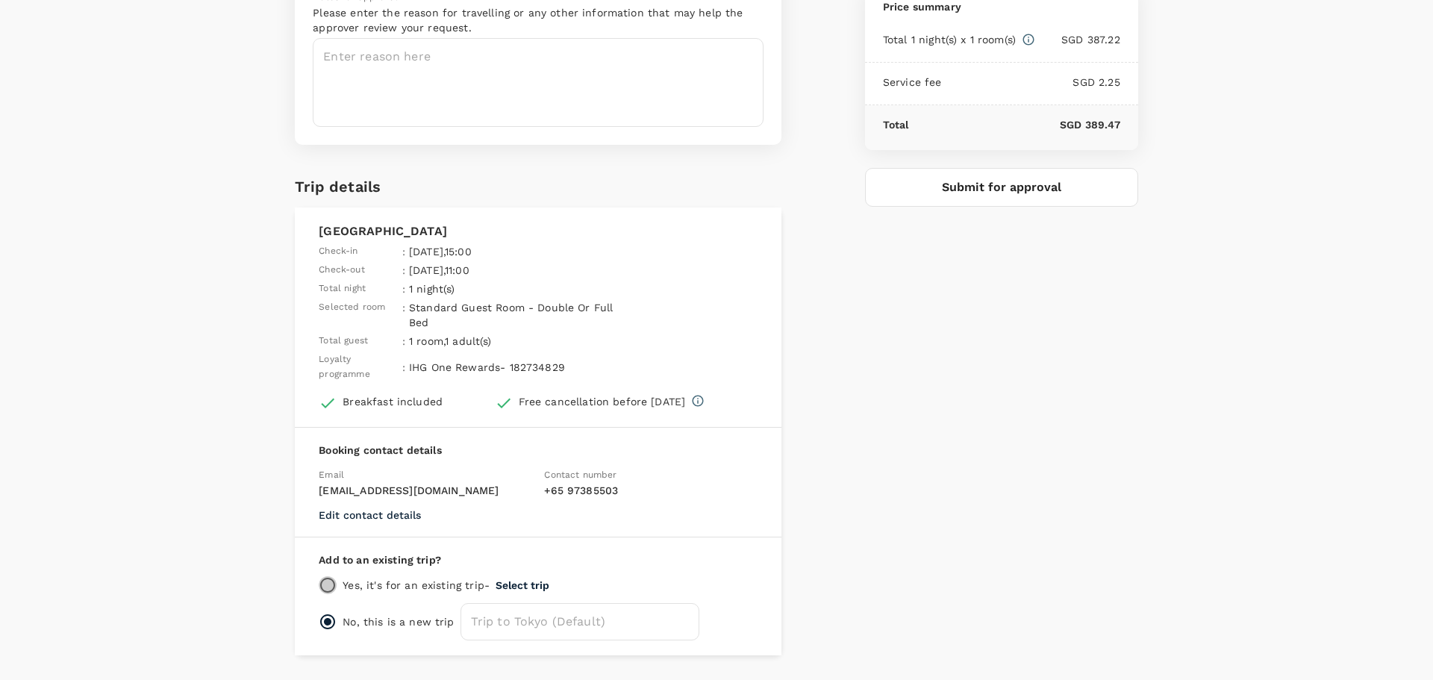
drag, startPoint x: 326, startPoint y: 586, endPoint x: 341, endPoint y: 589, distance: 15.2
click at [327, 585] on input "radio" at bounding box center [328, 585] width 18 height 18
radio input "true"
radio input "false"
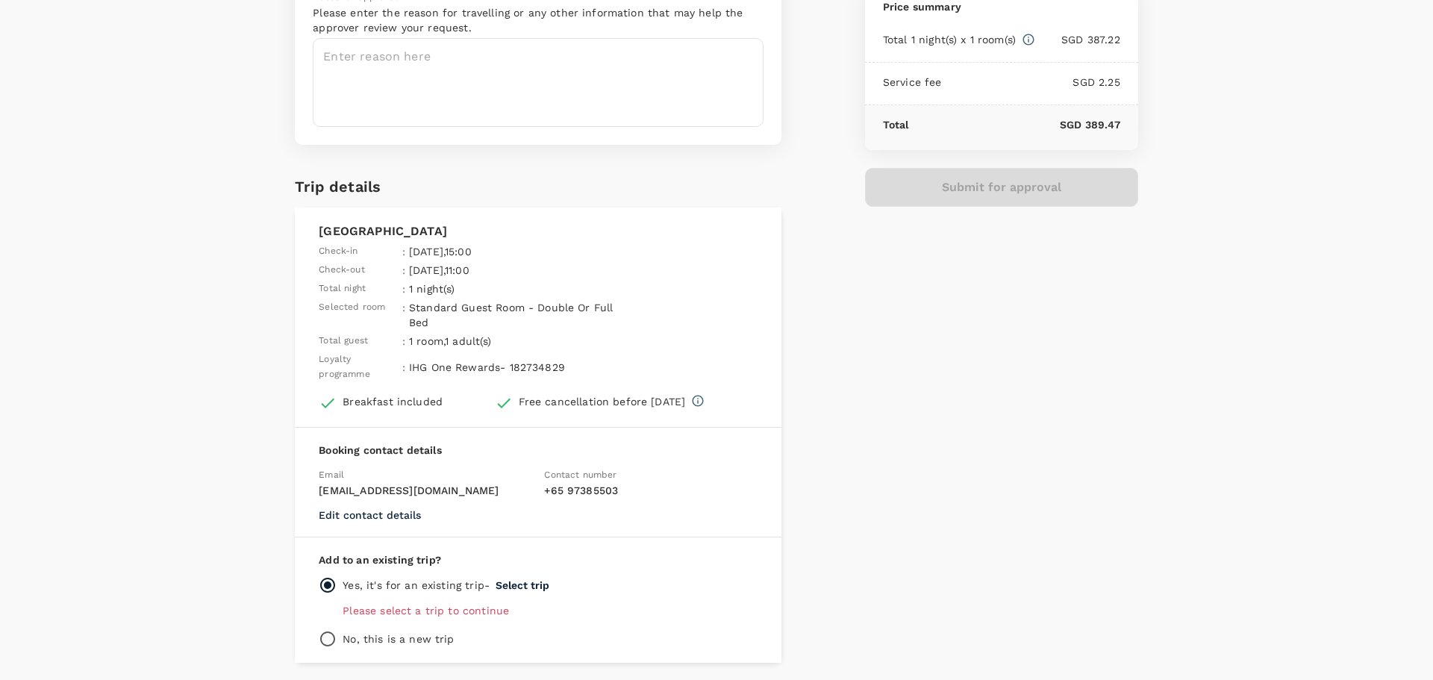
click at [529, 580] on button "Select trip" at bounding box center [523, 585] width 54 height 12
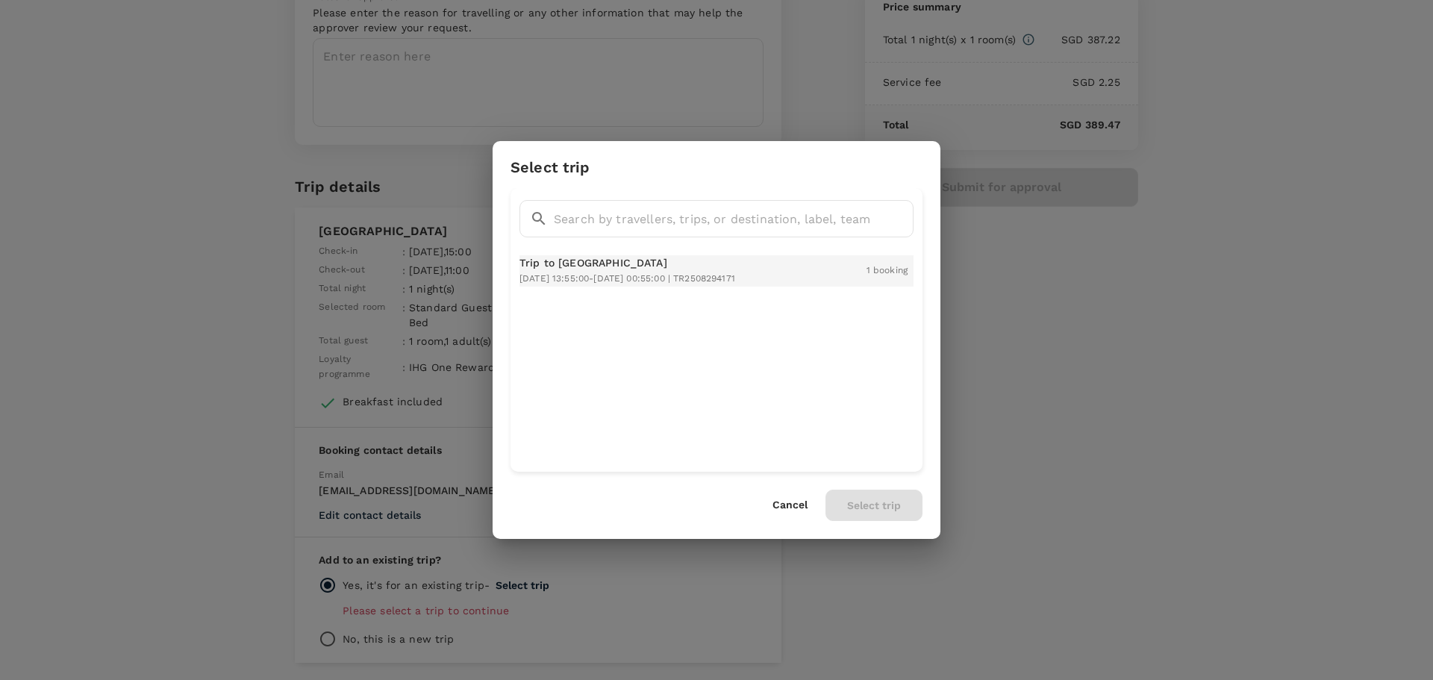
click at [572, 272] on div "Trip to Tokyo 2025-09-23 13:55:00 - 2025-09-27 00:55:00 | TR2508294171" at bounding box center [628, 270] width 216 height 31
click at [872, 513] on button "Select trip" at bounding box center [874, 505] width 97 height 31
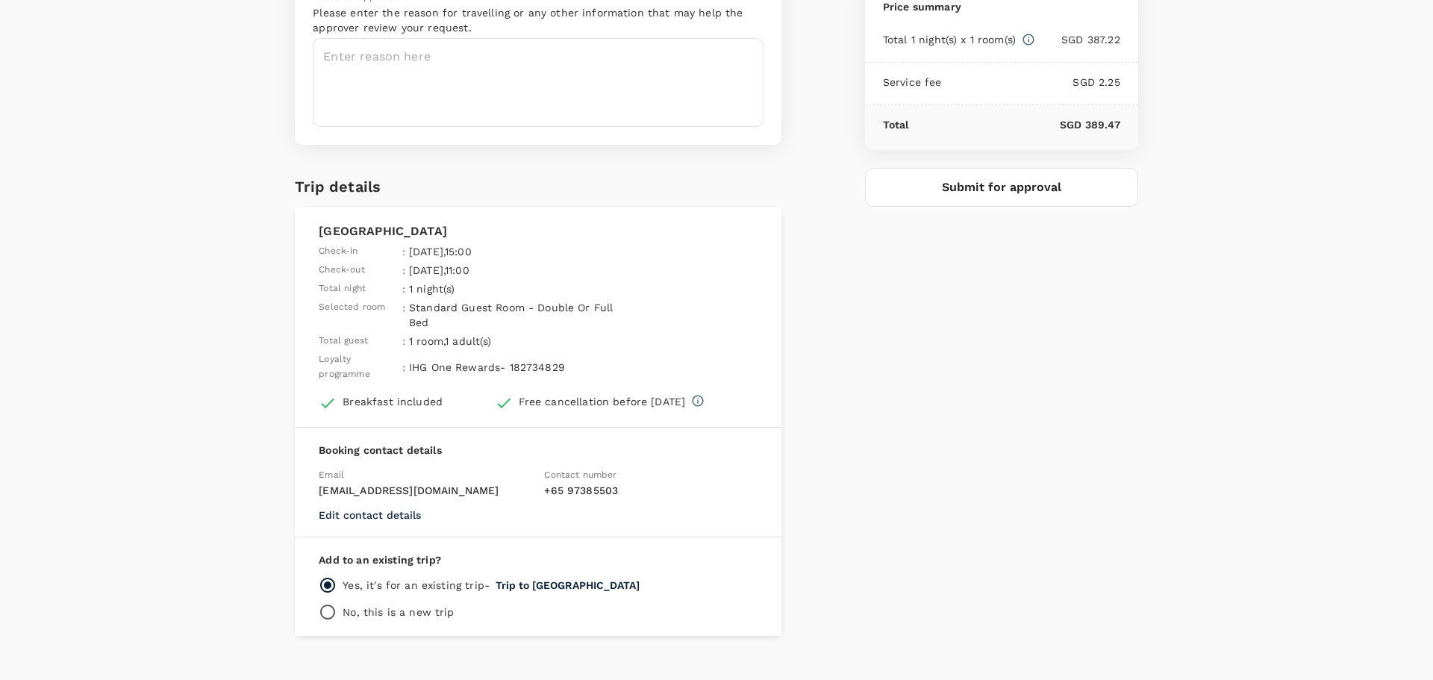
scroll to position [0, 0]
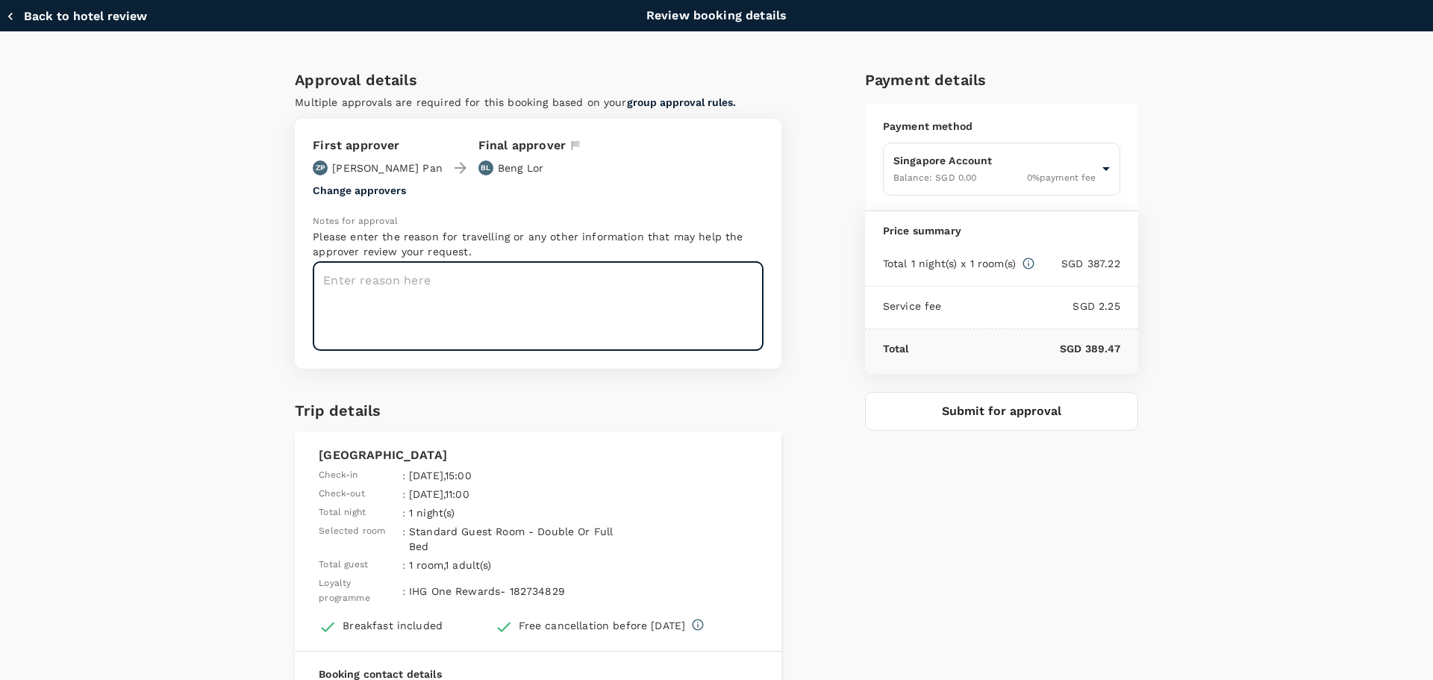
click at [493, 308] on textarea at bounding box center [538, 306] width 451 height 89
type textarea "JP Trip"
click at [978, 414] on button "Submit for approval" at bounding box center [1001, 411] width 273 height 39
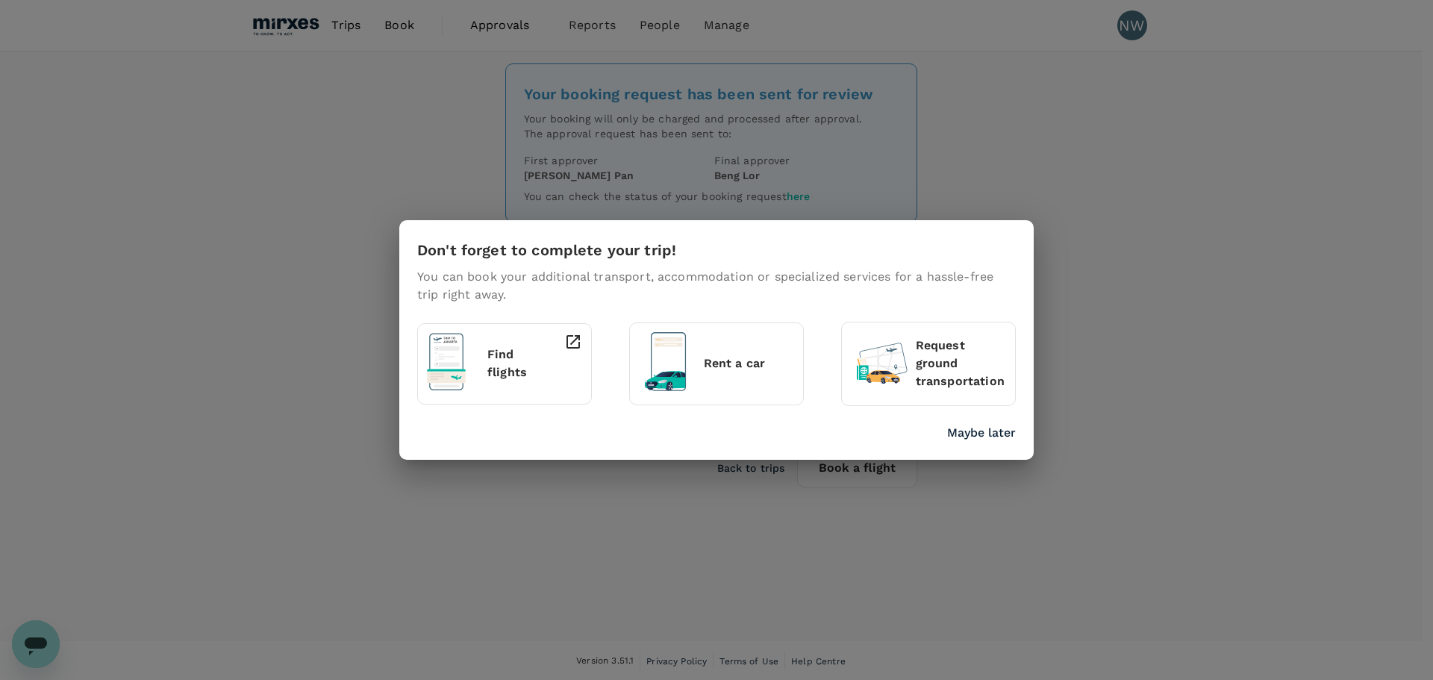
click at [1004, 427] on p "Maybe later" at bounding box center [981, 433] width 69 height 18
